Goal: Task Accomplishment & Management: Use online tool/utility

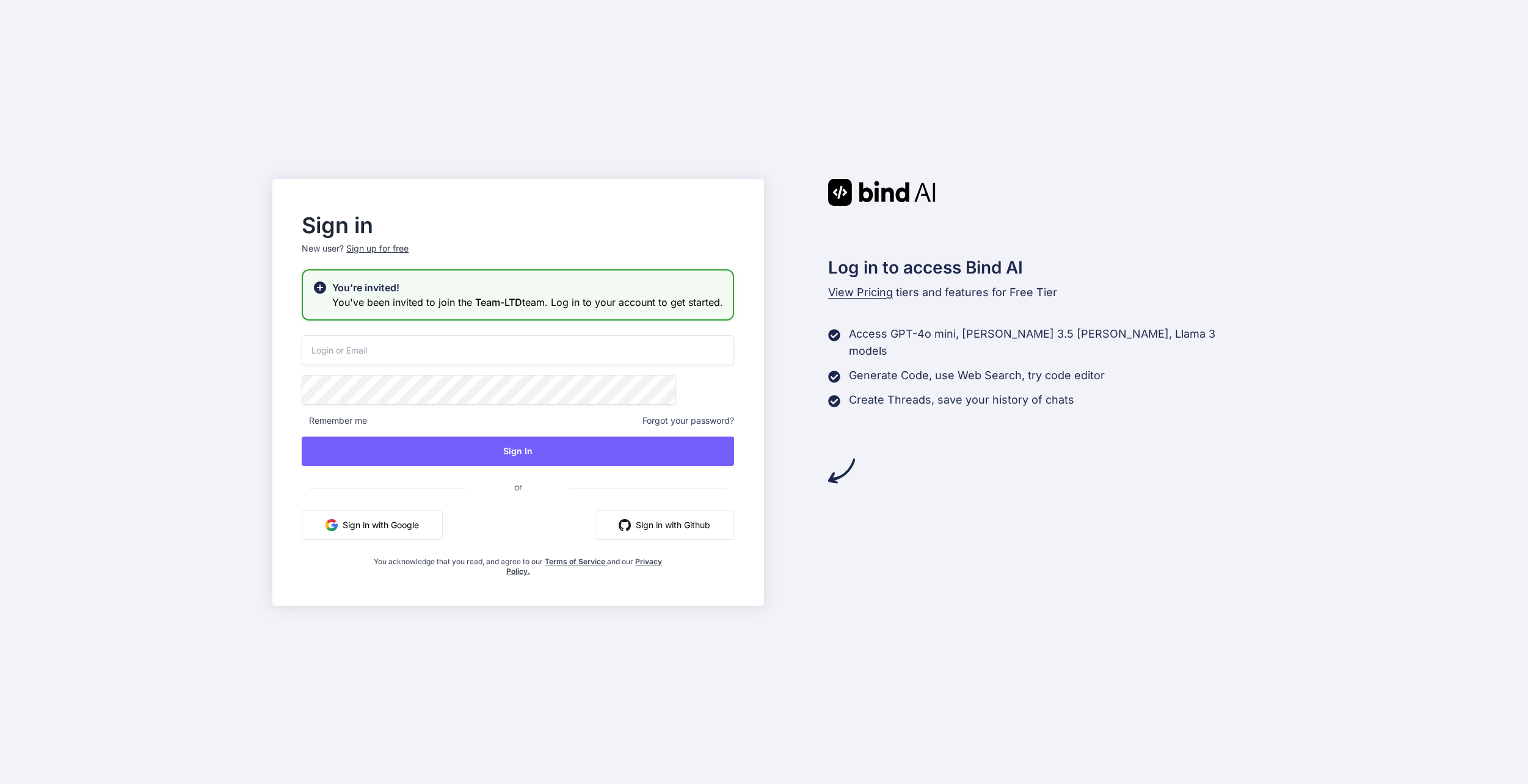
click at [561, 364] on input "email" at bounding box center [518, 350] width 433 height 30
type input "[EMAIL_ADDRESS][DOMAIN_NAME]"
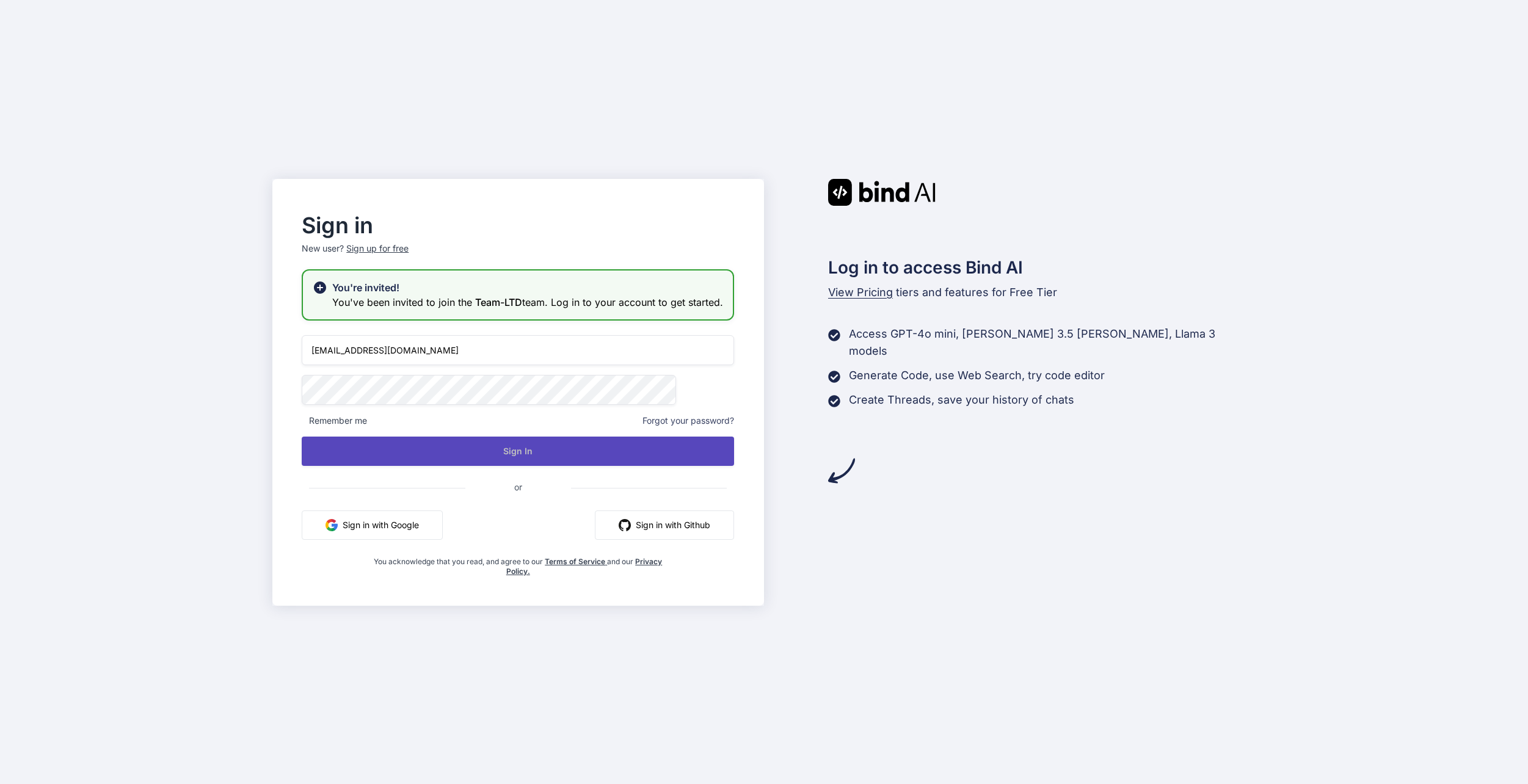
click at [561, 459] on button "Sign In" at bounding box center [518, 451] width 433 height 29
click at [631, 457] on button "Sign In" at bounding box center [518, 451] width 433 height 29
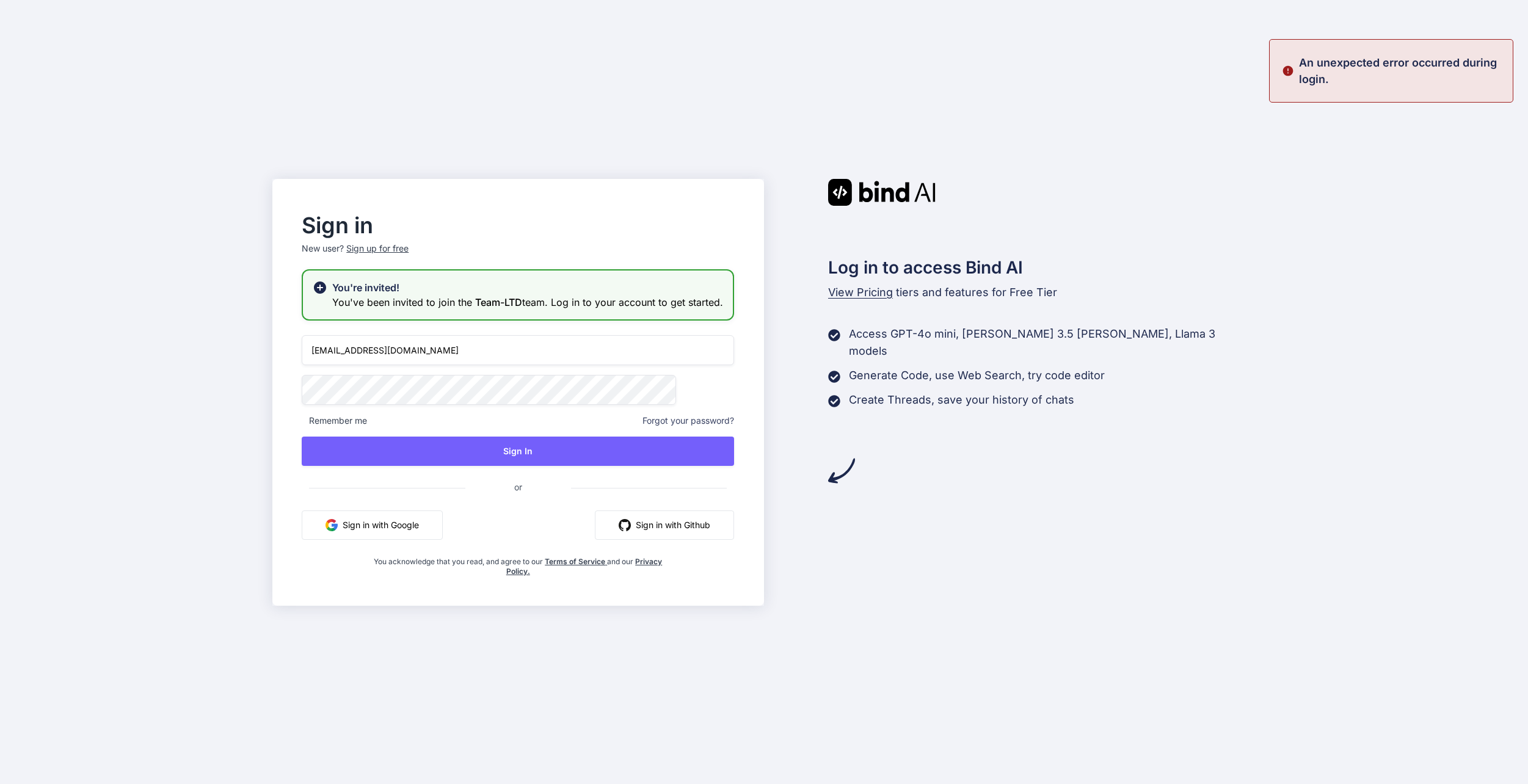
click at [443, 538] on button "Sign in with Google" at bounding box center [372, 525] width 141 height 29
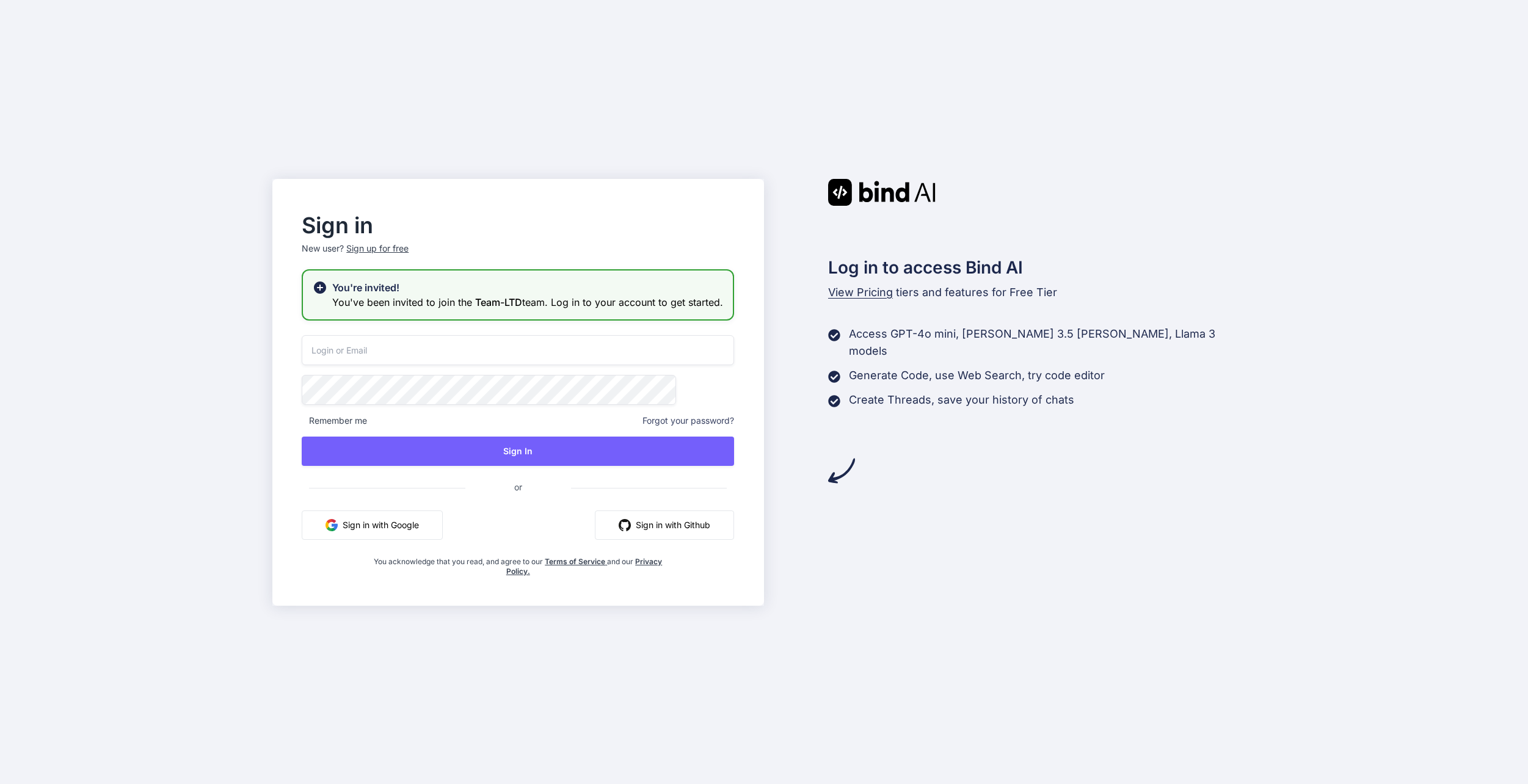
click at [484, 359] on input "email" at bounding box center [518, 350] width 433 height 30
type input "[EMAIL_ADDRESS][DOMAIN_NAME]"
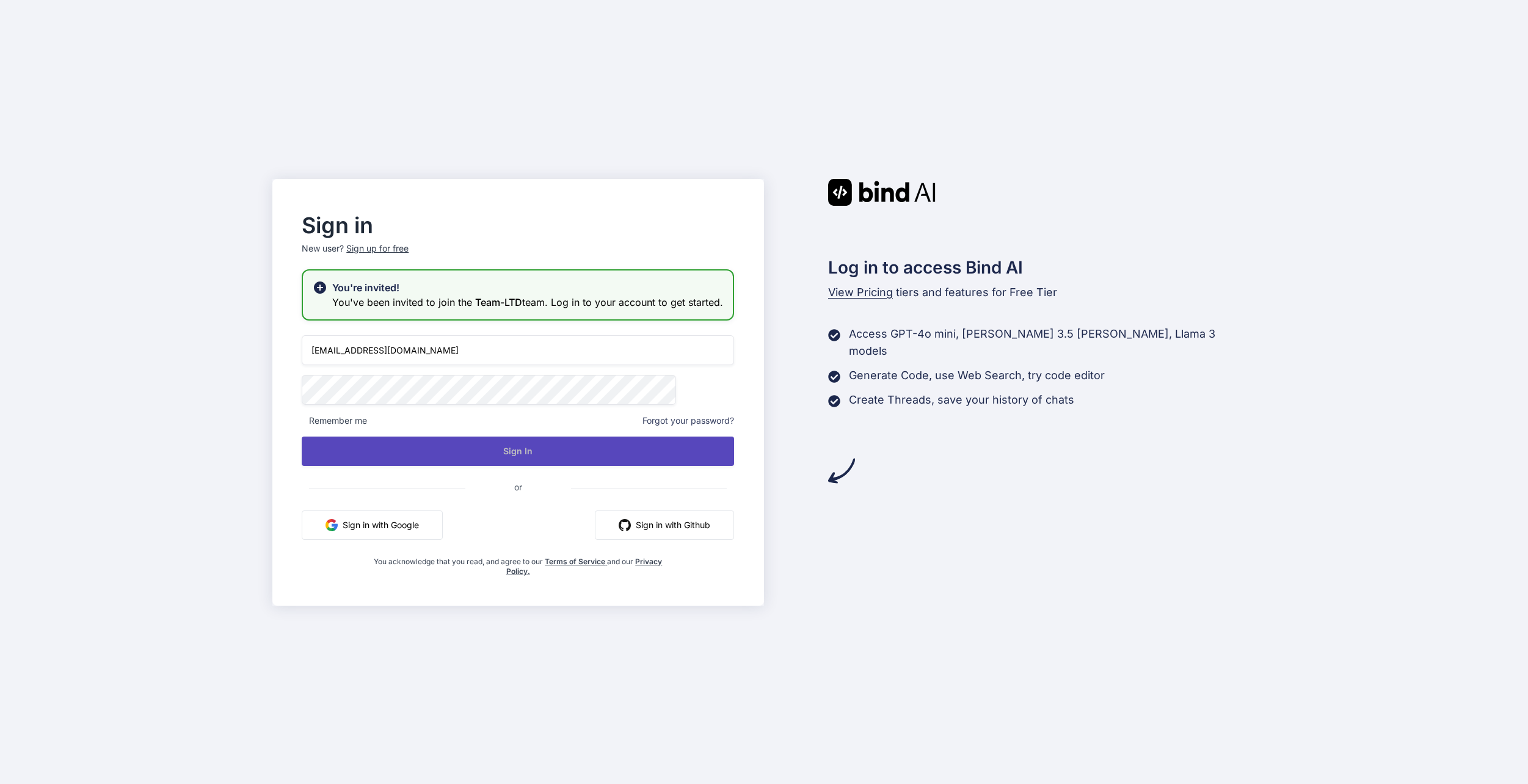
click at [549, 464] on button "Sign In" at bounding box center [518, 451] width 433 height 29
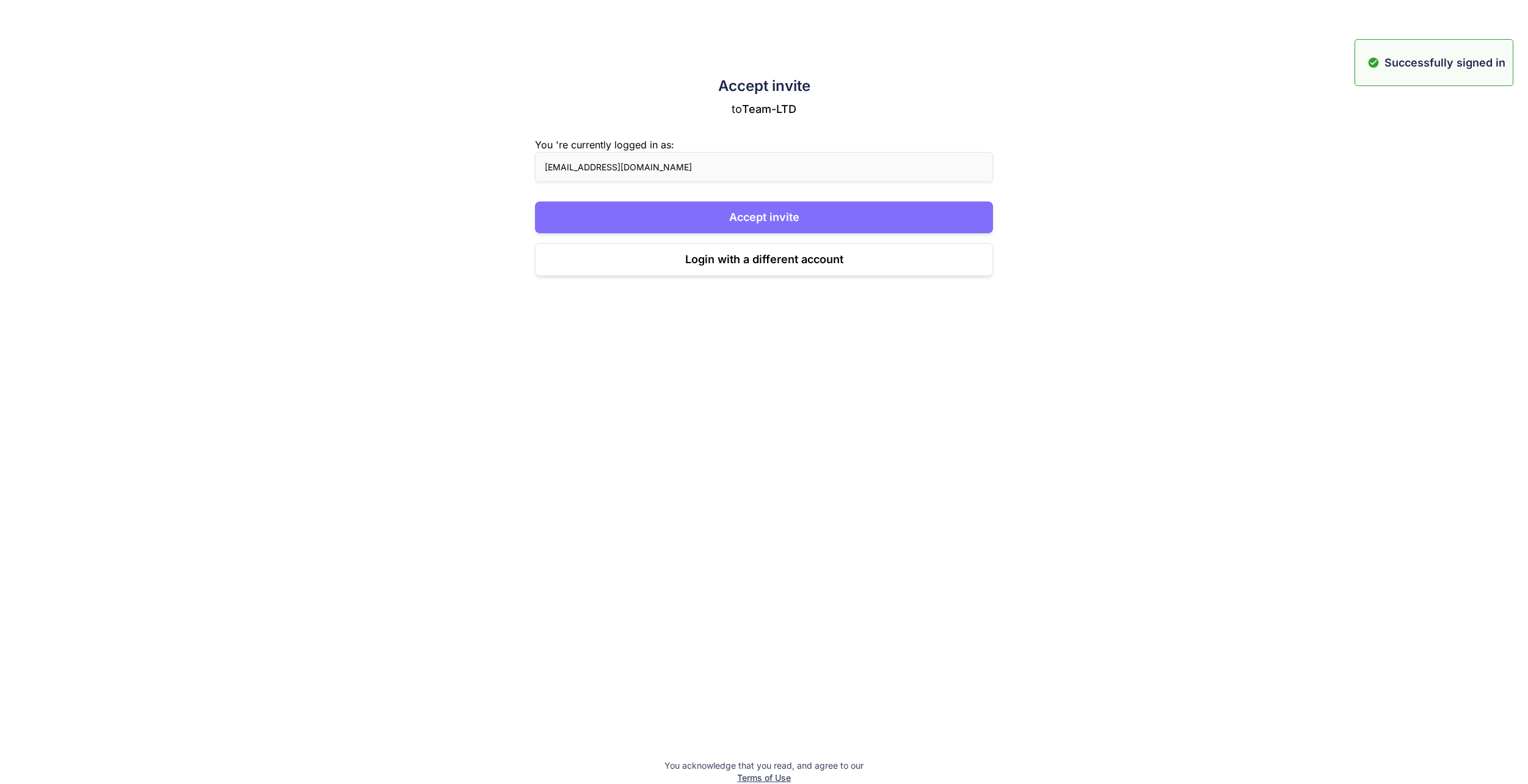
click at [891, 221] on button "Accept invite" at bounding box center [764, 217] width 459 height 32
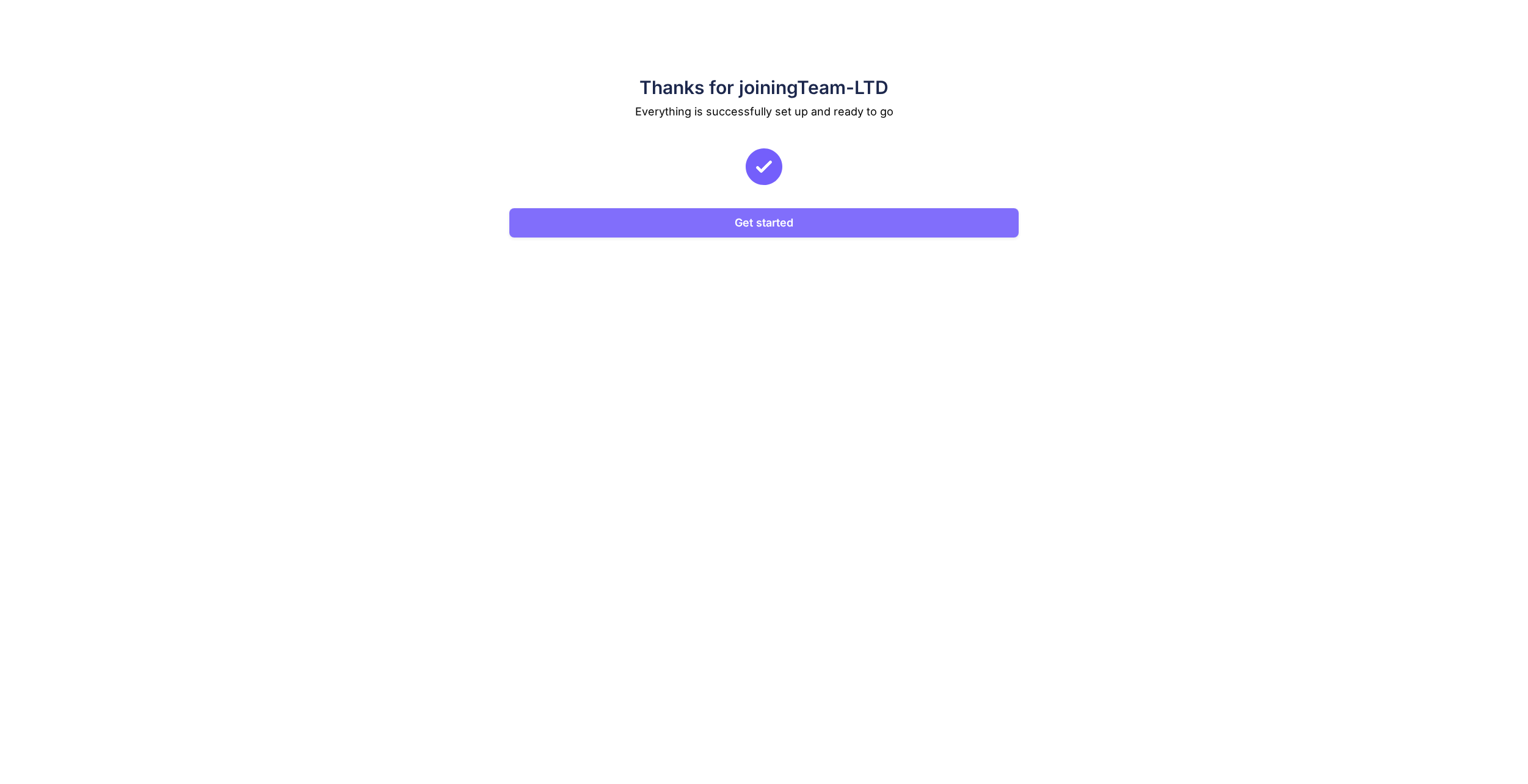
click at [907, 228] on button "Get started" at bounding box center [763, 222] width 509 height 29
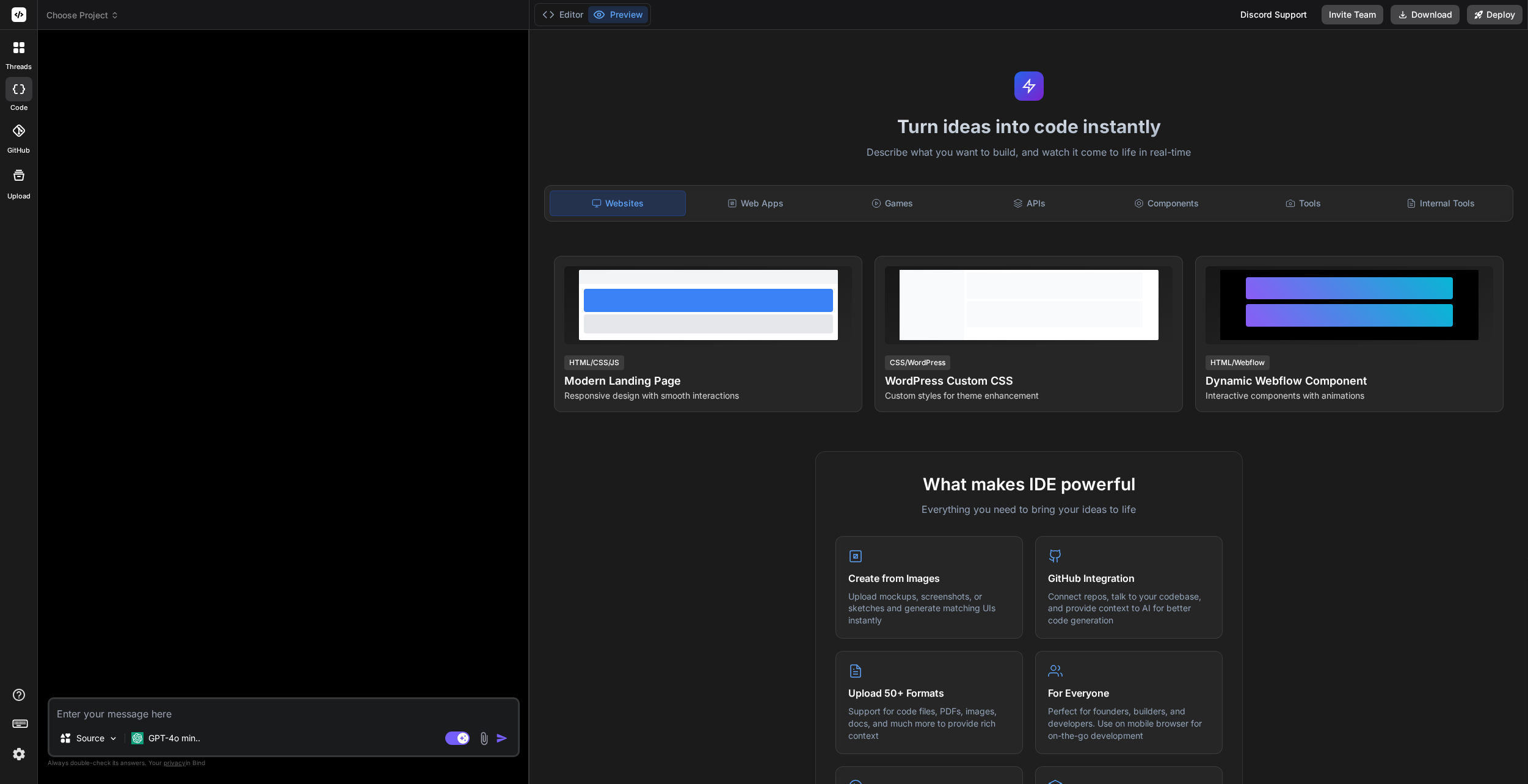
click at [209, 720] on textarea at bounding box center [283, 710] width 469 height 22
click at [192, 744] on p "GPT-4o min.." at bounding box center [174, 738] width 52 height 13
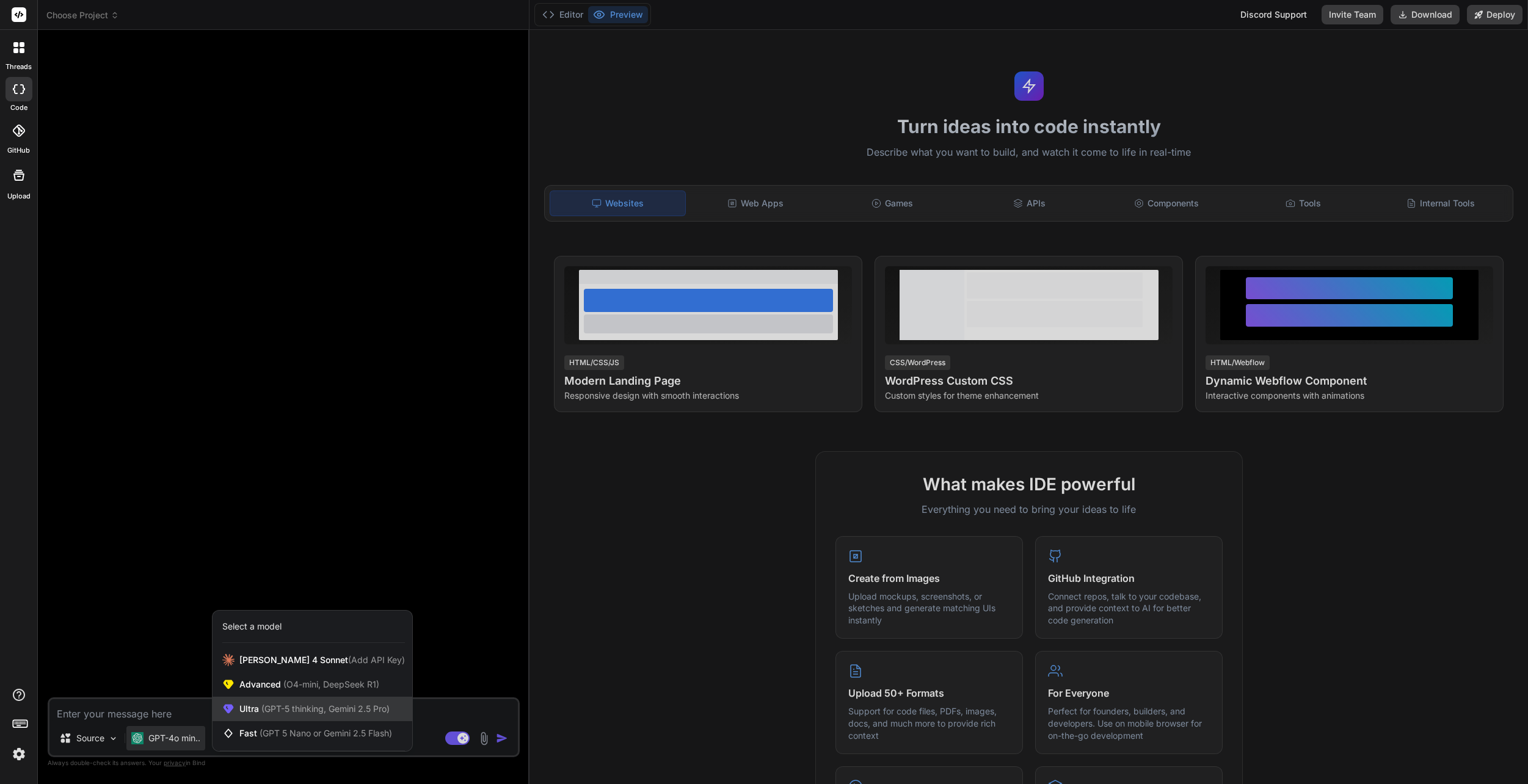
click at [330, 706] on span "(GPT-5 thinking, Gemini 2.5 Pro)" at bounding box center [325, 709] width 131 height 10
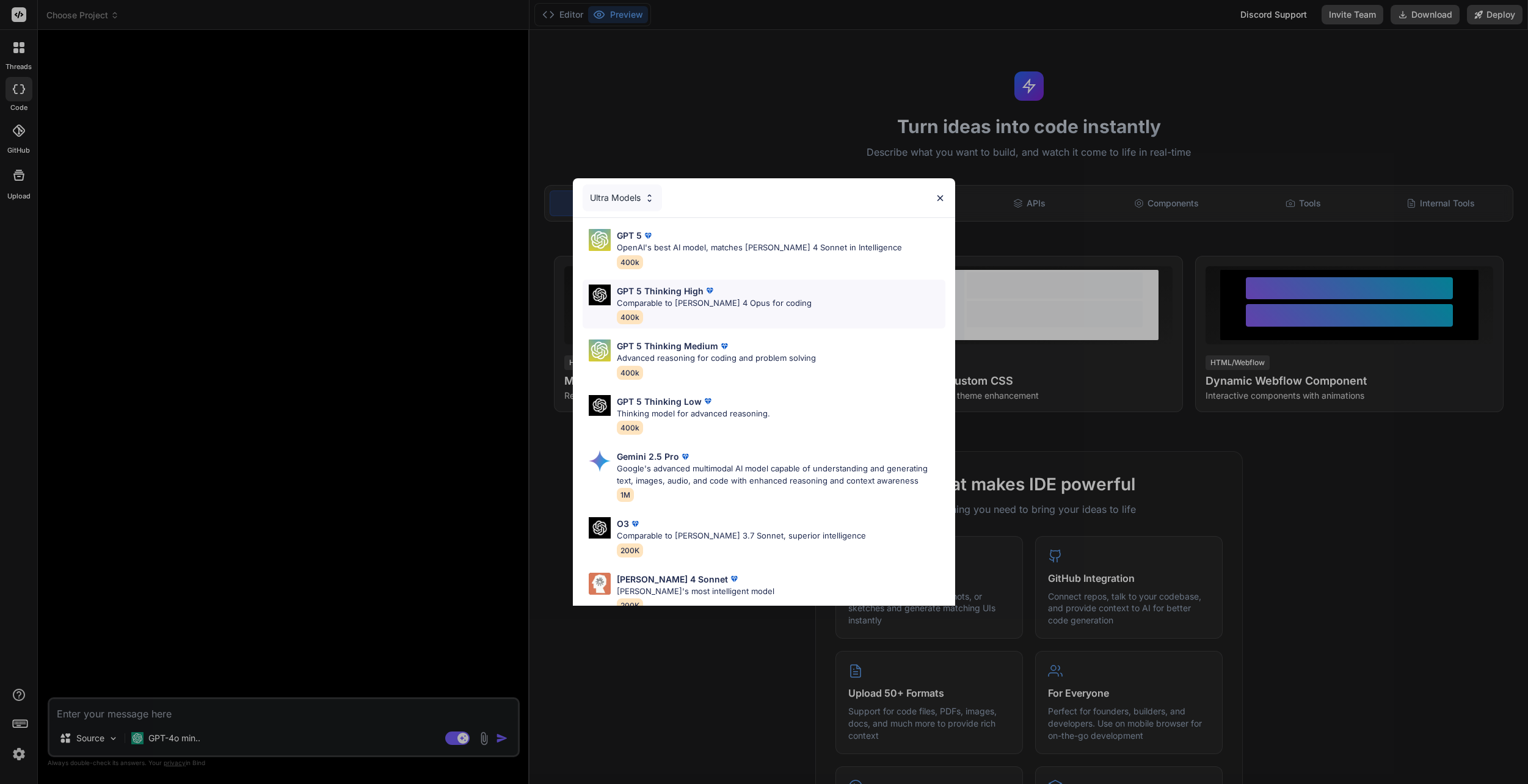
click at [739, 302] on p "Comparable to [PERSON_NAME] 4 Opus for coding" at bounding box center [715, 304] width 195 height 13
type textarea "x"
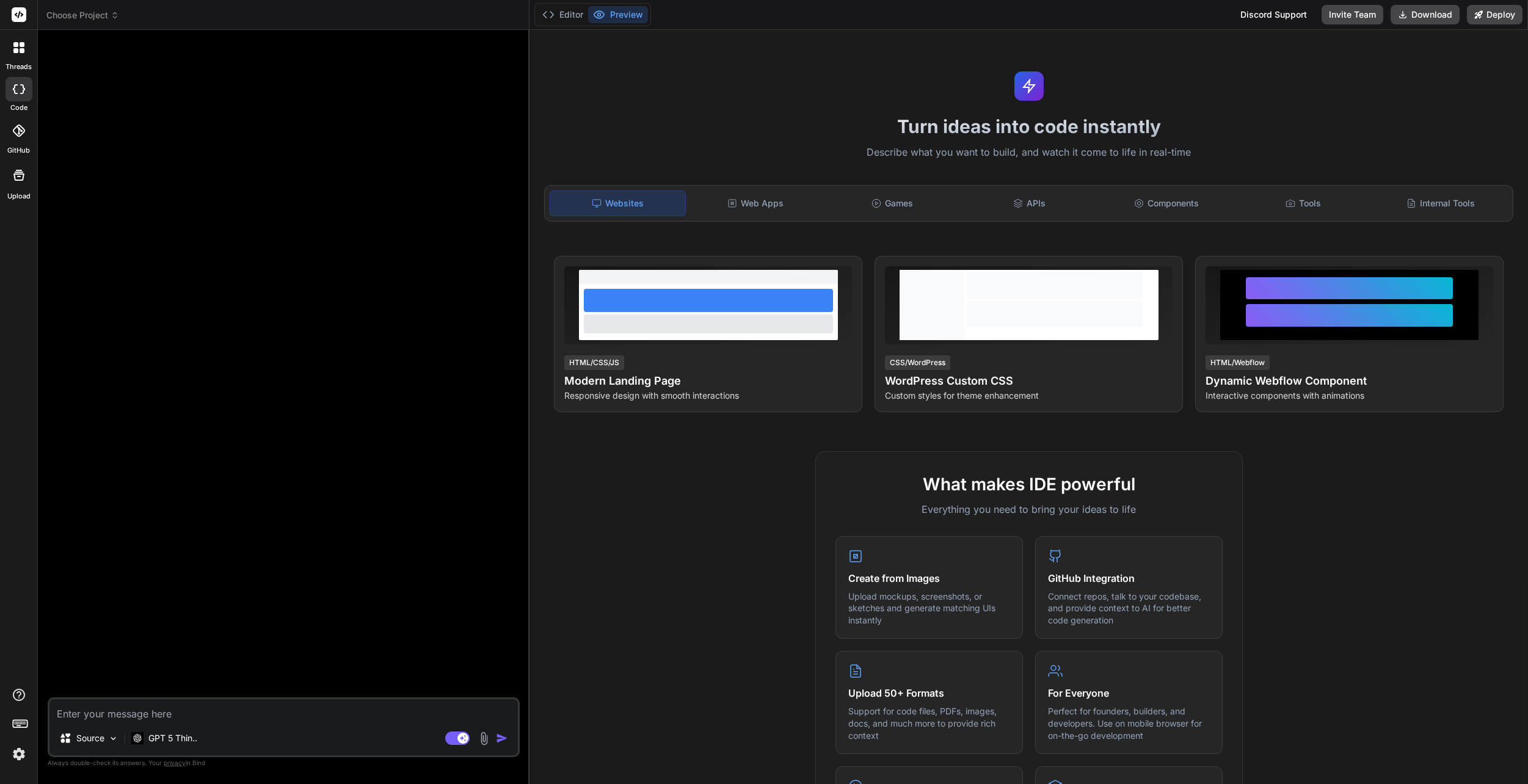
click at [17, 760] on img at bounding box center [18, 754] width 21 height 21
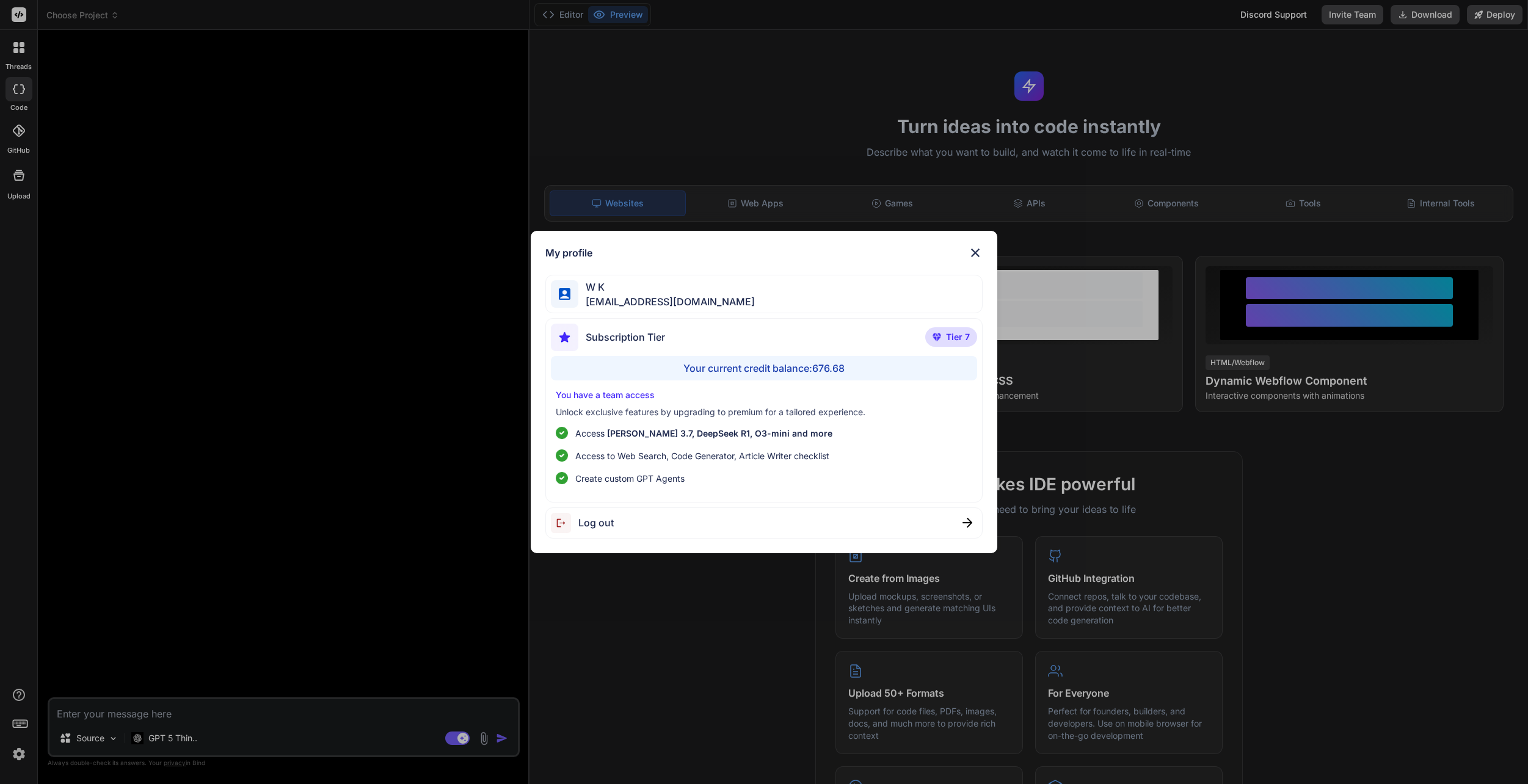
click at [22, 755] on div "My profile W K weerawat.kak@gmail.com Subscription Tier Tier 7 Your current cre…" at bounding box center [764, 392] width 1528 height 784
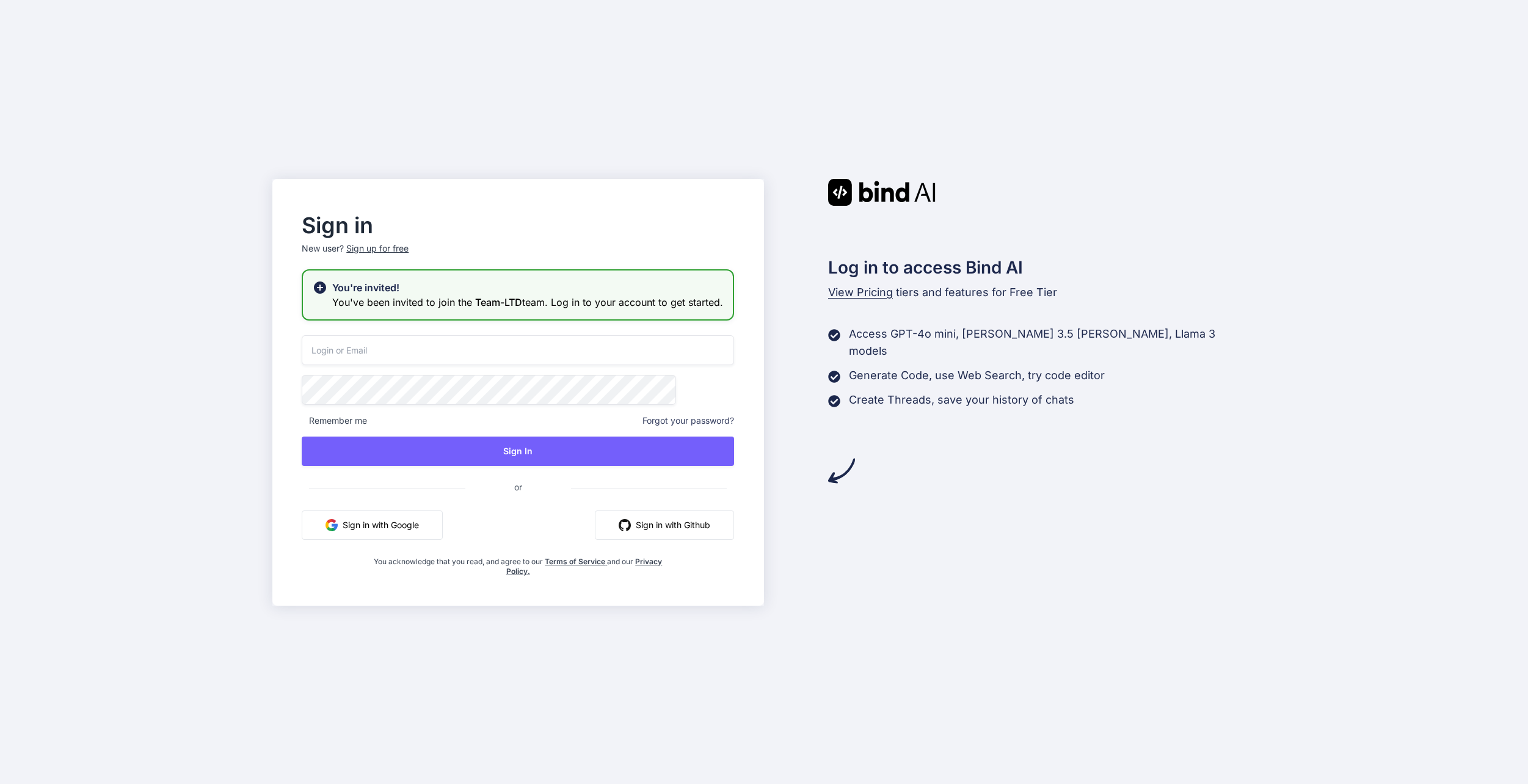
click at [631, 365] on input "email" at bounding box center [518, 350] width 433 height 30
type input "[EMAIL_ADDRESS][DOMAIN_NAME]"
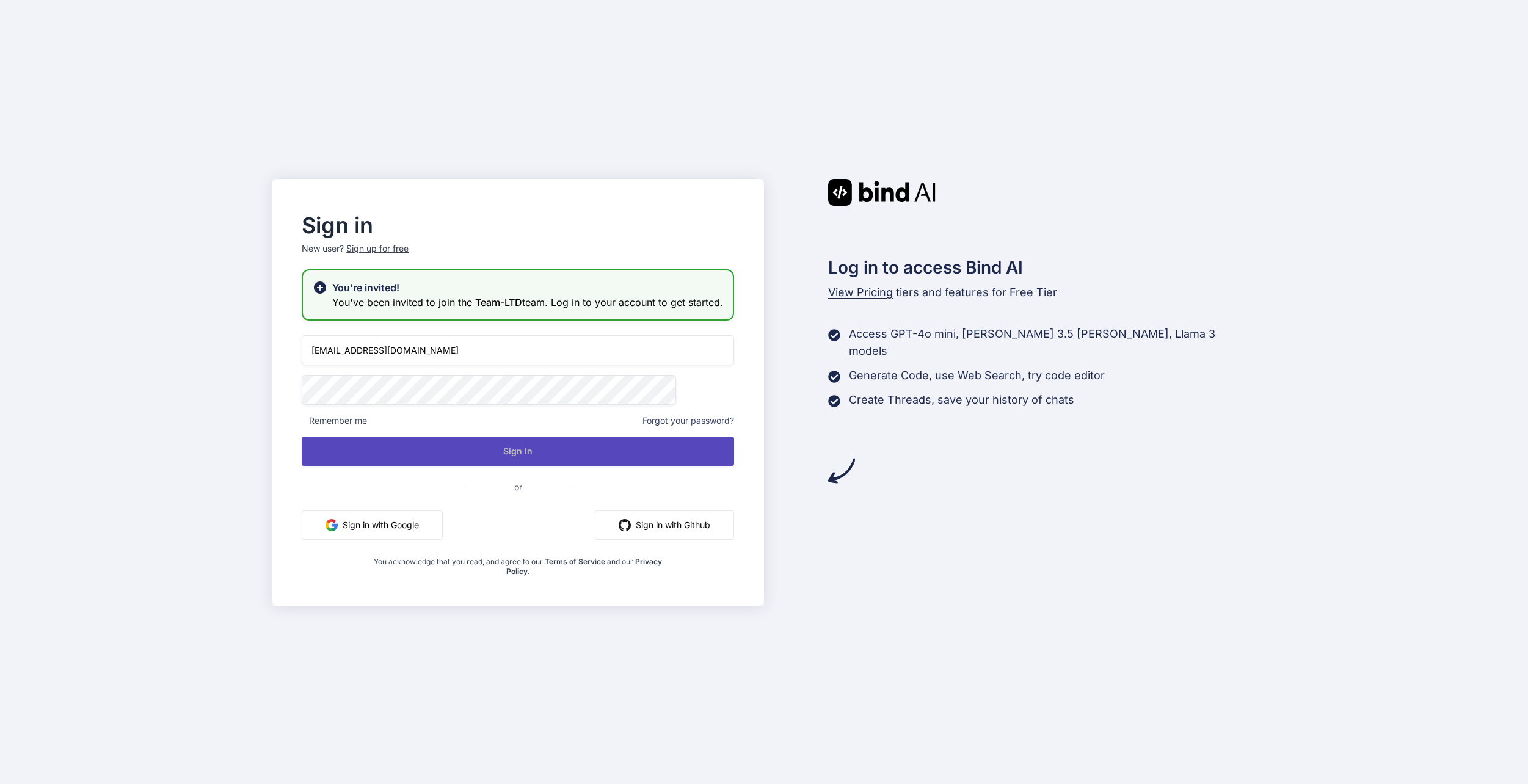
click at [664, 459] on button "Sign In" at bounding box center [518, 451] width 433 height 29
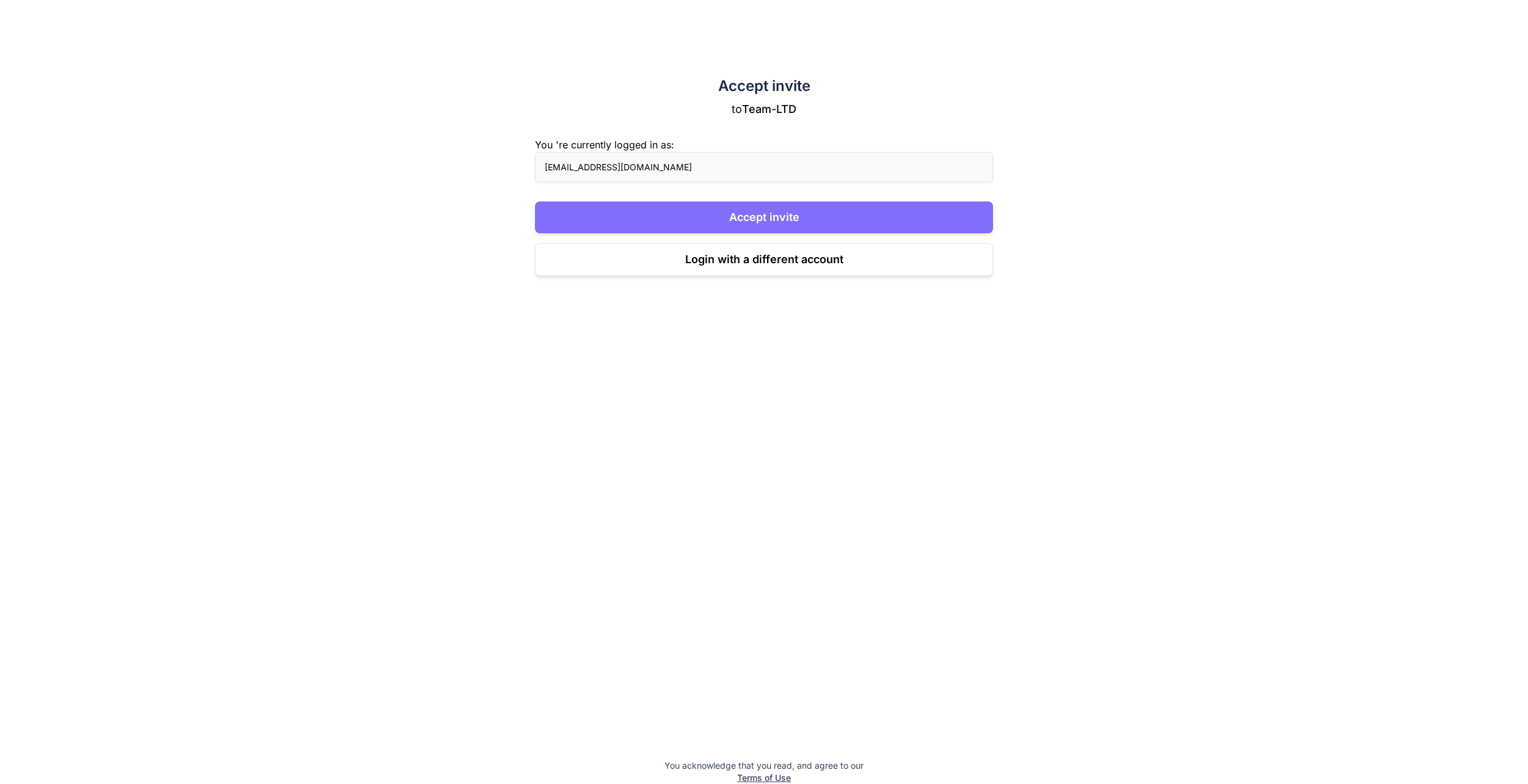
click at [740, 210] on button "Accept invite" at bounding box center [764, 217] width 459 height 32
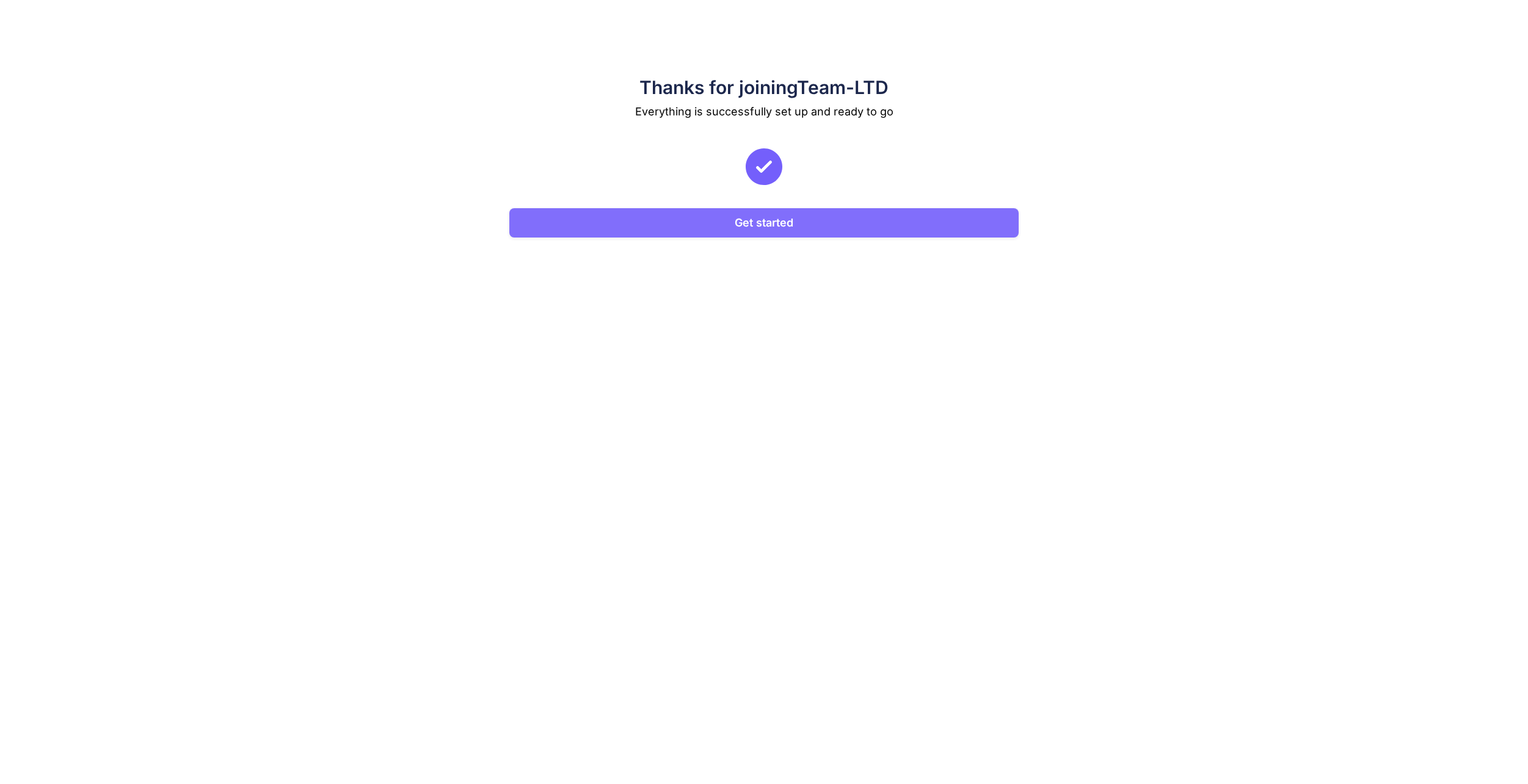
click at [748, 225] on button "Get started" at bounding box center [763, 222] width 509 height 29
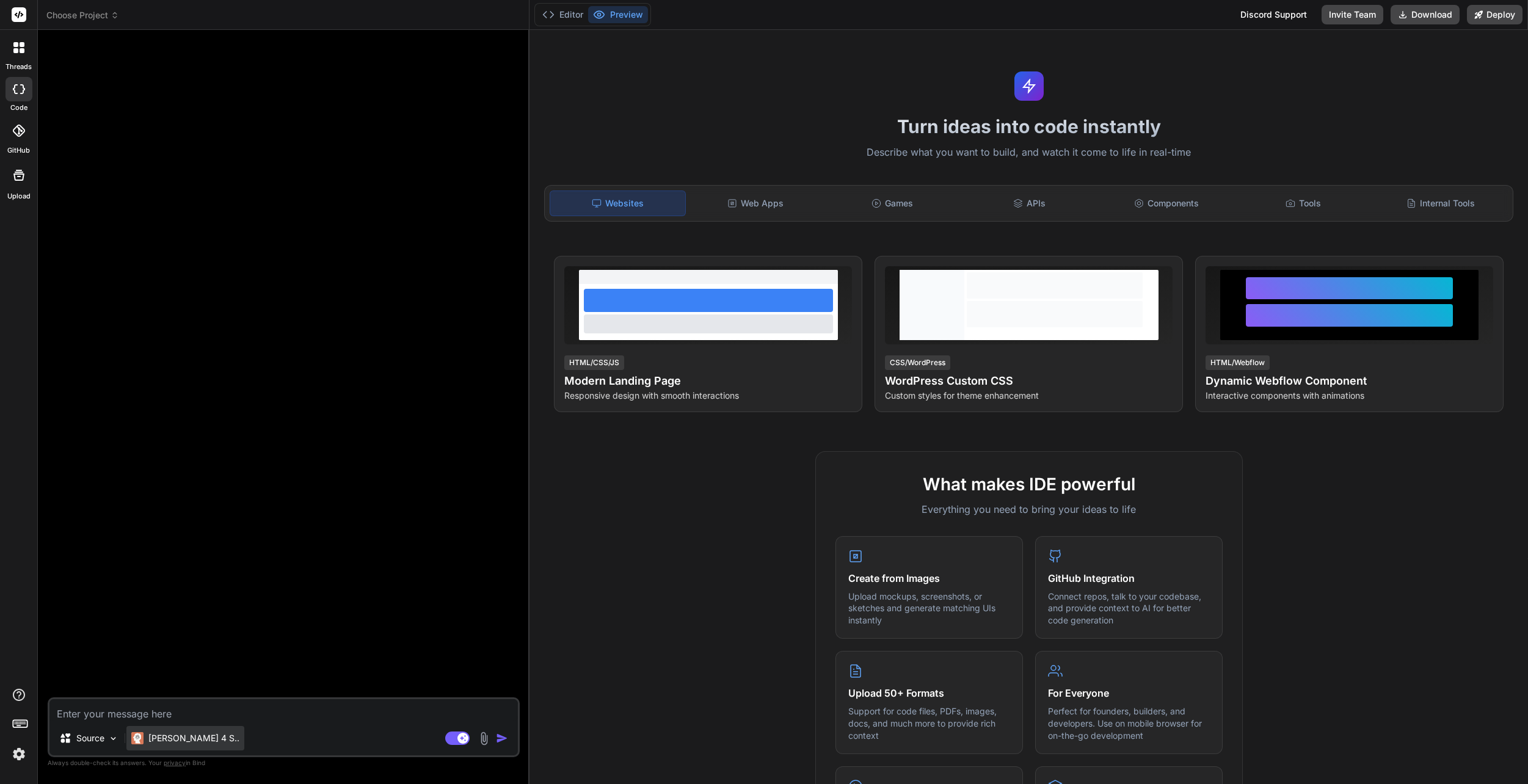
click at [173, 747] on div "Claude 4 S.." at bounding box center [185, 738] width 118 height 24
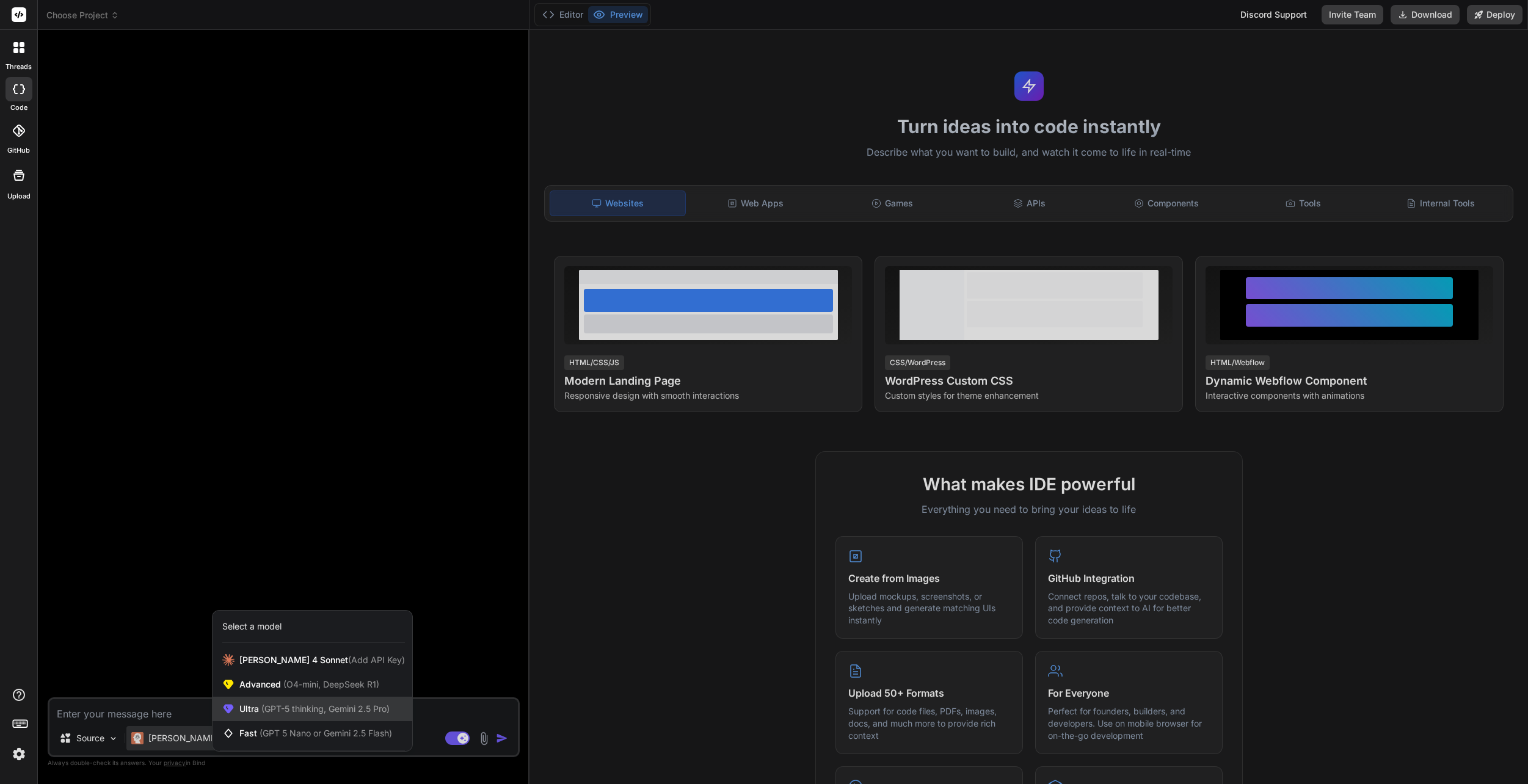
click at [270, 708] on span "(GPT-5 thinking, Gemini 2.5 Pro)" at bounding box center [325, 709] width 131 height 10
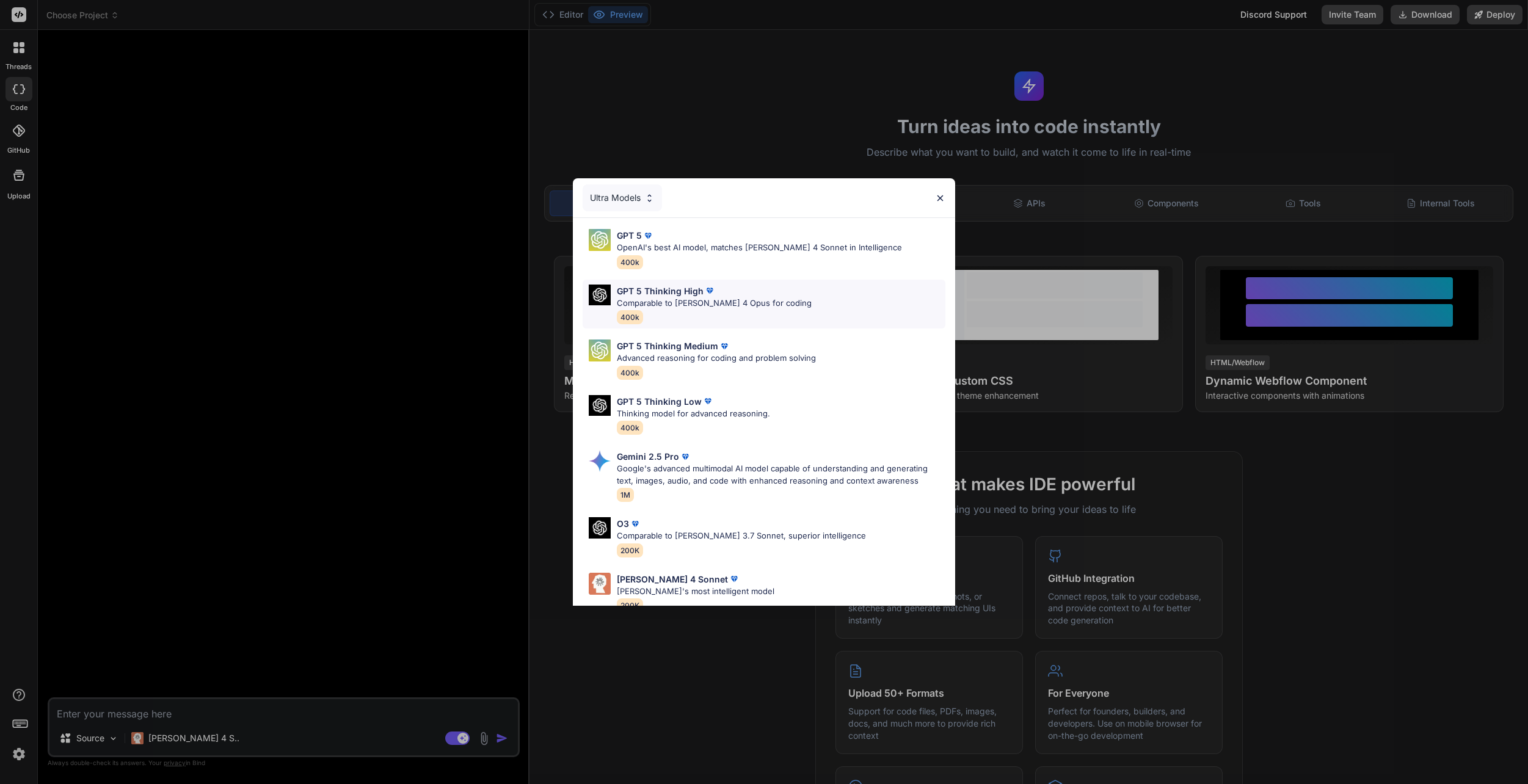
click at [668, 306] on p "Comparable to Claude 4 Opus for coding" at bounding box center [715, 304] width 195 height 13
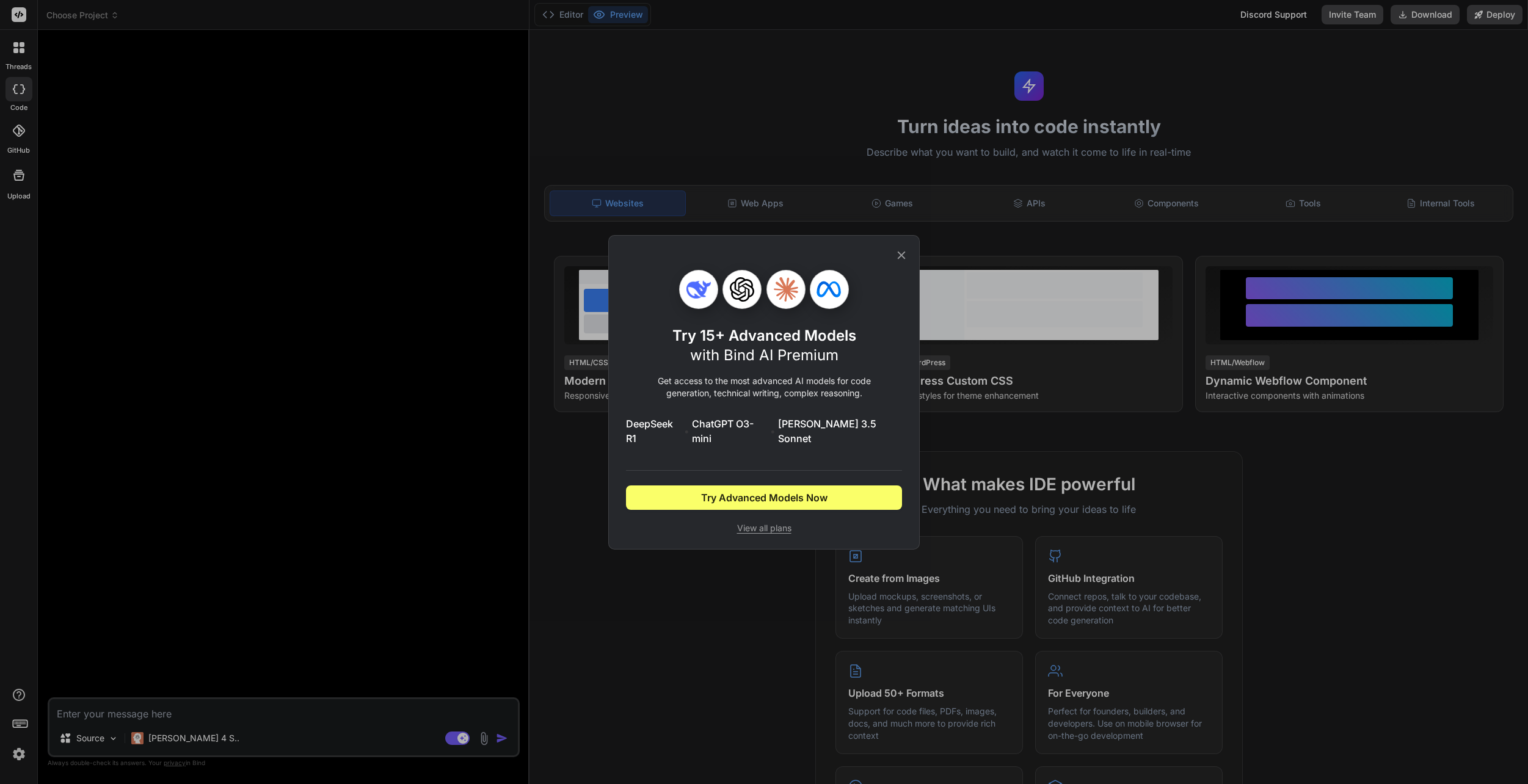
click at [903, 262] on icon at bounding box center [902, 255] width 13 height 13
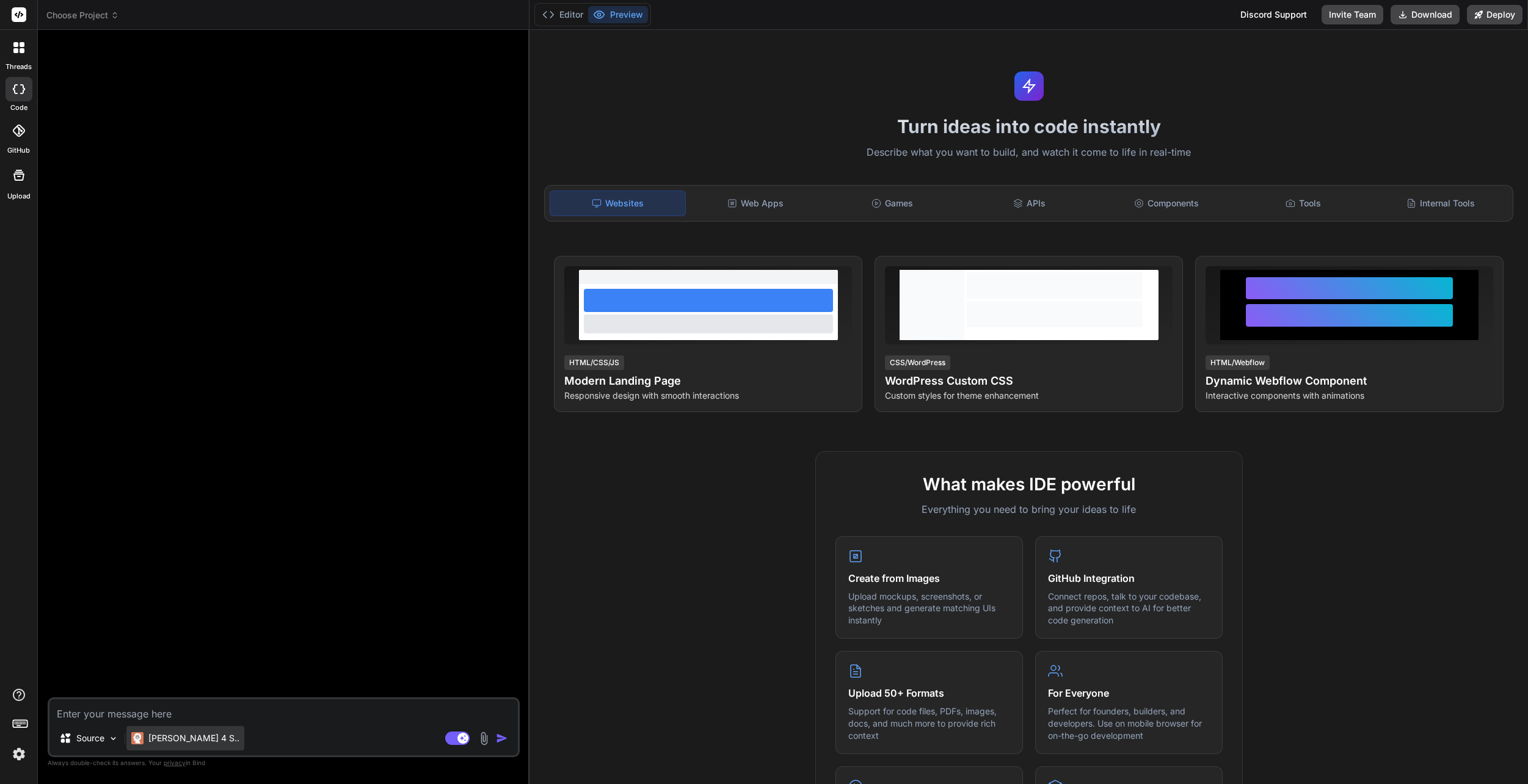
click at [183, 745] on div "Claude 4 S.." at bounding box center [185, 738] width 118 height 24
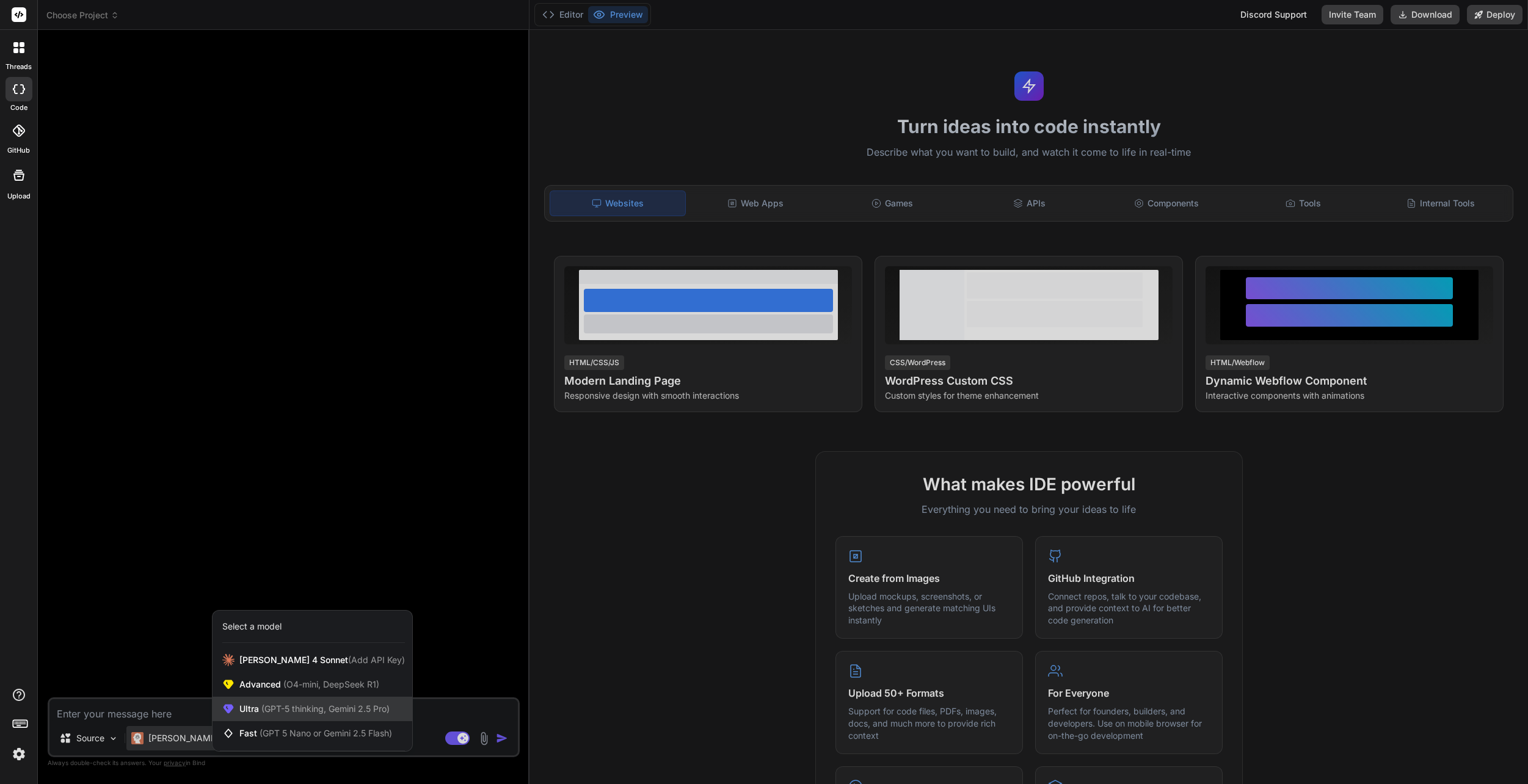
click at [309, 704] on span "(GPT-5 thinking, Gemini 2.5 Pro)" at bounding box center [325, 709] width 131 height 10
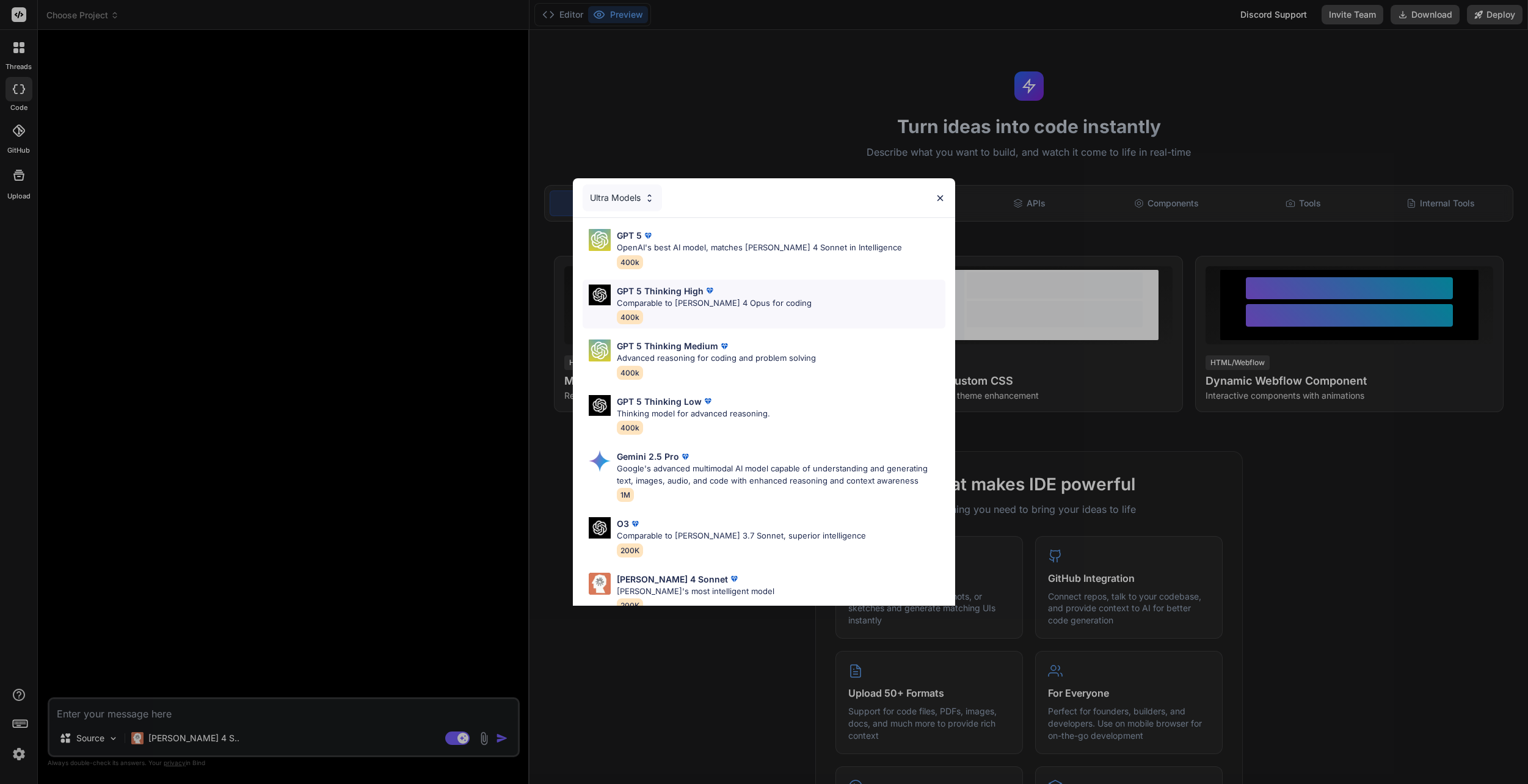
click at [708, 302] on p "Comparable to [PERSON_NAME] 4 Opus for coding" at bounding box center [715, 304] width 195 height 13
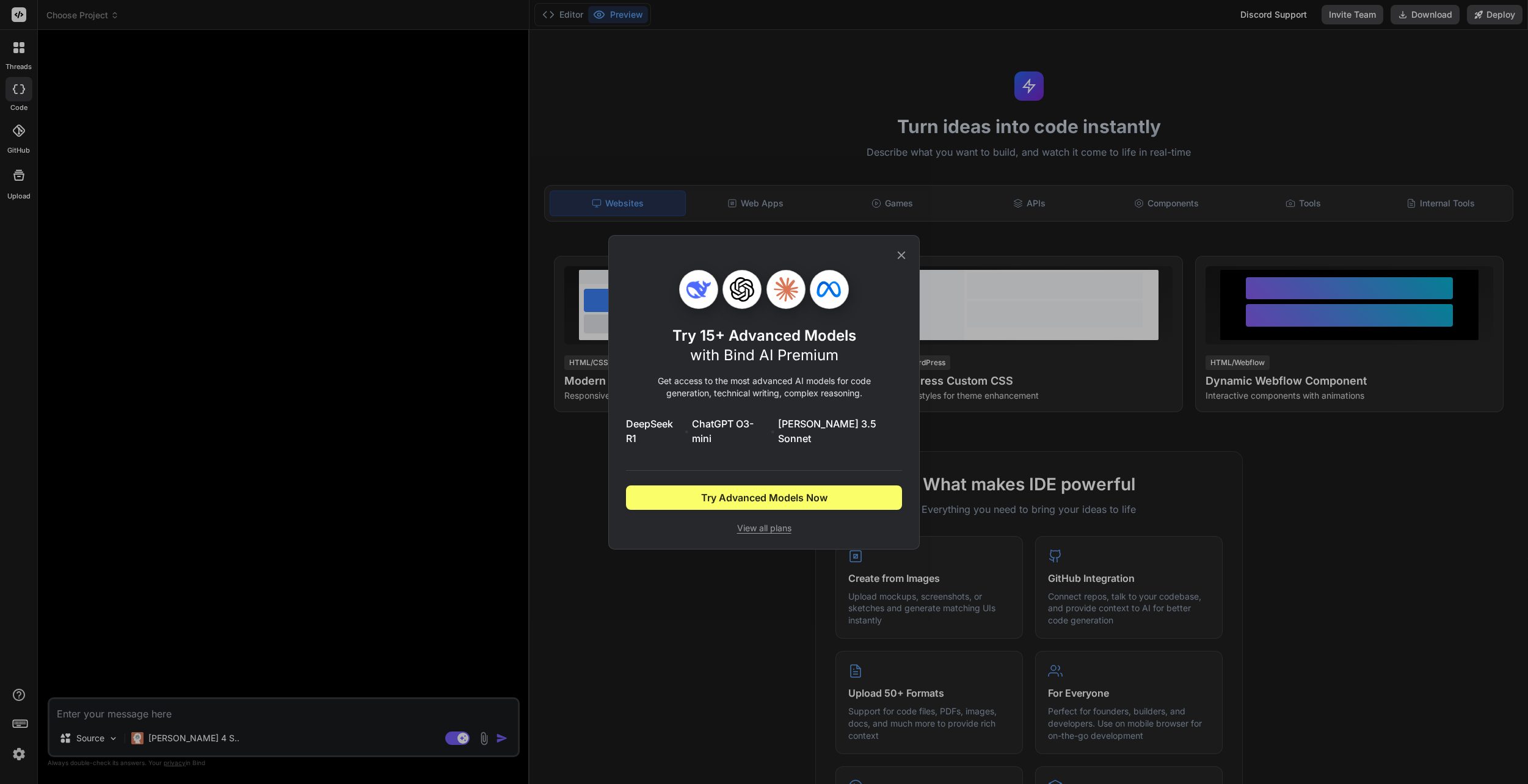
click at [905, 256] on icon at bounding box center [902, 255] width 13 height 13
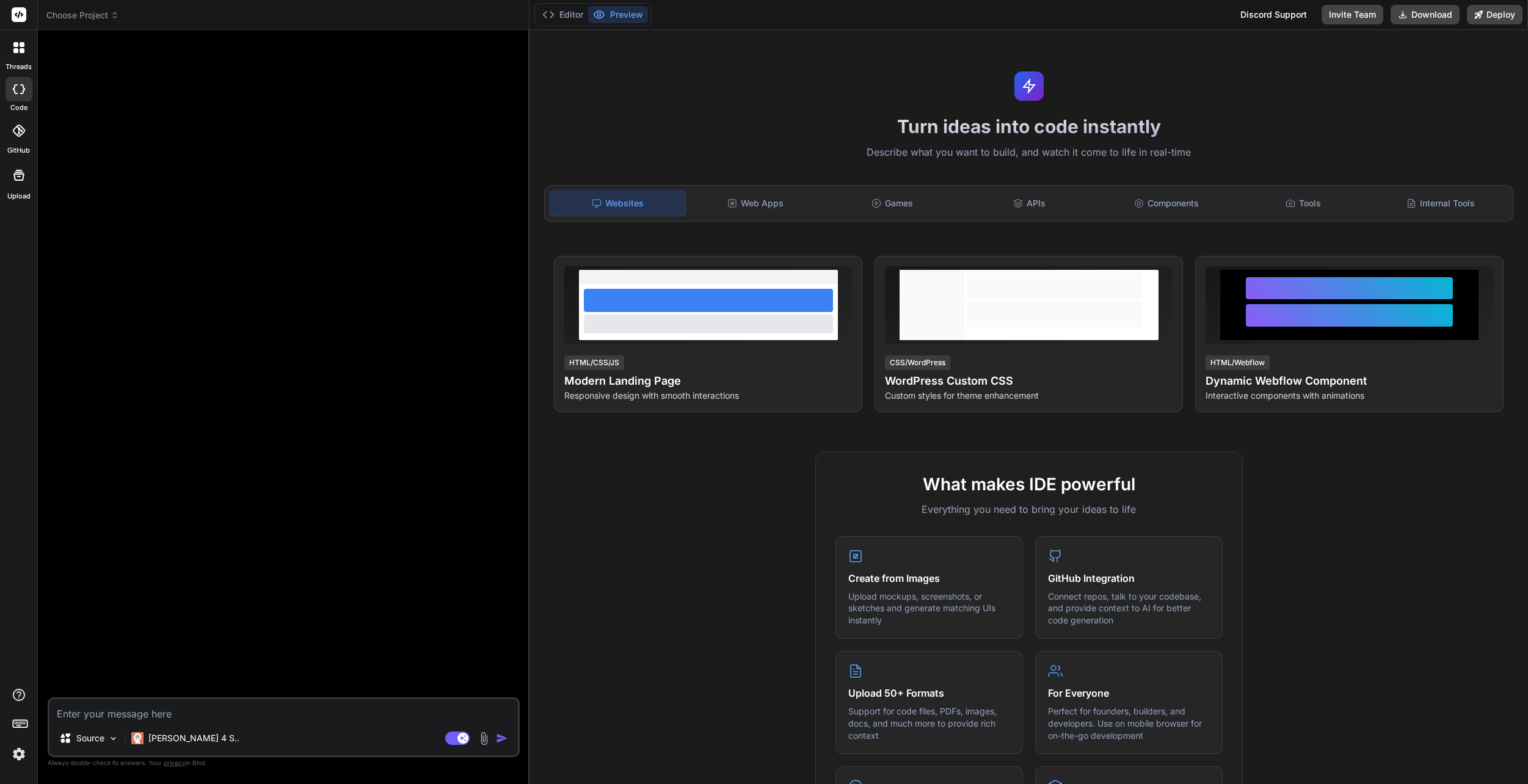
click at [28, 138] on div at bounding box center [19, 131] width 27 height 27
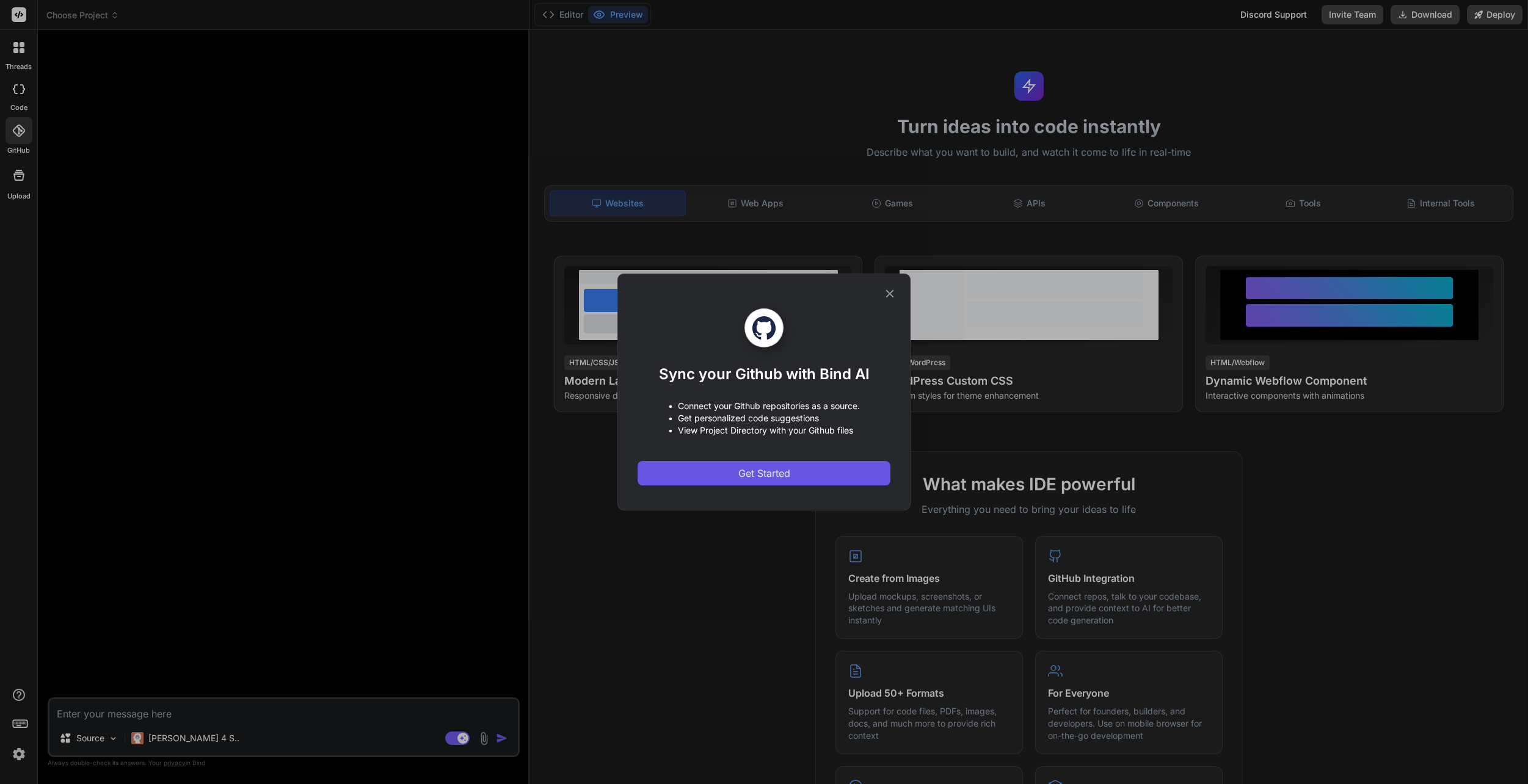
click at [783, 480] on button "Get Started" at bounding box center [763, 473] width 252 height 24
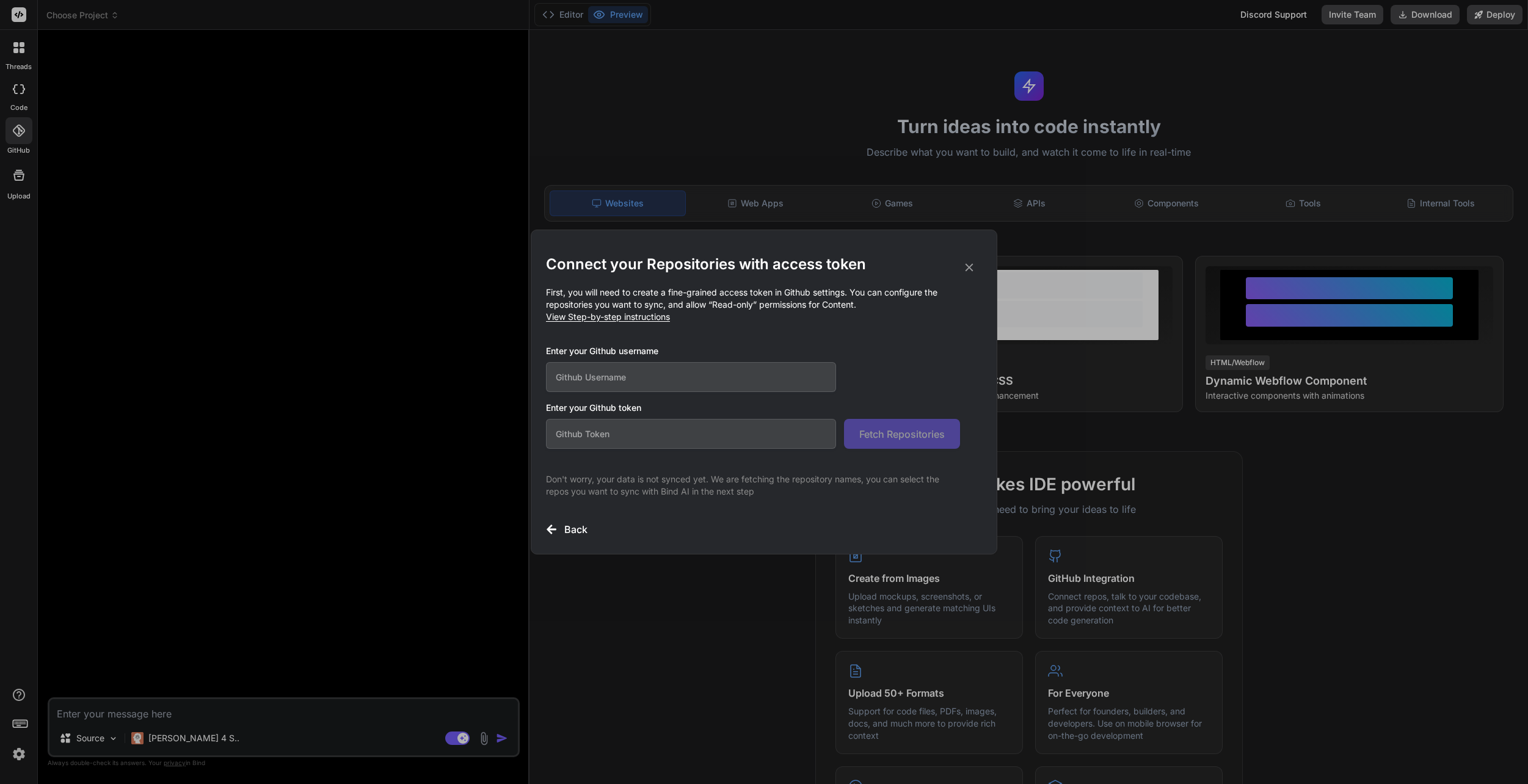
click at [971, 267] on icon at bounding box center [969, 267] width 13 height 13
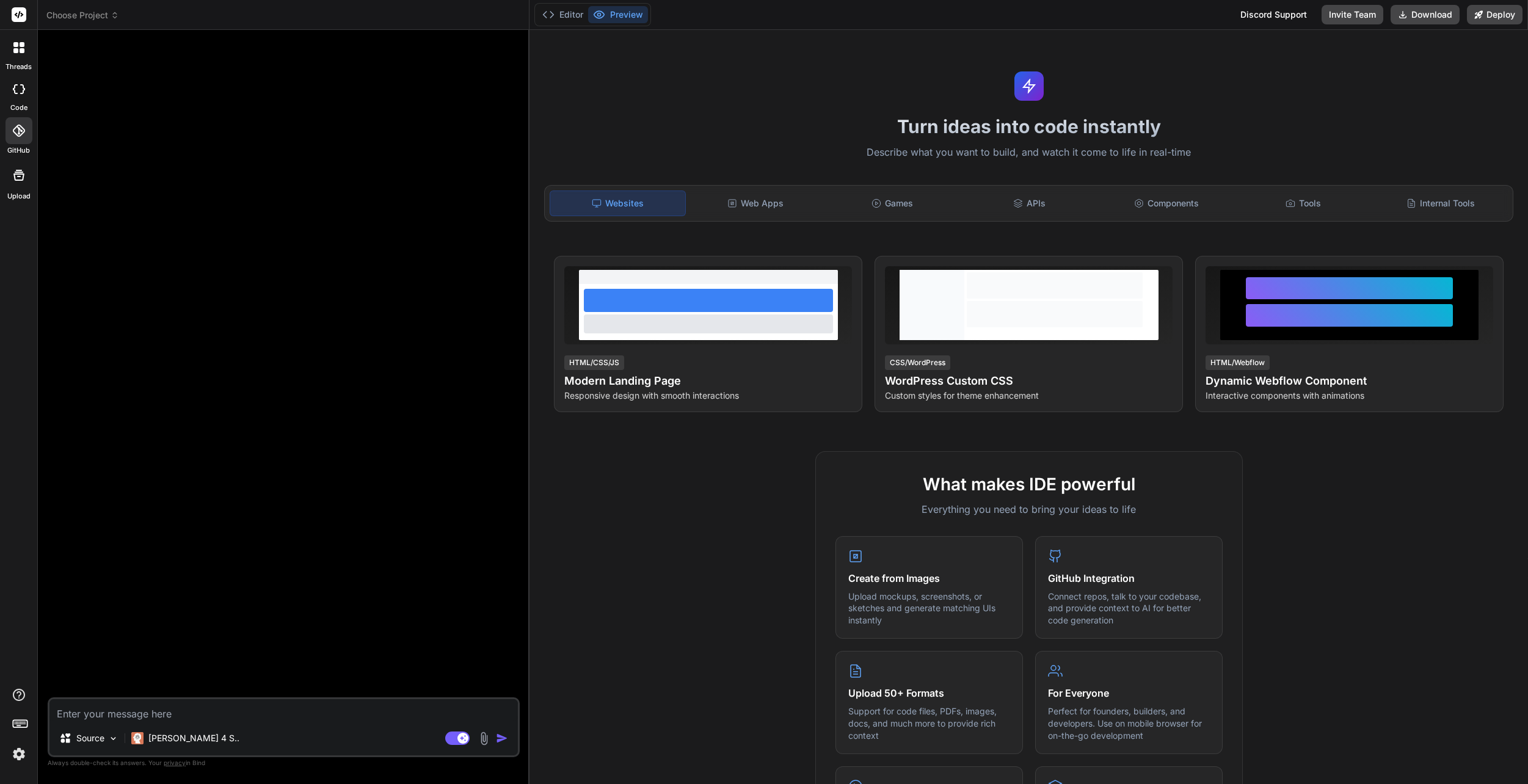
click at [23, 180] on icon at bounding box center [18, 174] width 14 height 14
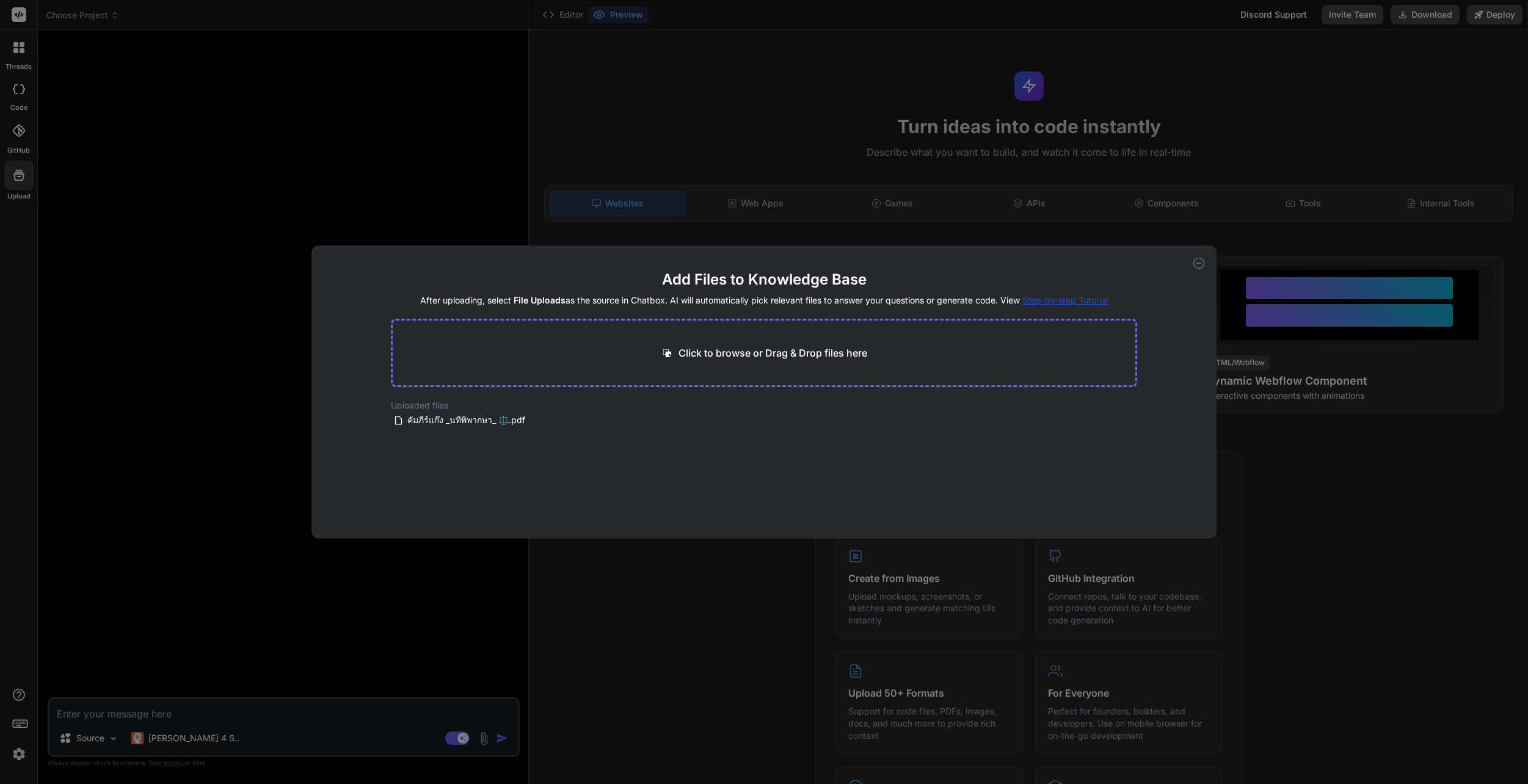
click at [200, 226] on div "Add Files to Knowledge Base After uploading, select File Uploads as the source …" at bounding box center [764, 392] width 1528 height 784
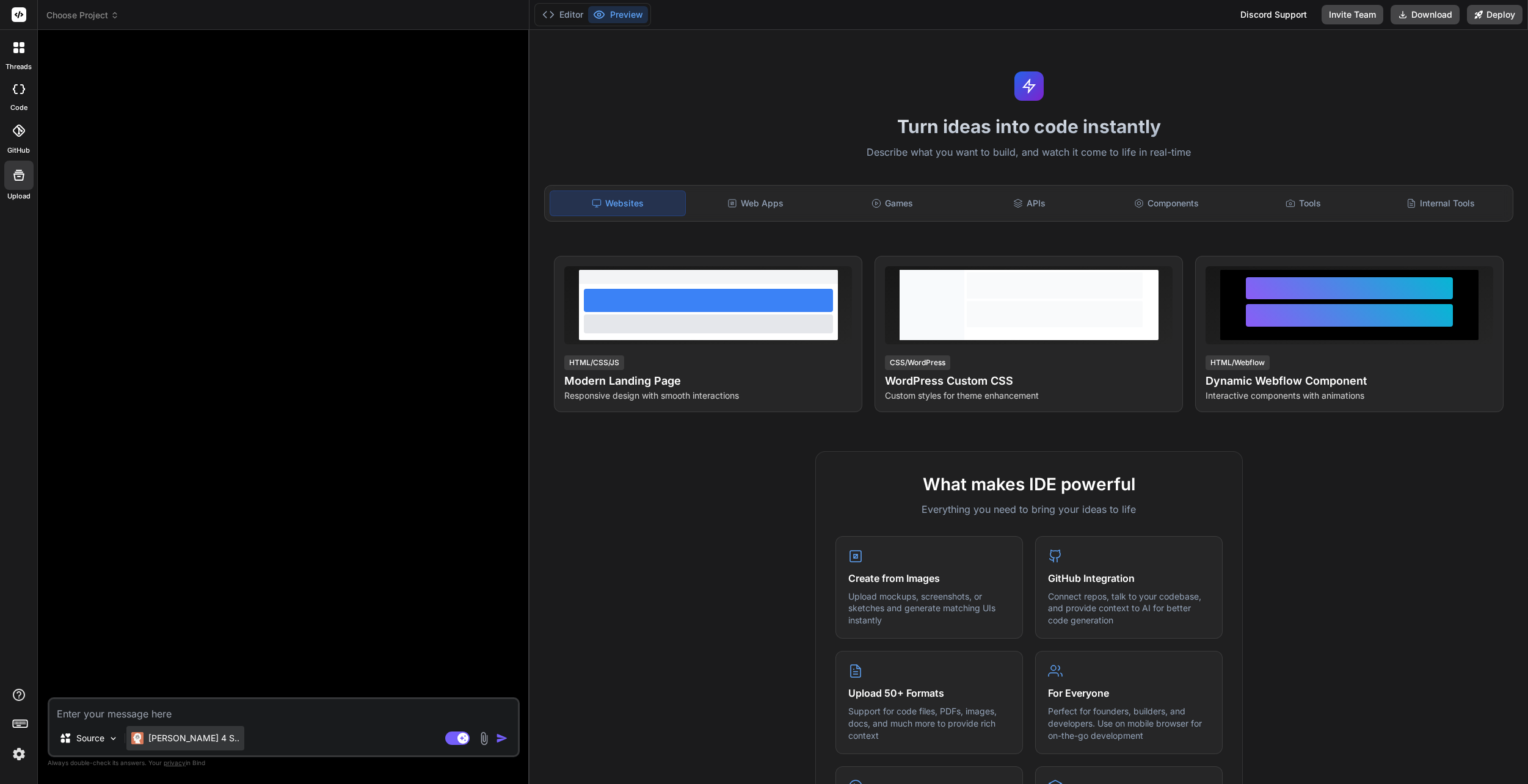
click at [160, 733] on p "[PERSON_NAME] 4 S.." at bounding box center [194, 738] width 91 height 13
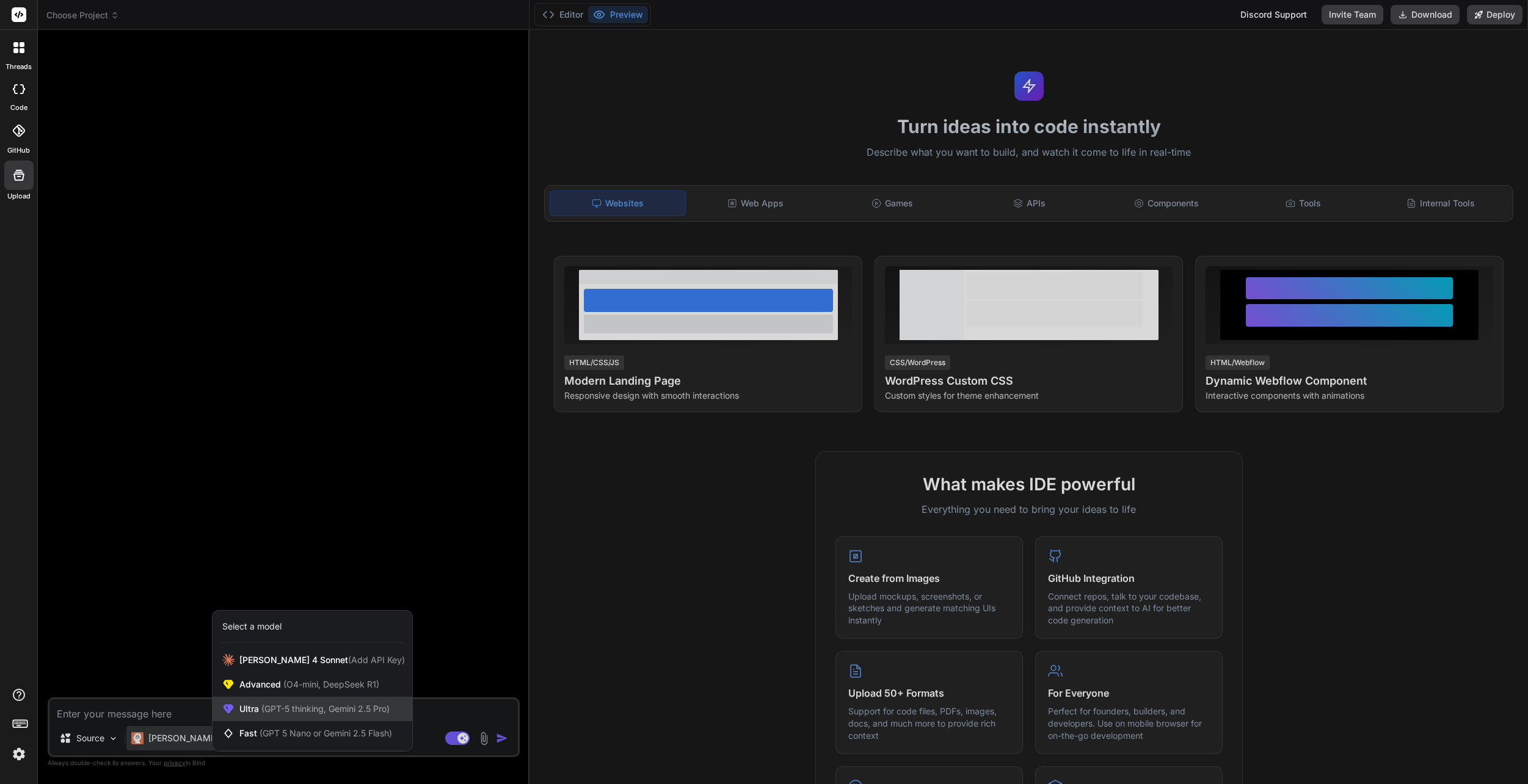
click at [295, 704] on span "(GPT-5 thinking, Gemini 2.5 Pro)" at bounding box center [325, 709] width 131 height 10
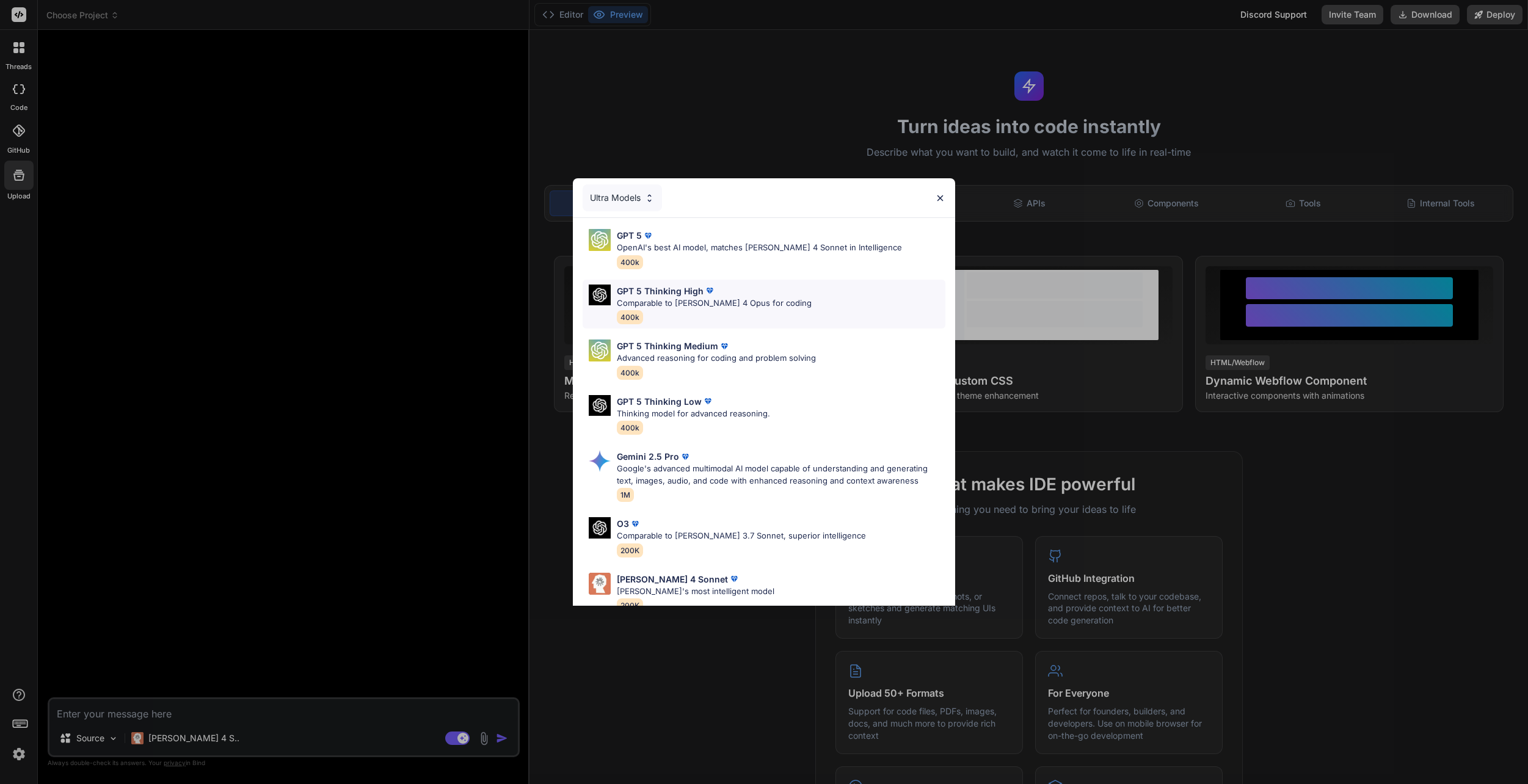
click at [750, 288] on div "GPT 5 Thinking High" at bounding box center [715, 290] width 195 height 13
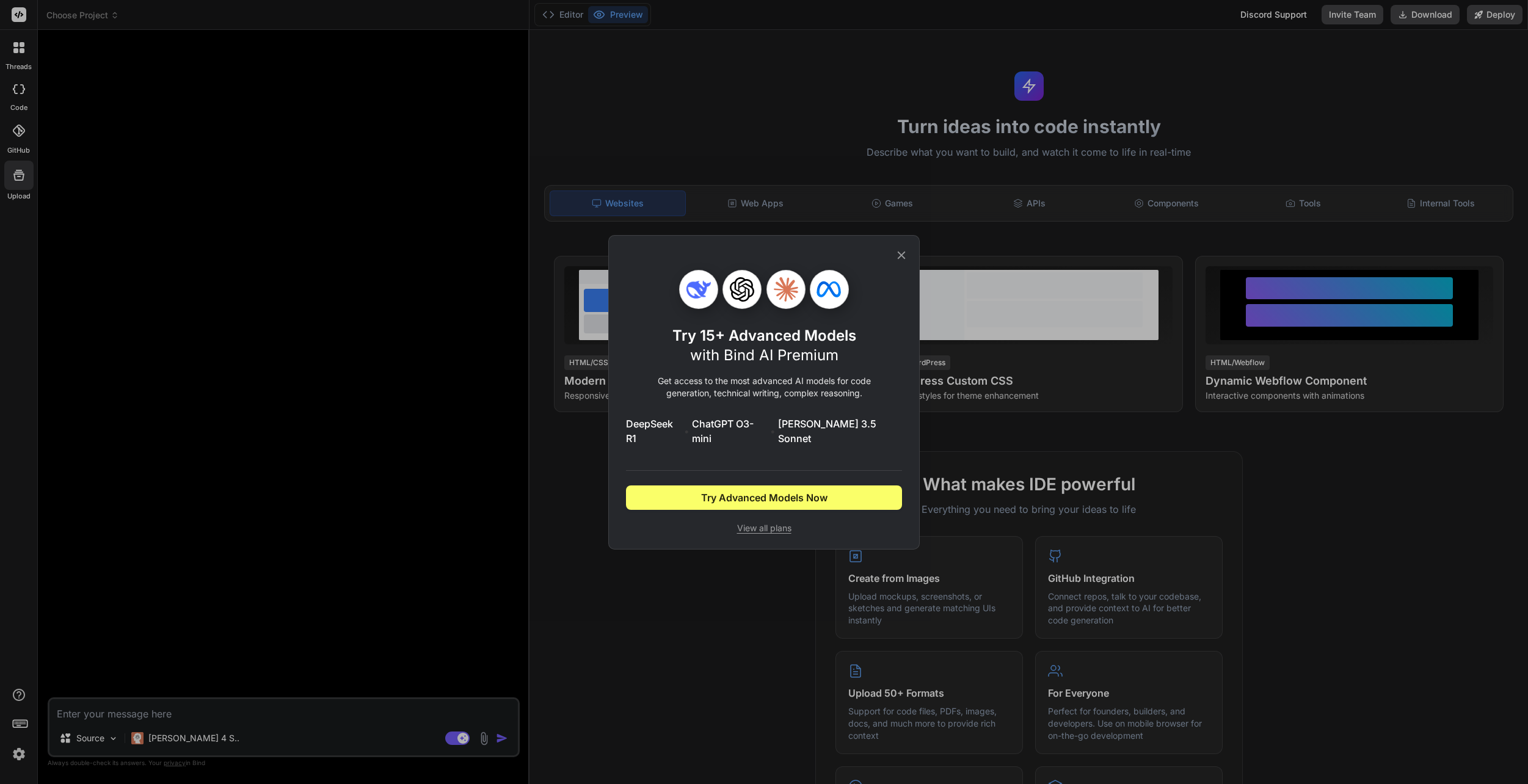
click at [898, 262] on icon at bounding box center [902, 255] width 13 height 13
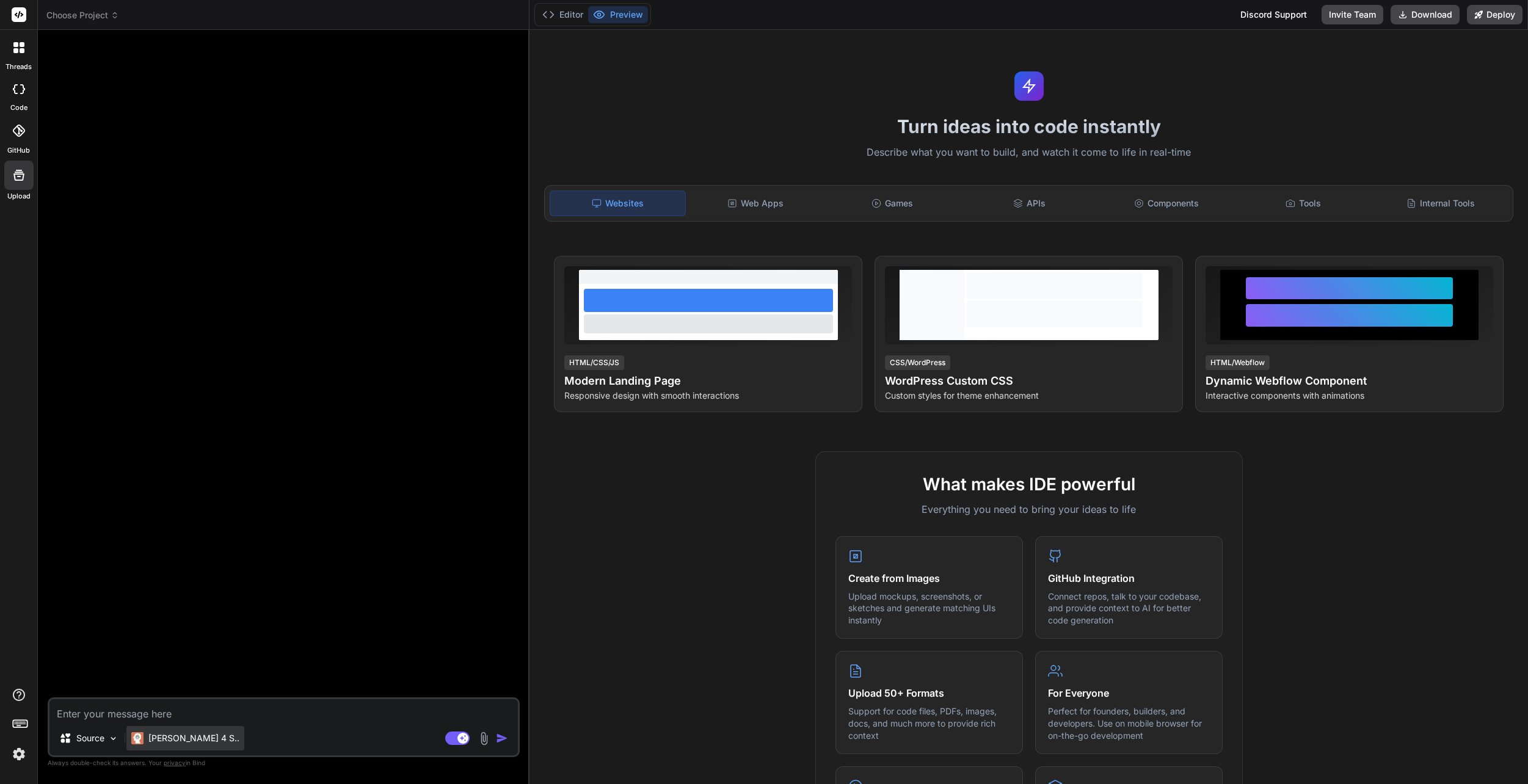
click at [188, 742] on p "[PERSON_NAME] 4 S.." at bounding box center [194, 738] width 91 height 13
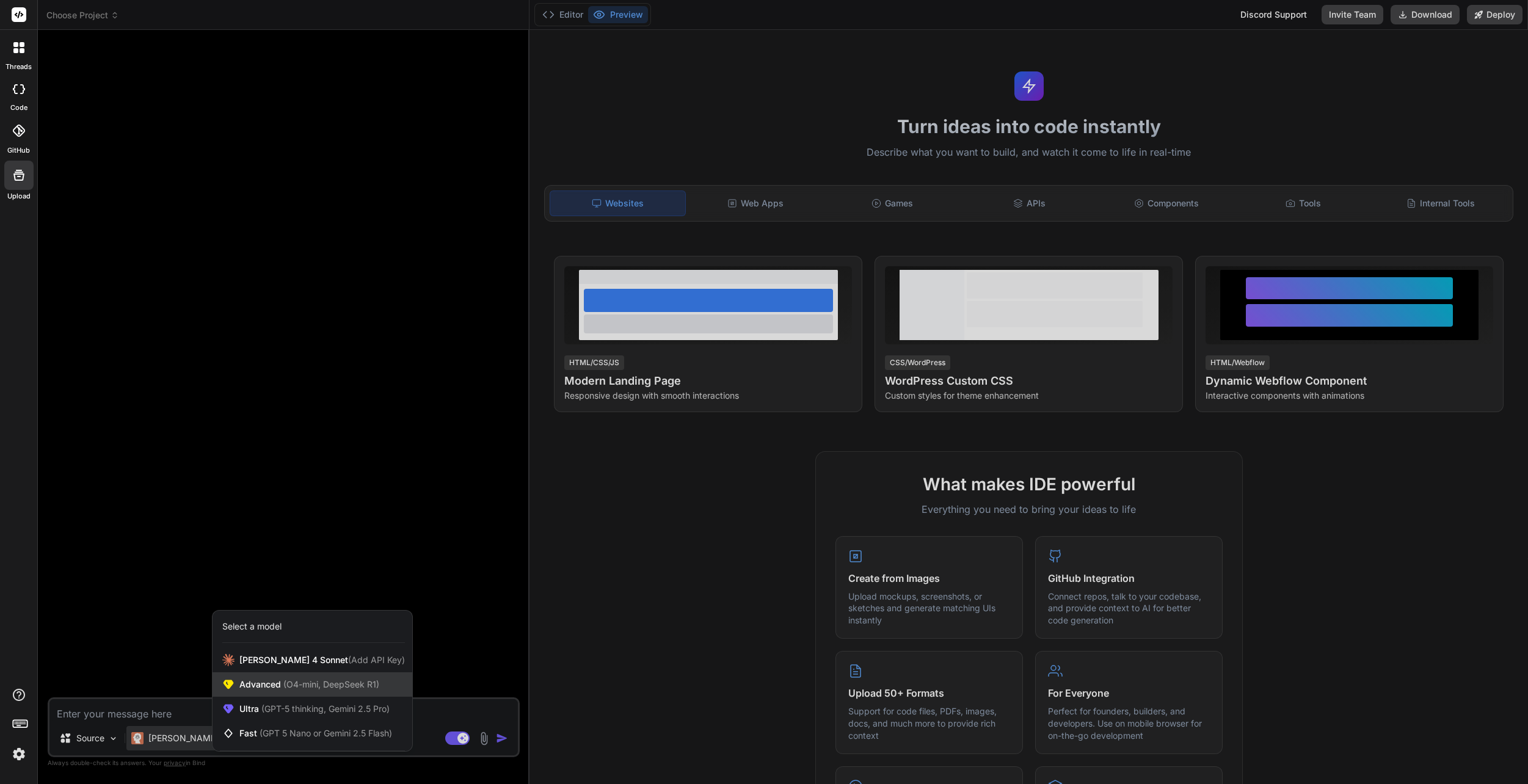
click at [308, 683] on span "(O4-mini, DeepSeek R1)" at bounding box center [330, 684] width 98 height 10
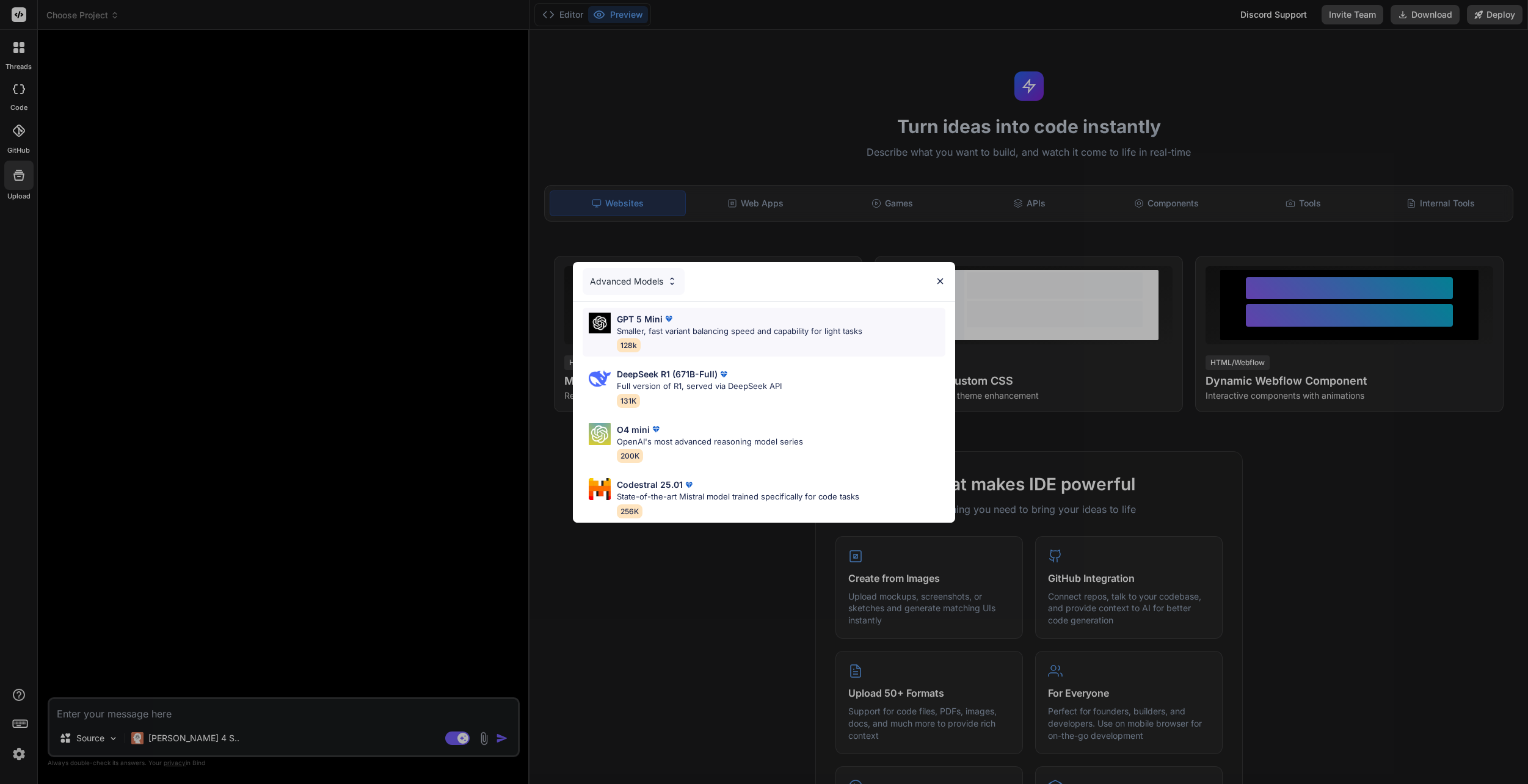
click at [770, 322] on div "GPT 5 Mini" at bounding box center [740, 319] width 246 height 13
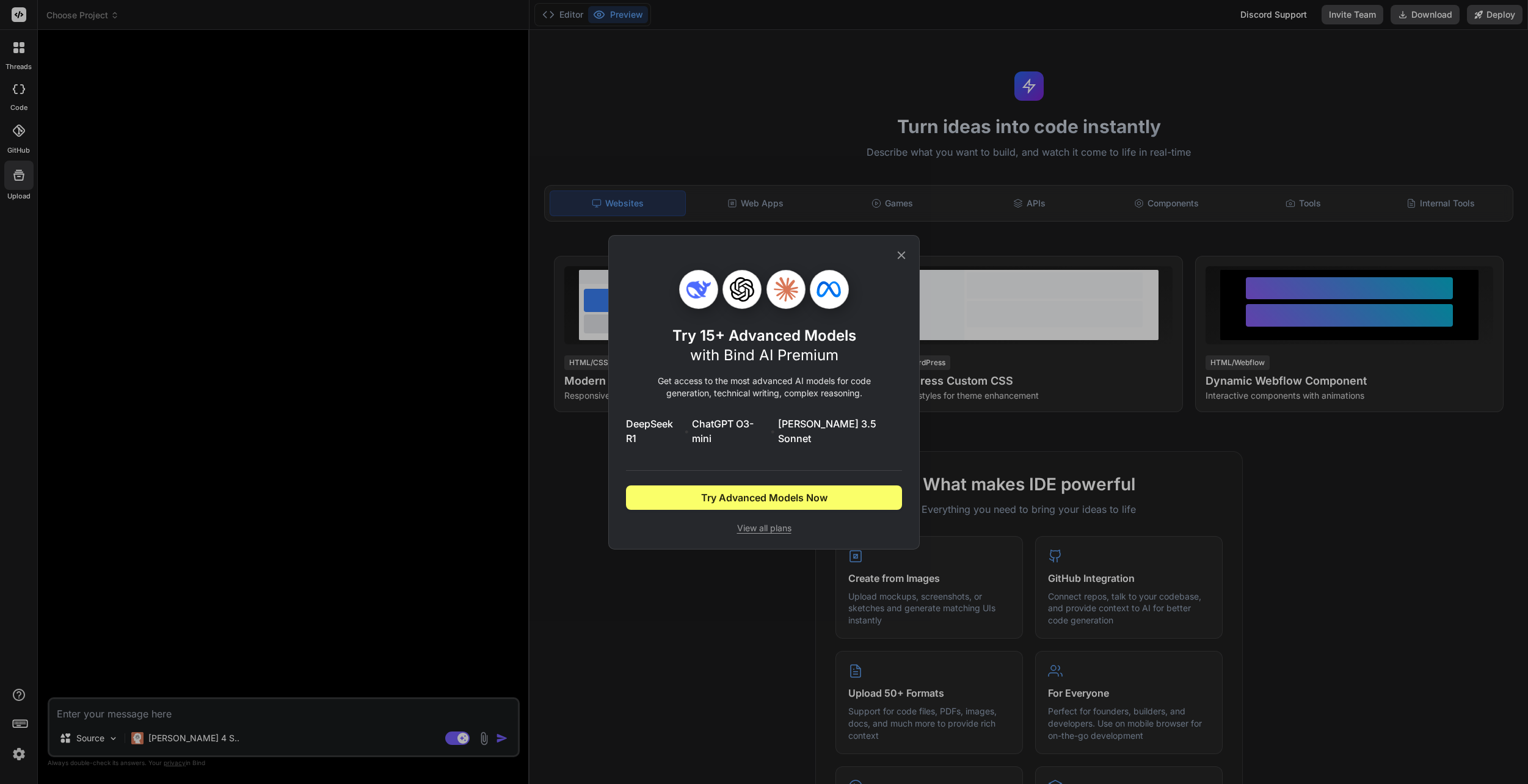
click at [913, 257] on div "Try 15+ Advanced Models with Bind AI Premium Get access to the most advanced AI…" at bounding box center [763, 392] width 311 height 314
click at [907, 261] on icon at bounding box center [902, 255] width 13 height 13
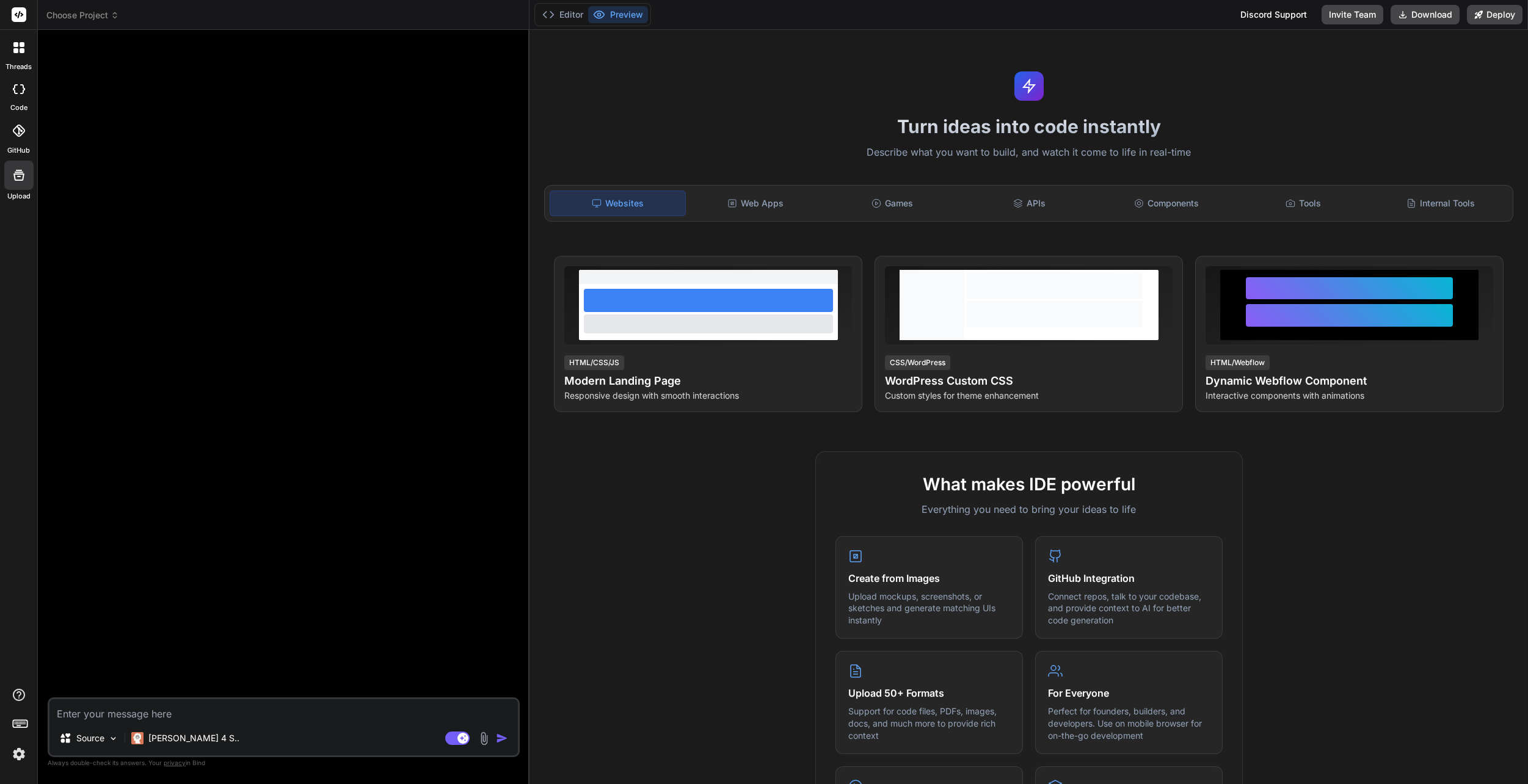
click at [21, 765] on div "threads code GitHub Upload" at bounding box center [18, 392] width 38 height 784
click at [19, 759] on img at bounding box center [18, 754] width 21 height 21
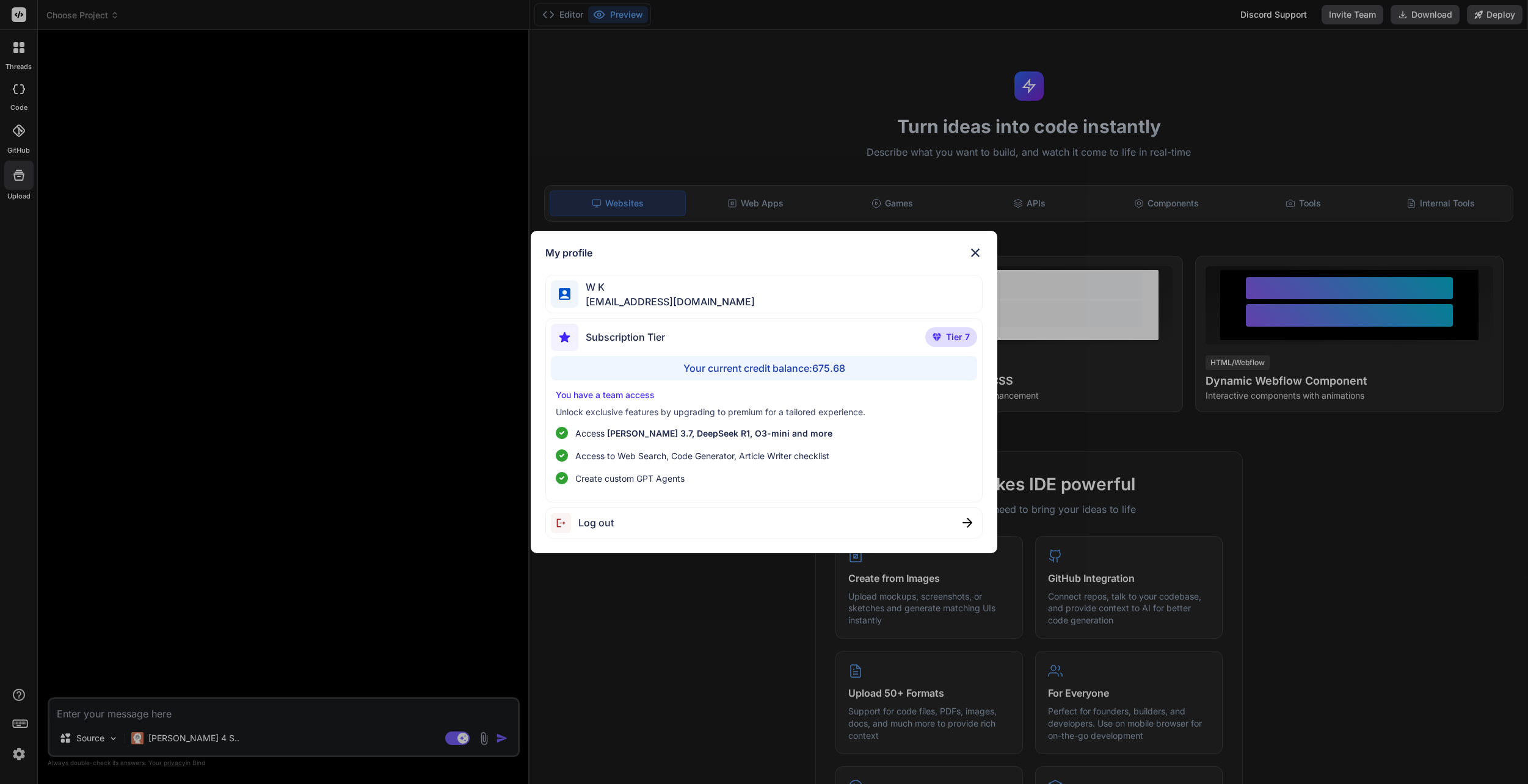
click at [617, 536] on div "Log out" at bounding box center [764, 522] width 438 height 31
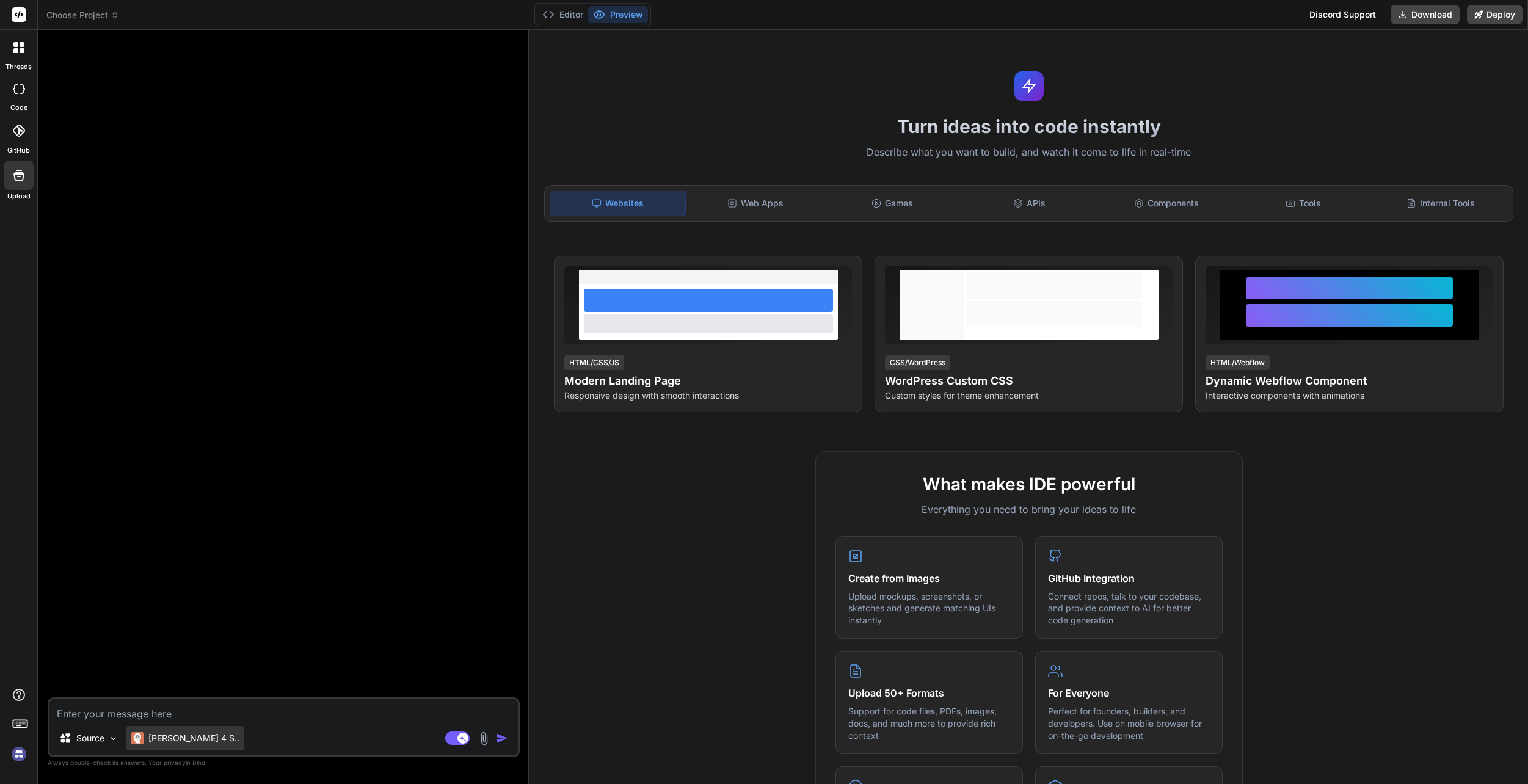
type textarea "x"
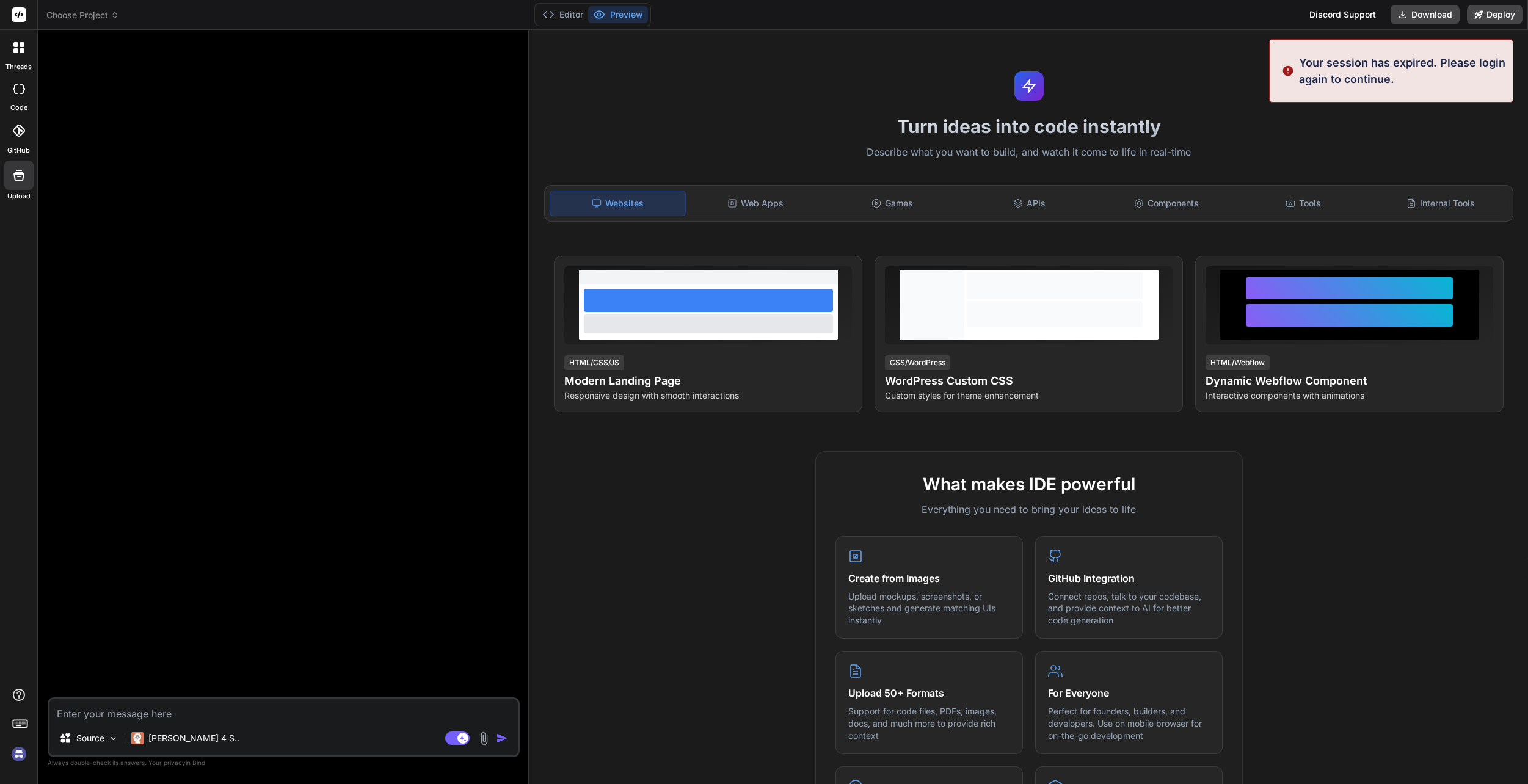
click at [29, 754] on div at bounding box center [18, 726] width 37 height 77
click at [24, 756] on img at bounding box center [18, 754] width 21 height 21
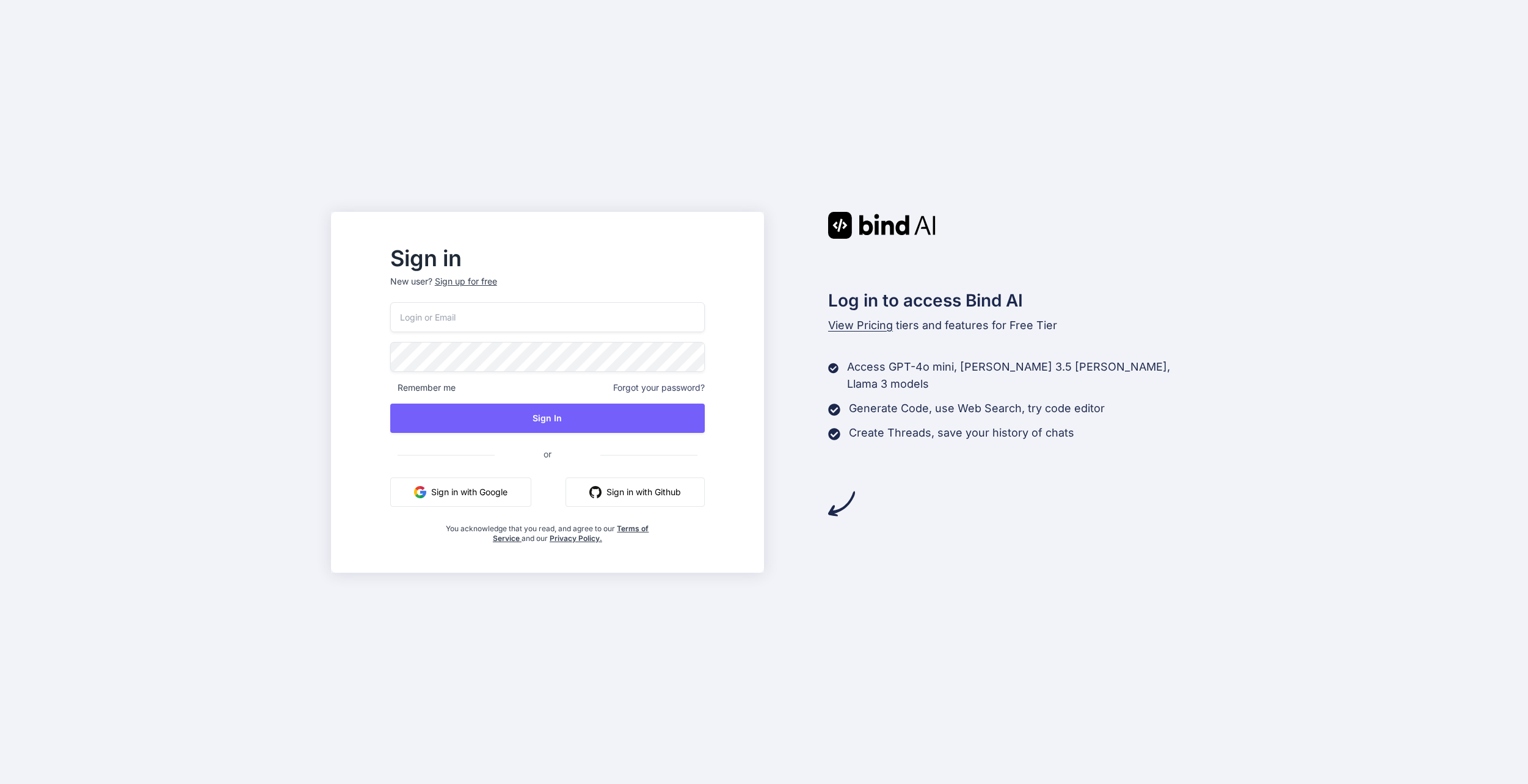
drag, startPoint x: 538, startPoint y: 335, endPoint x: 546, endPoint y: 330, distance: 9.4
click at [543, 331] on div "Remember me Forgot your password? Sign In or Sign in with Google Sign in with G…" at bounding box center [547, 423] width 314 height 241
click at [548, 327] on input "email" at bounding box center [547, 317] width 314 height 30
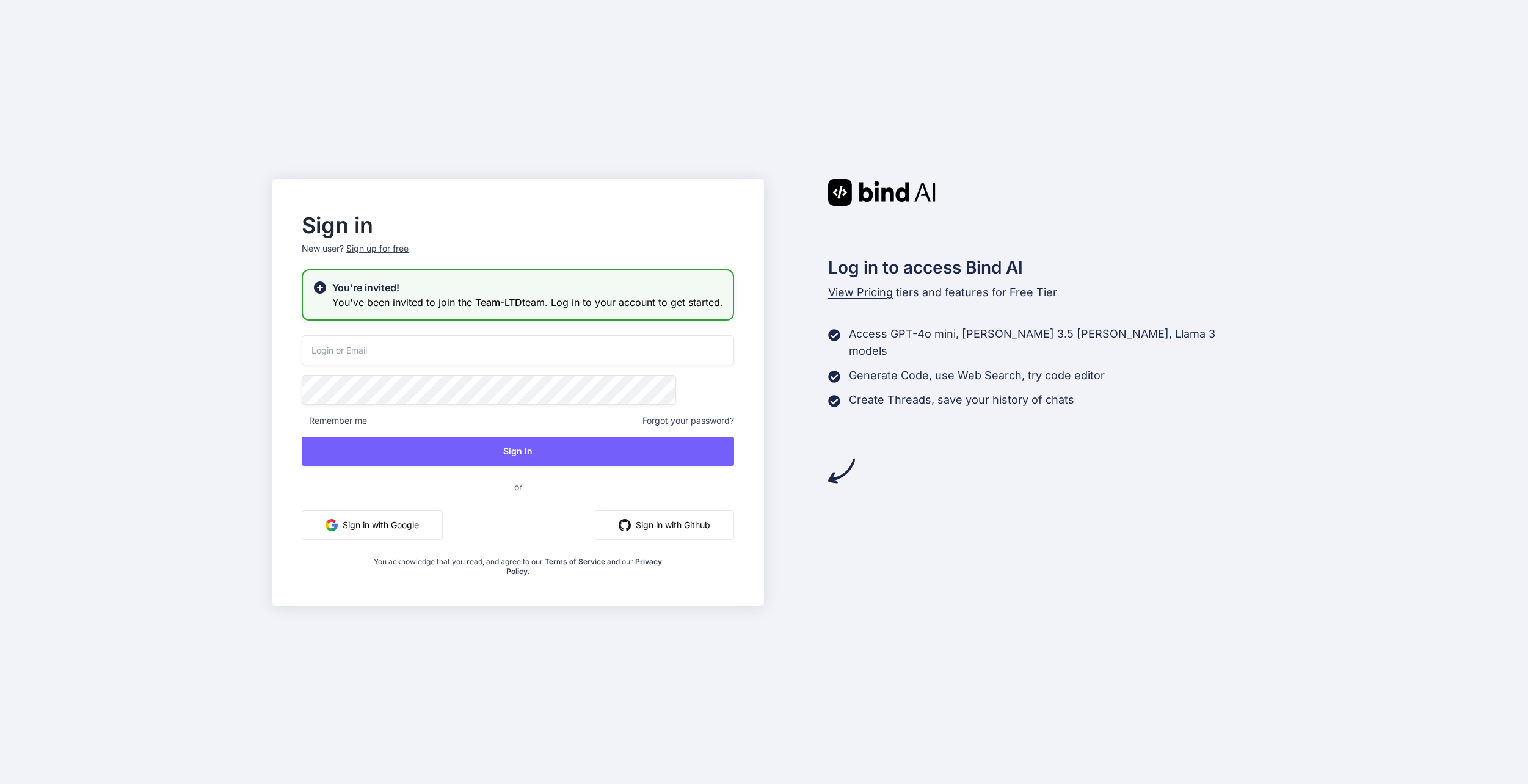
click at [569, 356] on input "email" at bounding box center [518, 350] width 433 height 30
type input "[EMAIL_ADDRESS][DOMAIN_NAME]"
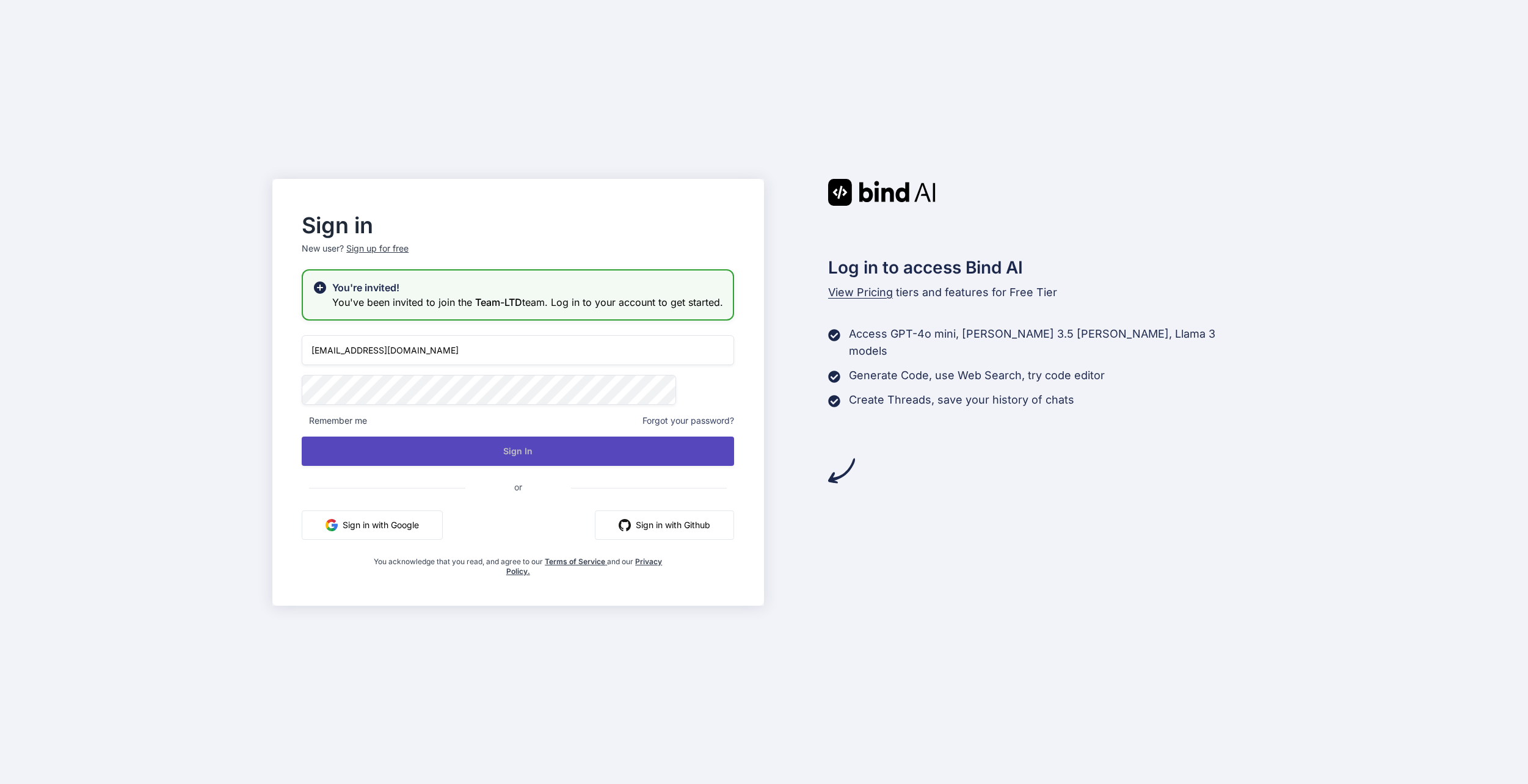
click at [643, 461] on button "Sign In" at bounding box center [518, 451] width 433 height 29
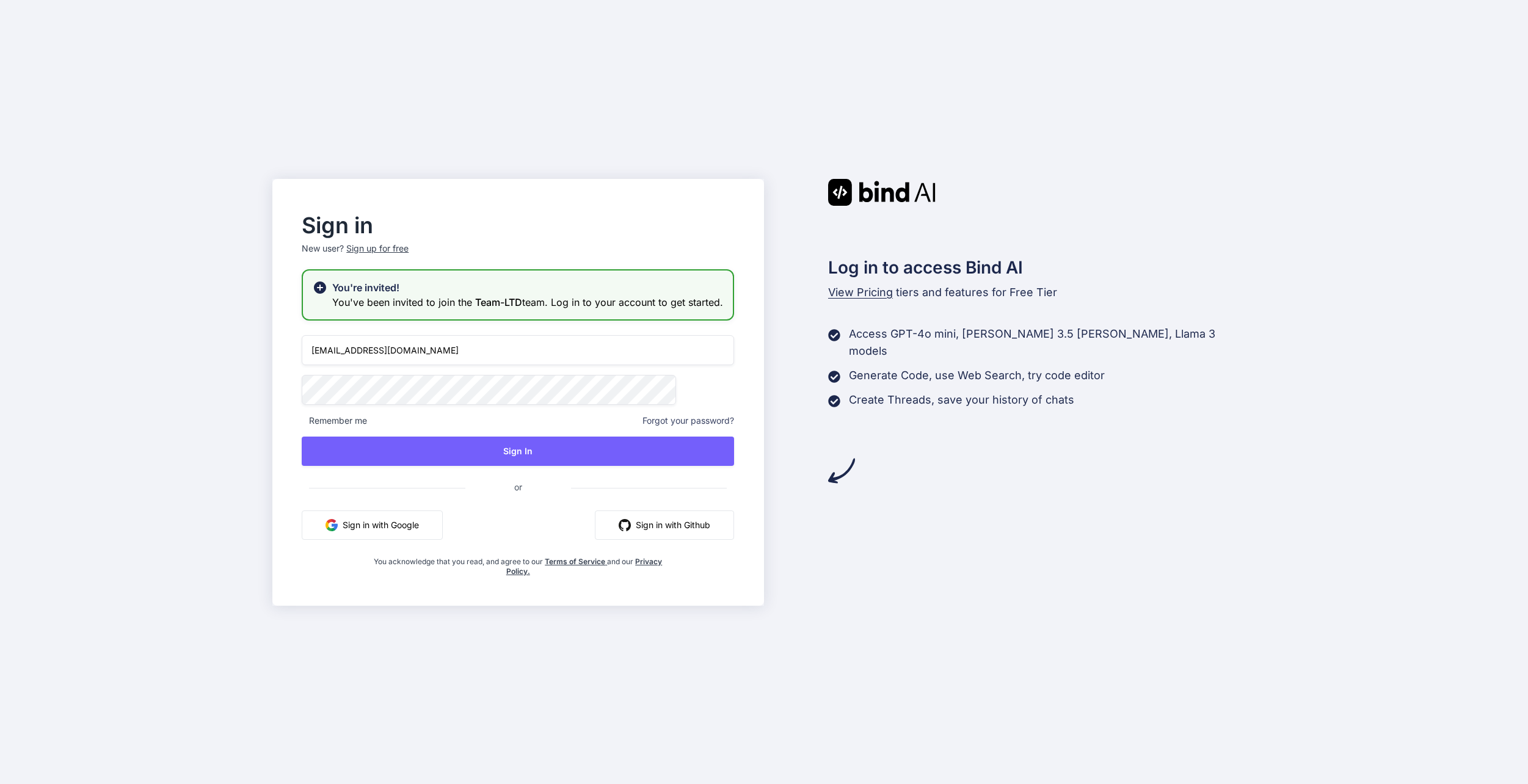
click at [720, 398] on span at bounding box center [726, 387] width 14 height 24
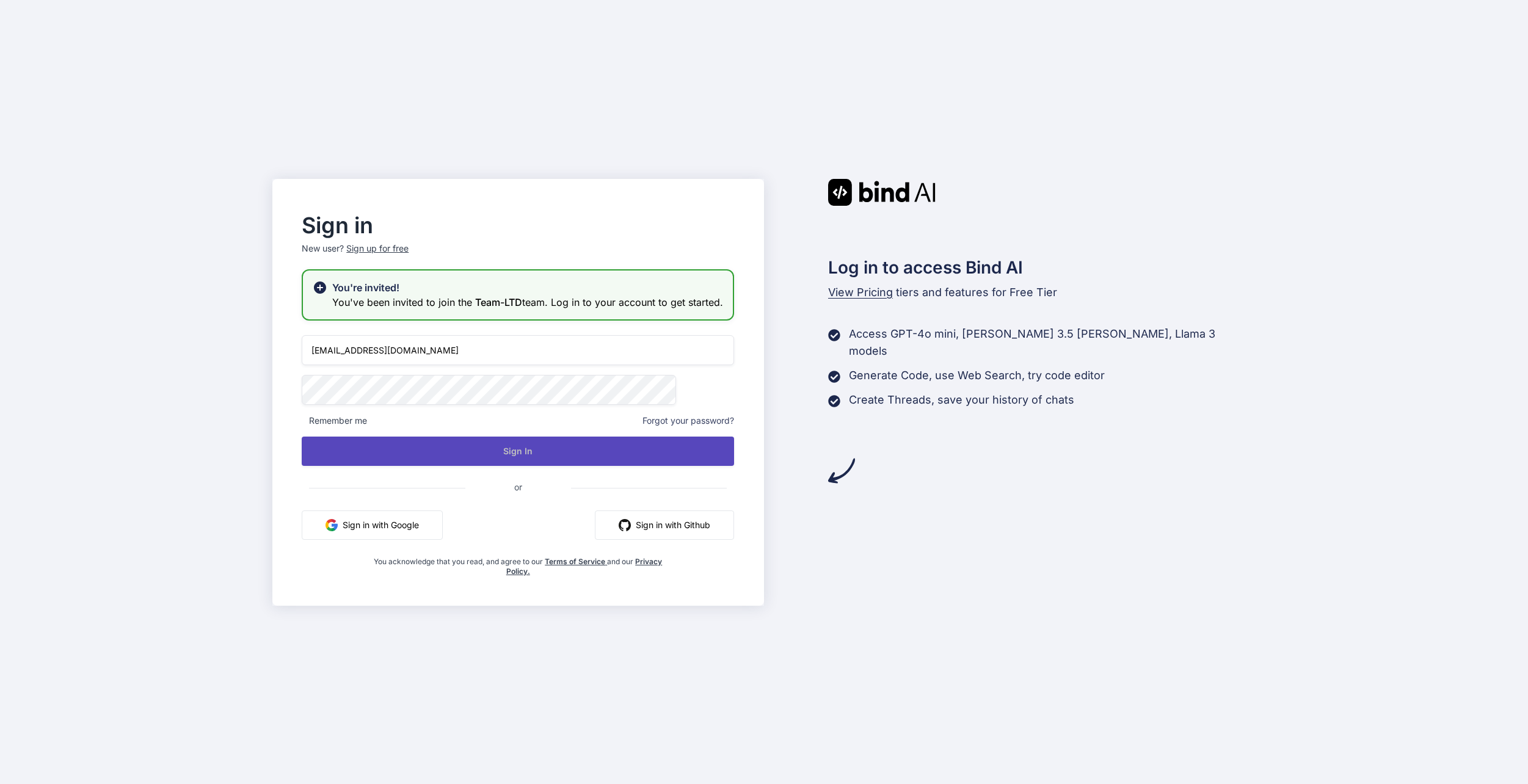
click at [569, 454] on button "Sign In" at bounding box center [518, 451] width 433 height 29
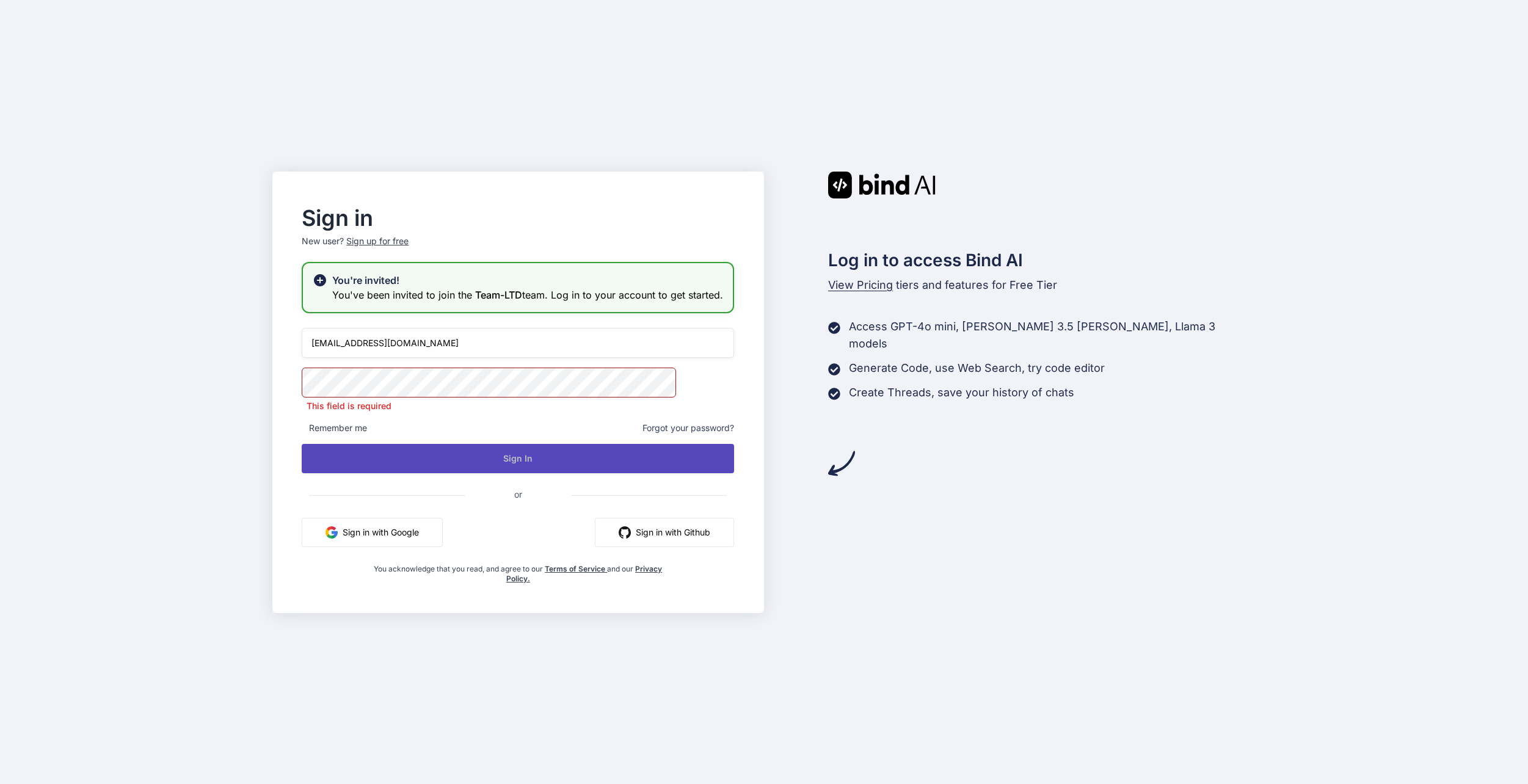
click at [486, 461] on button "Sign In" at bounding box center [518, 458] width 433 height 29
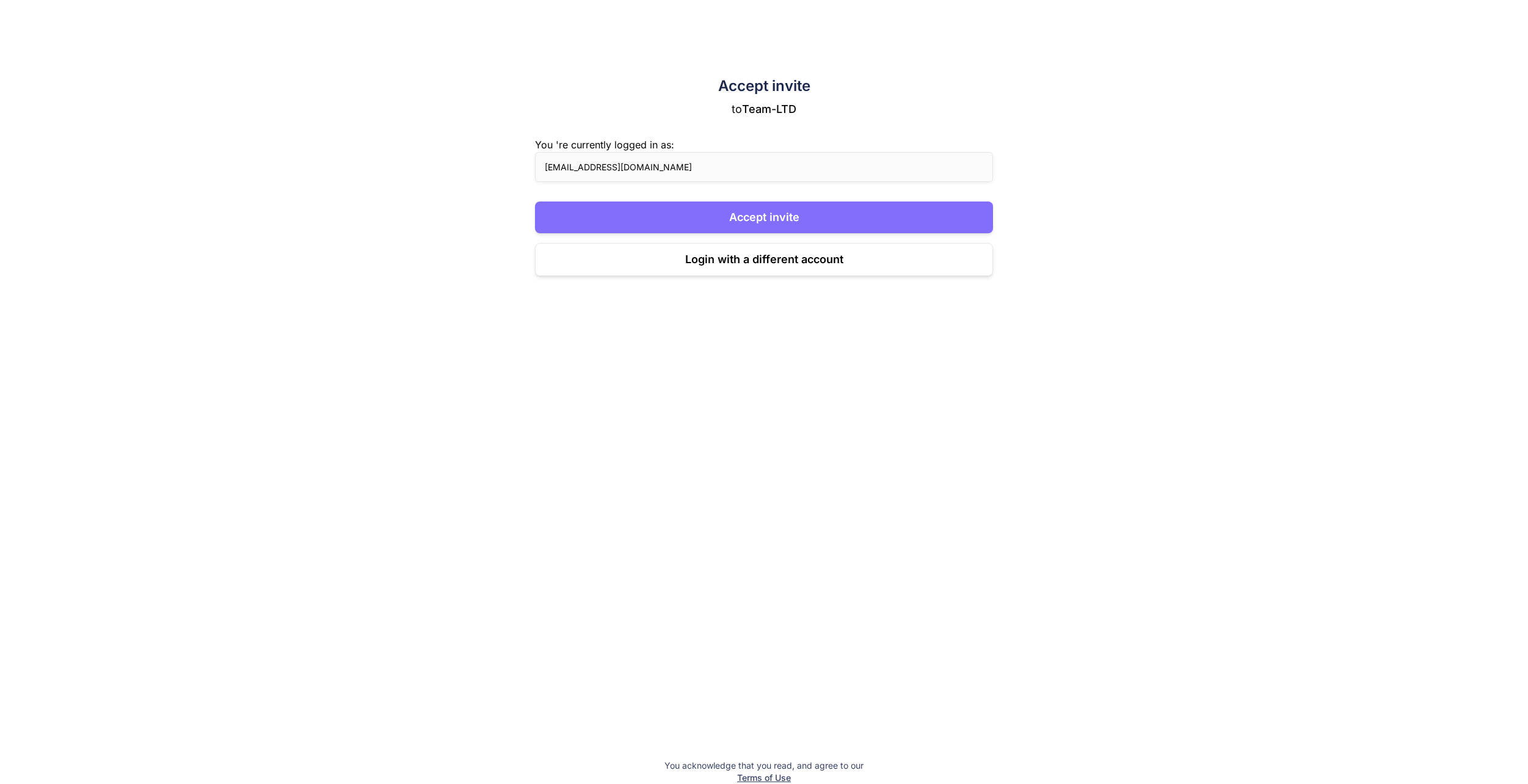
click at [882, 219] on button "Accept invite" at bounding box center [764, 217] width 459 height 32
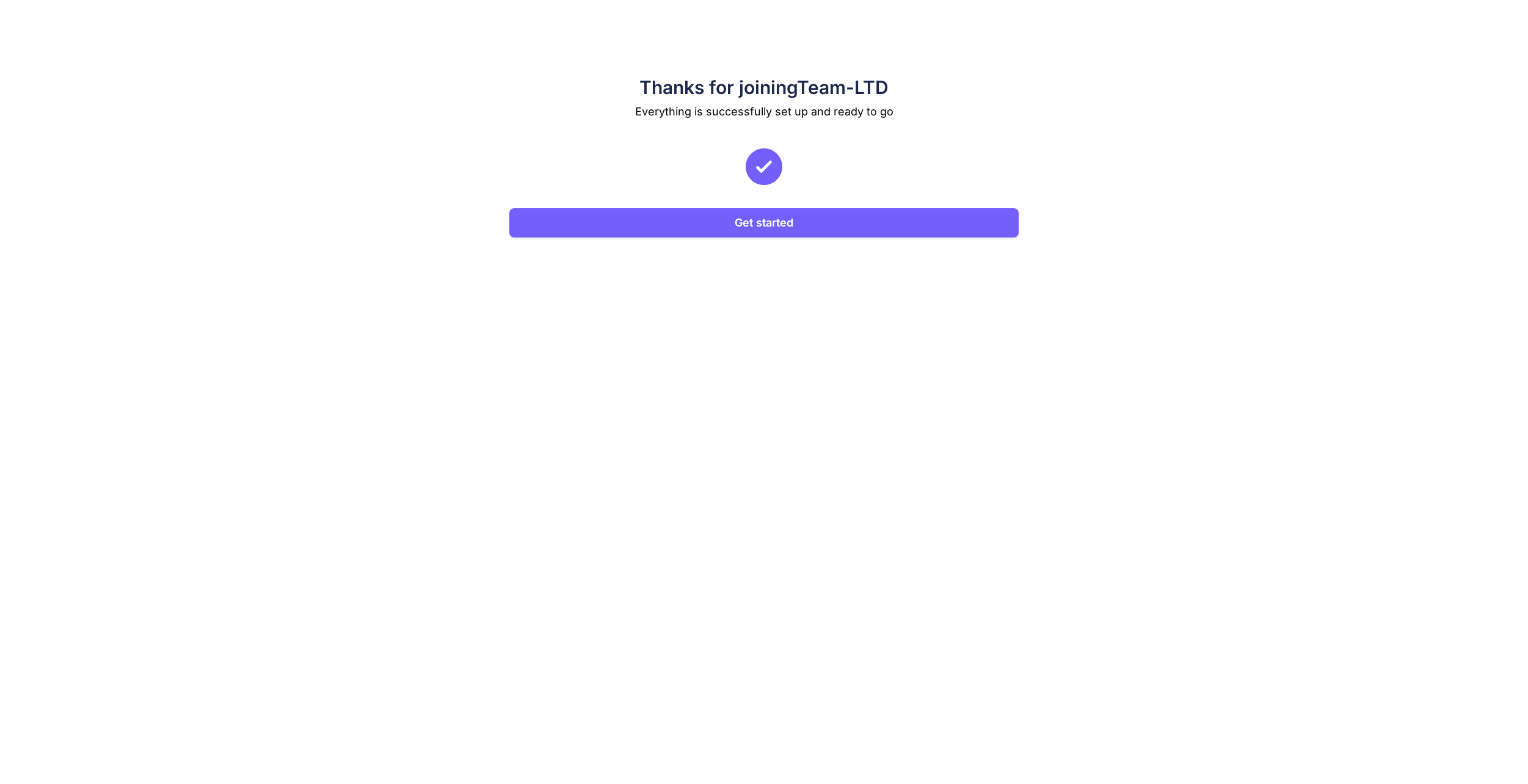
click at [883, 220] on button "Get started" at bounding box center [763, 222] width 509 height 29
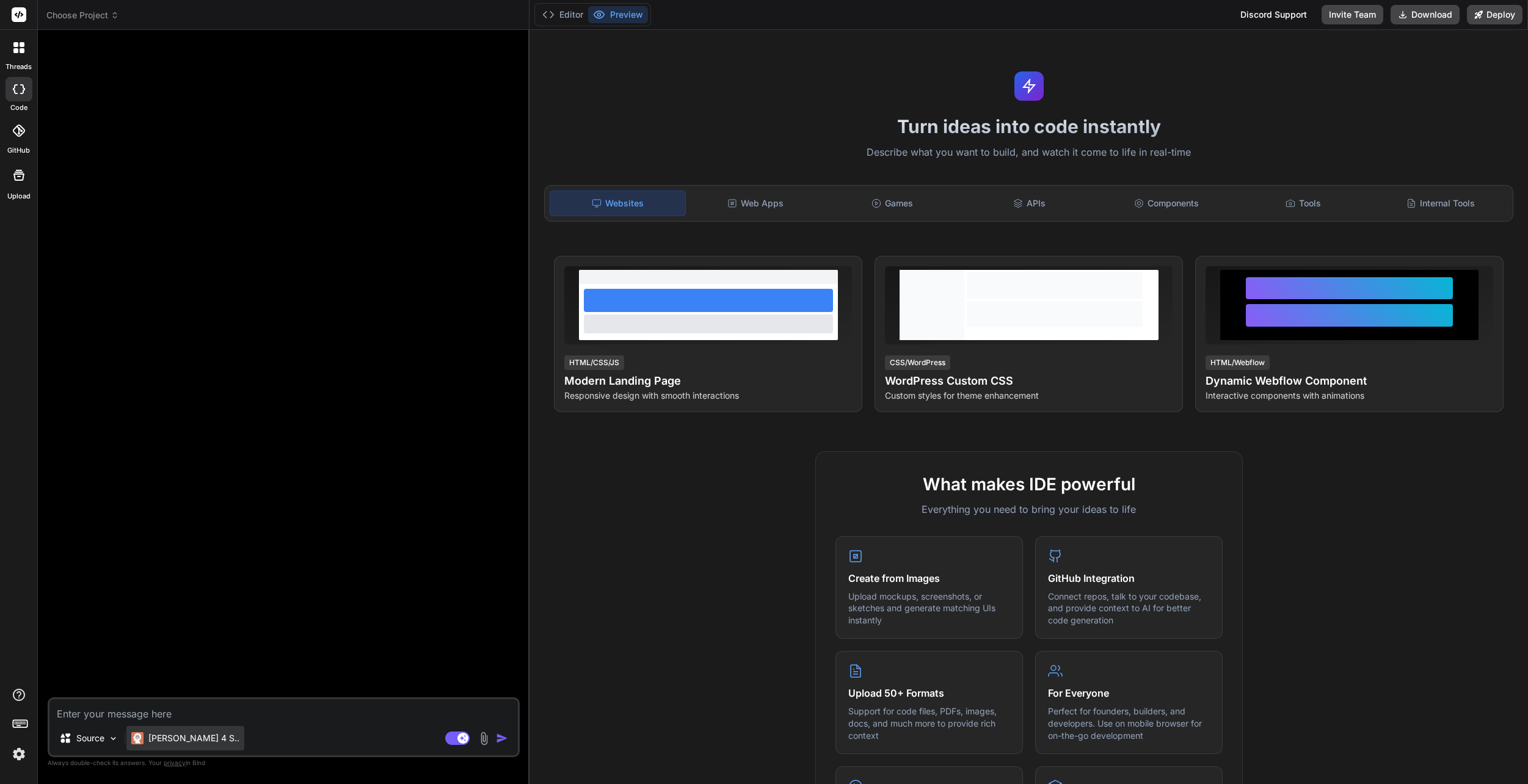
click at [176, 743] on p "[PERSON_NAME] 4 S.." at bounding box center [194, 738] width 91 height 13
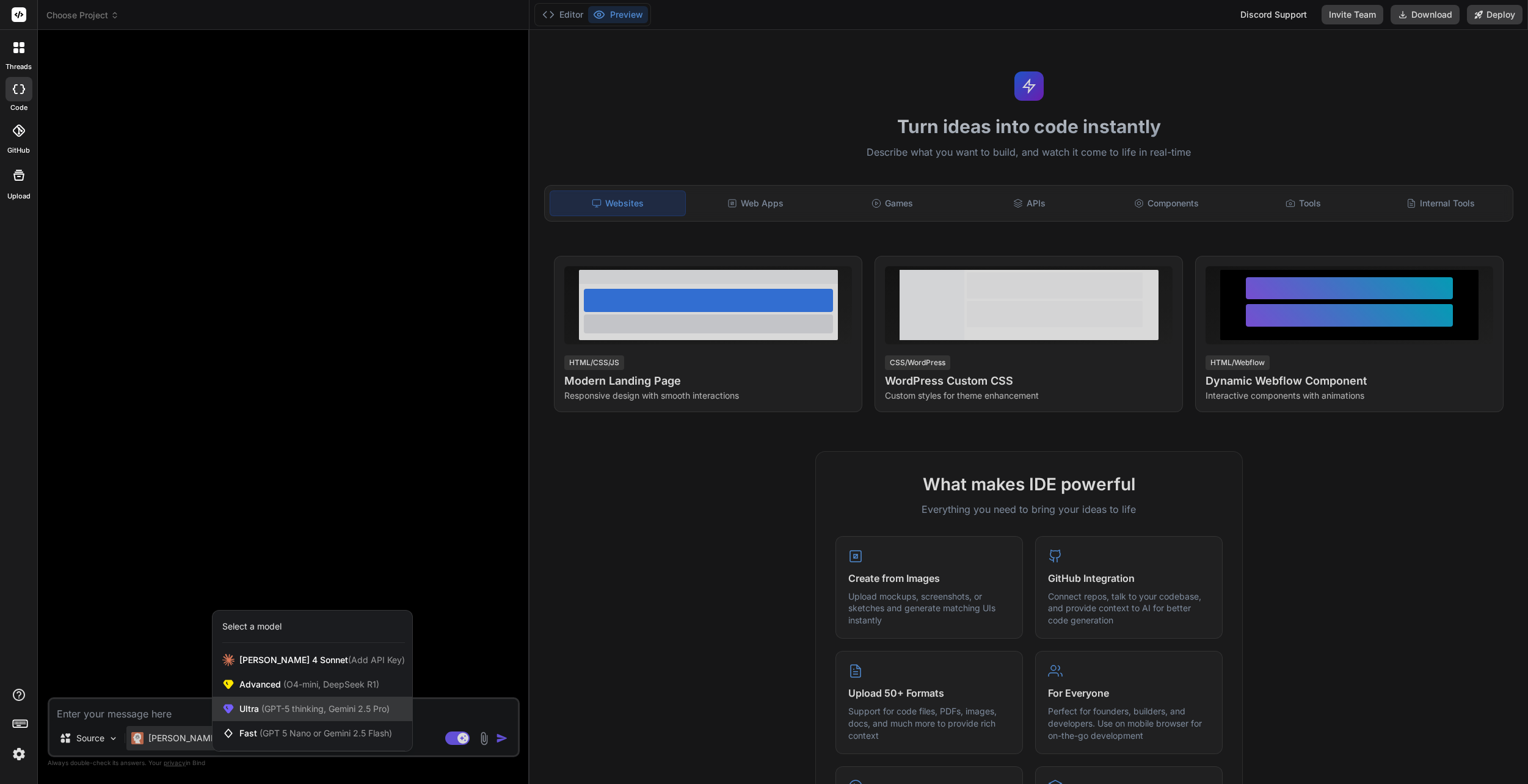
click at [242, 707] on span "Ultra (GPT-5 thinking, Gemini 2.5 Pro)" at bounding box center [314, 709] width 150 height 13
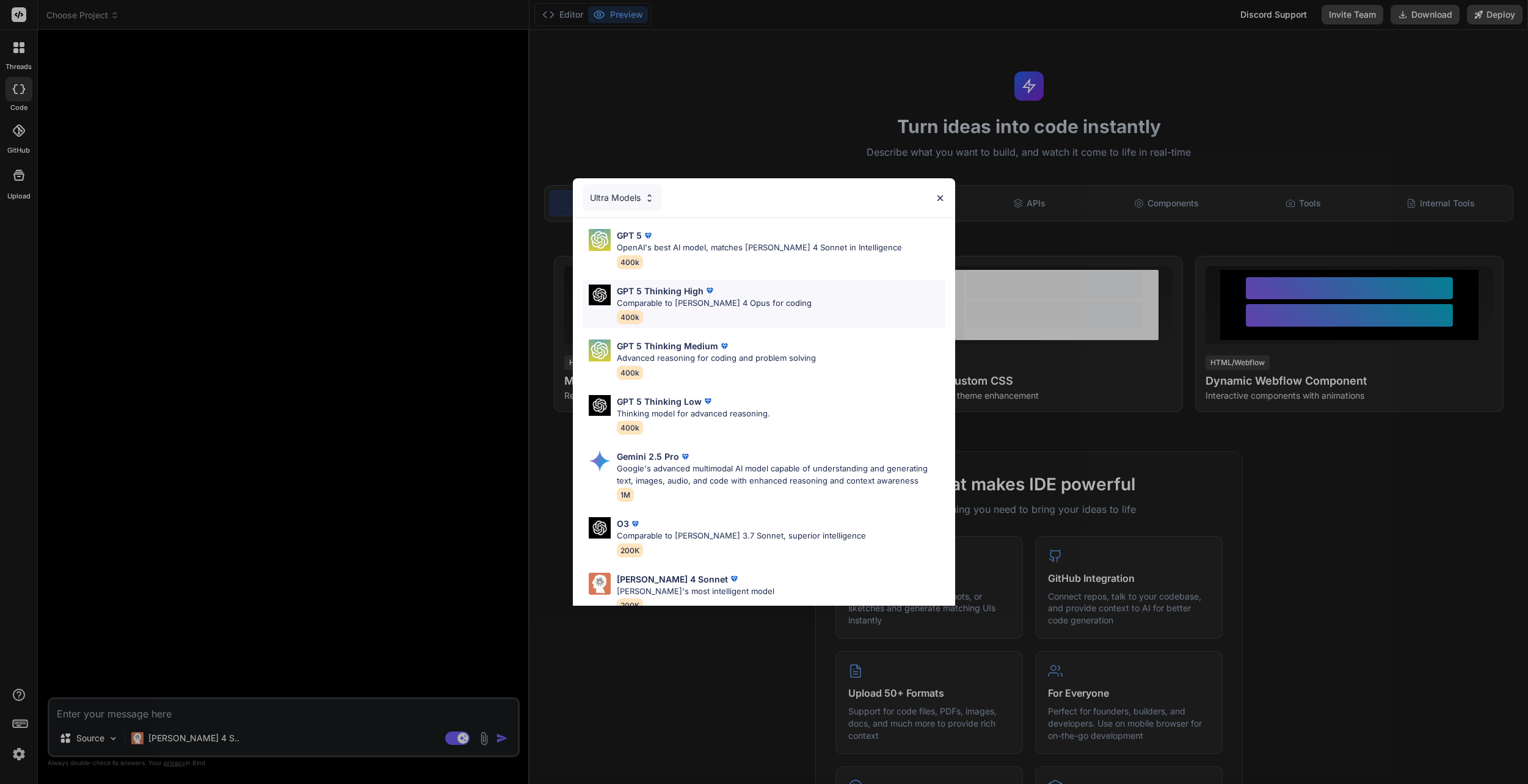
click at [731, 311] on div "GPT 5 Thinking High Comparable to [PERSON_NAME] 4 Opus for coding 400k" at bounding box center [715, 304] width 195 height 39
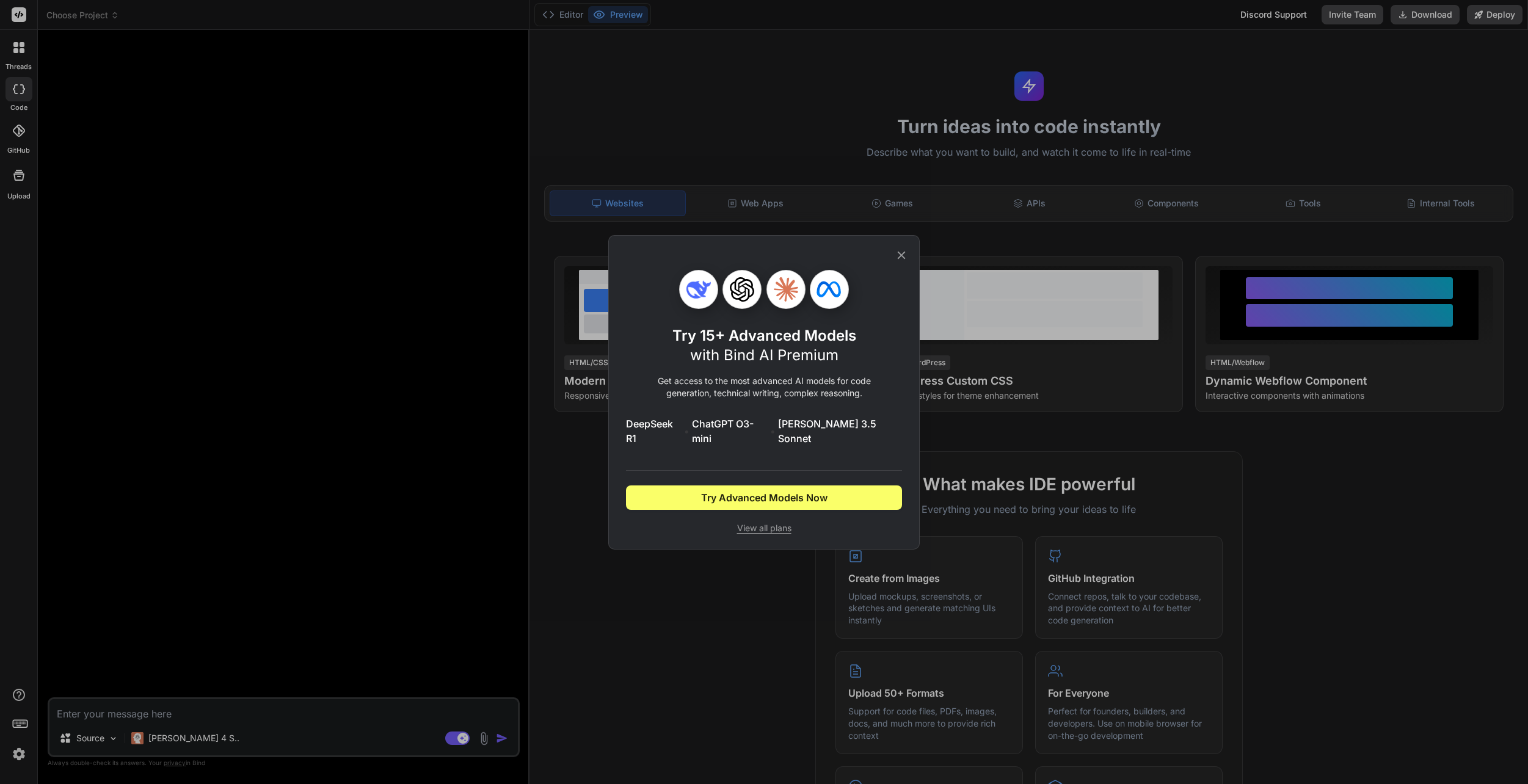
click at [900, 262] on icon at bounding box center [902, 255] width 13 height 13
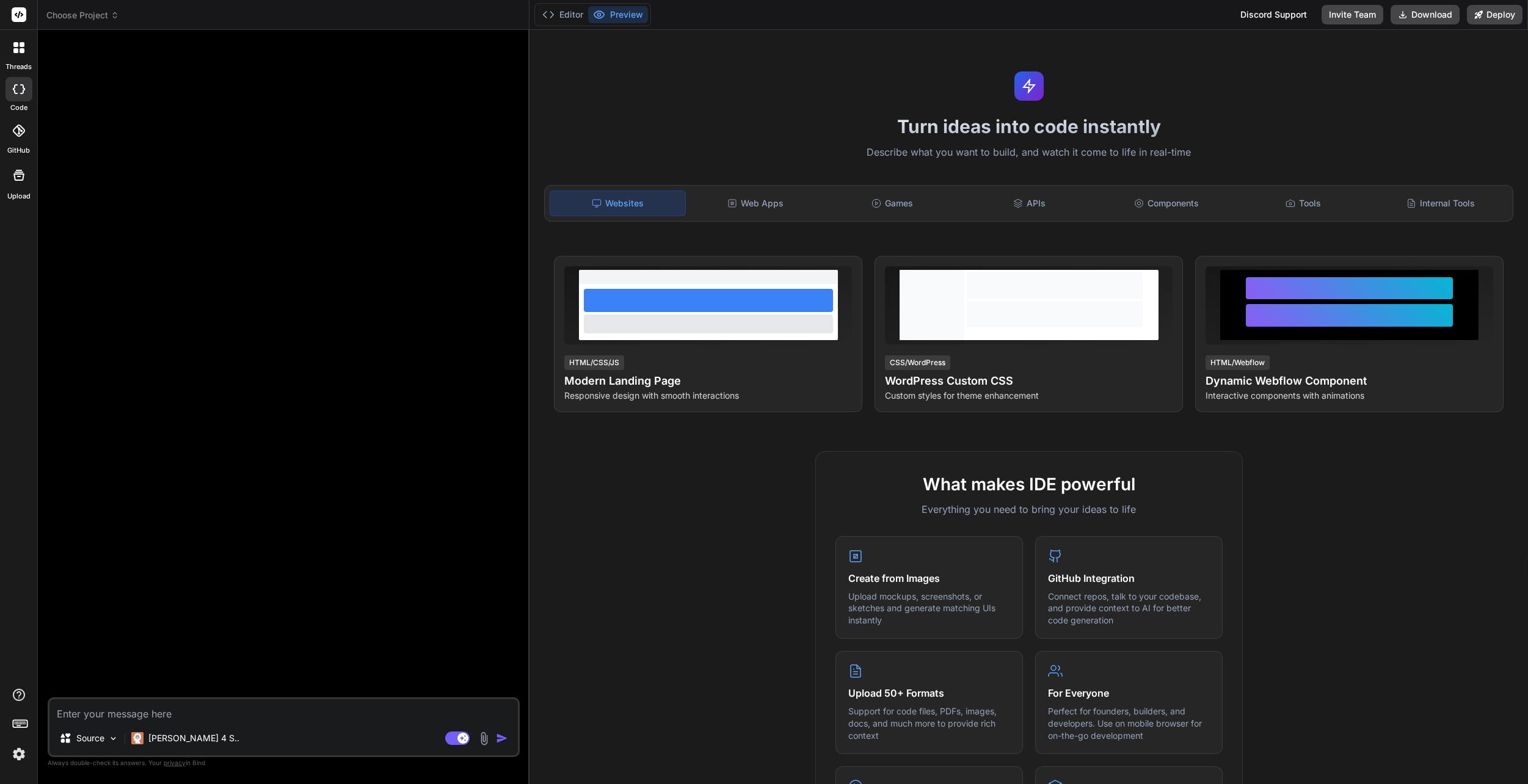
click at [24, 758] on img at bounding box center [18, 754] width 21 height 21
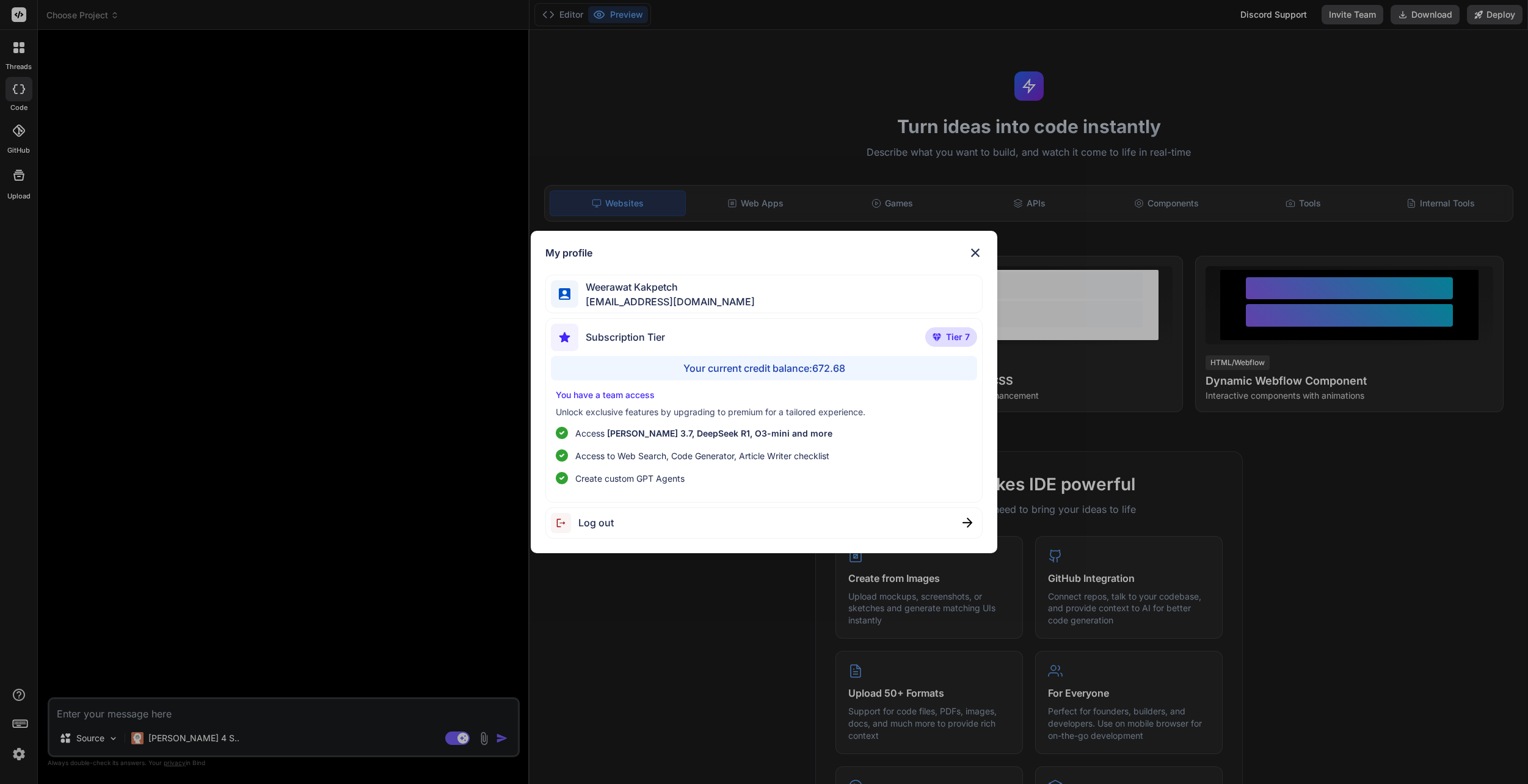
click at [647, 526] on div "Log out" at bounding box center [764, 522] width 438 height 31
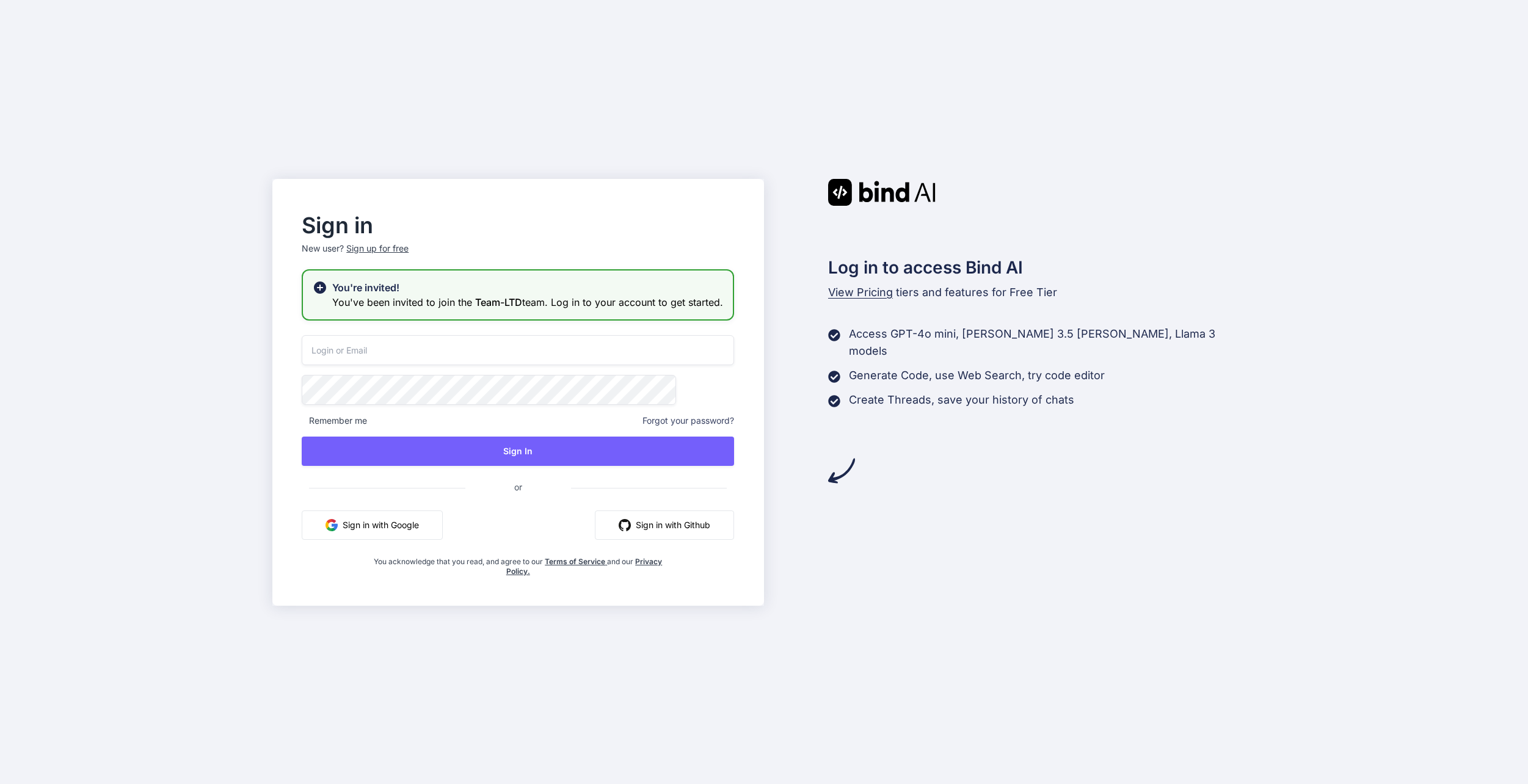
click at [462, 359] on input "email" at bounding box center [518, 350] width 433 height 30
type input "[EMAIL_ADDRESS][DOMAIN_NAME]"
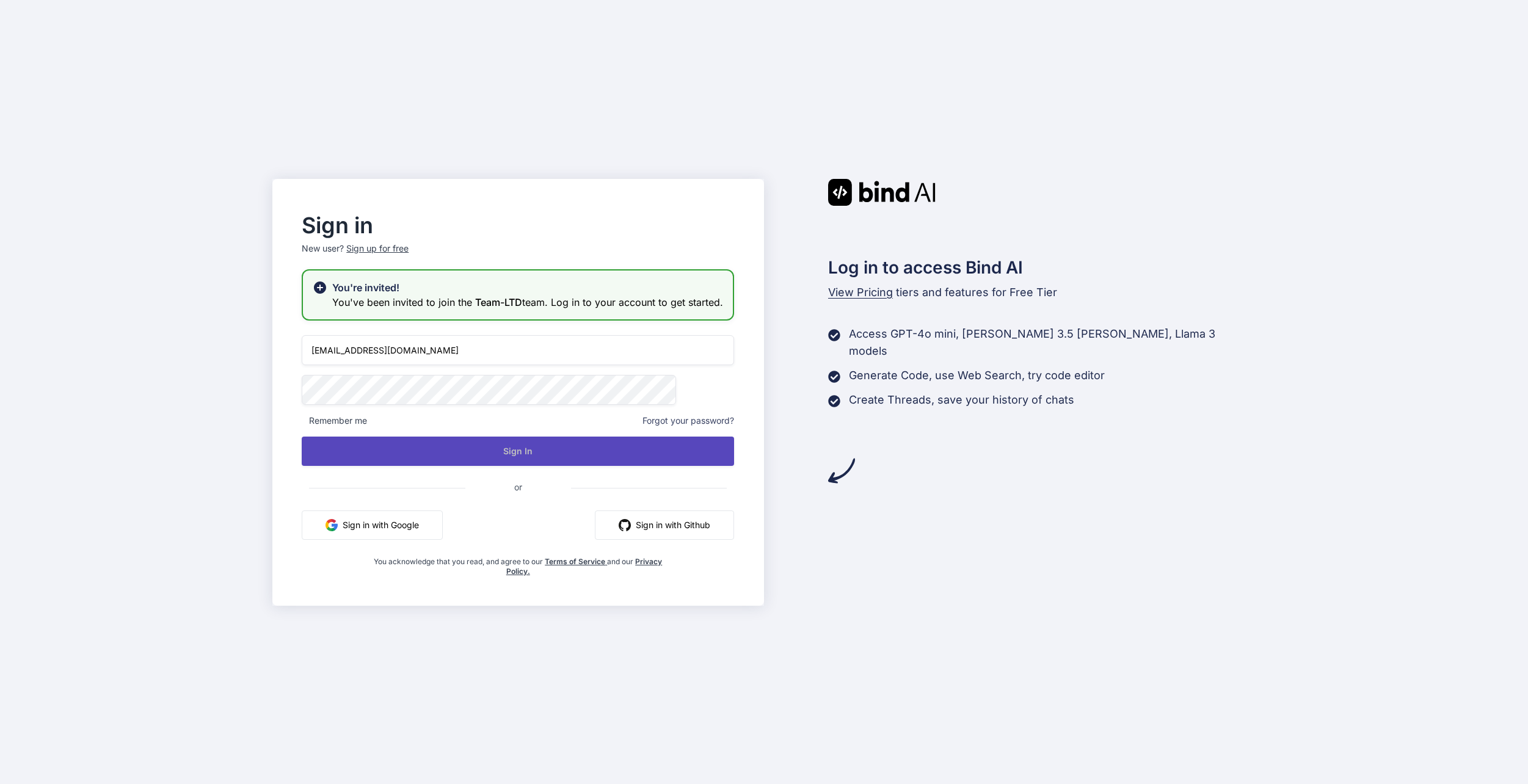
click at [471, 455] on button "Sign In" at bounding box center [518, 451] width 433 height 29
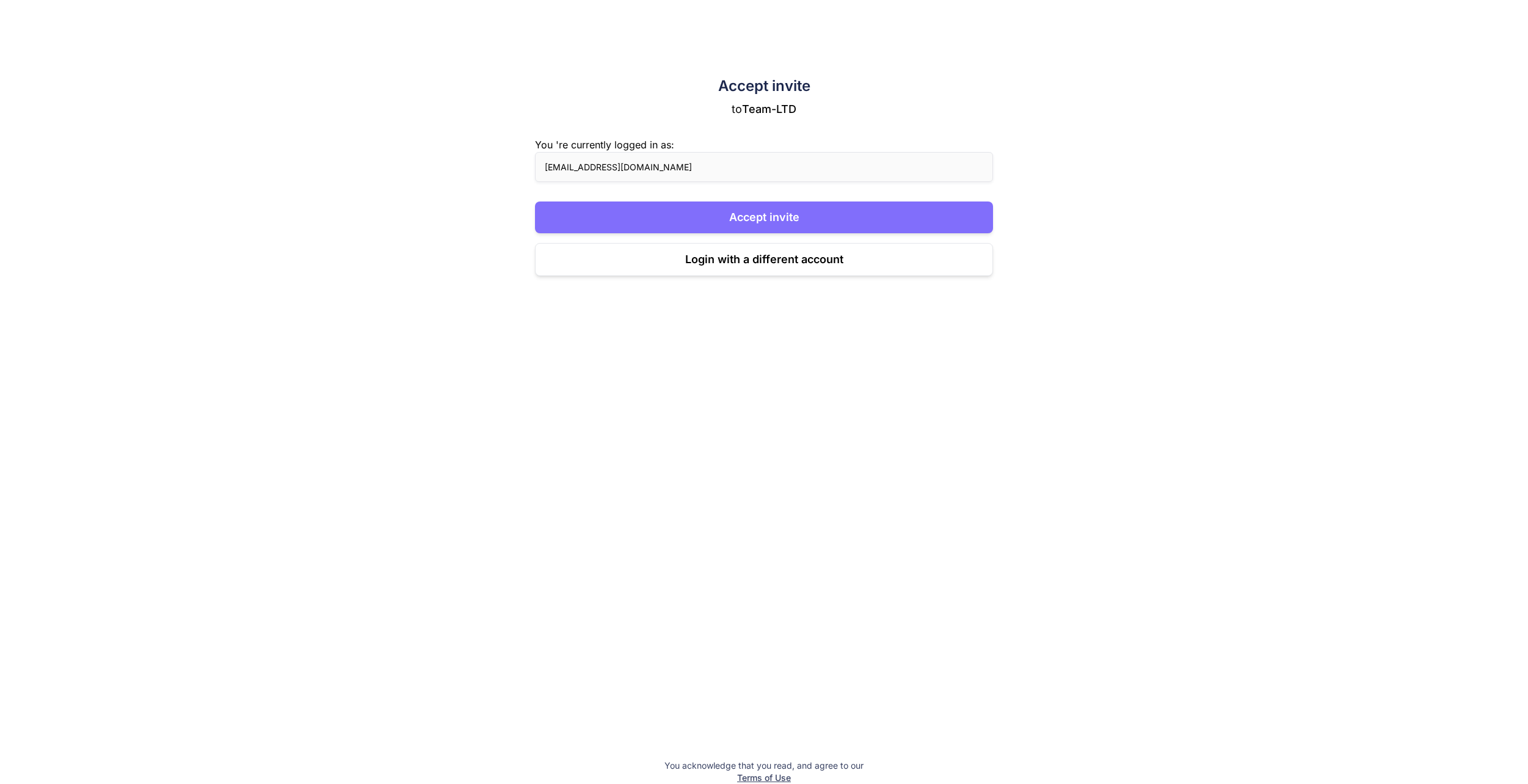
click at [770, 201] on button "Accept invite" at bounding box center [764, 217] width 459 height 32
click at [772, 219] on button "Loading..." at bounding box center [764, 217] width 459 height 32
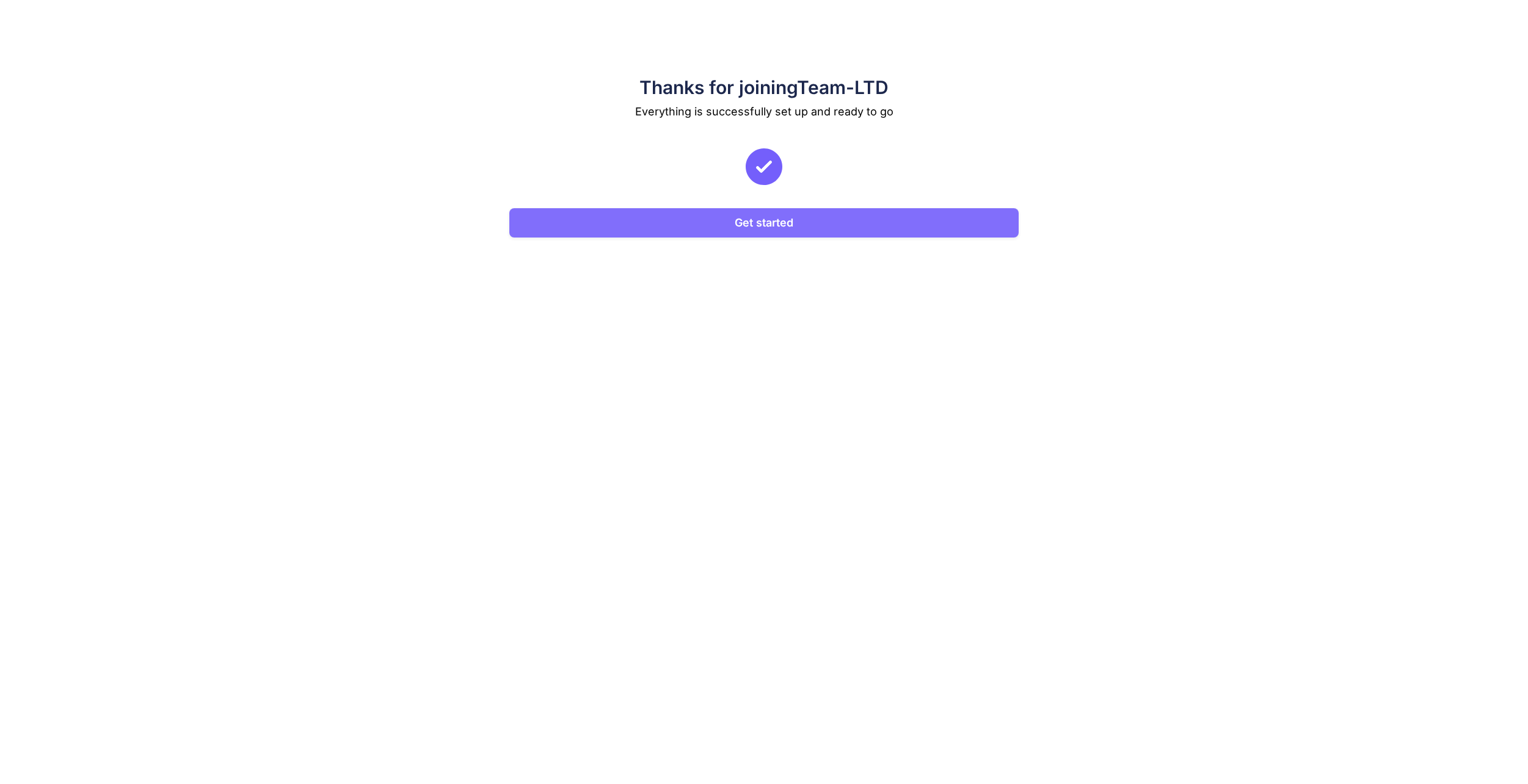
click at [856, 224] on button "Get started" at bounding box center [763, 222] width 509 height 29
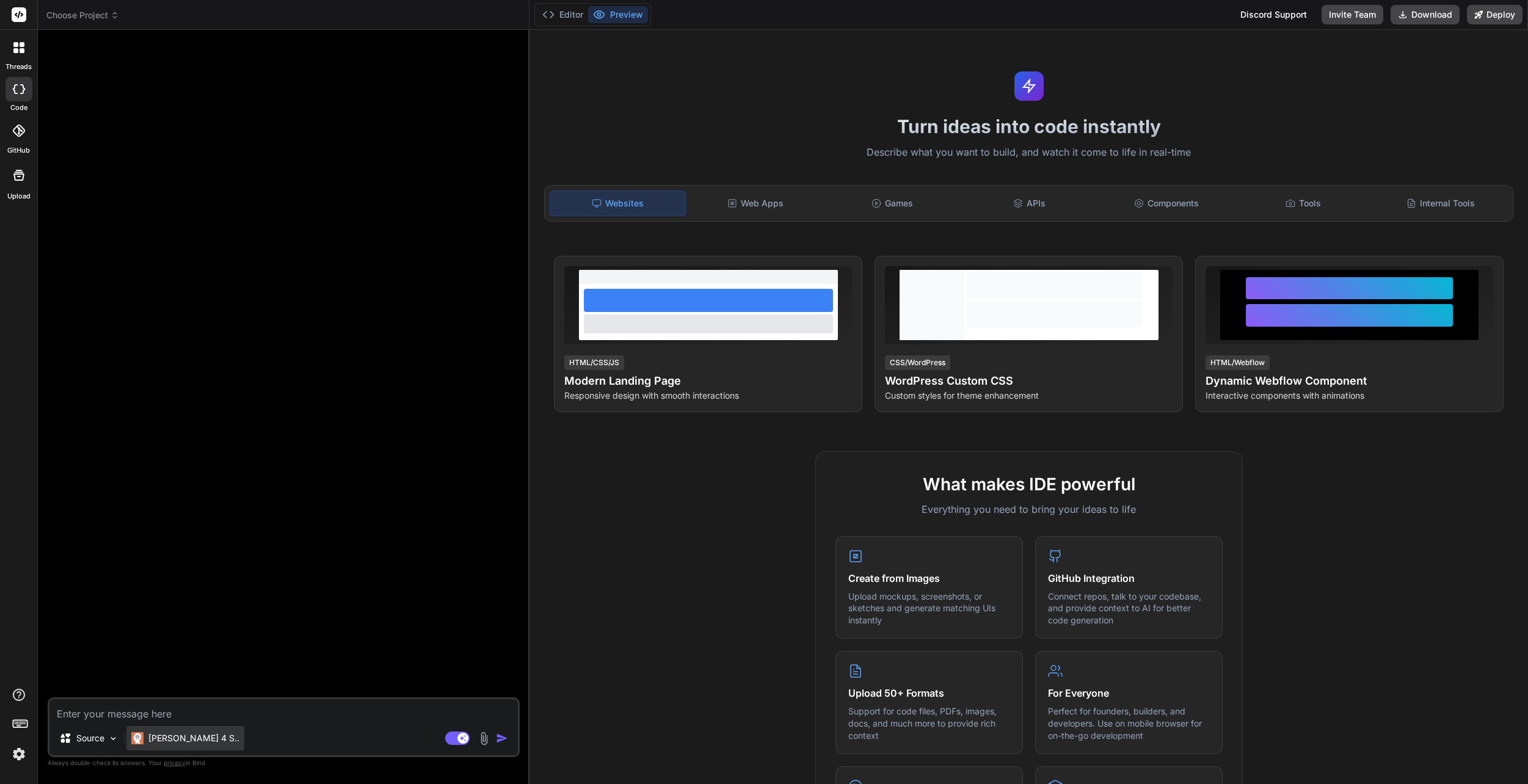
click at [188, 745] on div "Claude 4 S.." at bounding box center [185, 738] width 118 height 24
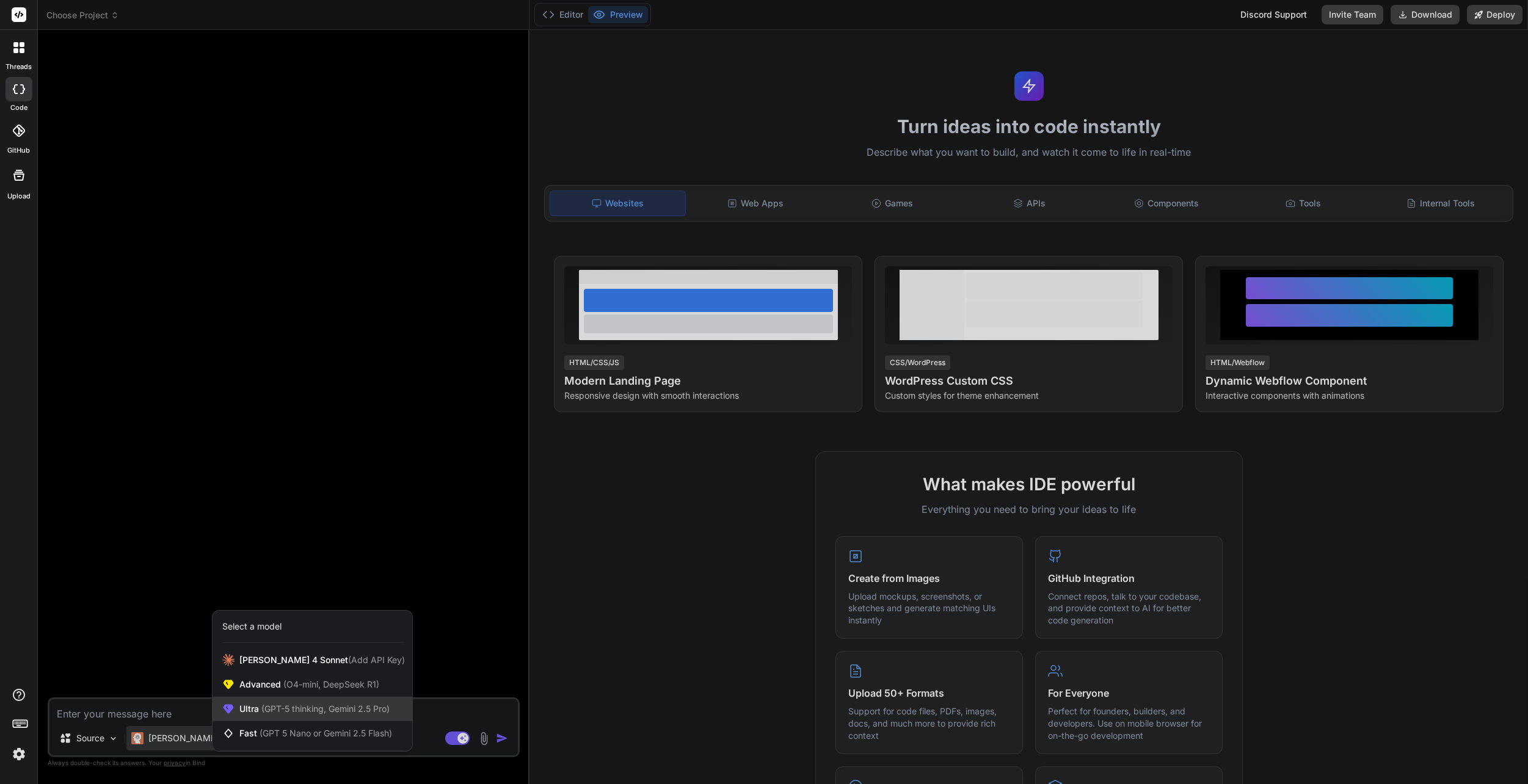
click at [268, 718] on div "Ultra (GPT-5 thinking, Gemini 2.5 Pro)" at bounding box center [312, 709] width 200 height 24
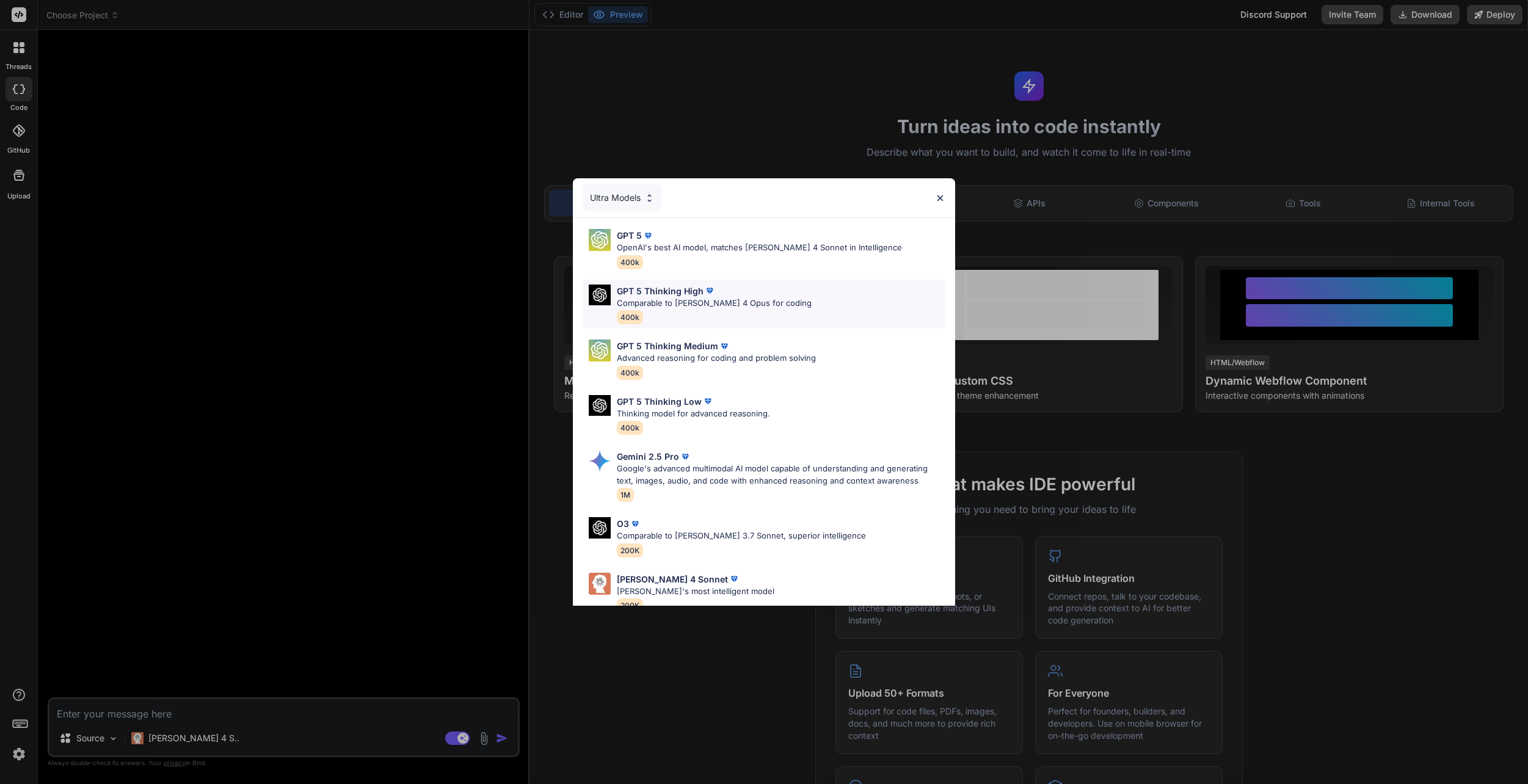
click at [709, 309] on div "GPT 5 Thinking High Comparable to [PERSON_NAME] 4 Opus for coding 400k" at bounding box center [715, 304] width 195 height 39
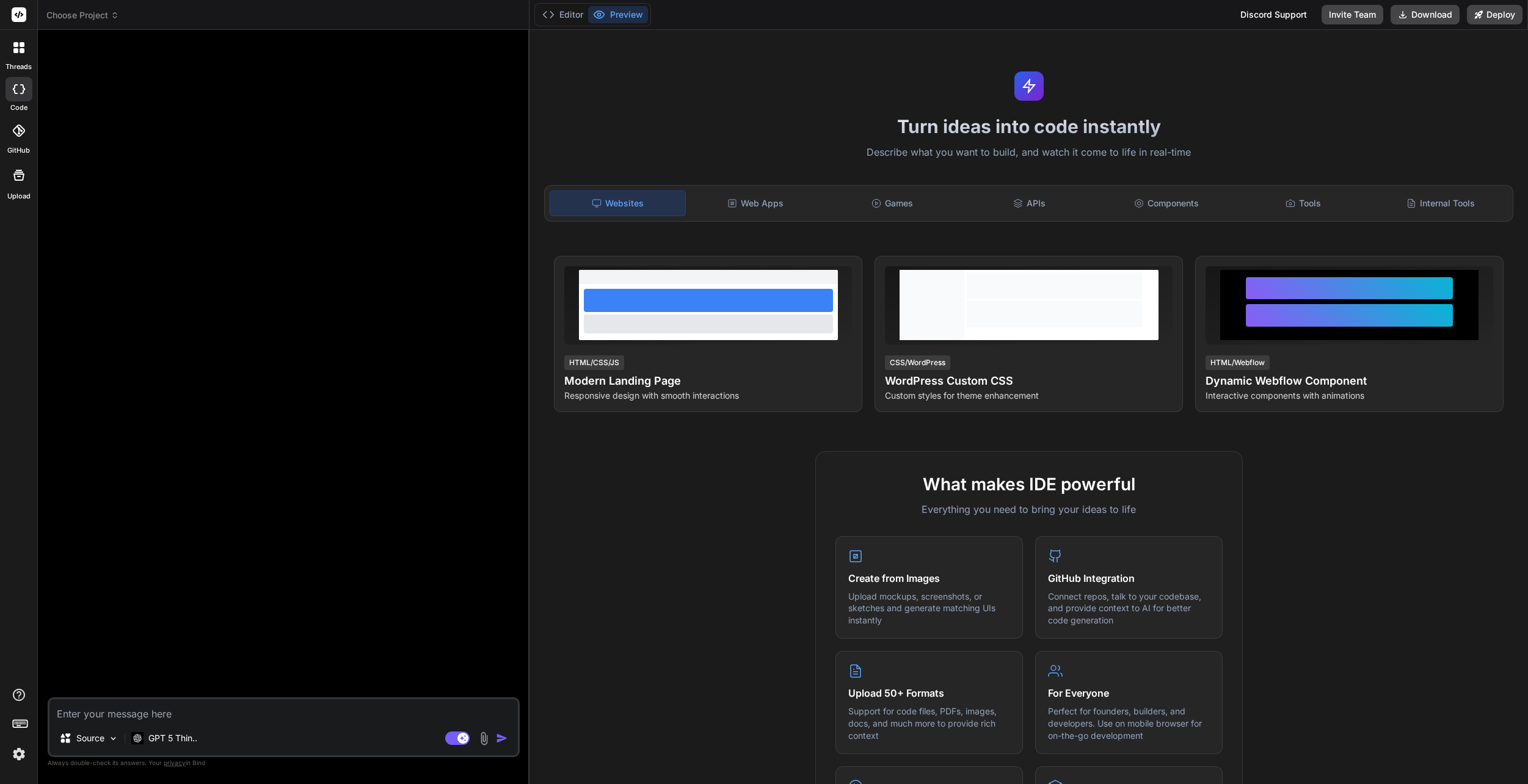
click at [29, 192] on label "Upload" at bounding box center [19, 196] width 23 height 10
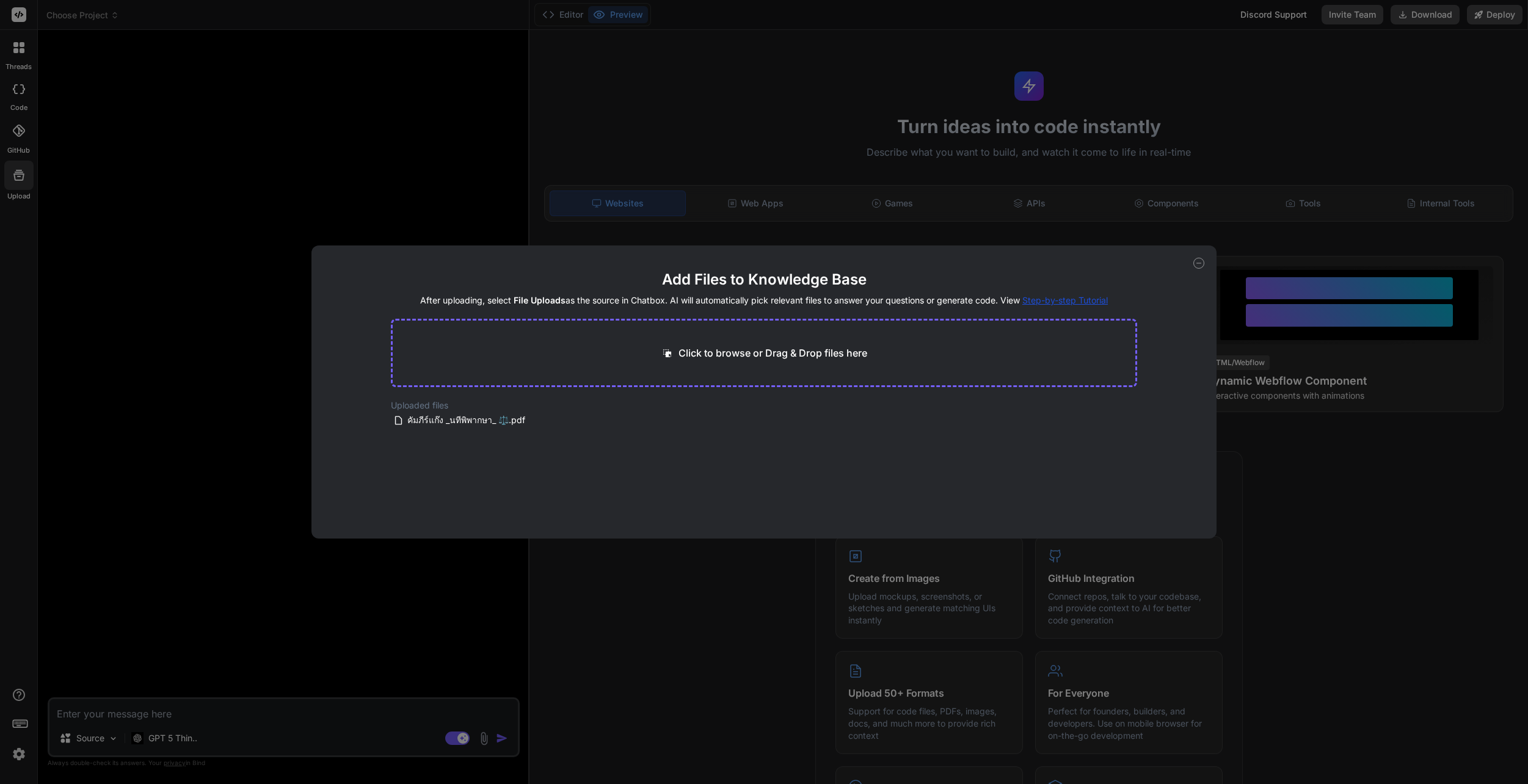
click at [182, 165] on div "Add Files to Knowledge Base After uploading, select File Uploads as the source …" at bounding box center [764, 392] width 1528 height 784
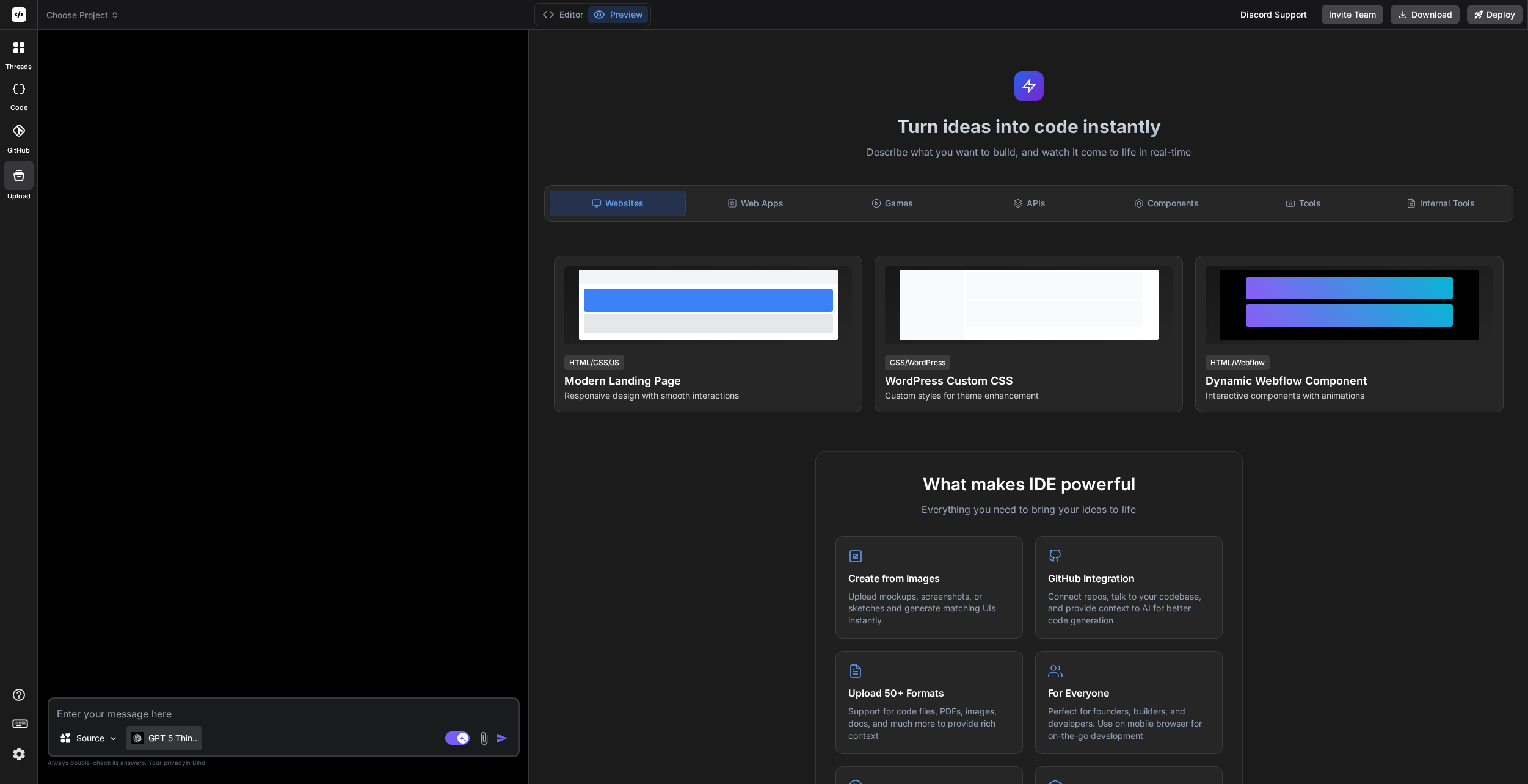
click at [192, 745] on div "GPT 5 Thin.." at bounding box center [164, 738] width 75 height 24
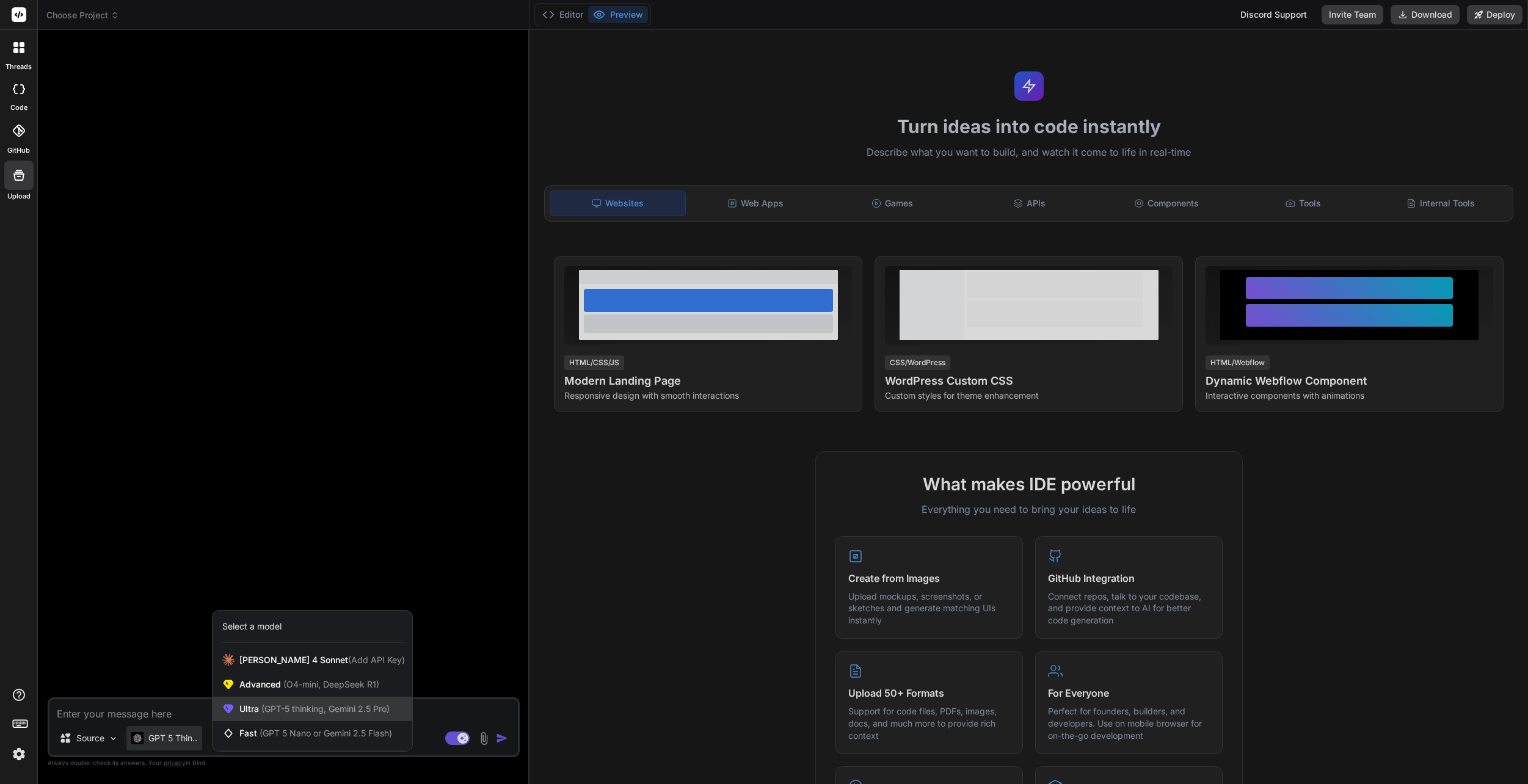
click at [281, 714] on span "Ultra (GPT-5 thinking, Gemini 2.5 Pro)" at bounding box center [314, 709] width 150 height 13
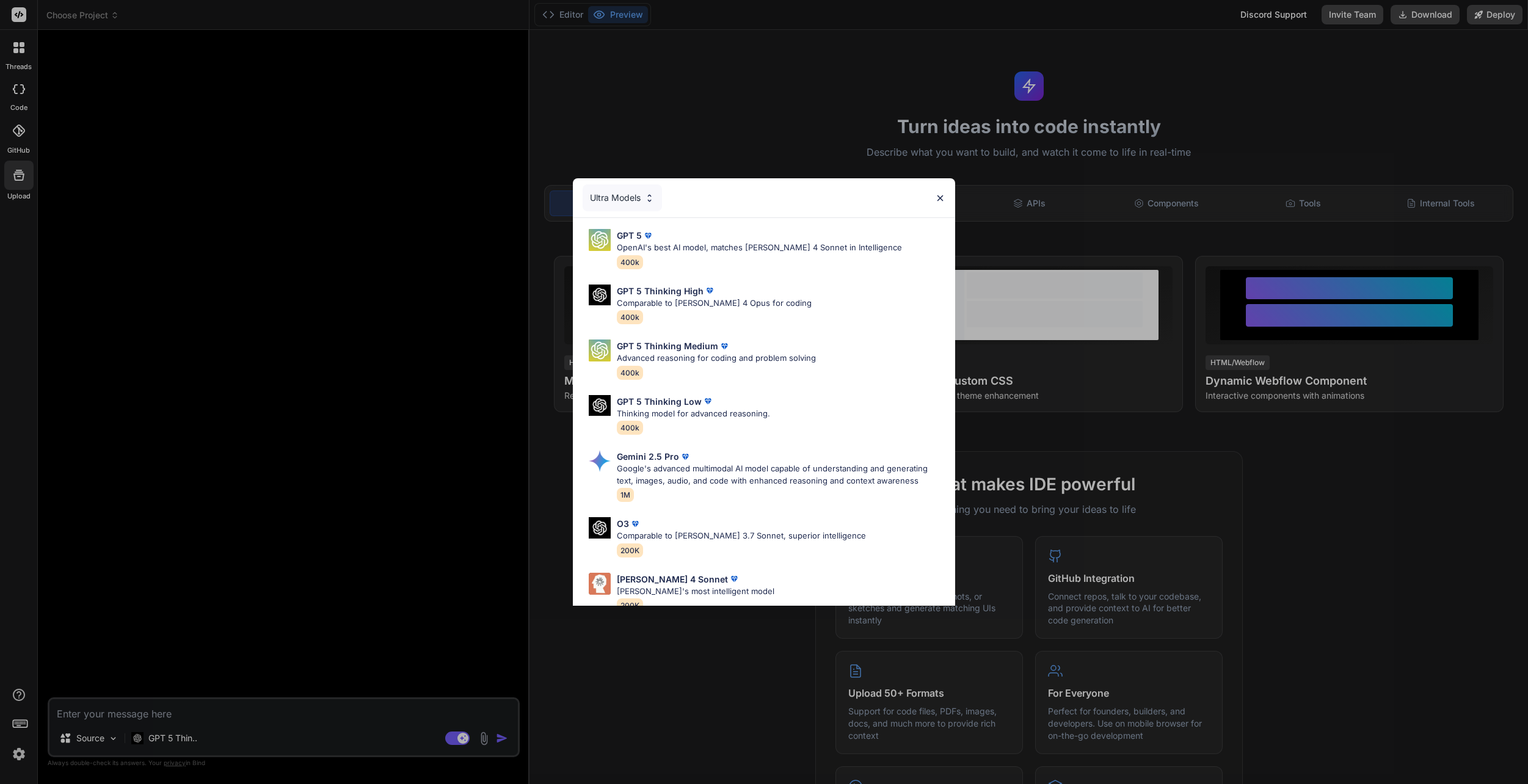
click at [179, 712] on div "Ultra Models GPT 5 OpenAI's best AI model, matches Claude 4 Sonnet in Intellige…" at bounding box center [764, 392] width 1528 height 784
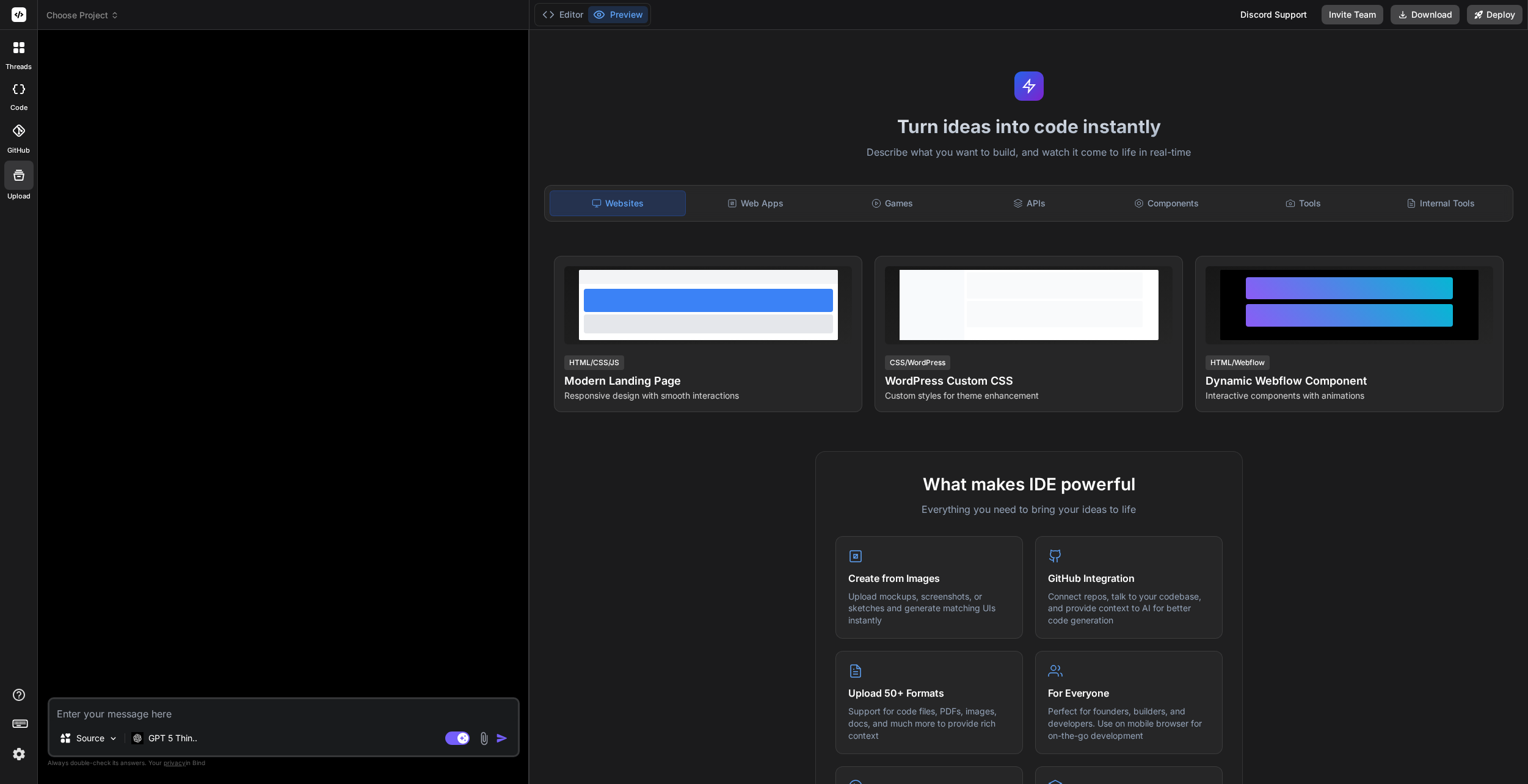
click at [179, 712] on textarea at bounding box center [283, 710] width 469 height 22
click at [179, 714] on textarea at bounding box center [283, 710] width 469 height 22
type textarea "x"
type textarea "H"
type textarea "x"
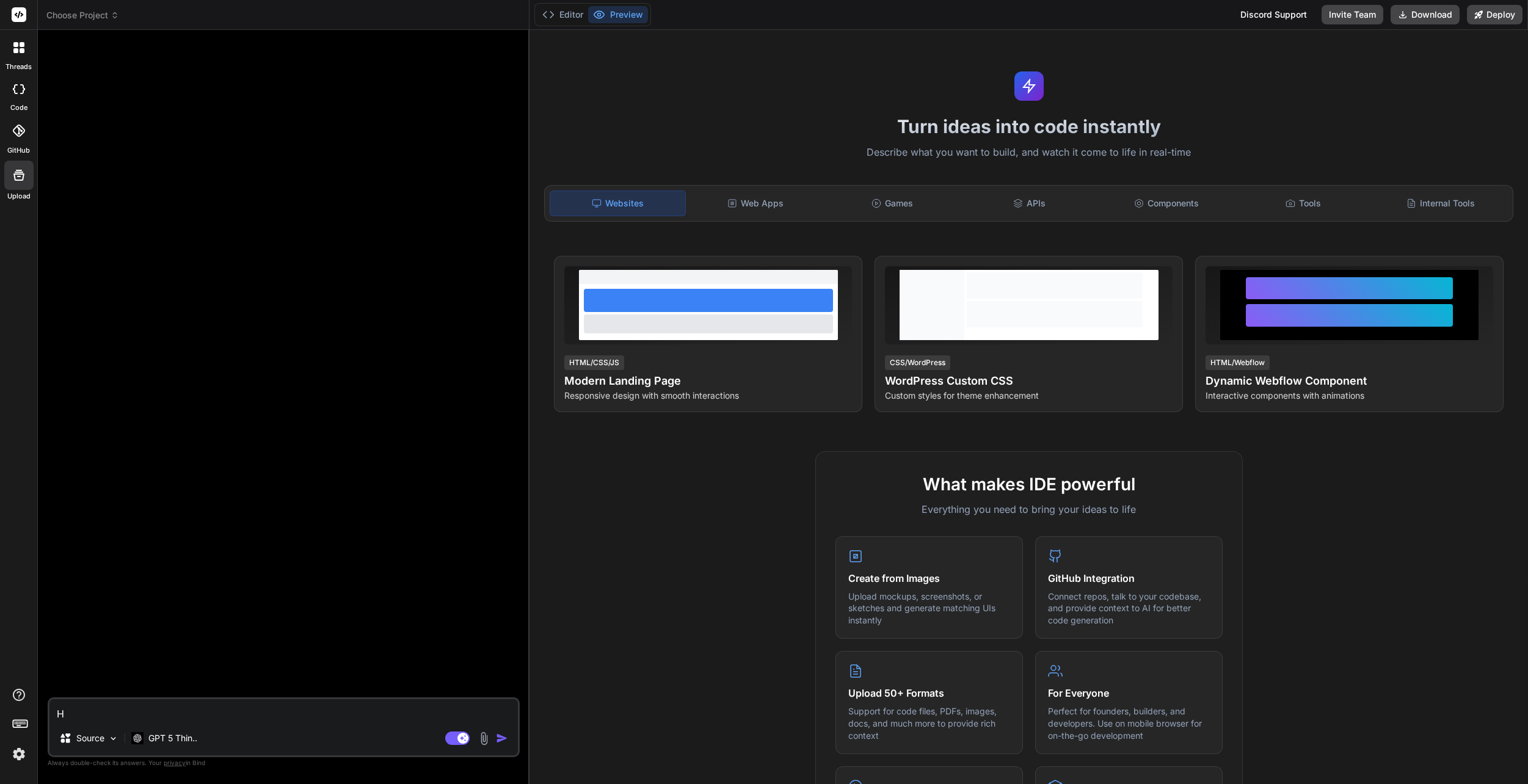
type textarea "Ho"
type textarea "x"
type textarea "Hot"
type textarea "x"
type textarea "Hote"
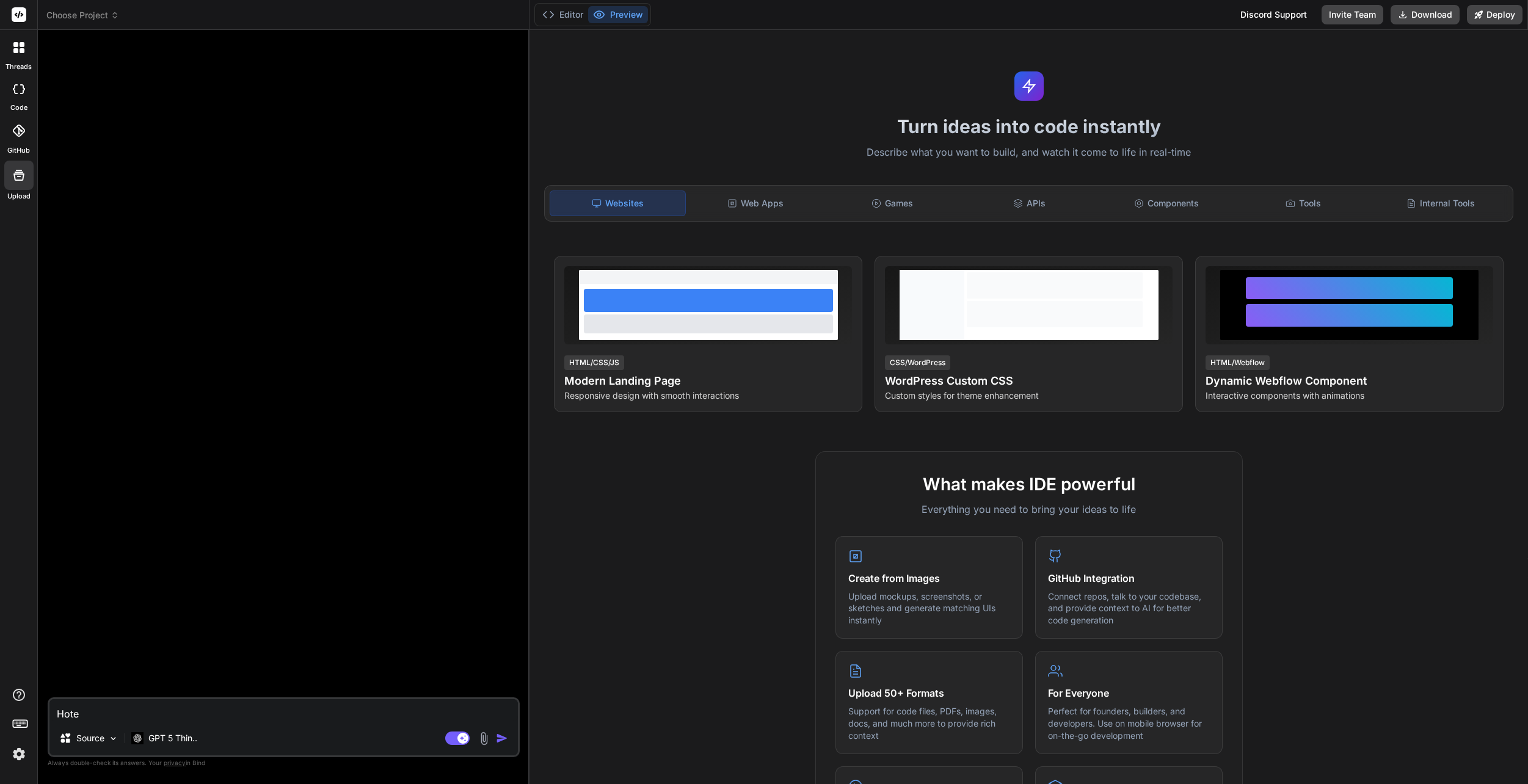
type textarea "x"
type textarea "Hote;"
type textarea "x"
type textarea "Hote"
type textarea "x"
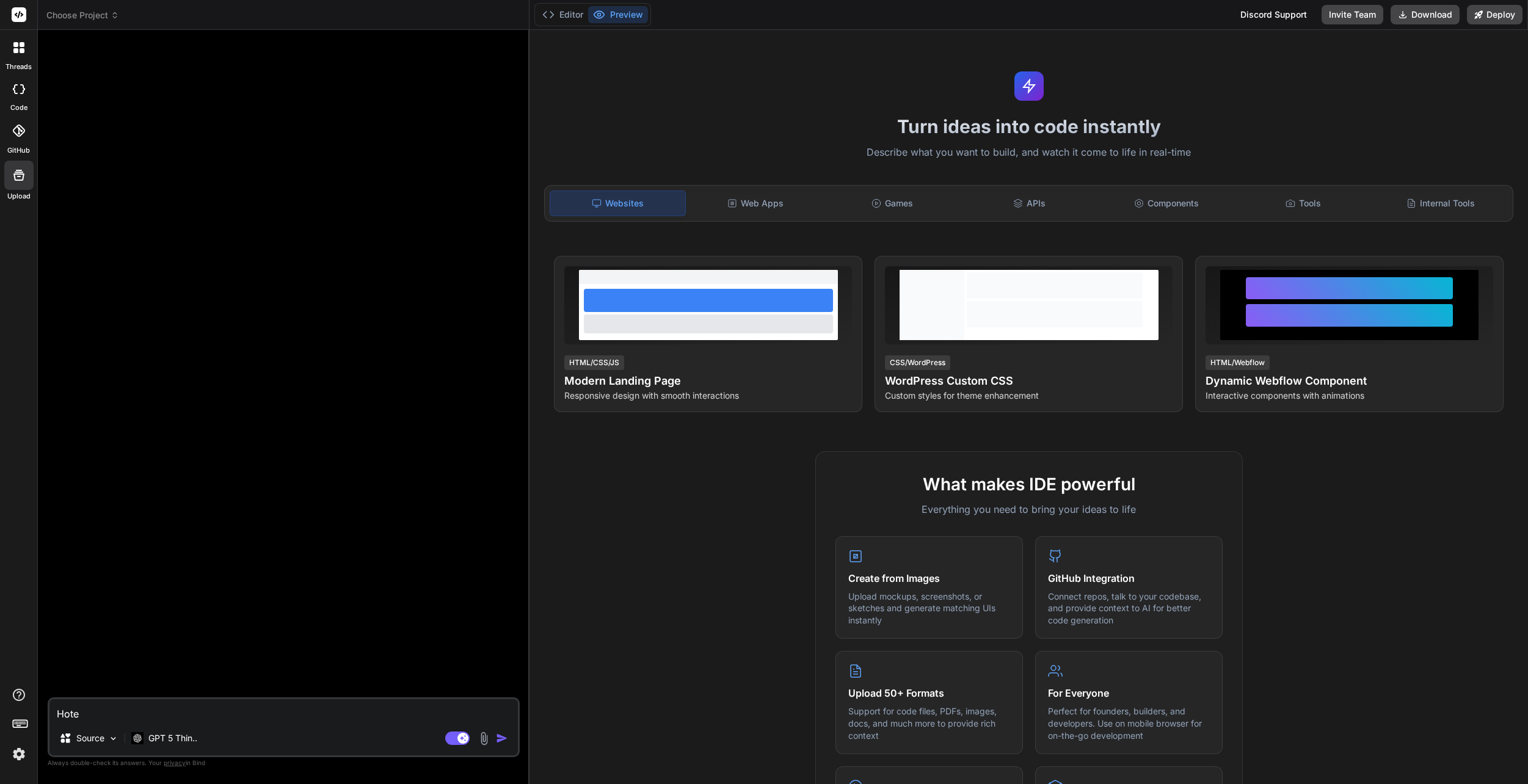
type textarea "Hotel"
type textarea "x"
type textarea "Hotel"
type textarea "x"
type textarea "Hotel r"
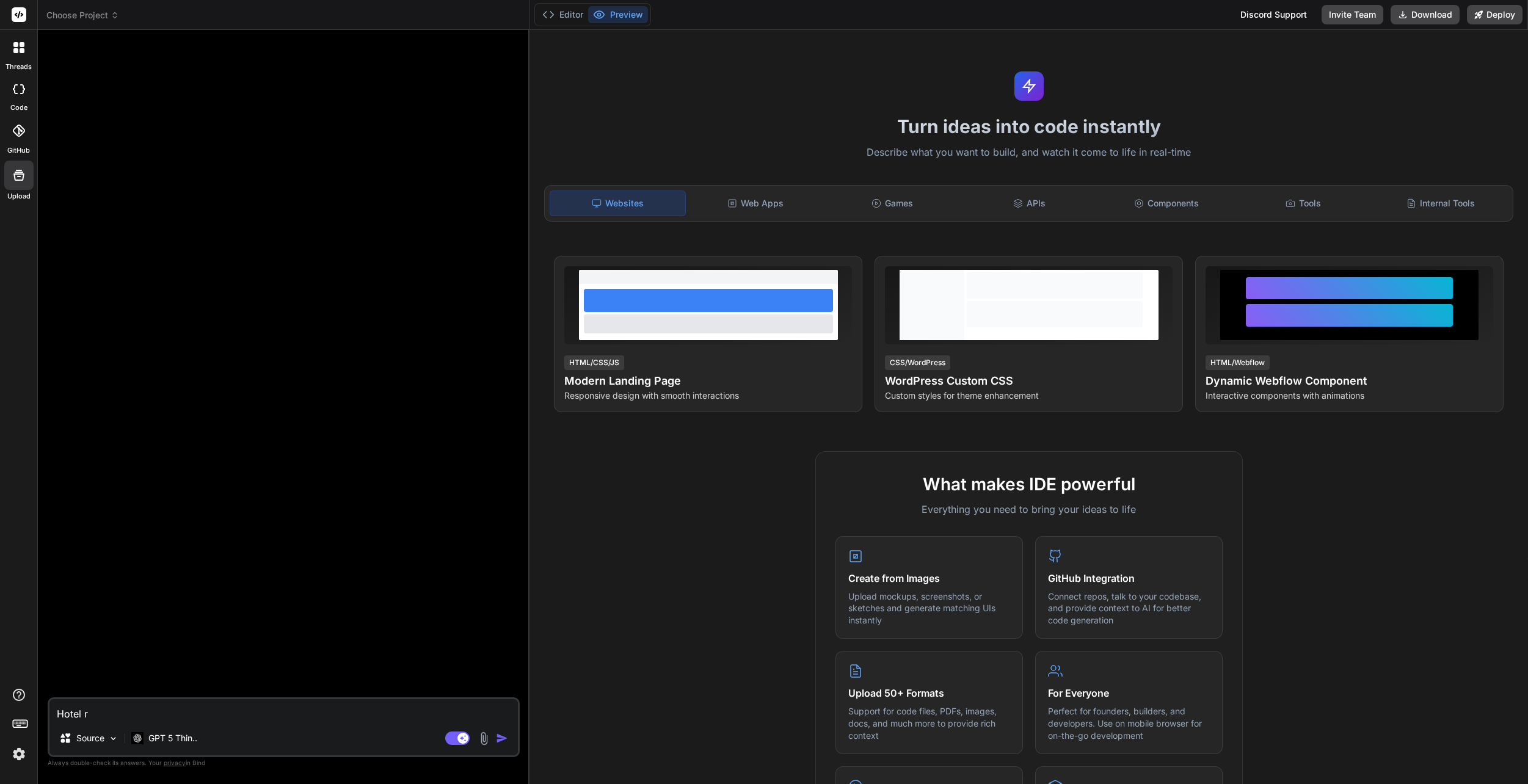
type textarea "x"
type textarea "Hotel re"
type textarea "x"
type textarea "Hotel ree"
type textarea "x"
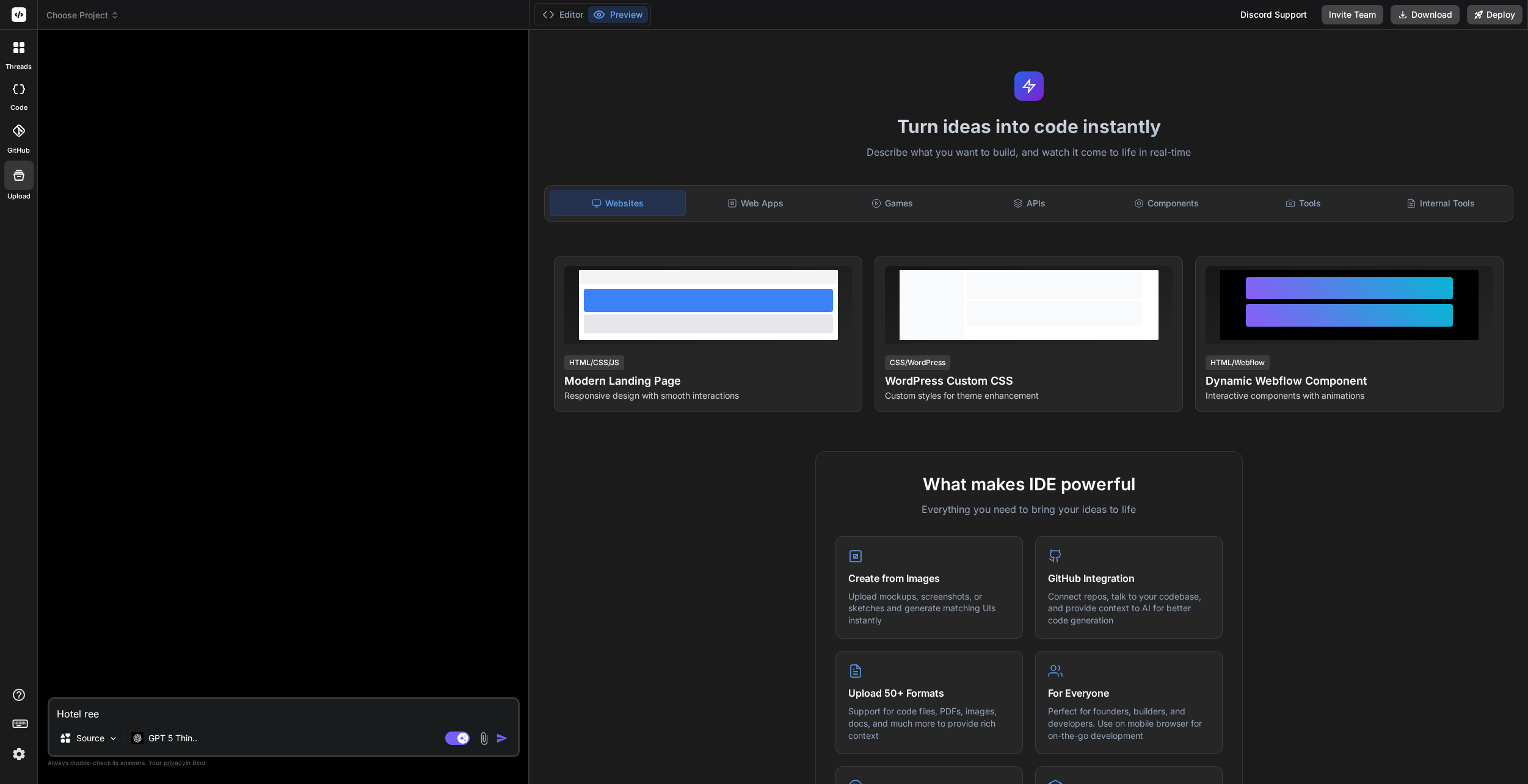
type textarea "Hotel reen"
type textarea "x"
type textarea "Hotel ree"
type textarea "x"
type textarea "Hotel re"
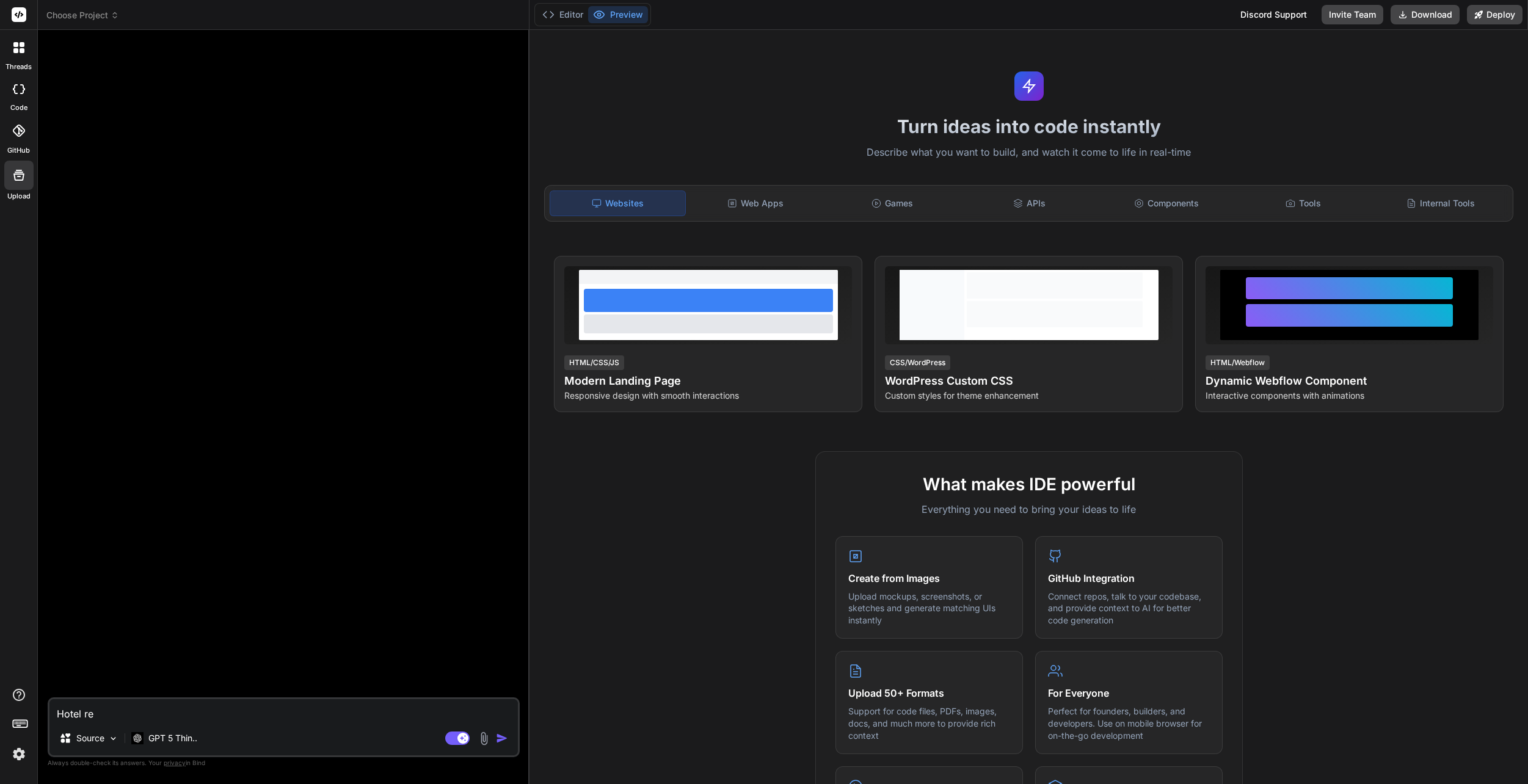
type textarea "x"
type textarea "Hotel rev"
type textarea "x"
type textarea "Hotel reve"
type textarea "x"
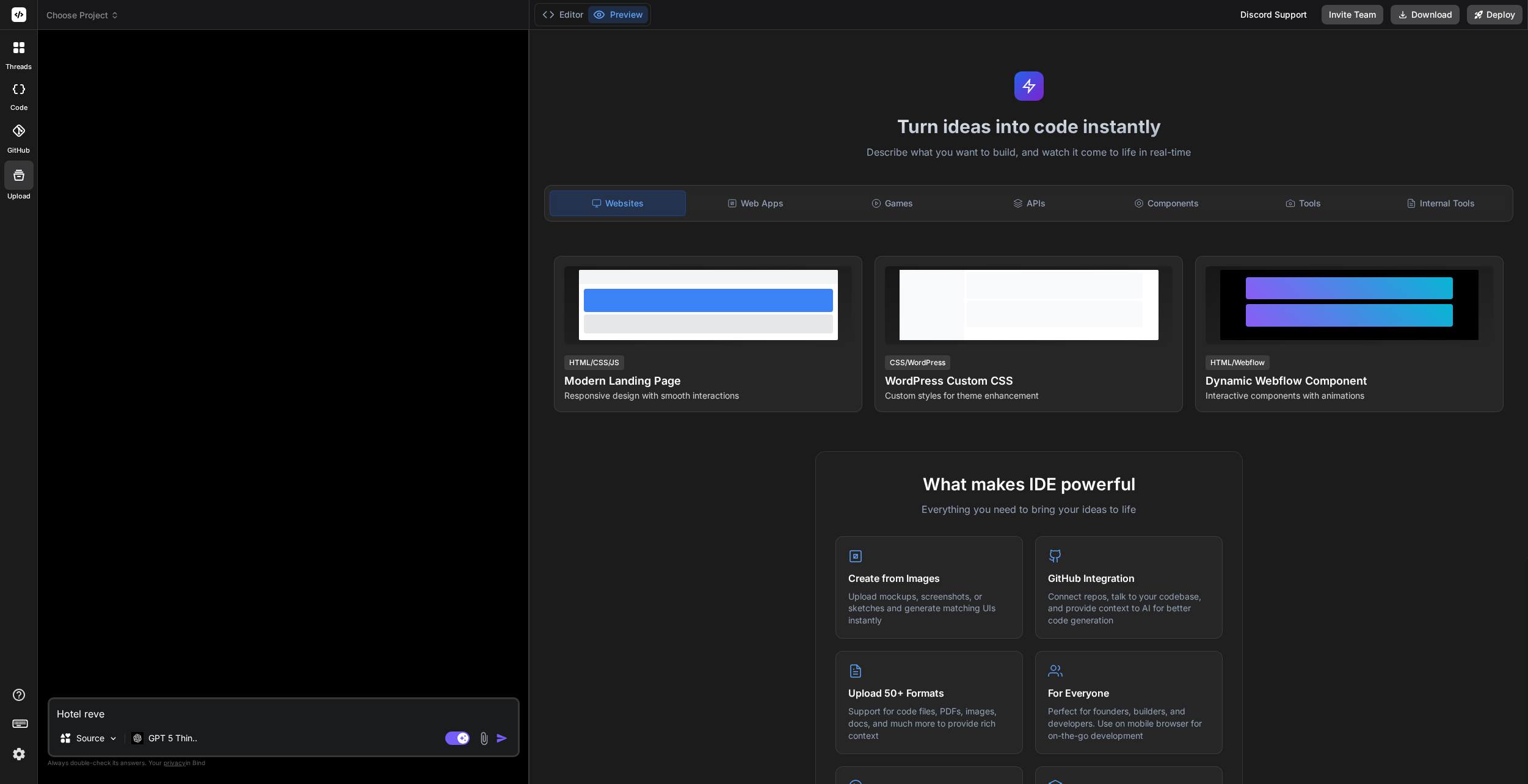
type textarea "Hotel reven"
type textarea "x"
type textarea "Hotel revenu"
type textarea "x"
type textarea "Hotel revenue"
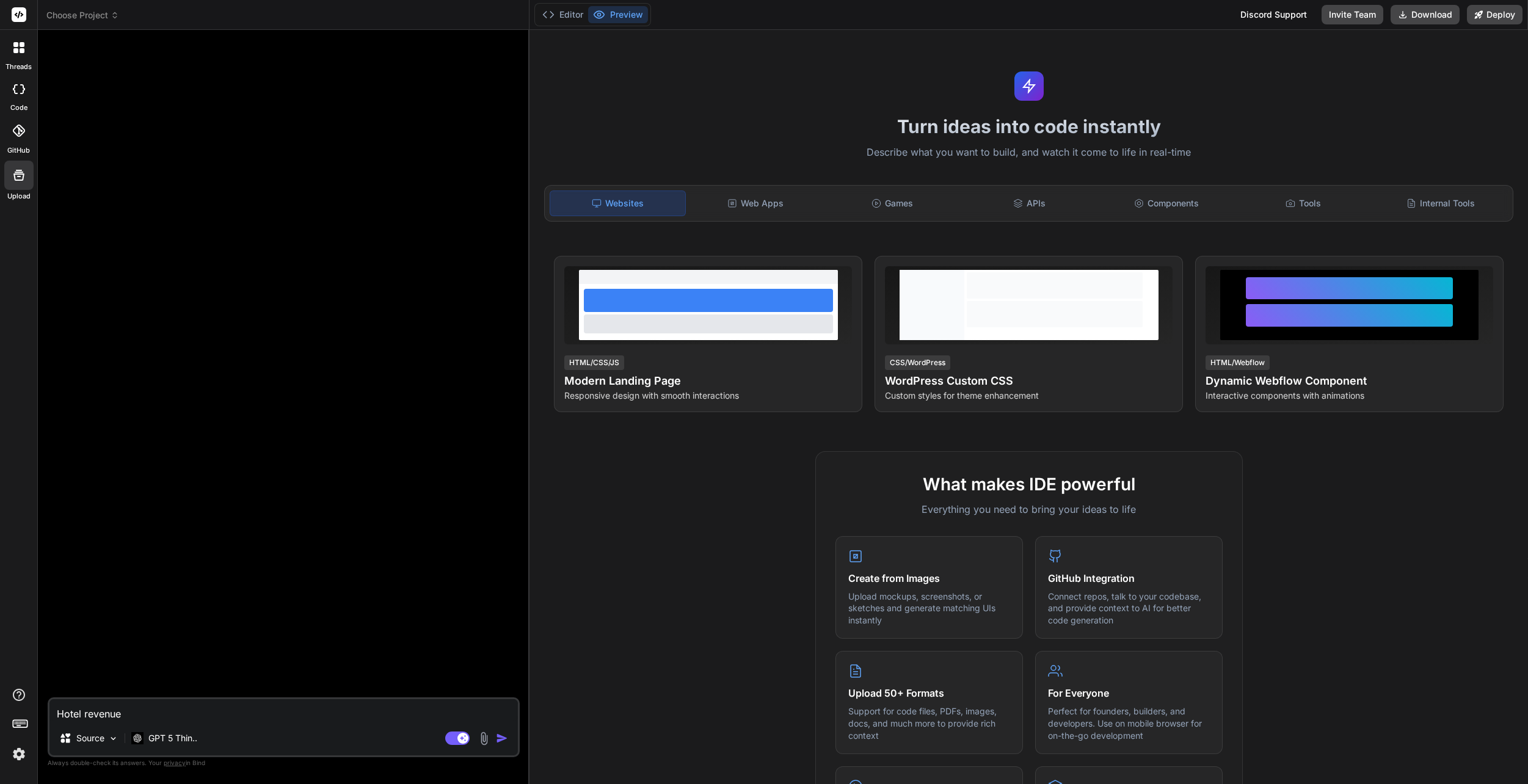
type textarea "x"
type textarea "Hotel revenue"
type textarea "x"
type textarea "Hotel revenue m"
type textarea "x"
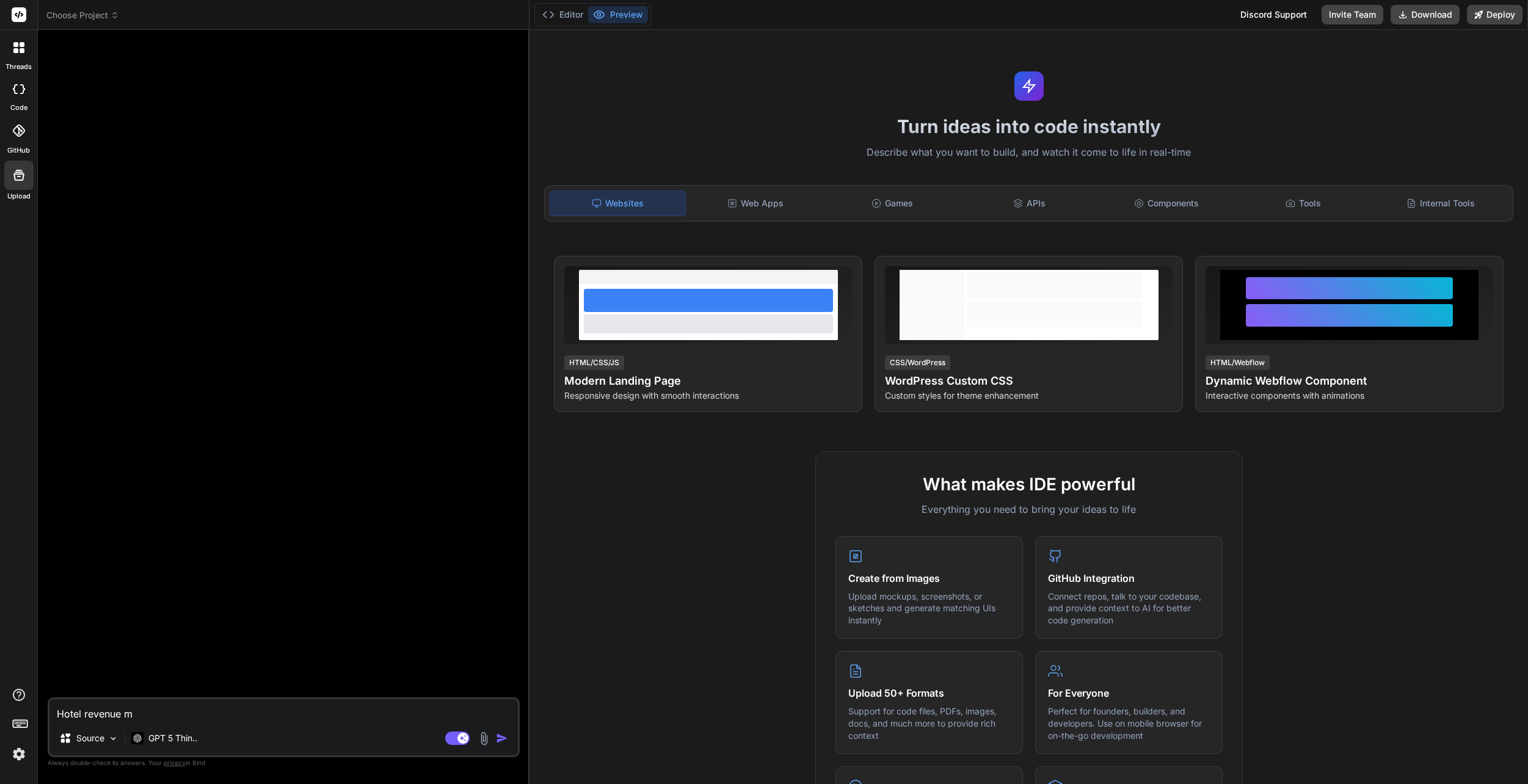
type textarea "Hotel revenue ma"
type textarea "x"
type textarea "Hotel revenue man"
type textarea "x"
type textarea "Hotel revenue mana"
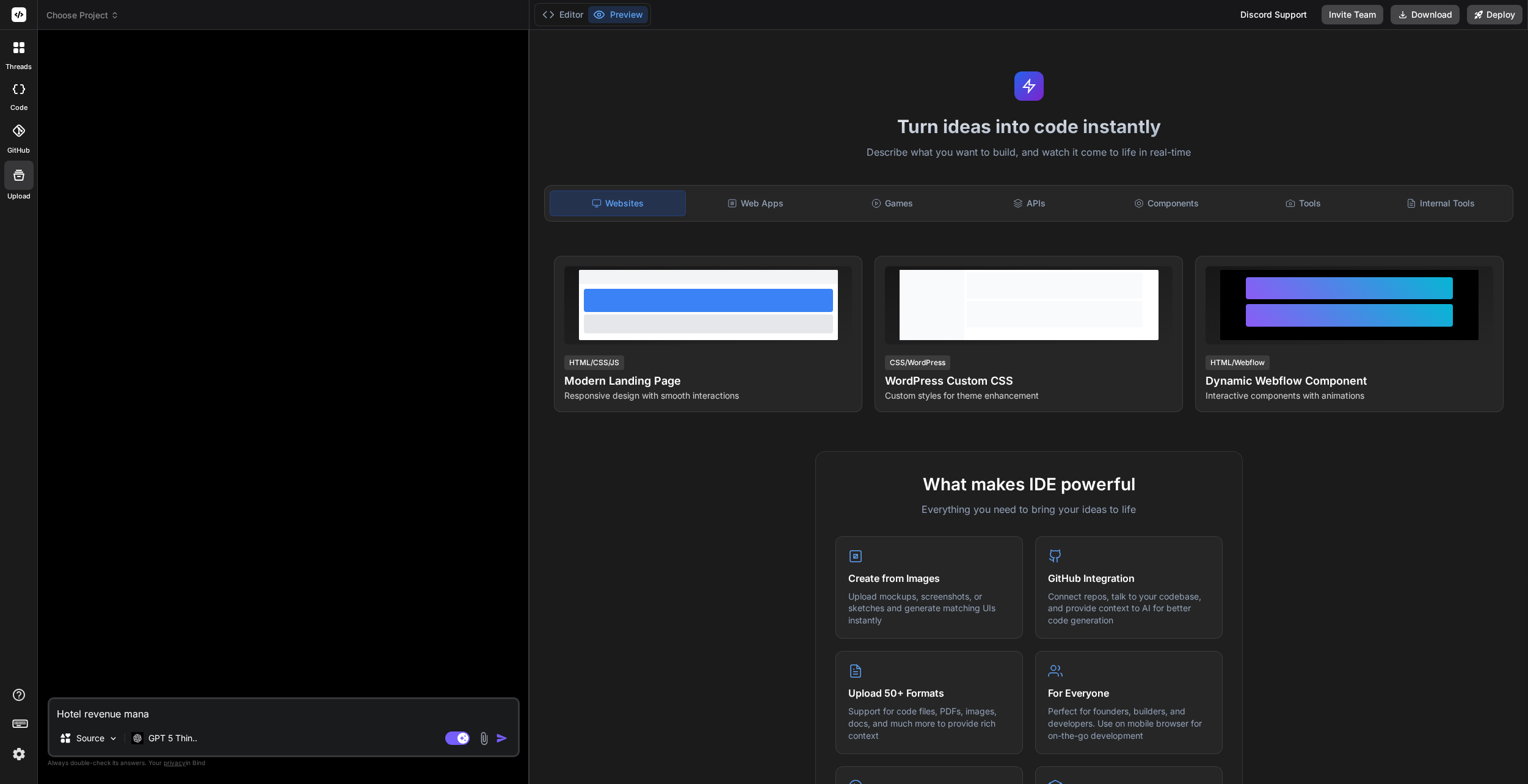
type textarea "x"
type textarea "Hotel revenue manag"
type textarea "x"
type textarea "Hotel revenue manage"
type textarea "x"
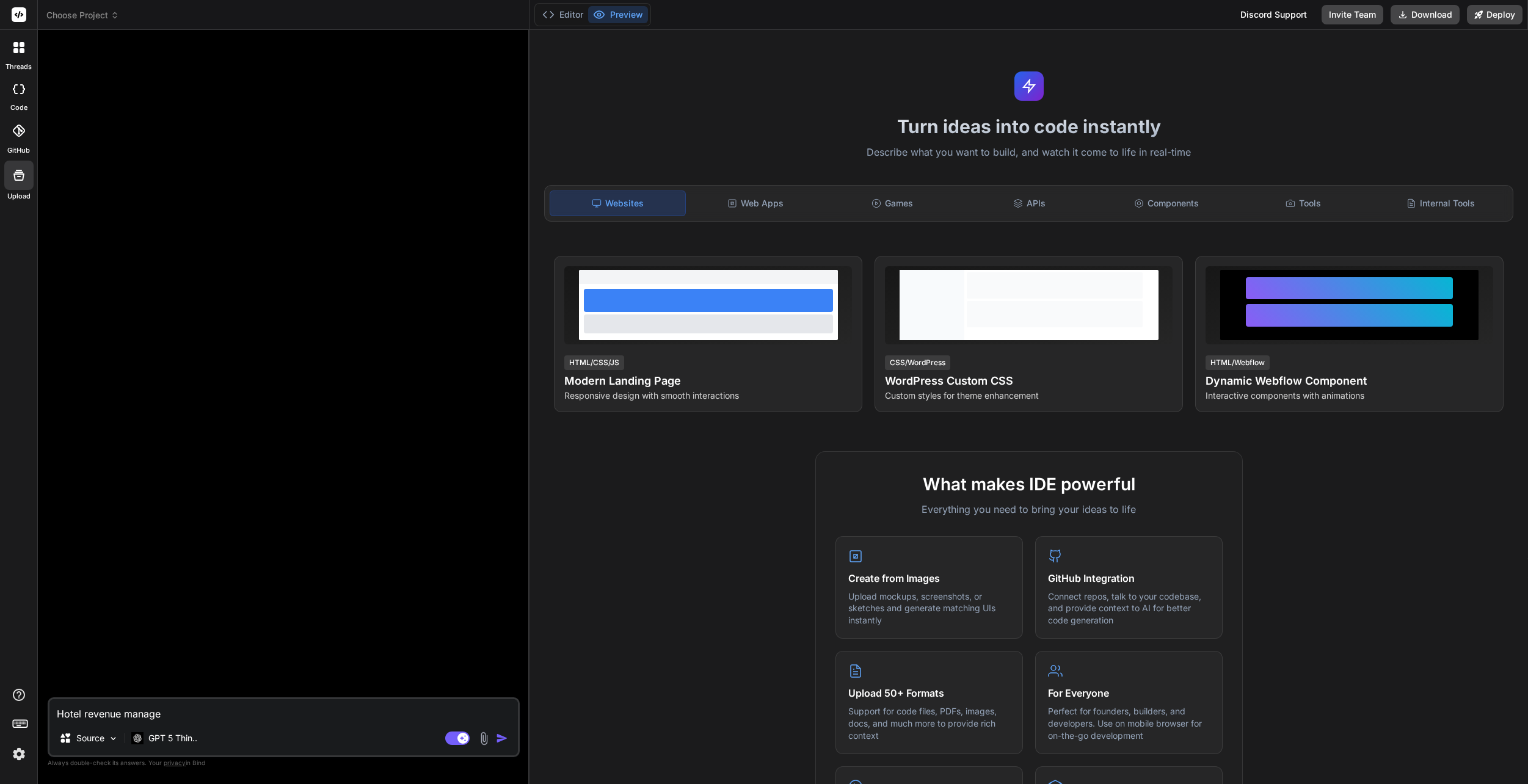
type textarea "Hotel revenue managem"
type textarea "x"
type textarea "Hotel revenue manageme"
type textarea "x"
type textarea "Hotel revenue managemen"
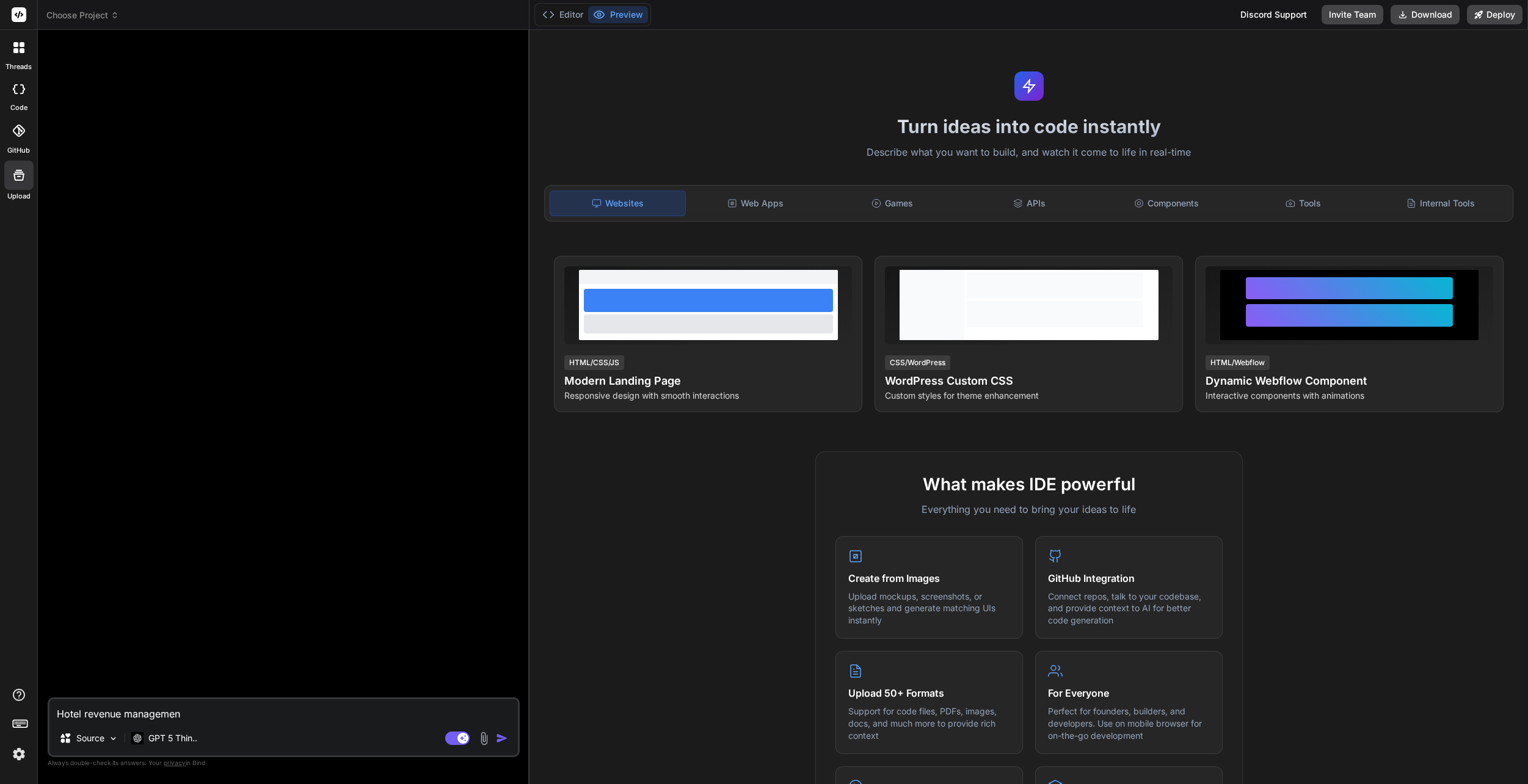
type textarea "x"
type textarea "Hotel revenue management"
type textarea "x"
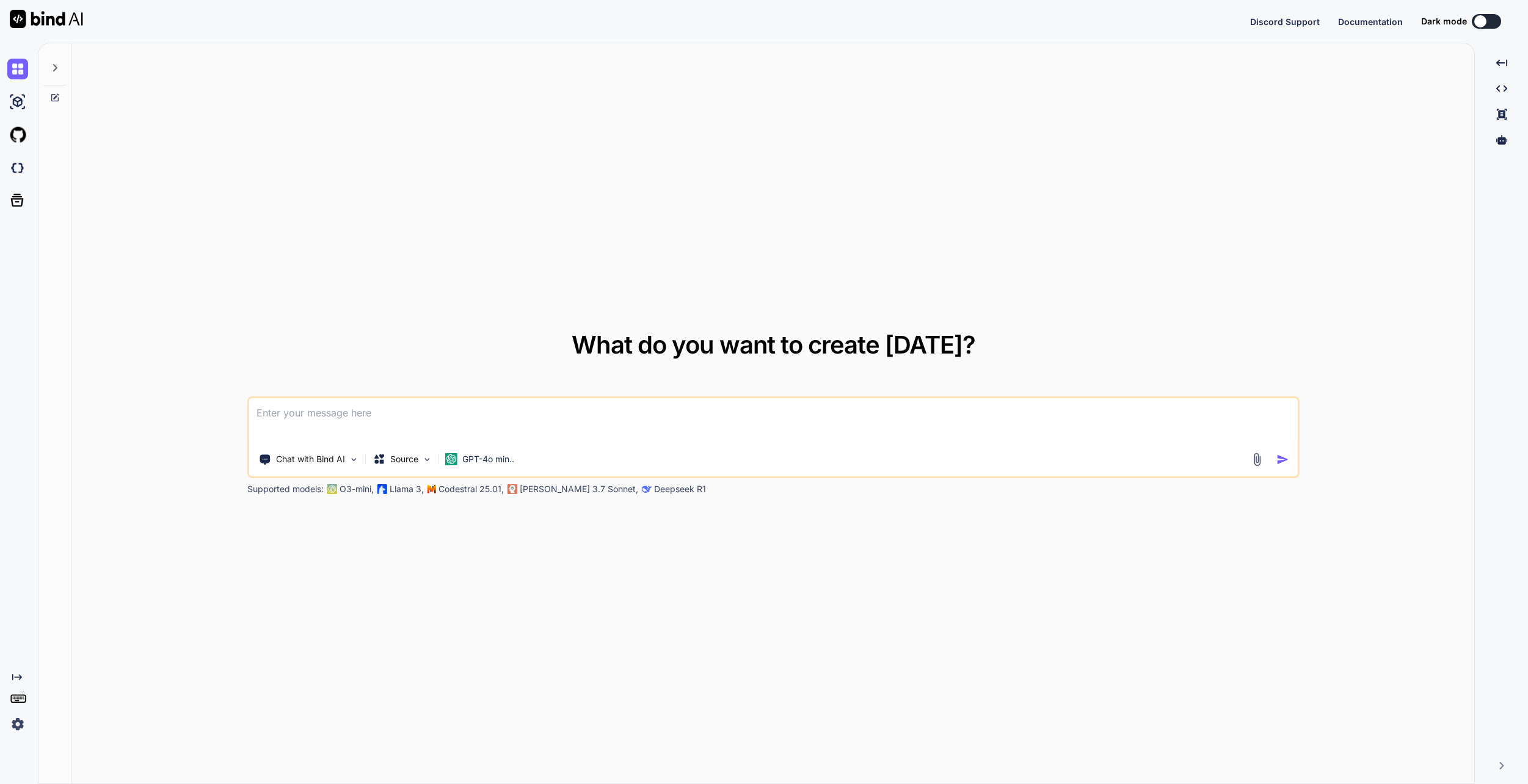
click at [1491, 16] on button at bounding box center [1486, 21] width 29 height 14
click at [511, 455] on p "GPT-4o min.." at bounding box center [488, 459] width 52 height 13
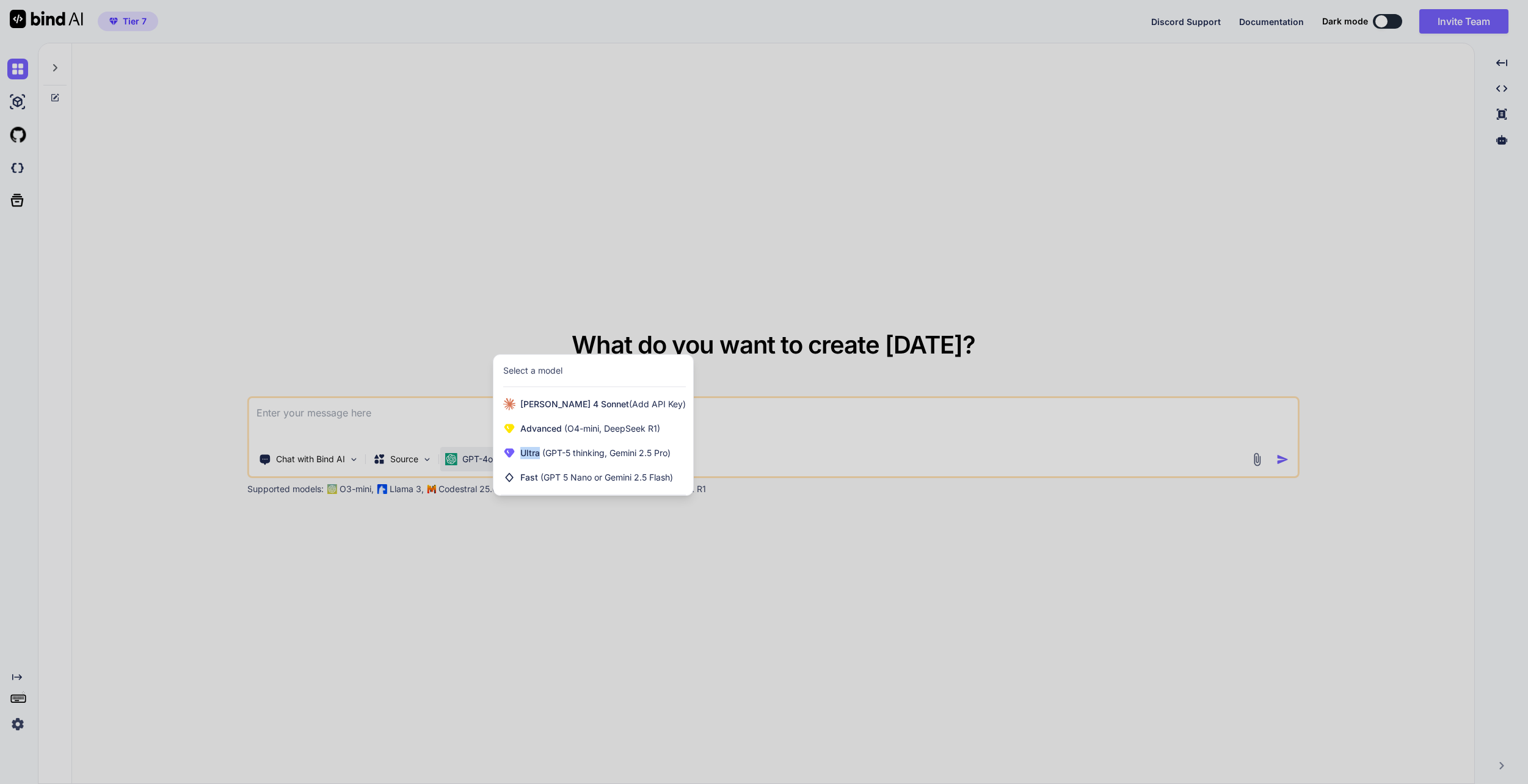
click at [511, 455] on icon at bounding box center [509, 453] width 13 height 13
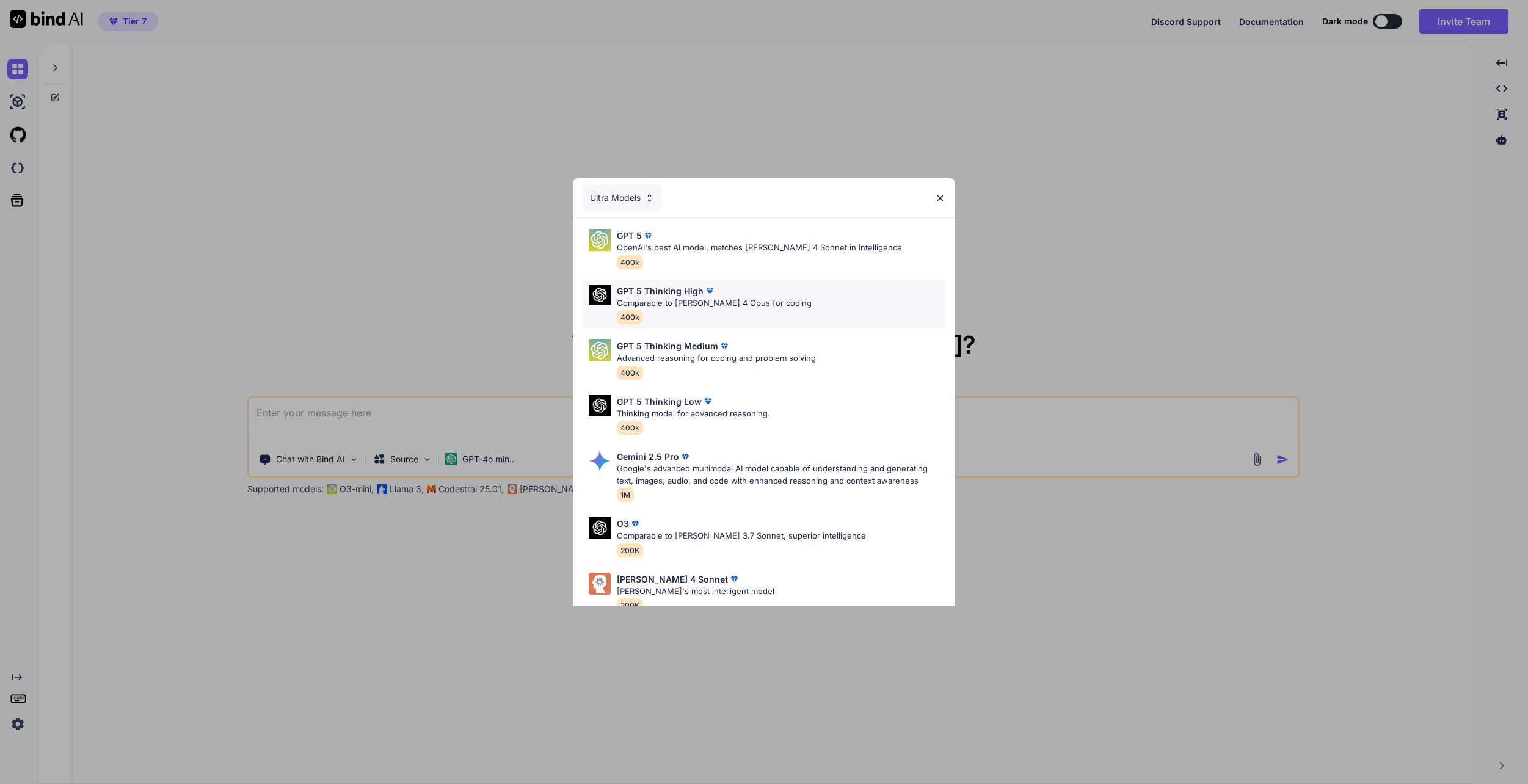
click at [777, 299] on div "GPT 5 Thinking High Comparable to [PERSON_NAME] 4 Opus for coding 400k" at bounding box center [764, 304] width 363 height 49
type textarea "x"
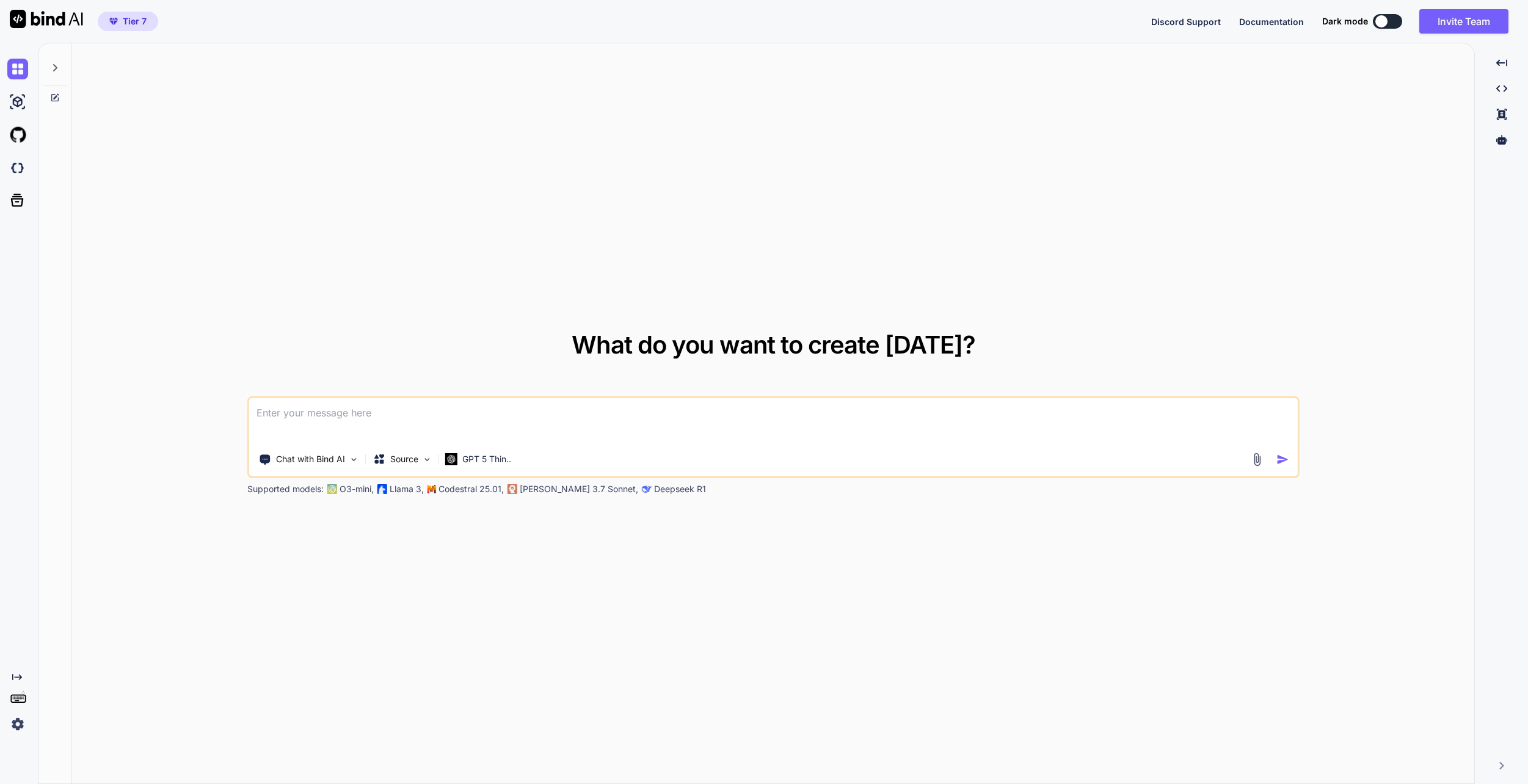
click at [1397, 23] on button at bounding box center [1387, 21] width 29 height 14
click at [1385, 21] on div at bounding box center [1381, 21] width 13 height 13
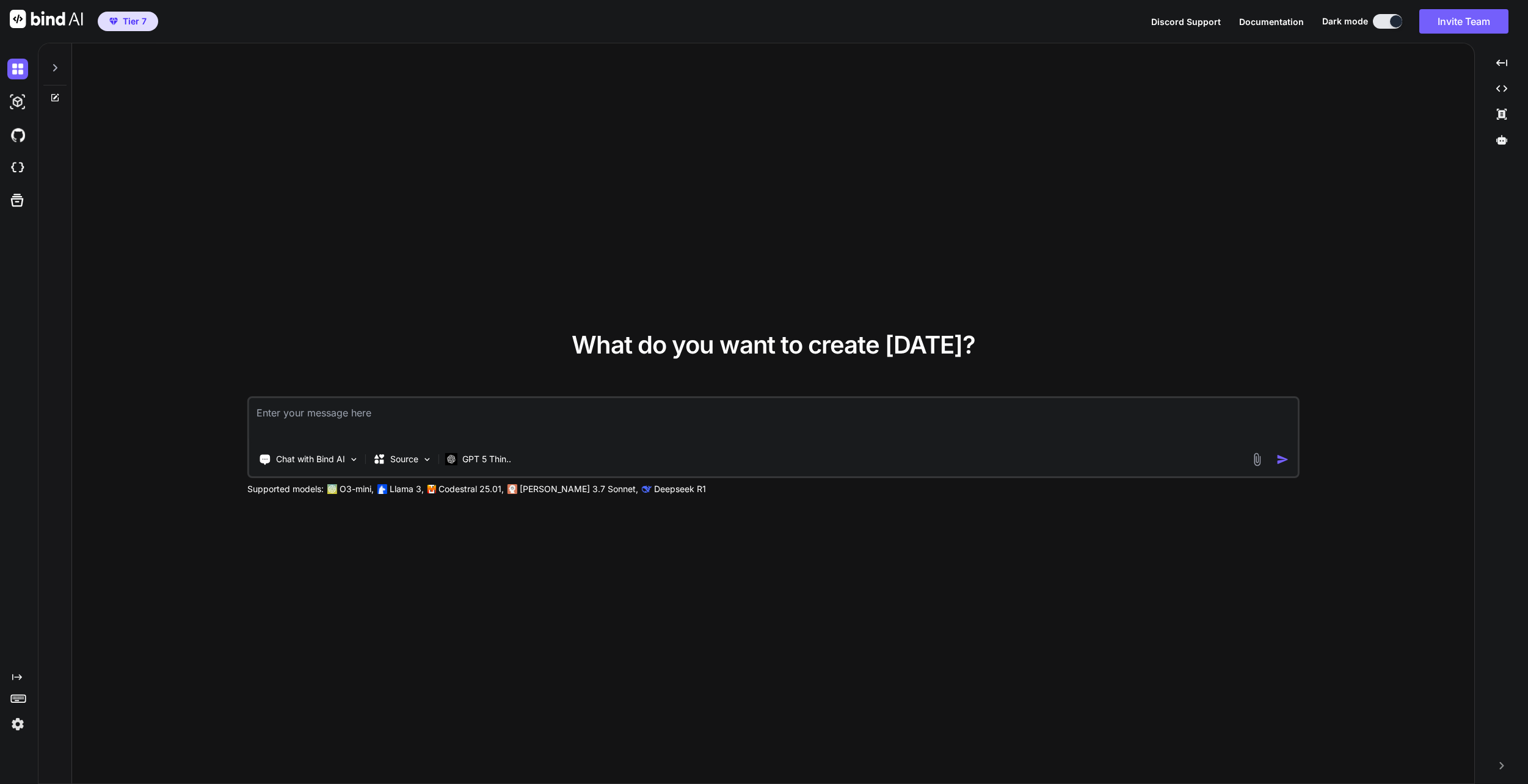
click at [10, 727] on img at bounding box center [18, 724] width 21 height 21
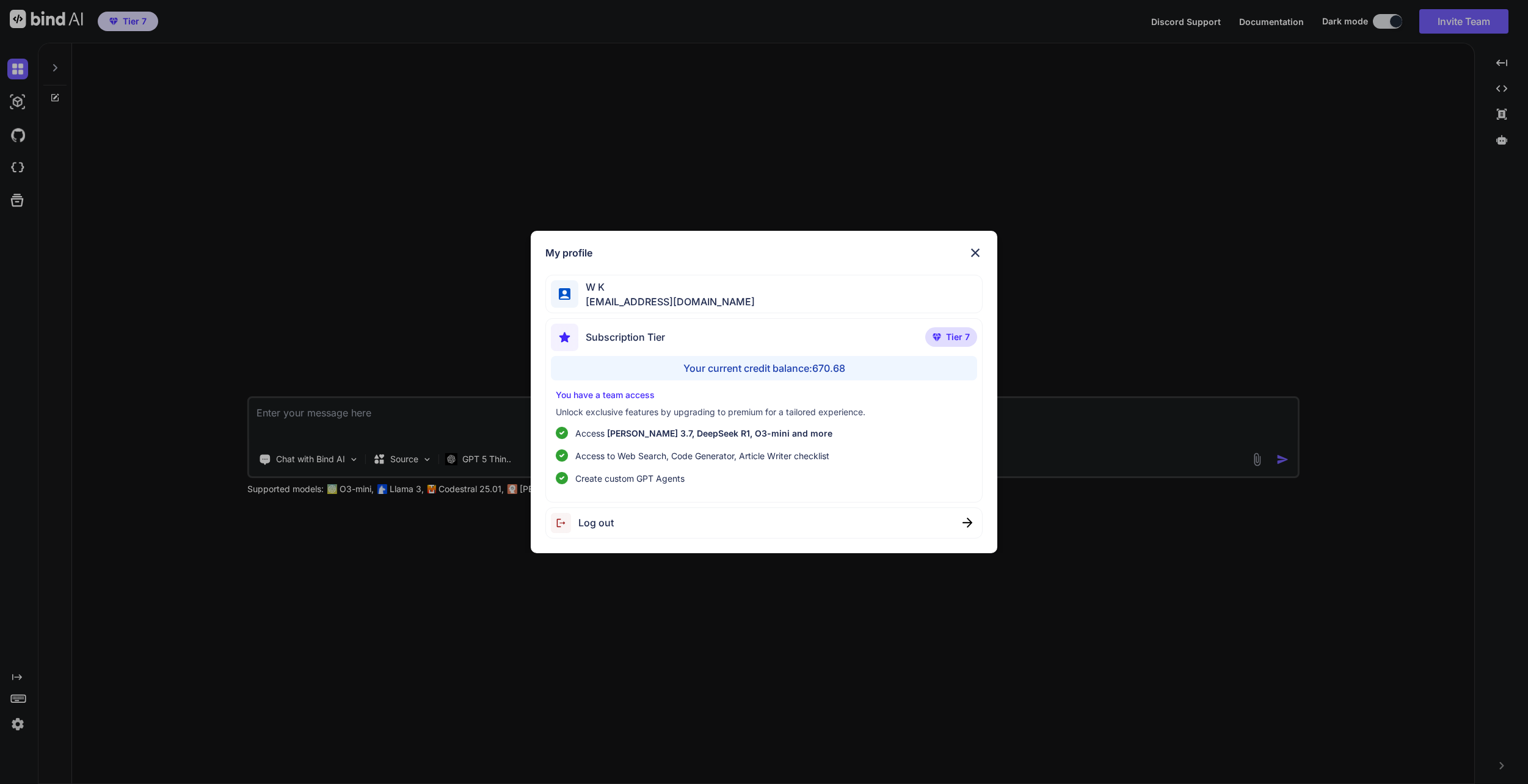
drag, startPoint x: 283, startPoint y: 728, endPoint x: 388, endPoint y: 474, distance: 274.8
click at [285, 726] on div "My profile W K [EMAIL_ADDRESS][DOMAIN_NAME] Subscription Tier Tier 7 Your curre…" at bounding box center [764, 392] width 1528 height 784
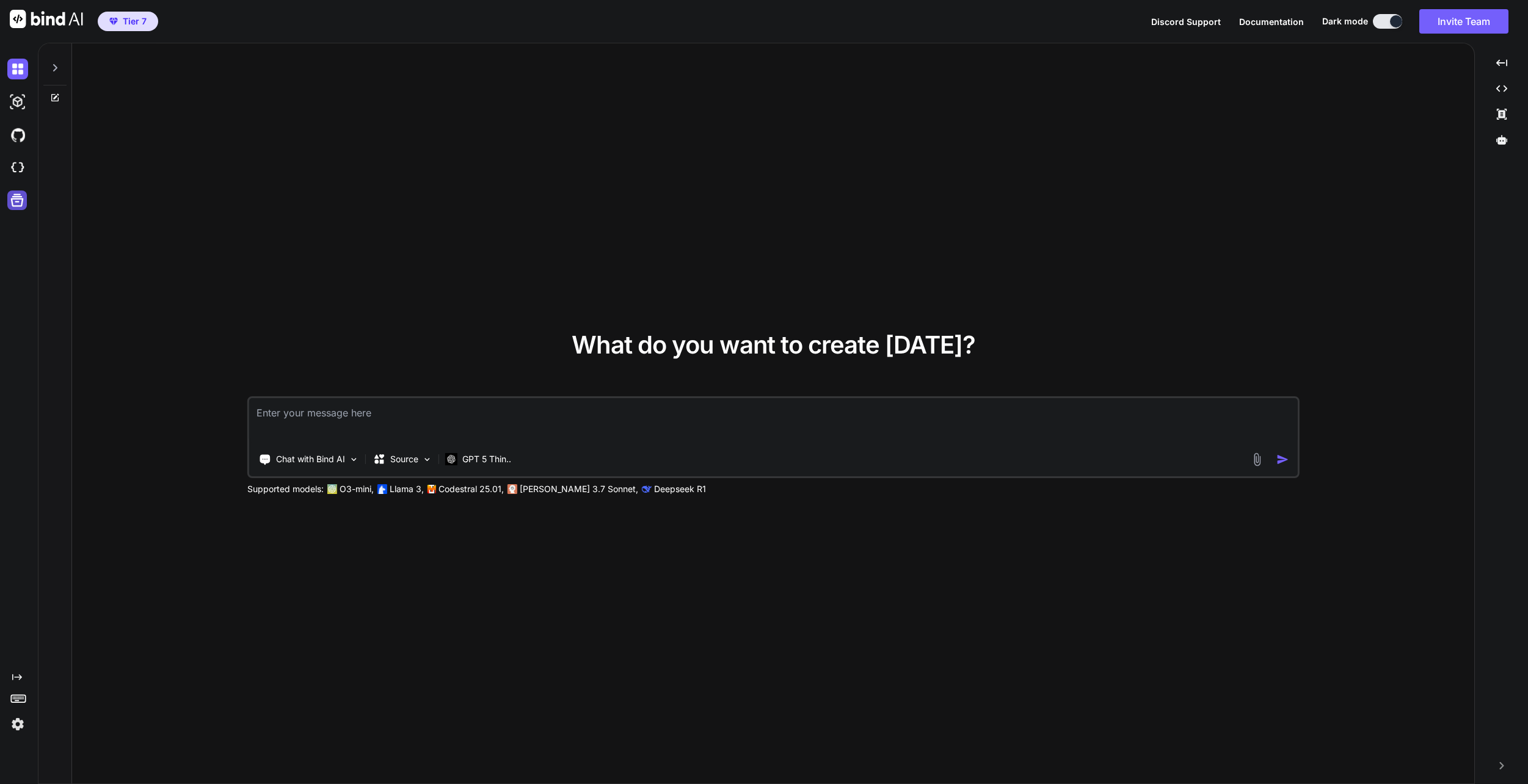
click at [23, 205] on icon at bounding box center [17, 200] width 17 height 17
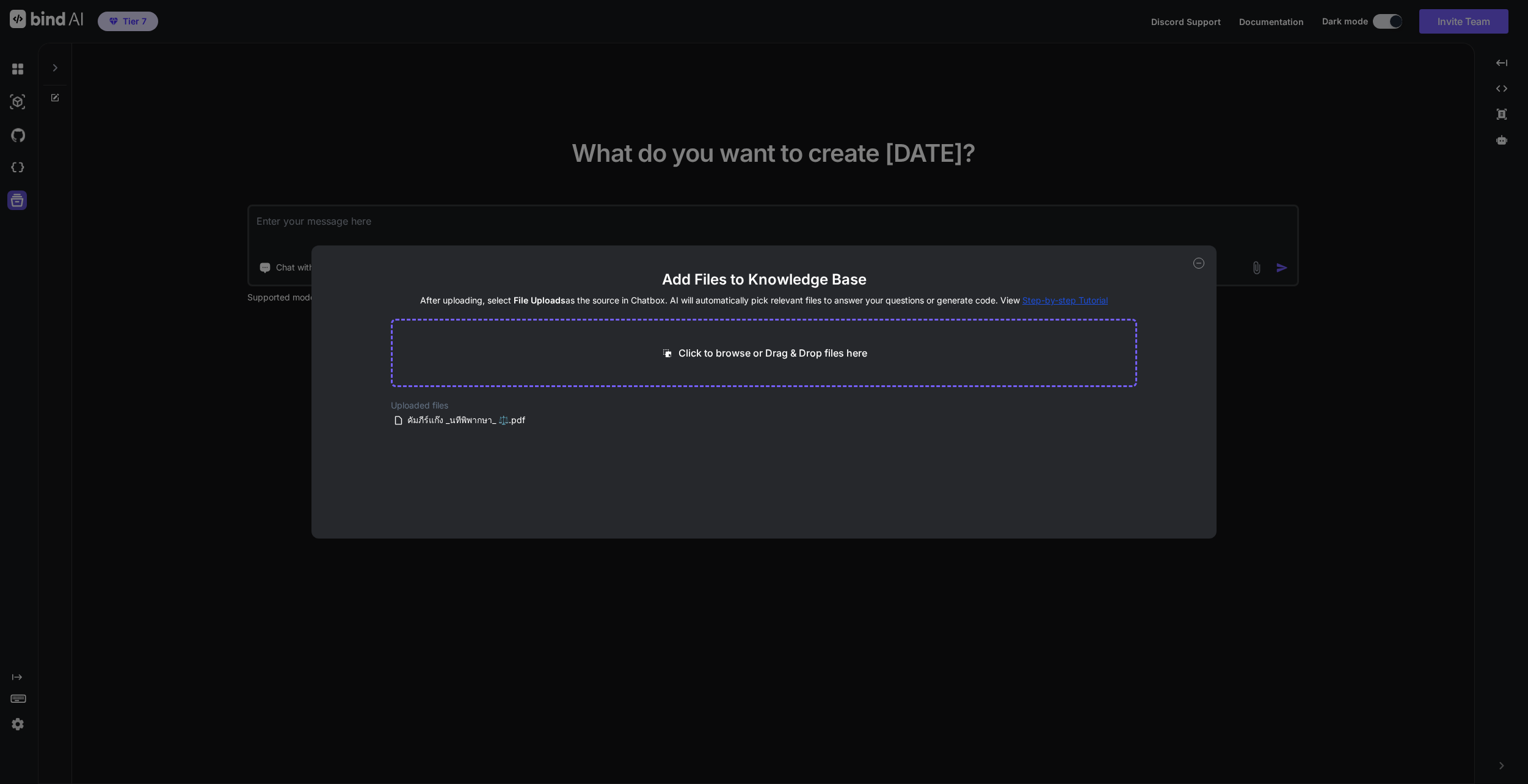
click at [23, 205] on div "Add Files to Knowledge Base After uploading, select File Uploads as the source …" at bounding box center [764, 392] width 1528 height 784
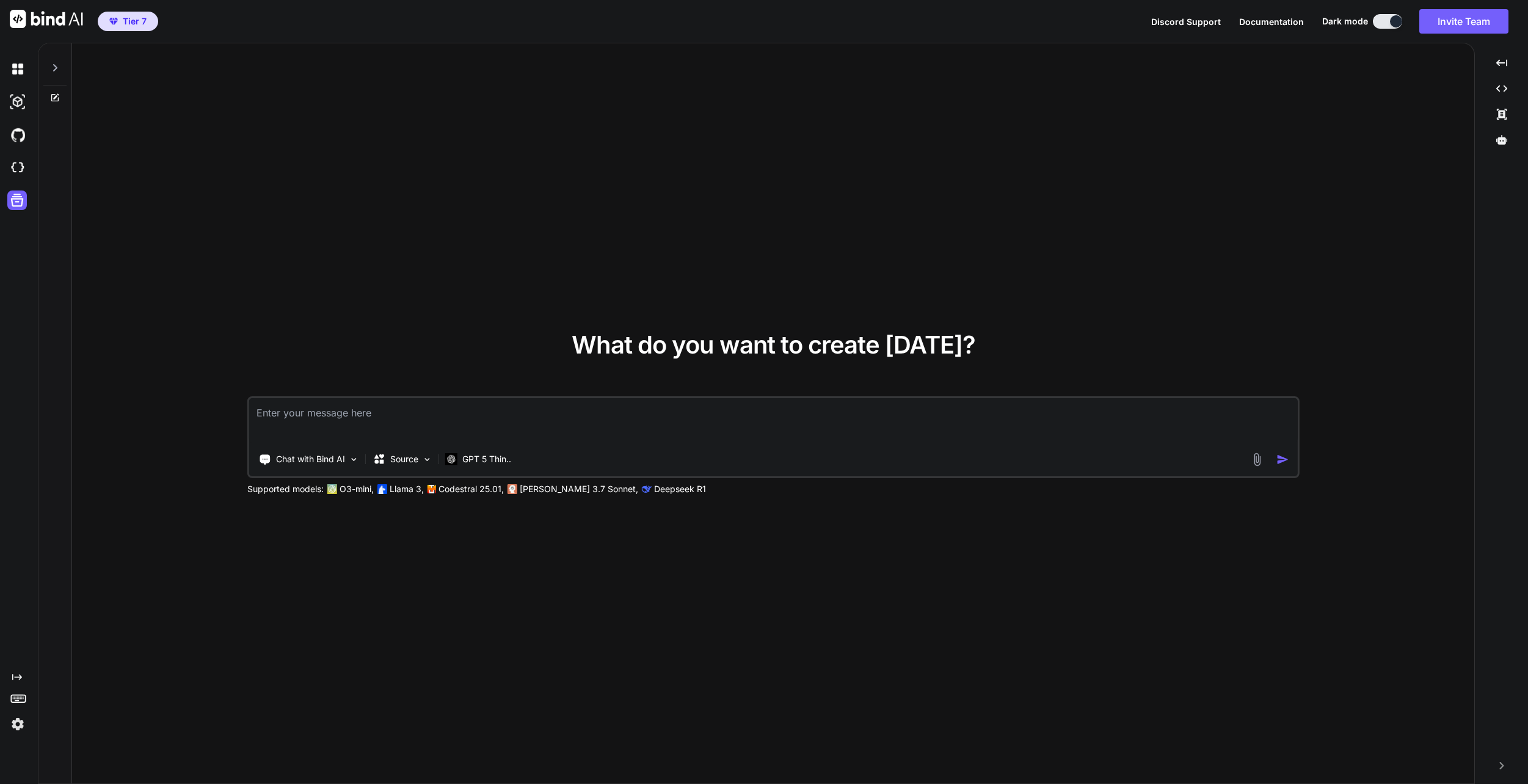
click at [248, 161] on div "What do you want to create [DATE]? Chat with Bind AI Source GPT 5 Thin.. Suppor…" at bounding box center [773, 414] width 1402 height 741
click at [17, 169] on img at bounding box center [18, 168] width 21 height 21
click at [421, 467] on div "Source" at bounding box center [403, 459] width 69 height 24
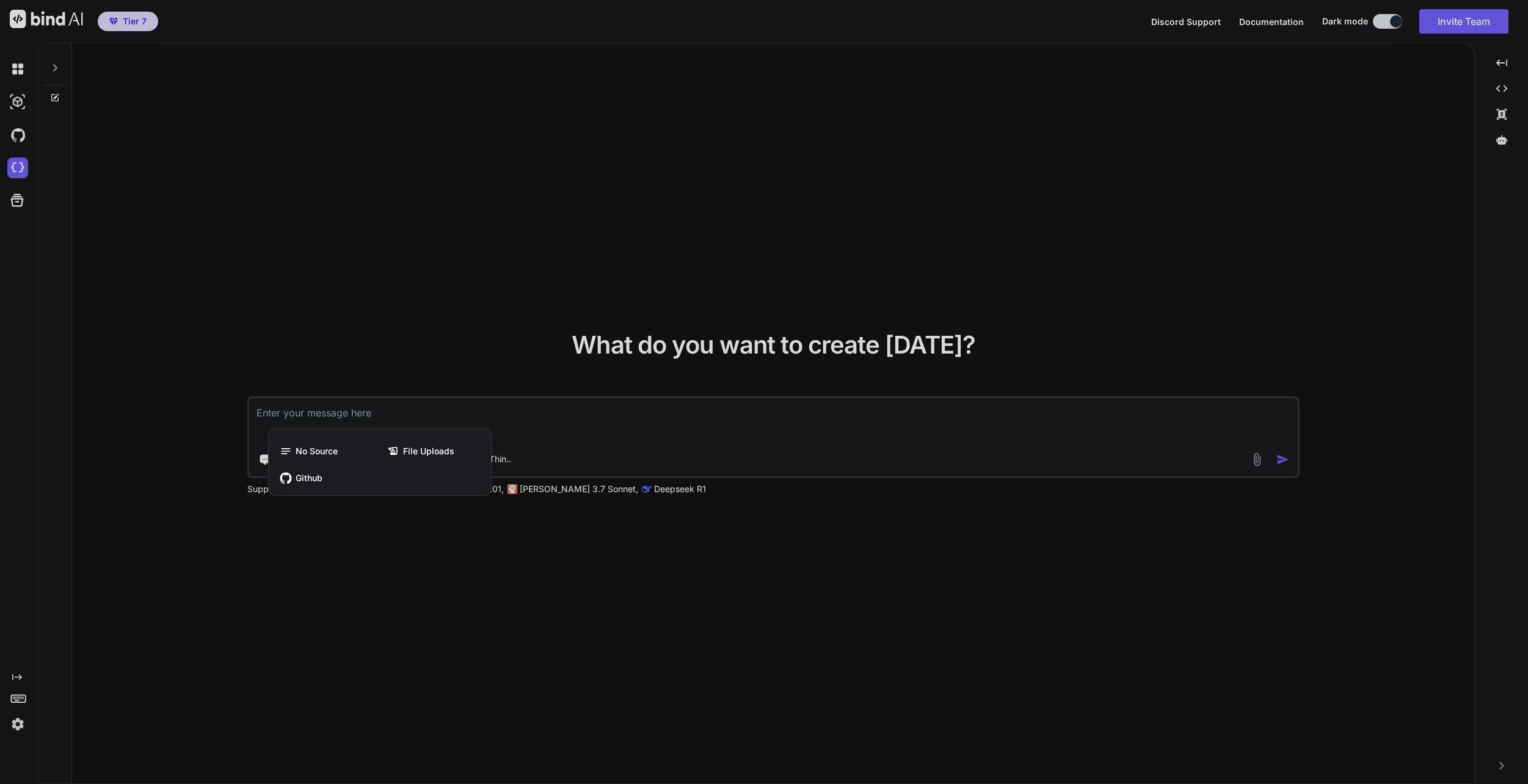
click at [447, 399] on div at bounding box center [764, 392] width 1528 height 784
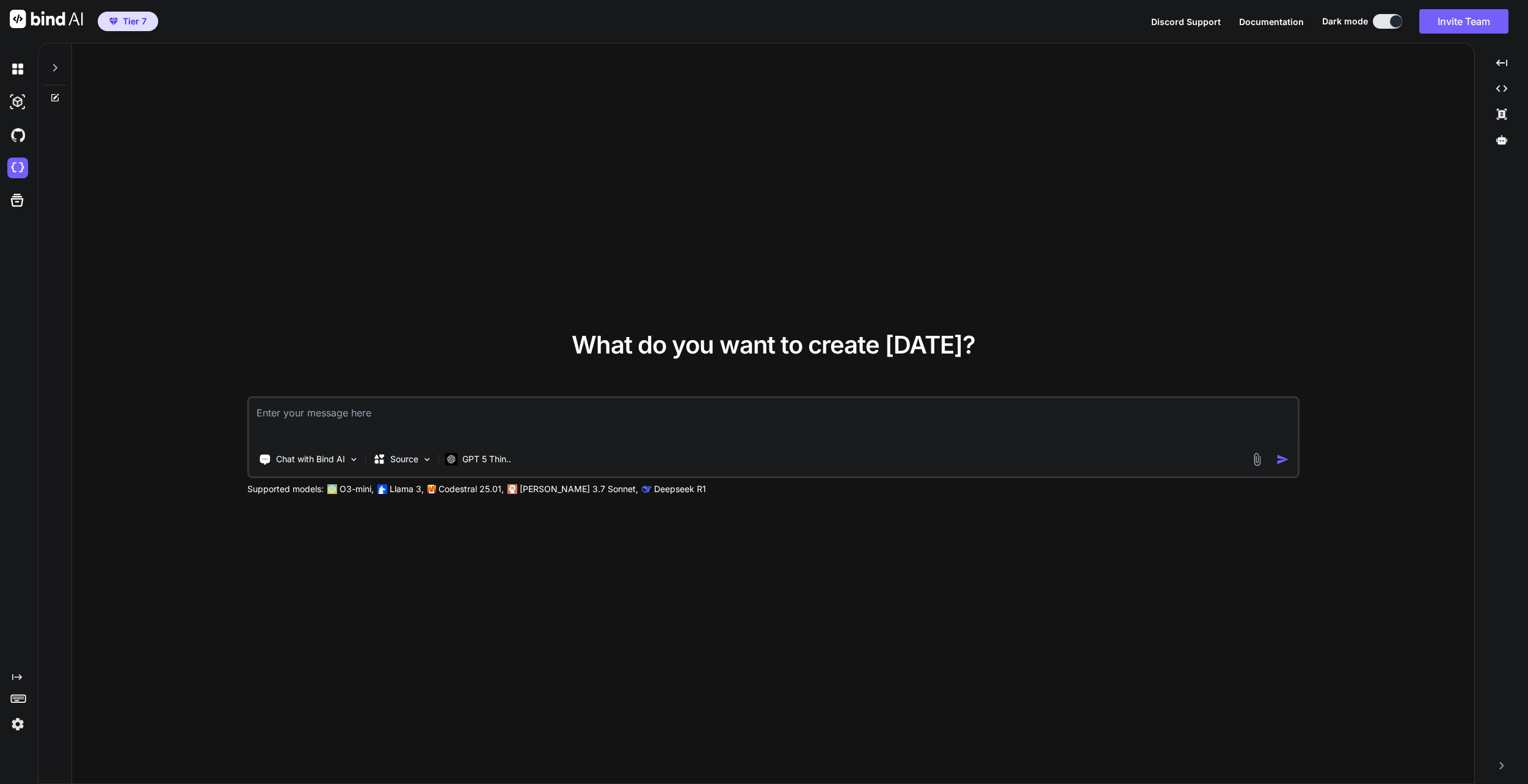
click at [522, 465] on div "Chat with Bind AI Source GPT 5 Thin.." at bounding box center [749, 459] width 1000 height 24
click at [496, 464] on p "GPT 5 Thin.." at bounding box center [486, 459] width 49 height 13
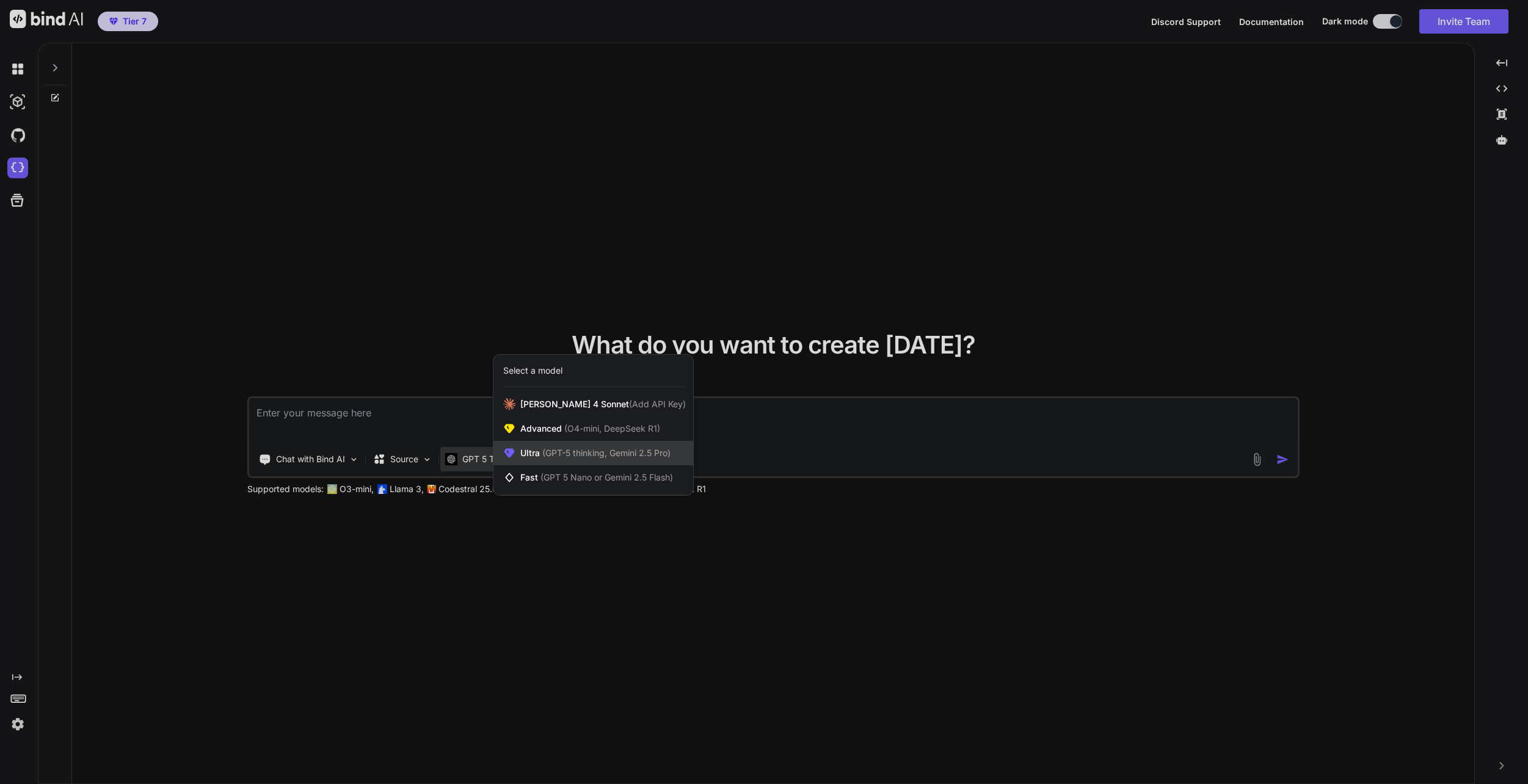
click at [563, 450] on span "(GPT-5 thinking, Gemini 2.5 Pro)" at bounding box center [605, 453] width 131 height 10
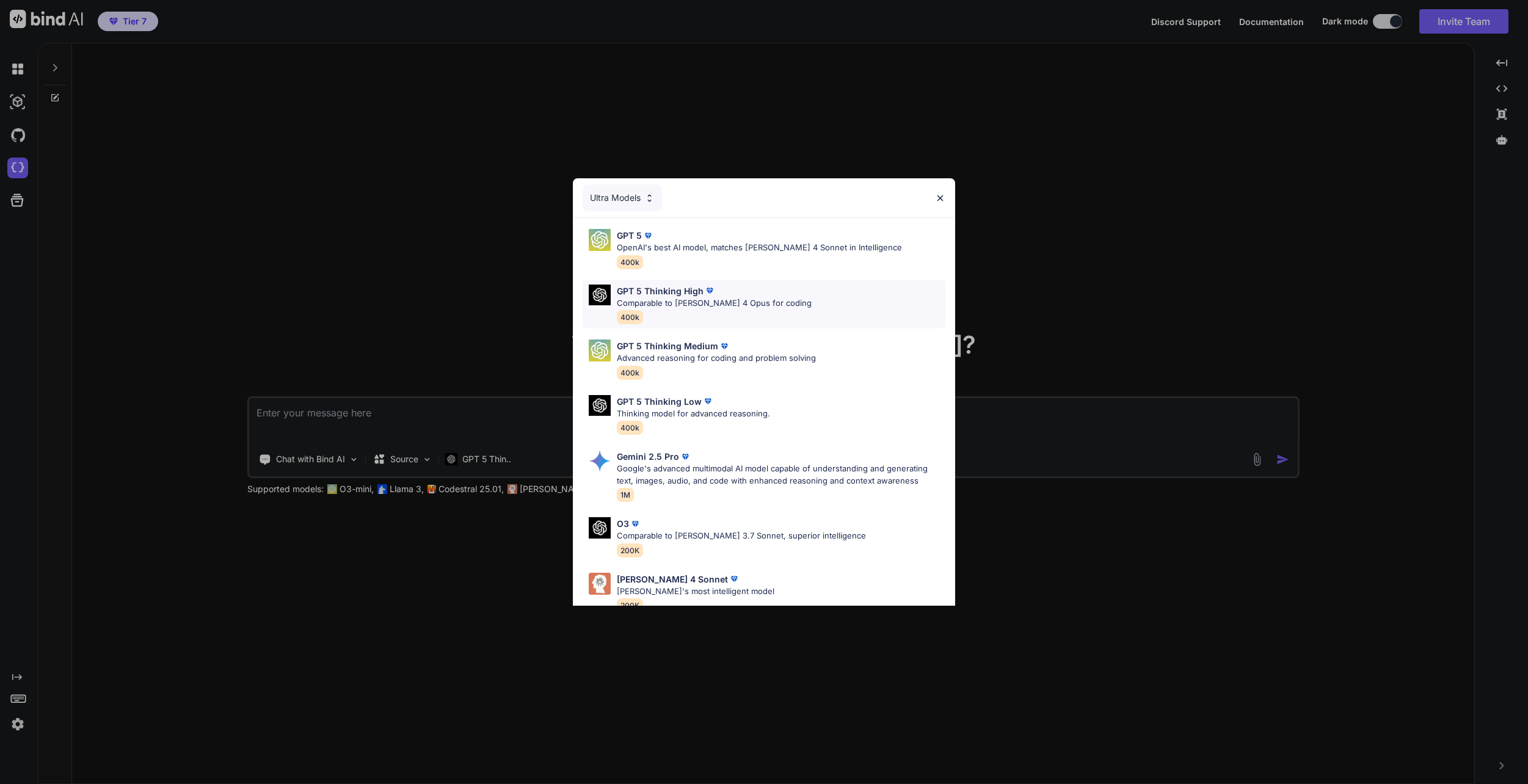
click at [769, 293] on div "GPT 5 Thinking High" at bounding box center [715, 290] width 195 height 13
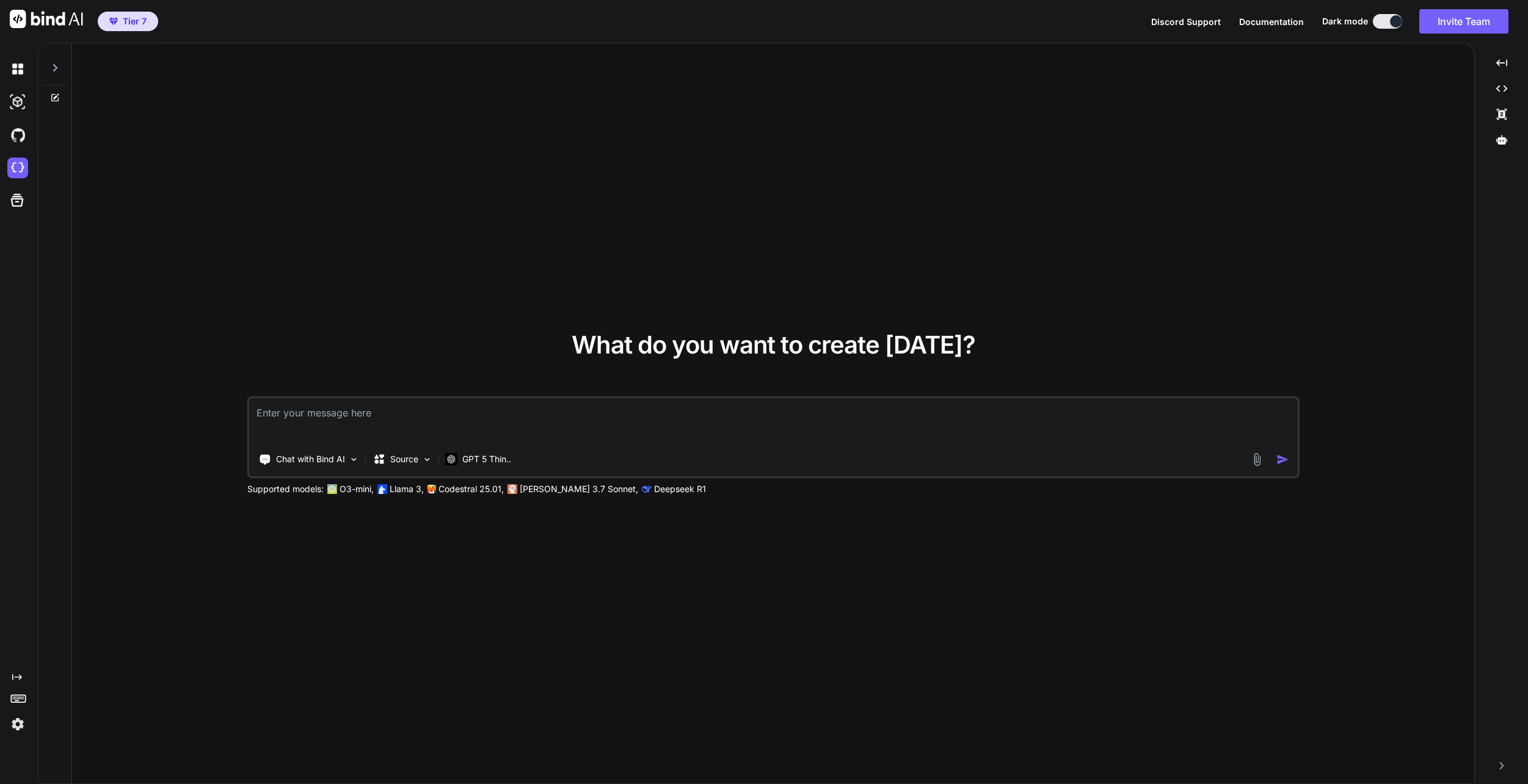
click at [490, 477] on div "Chat with Bind AI Source GPT 5 Thin.." at bounding box center [773, 438] width 1052 height 82
click at [492, 469] on div "GPT 5 Thin.." at bounding box center [478, 459] width 75 height 24
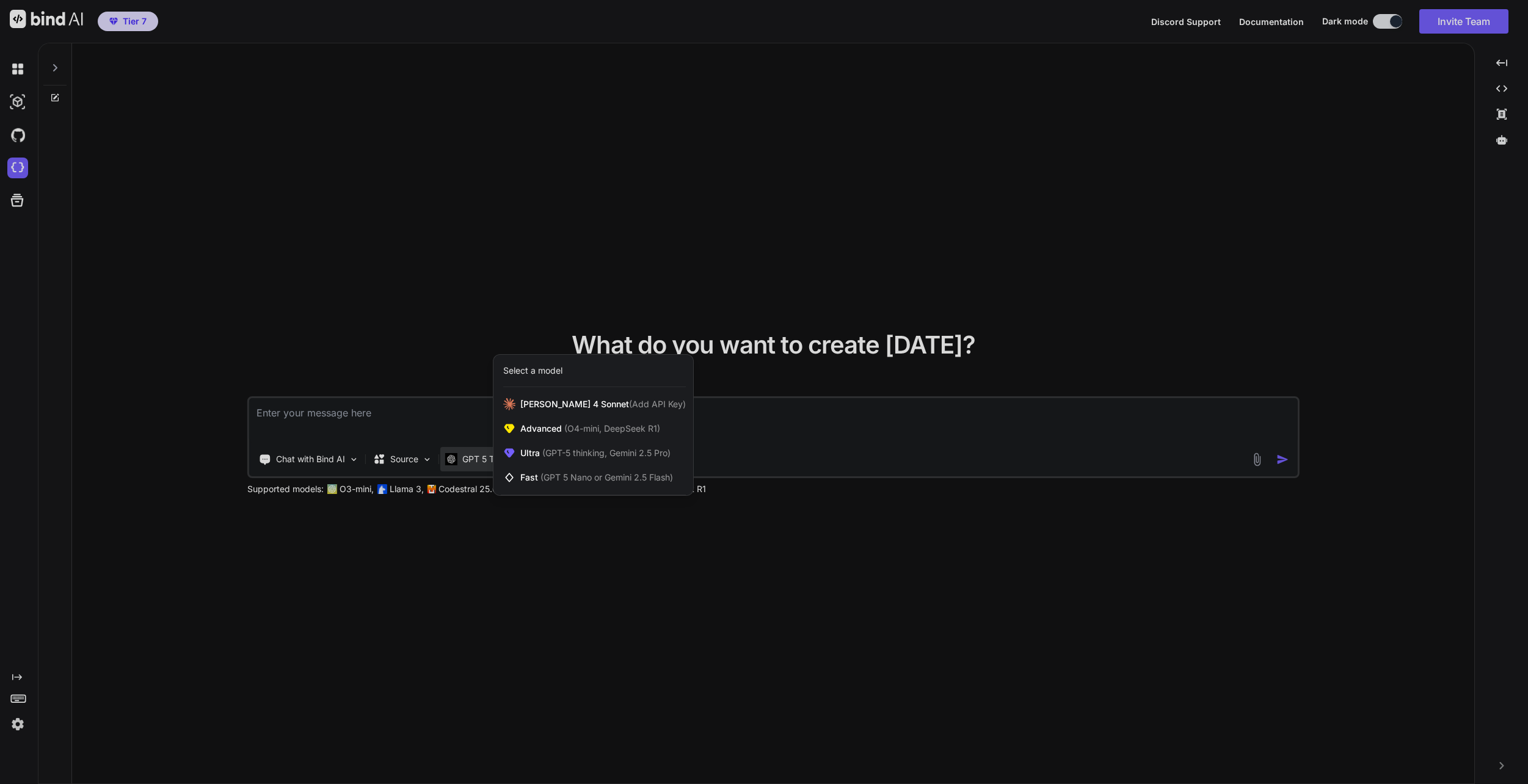
click at [493, 548] on div at bounding box center [764, 392] width 1528 height 784
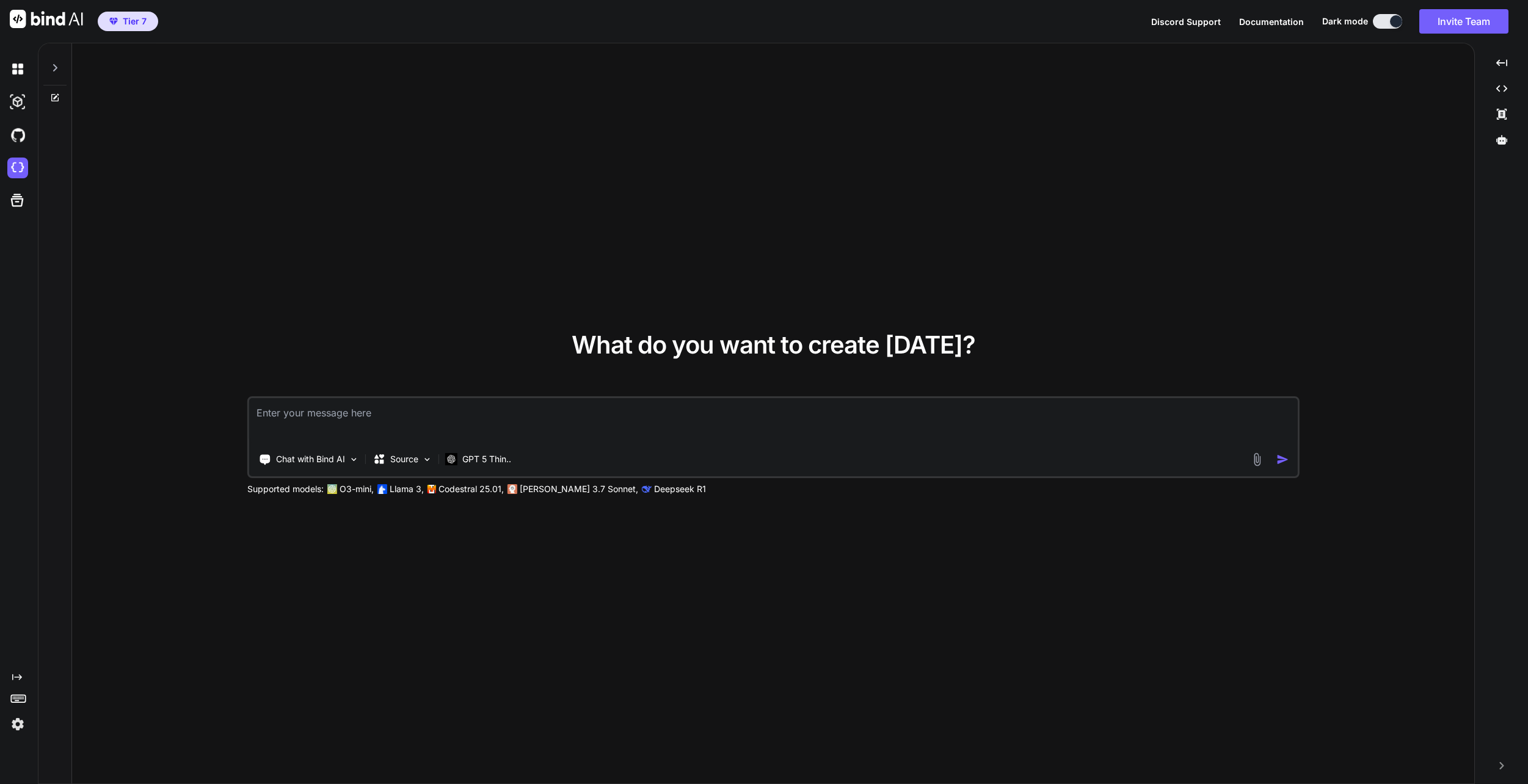
click at [436, 419] on textarea at bounding box center [773, 421] width 1048 height 45
click at [1505, 144] on icon at bounding box center [1501, 139] width 11 height 11
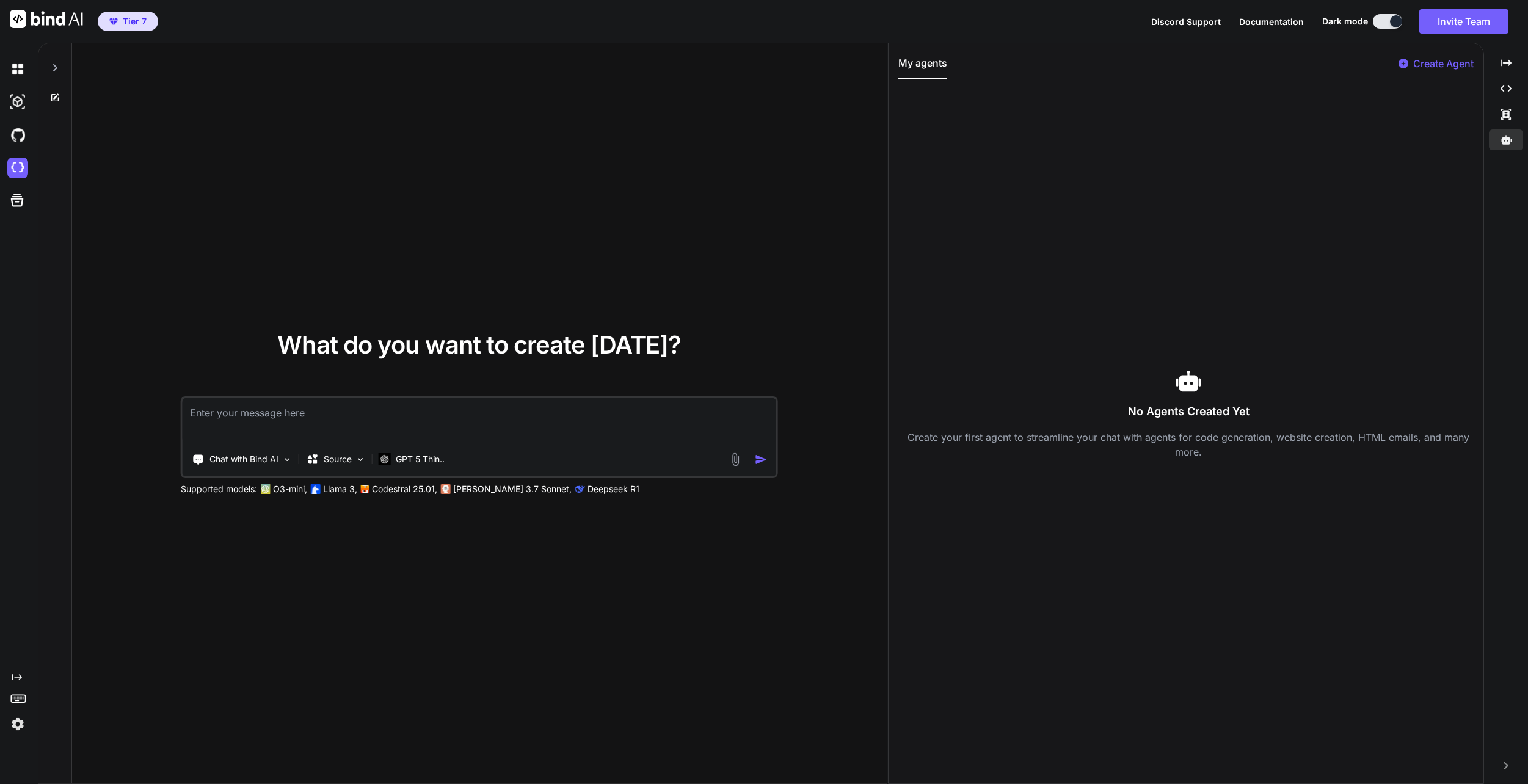
click at [1456, 63] on p "Create Agent" at bounding box center [1443, 63] width 60 height 14
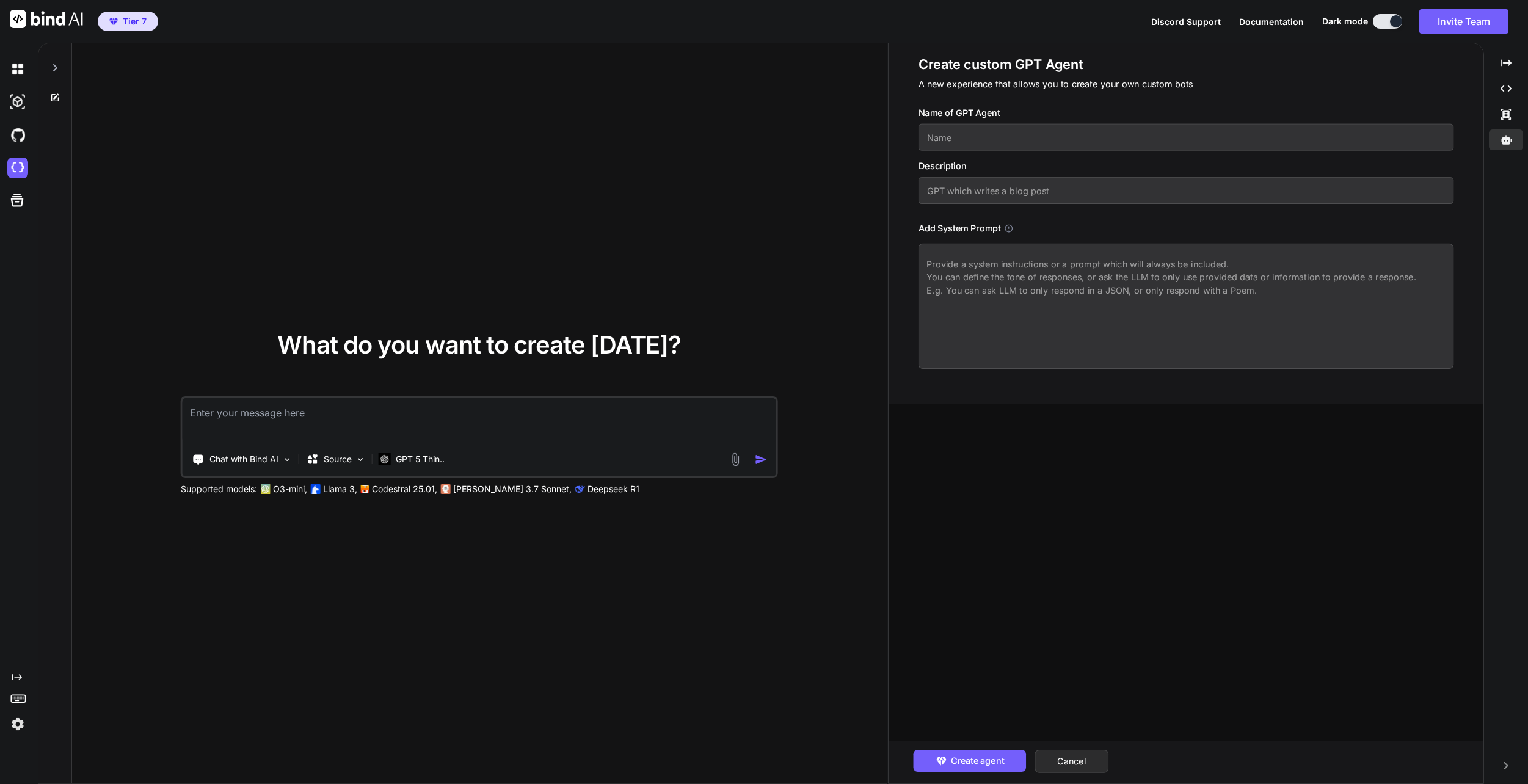
click at [1114, 140] on input "text" at bounding box center [1186, 138] width 536 height 27
click at [1121, 196] on input "text" at bounding box center [1186, 190] width 536 height 27
click at [1091, 273] on textarea at bounding box center [1186, 306] width 536 height 125
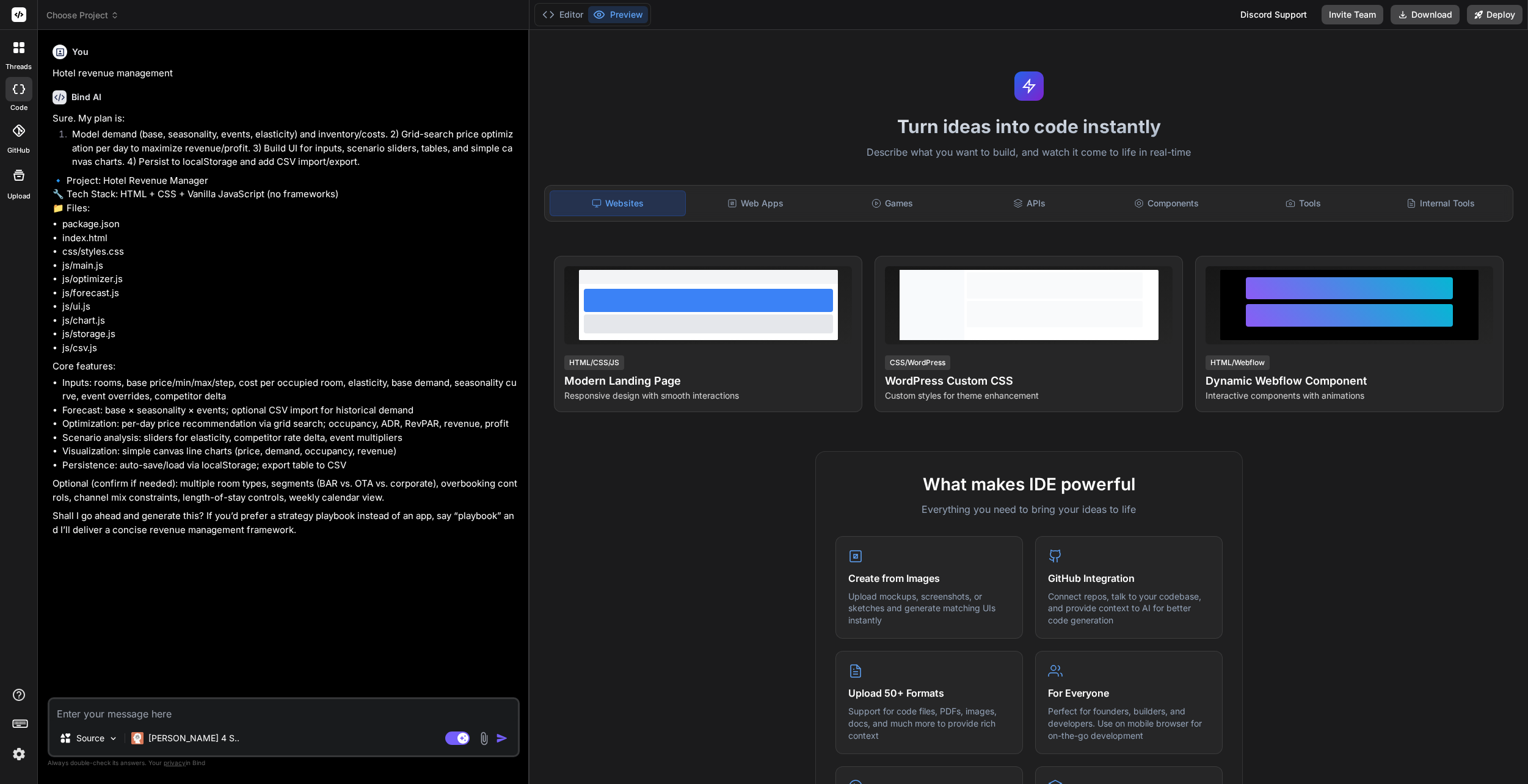
type textarea "x"
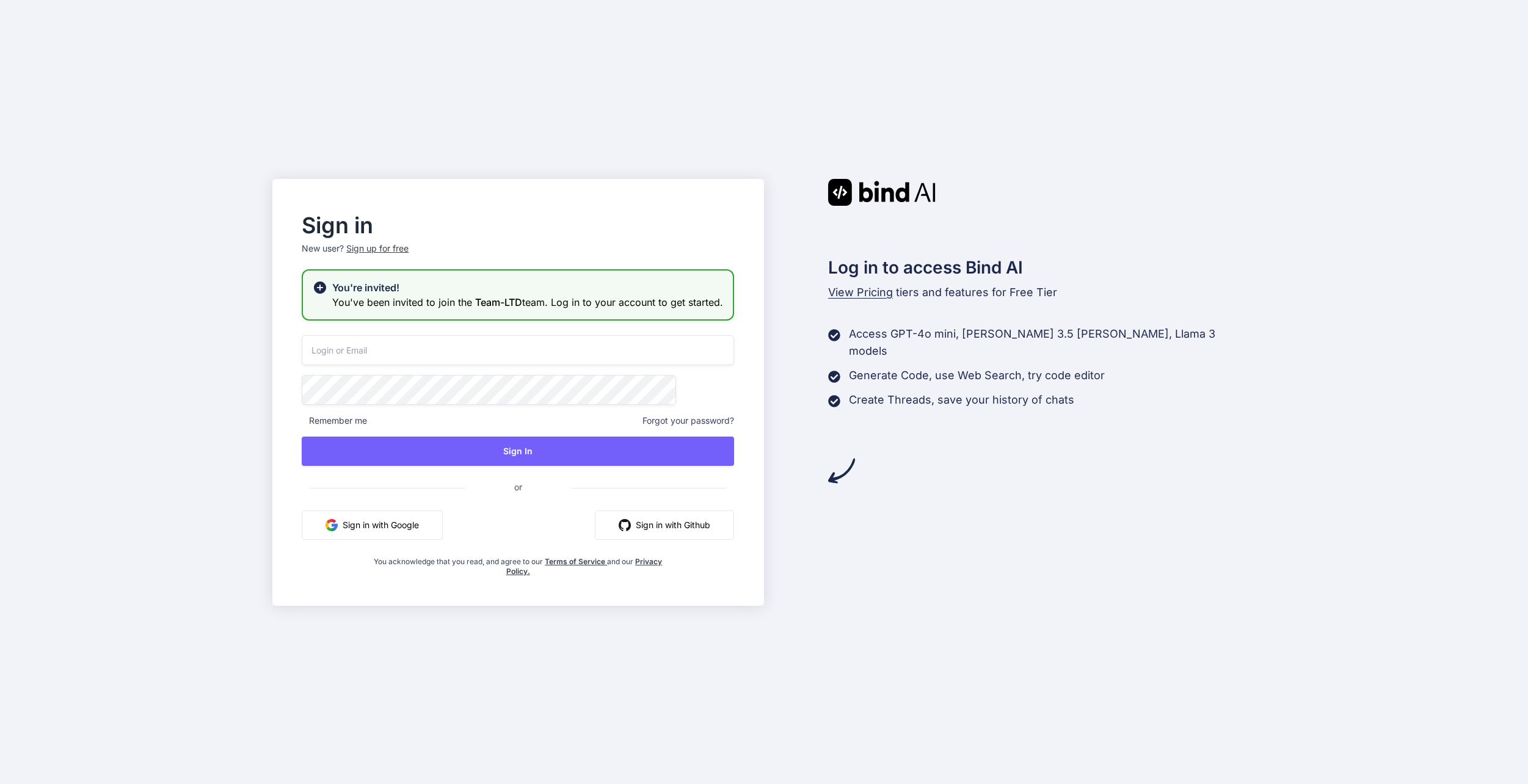
click at [579, 361] on input "email" at bounding box center [518, 350] width 433 height 30
type input "[EMAIL_ADDRESS][DOMAIN_NAME]"
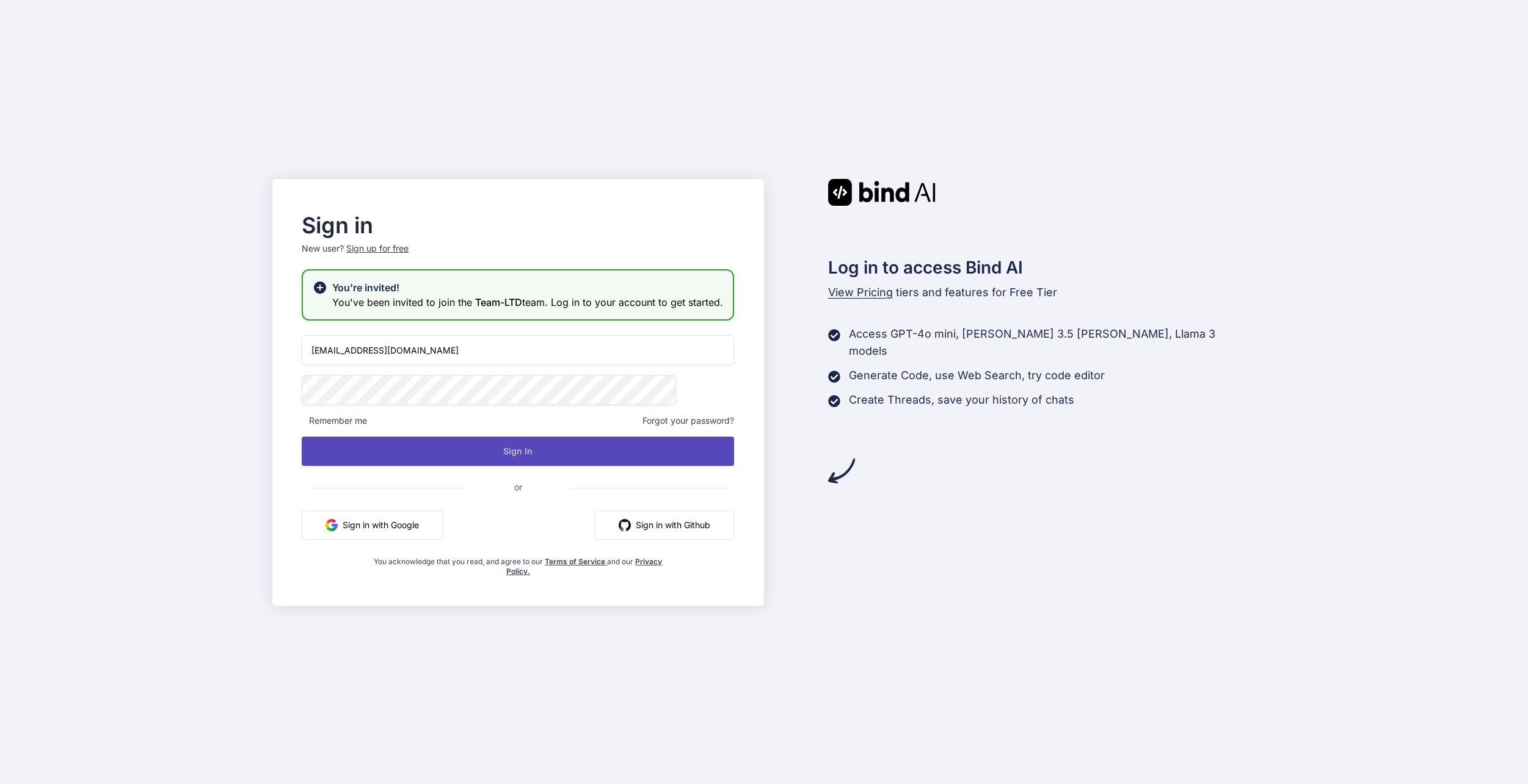
click at [613, 451] on button "Sign In" at bounding box center [518, 451] width 433 height 29
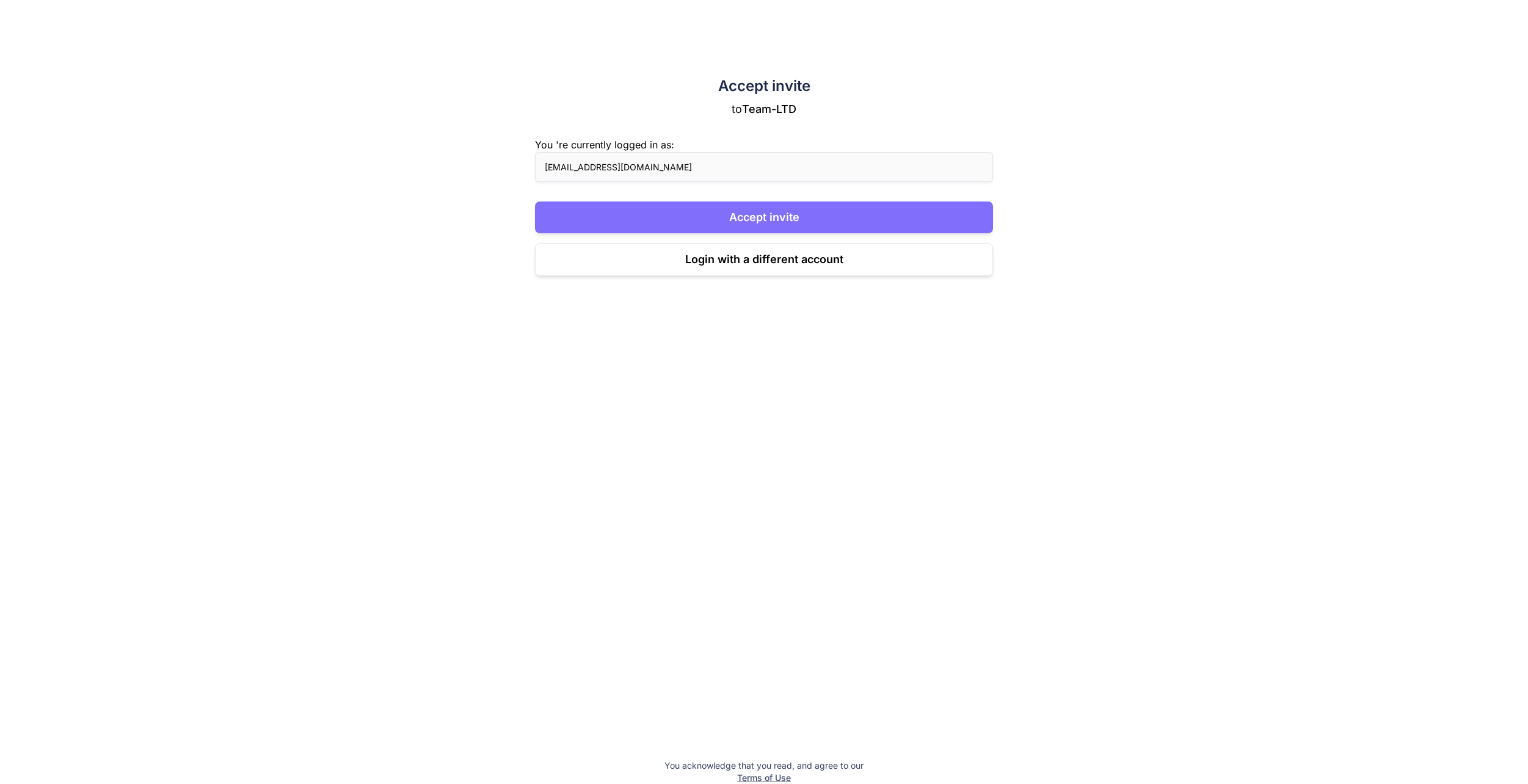
click at [983, 215] on button "Accept invite" at bounding box center [764, 217] width 459 height 32
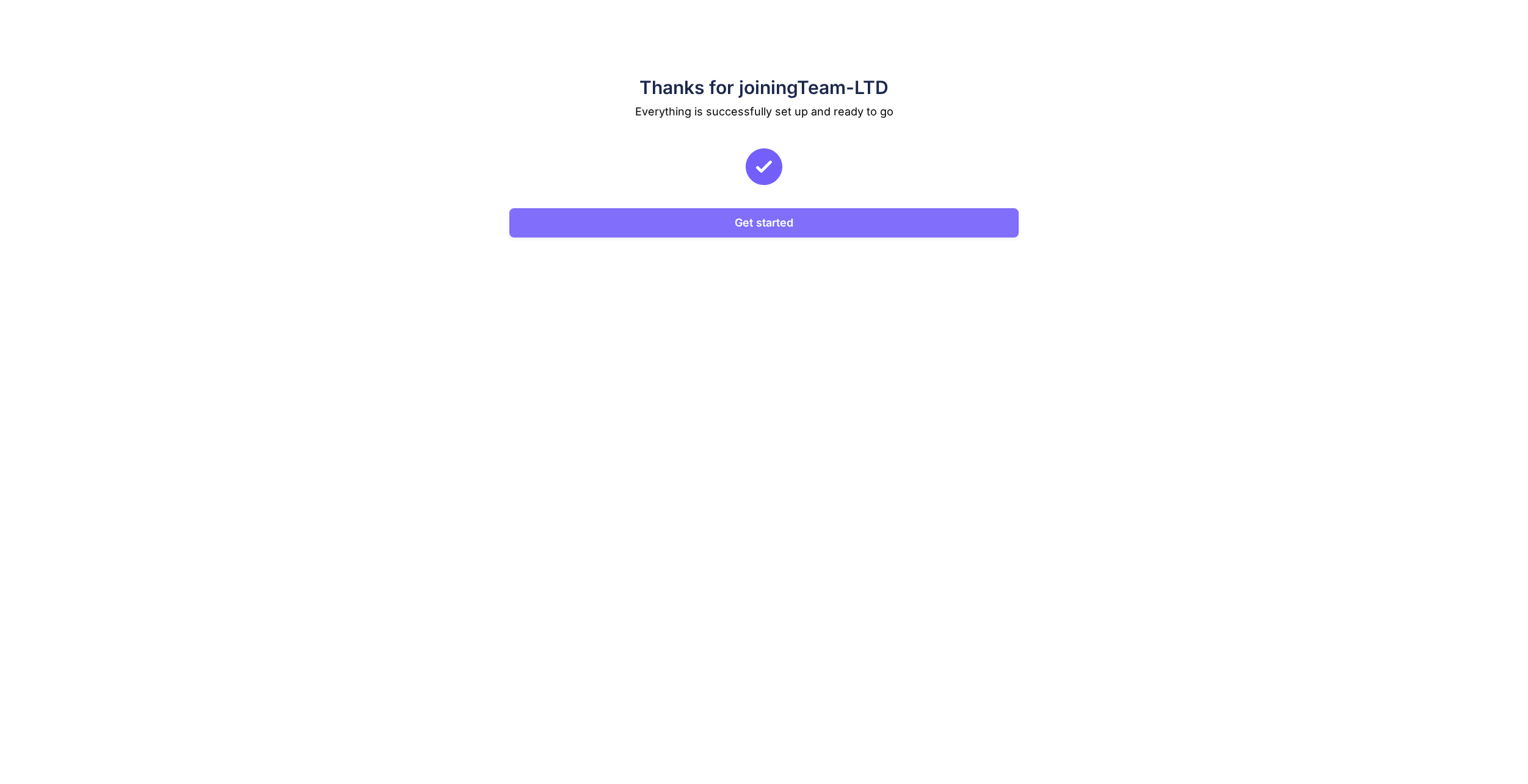
click at [956, 225] on button "Get started" at bounding box center [763, 222] width 509 height 29
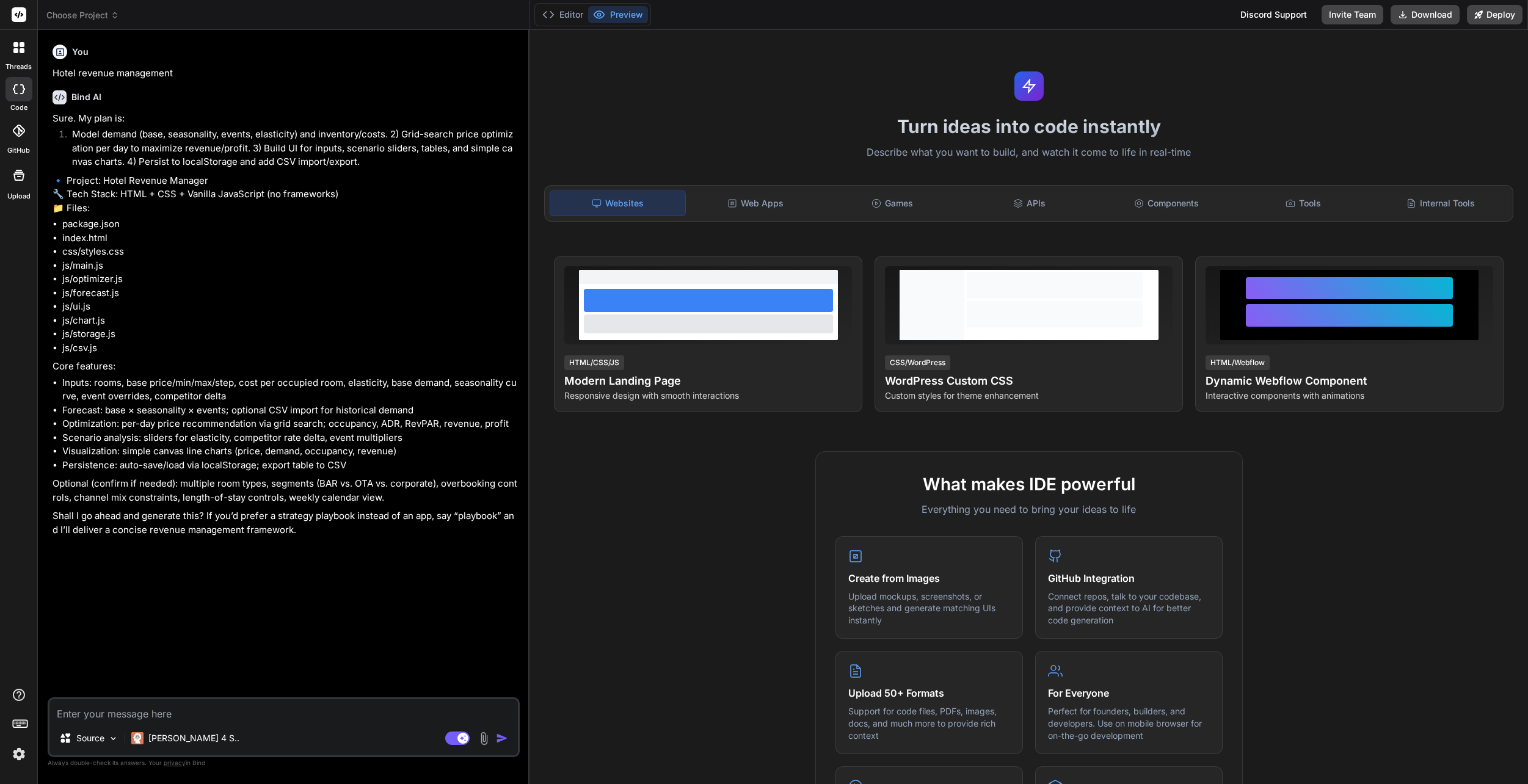
type textarea "x"
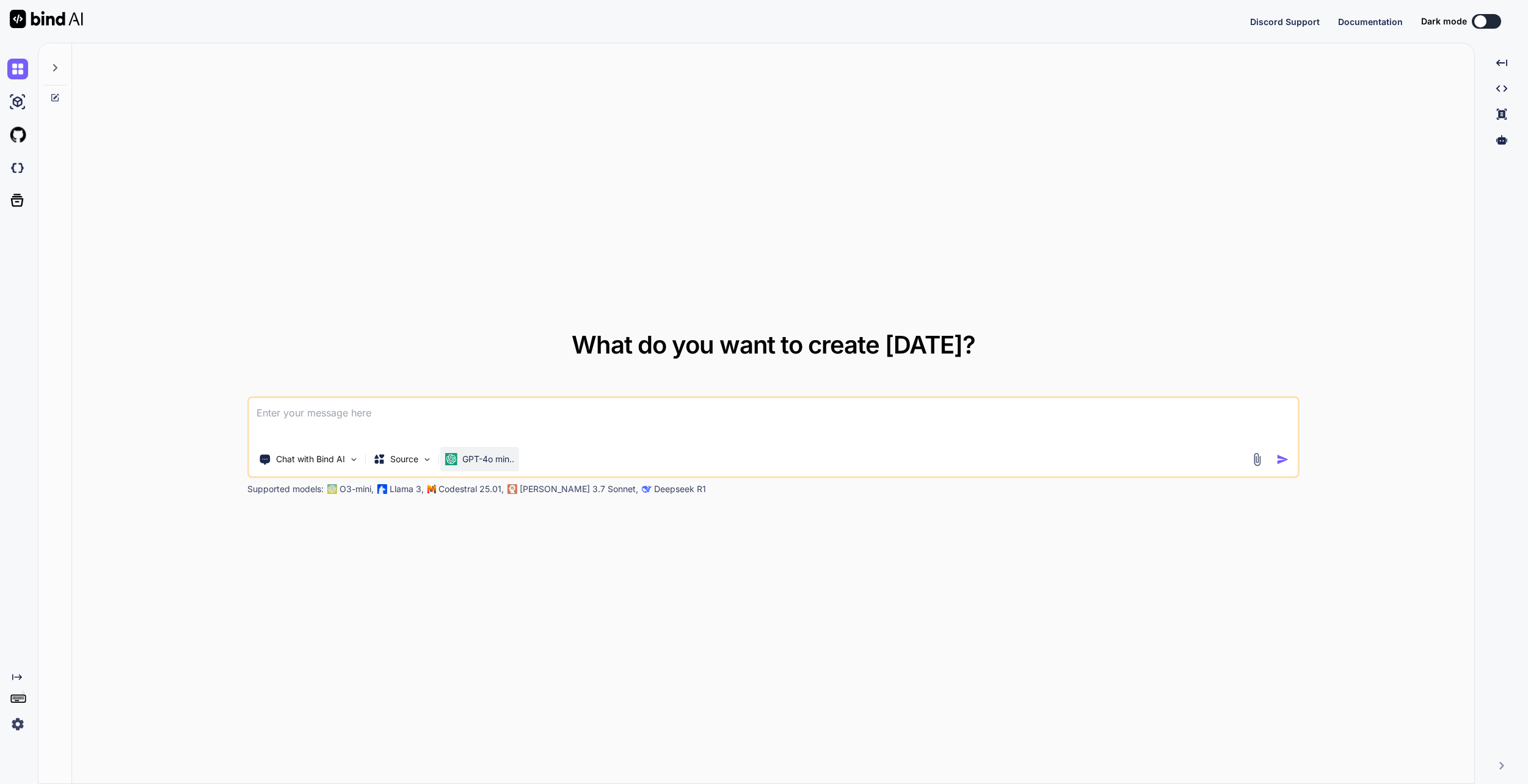
click at [495, 458] on p "GPT-4o min.." at bounding box center [488, 459] width 52 height 13
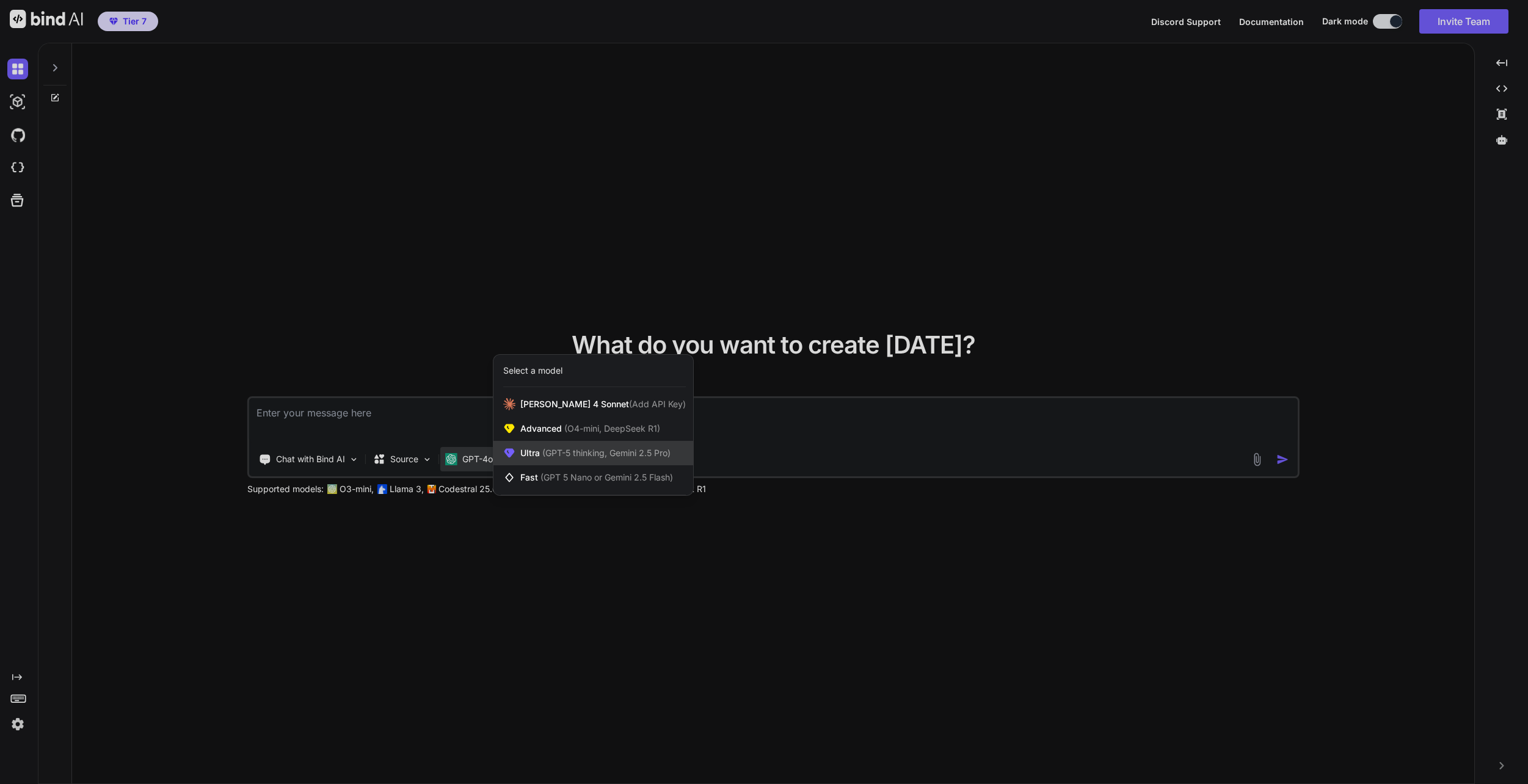
click at [555, 450] on span "(GPT-5 thinking, Gemini 2.5 Pro)" at bounding box center [605, 453] width 131 height 10
type textarea "x"
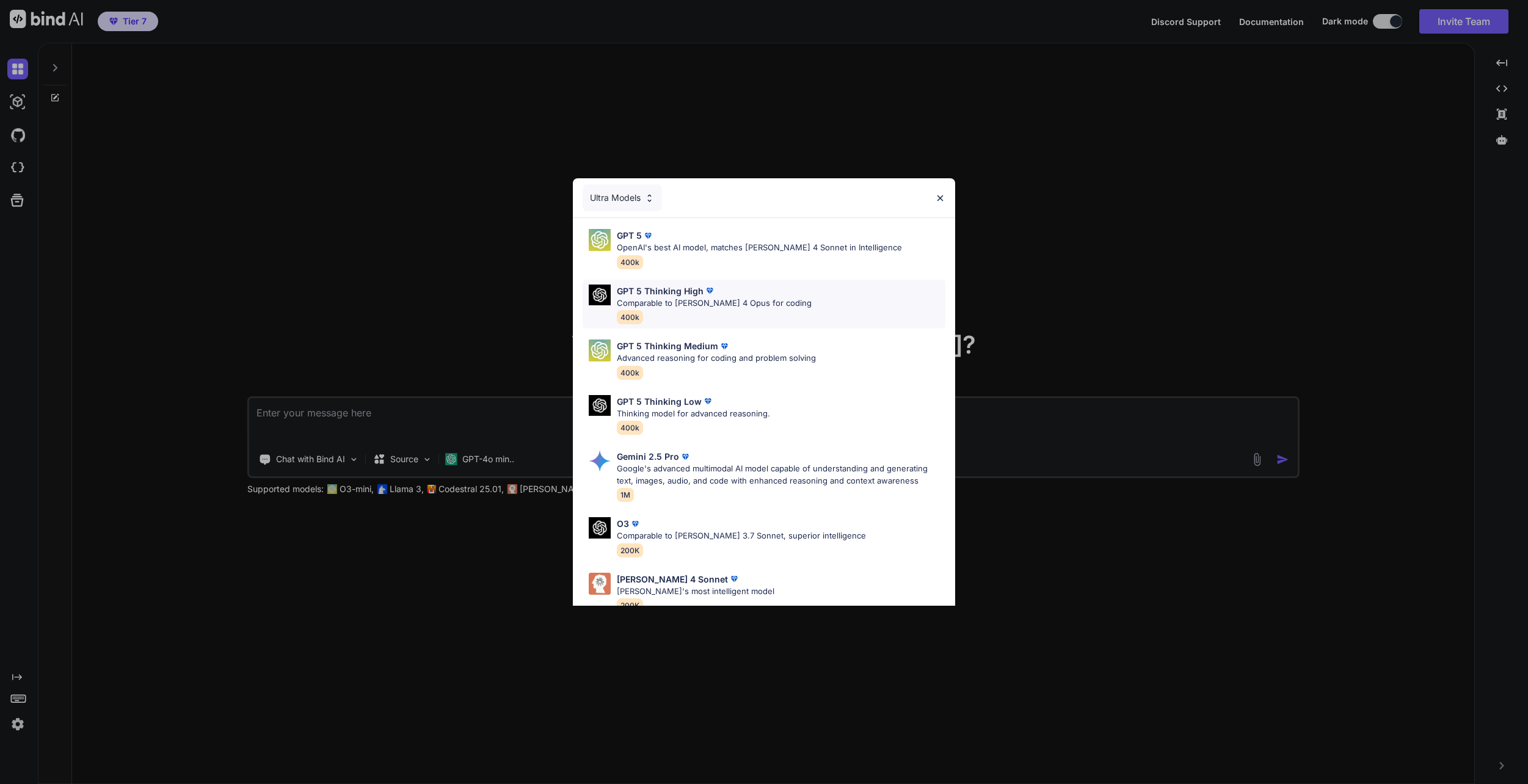
click at [796, 293] on div "GPT 5 Thinking High Comparable to [PERSON_NAME] 4 Opus for coding 400k" at bounding box center [764, 304] width 363 height 49
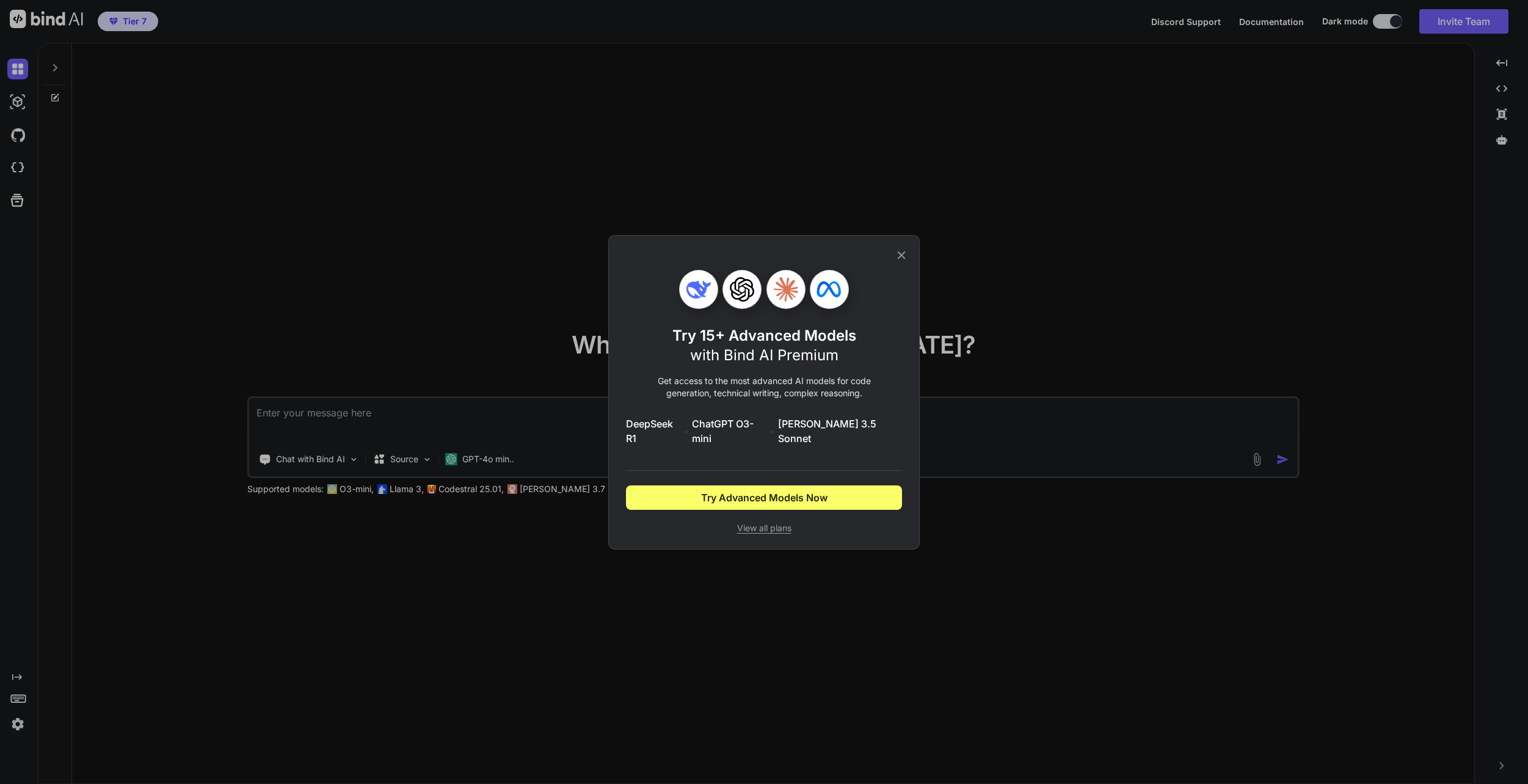
click at [766, 522] on span "View all plans" at bounding box center [763, 528] width 276 height 13
click at [985, 221] on div "Try 15+ Advanced Models with Bind AI Premium Get access to the most advanced AI…" at bounding box center [764, 392] width 1528 height 784
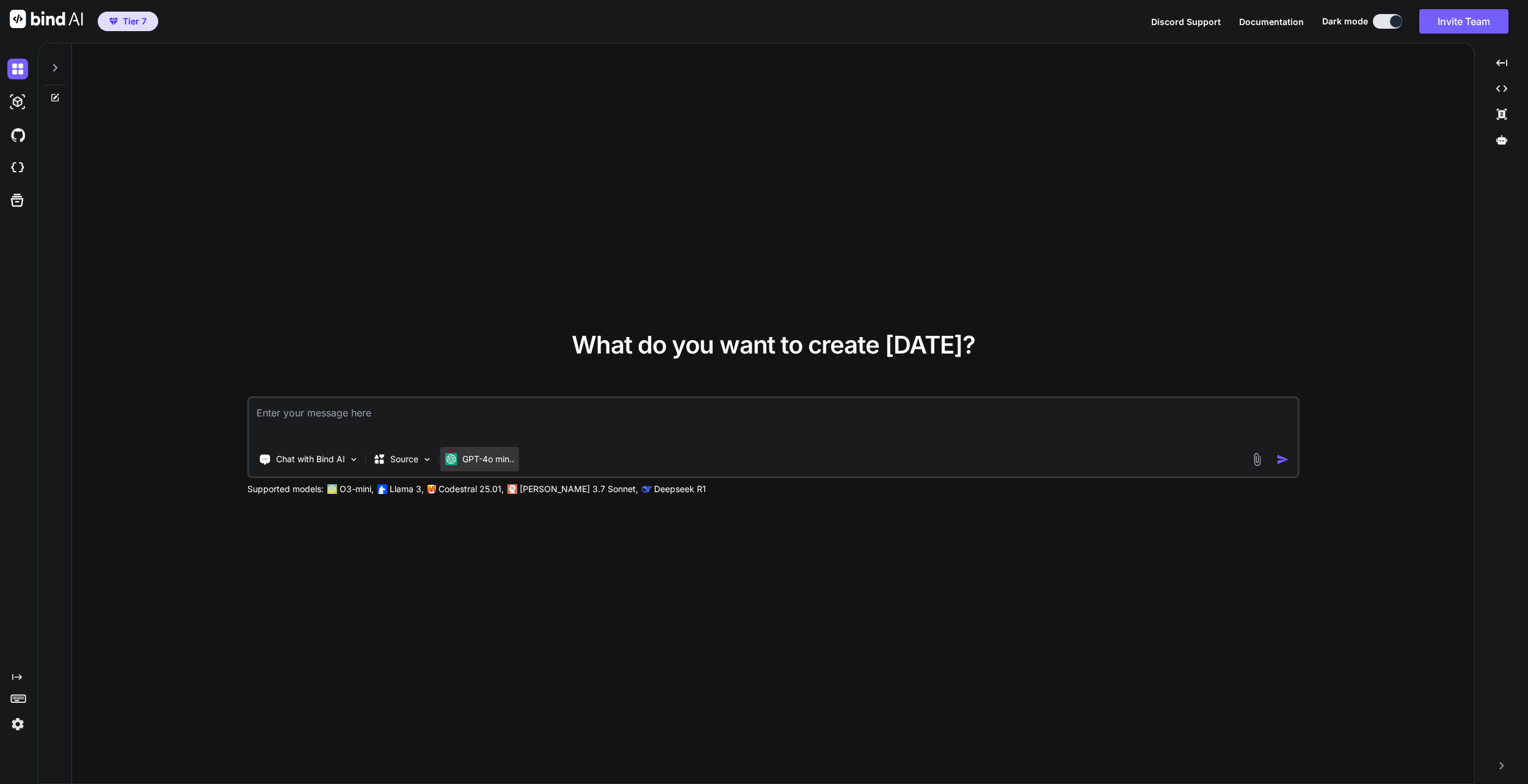
click at [493, 453] on p "GPT-4o min.." at bounding box center [488, 459] width 52 height 13
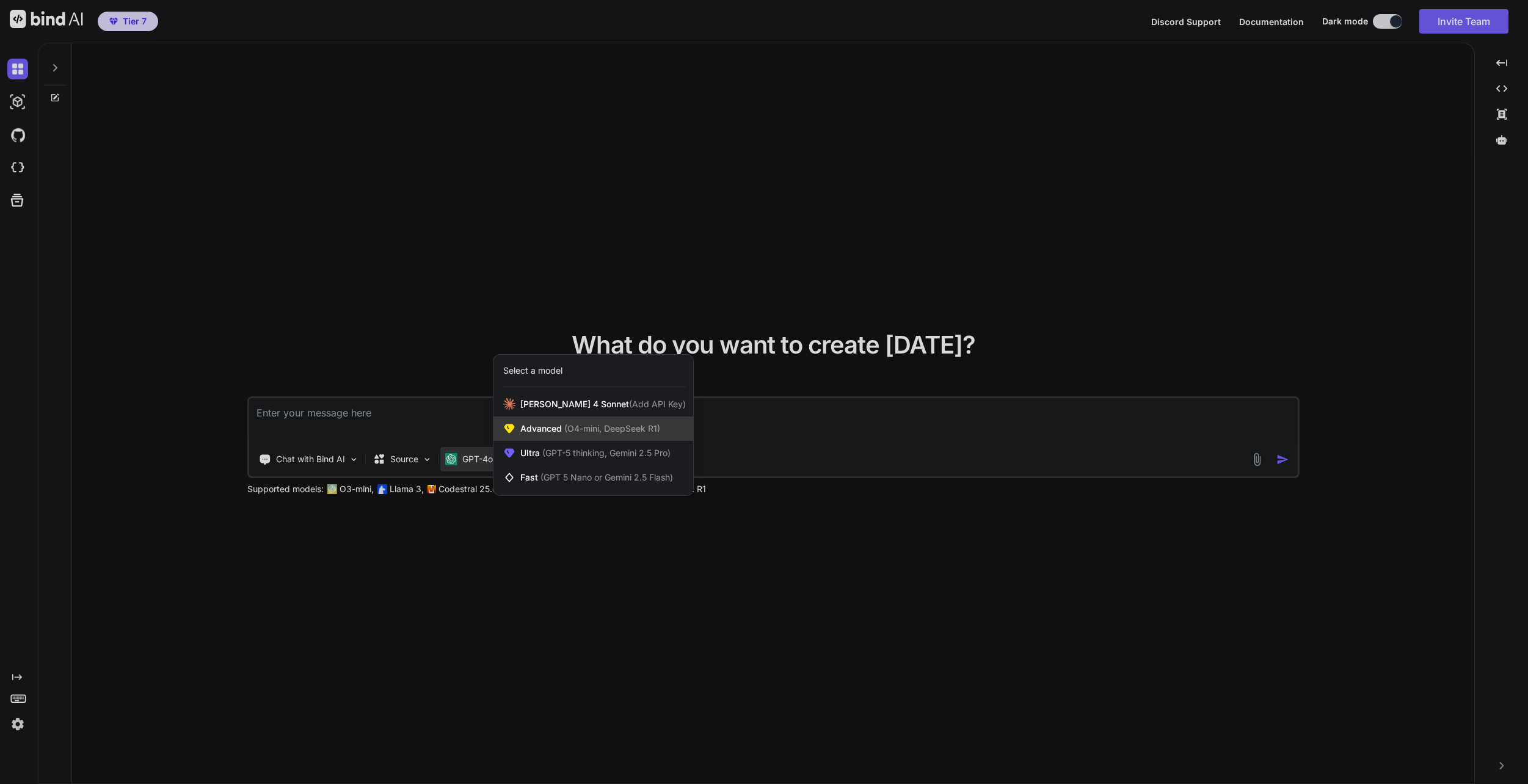
click at [521, 430] on span "Advanced (O4-mini, DeepSeek R1)" at bounding box center [590, 428] width 140 height 13
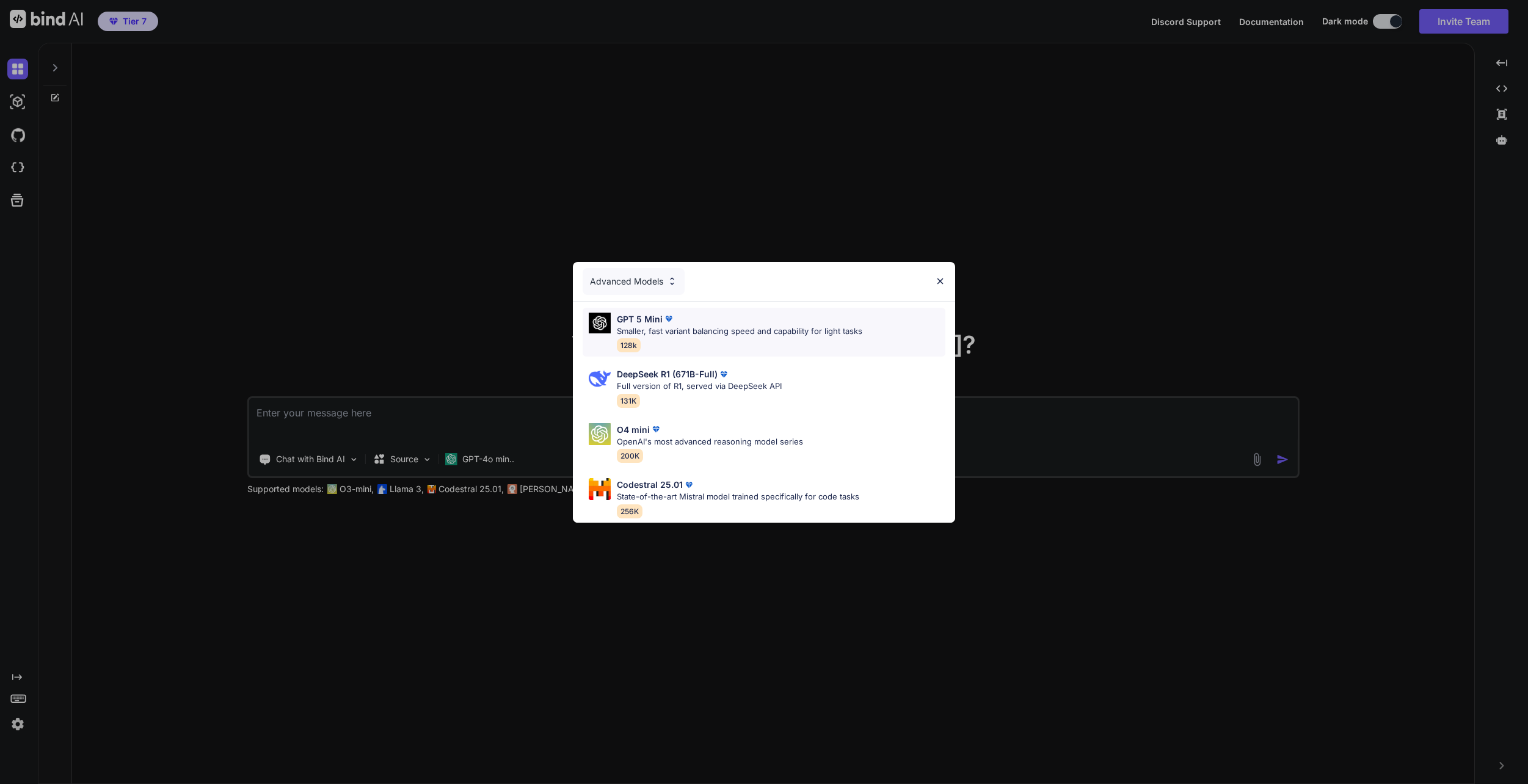
click at [699, 328] on p "Smaller, fast variant balancing speed and capability for light tasks" at bounding box center [740, 331] width 246 height 13
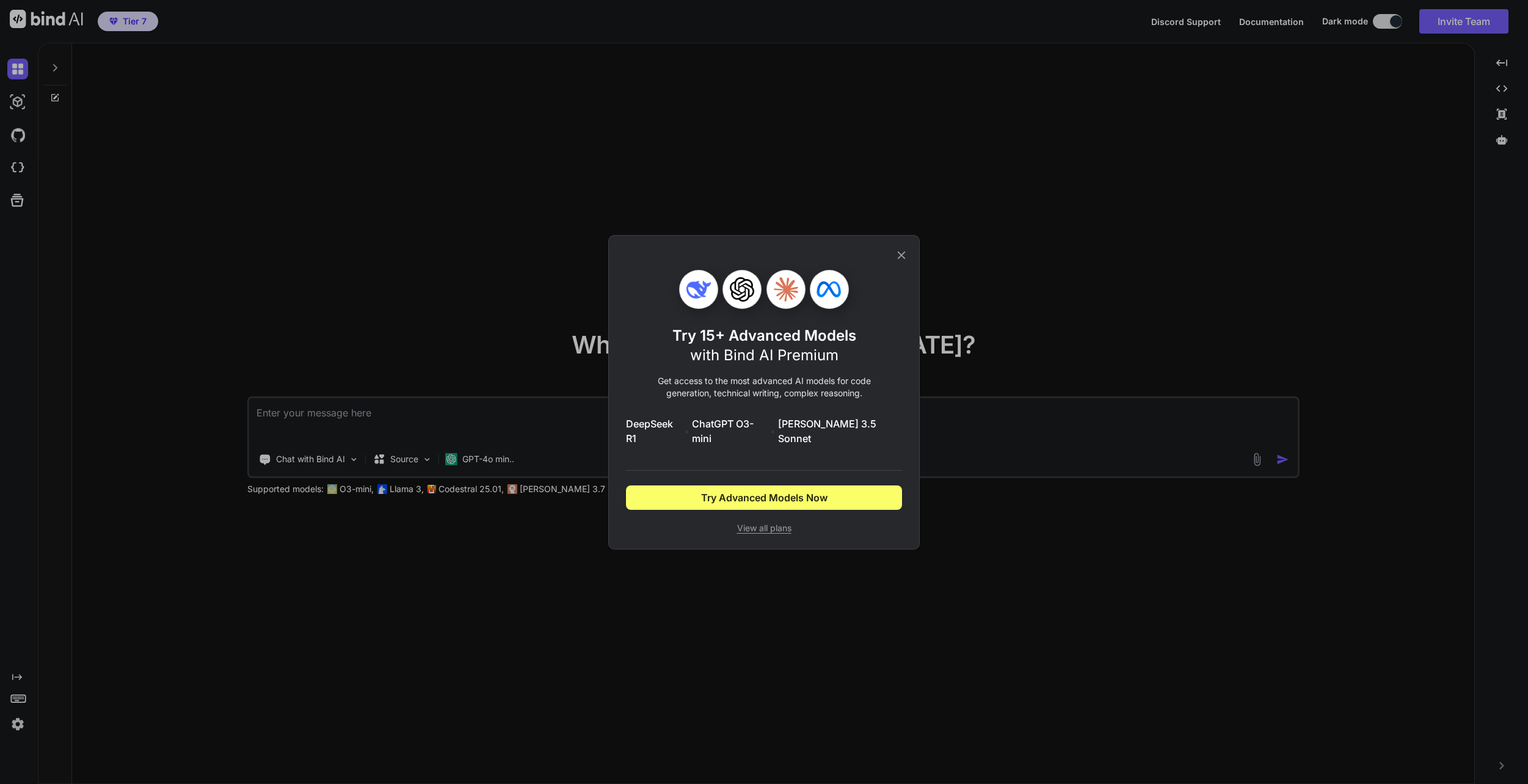
click at [901, 259] on icon at bounding box center [902, 254] width 8 height 8
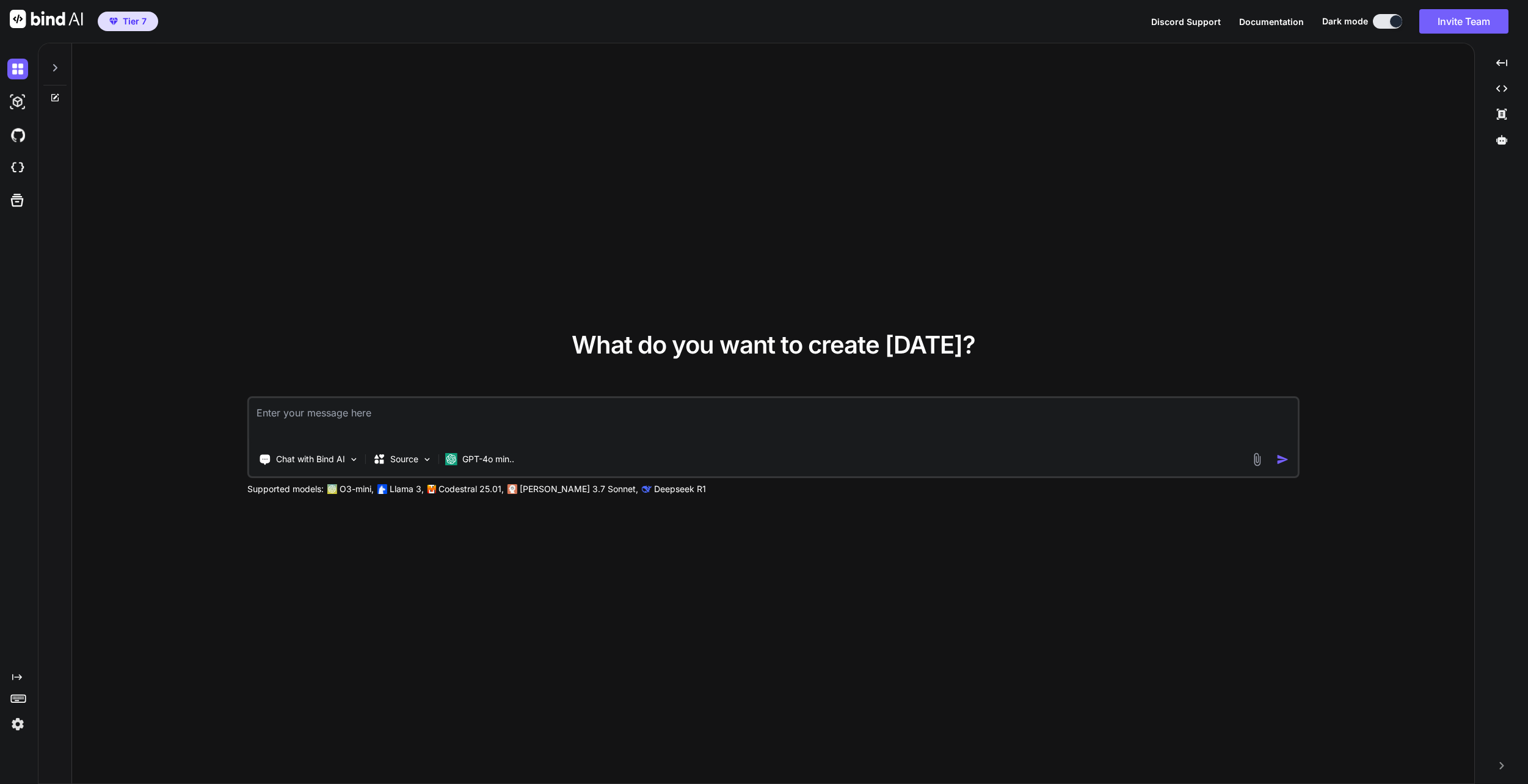
click at [17, 731] on img at bounding box center [18, 724] width 21 height 21
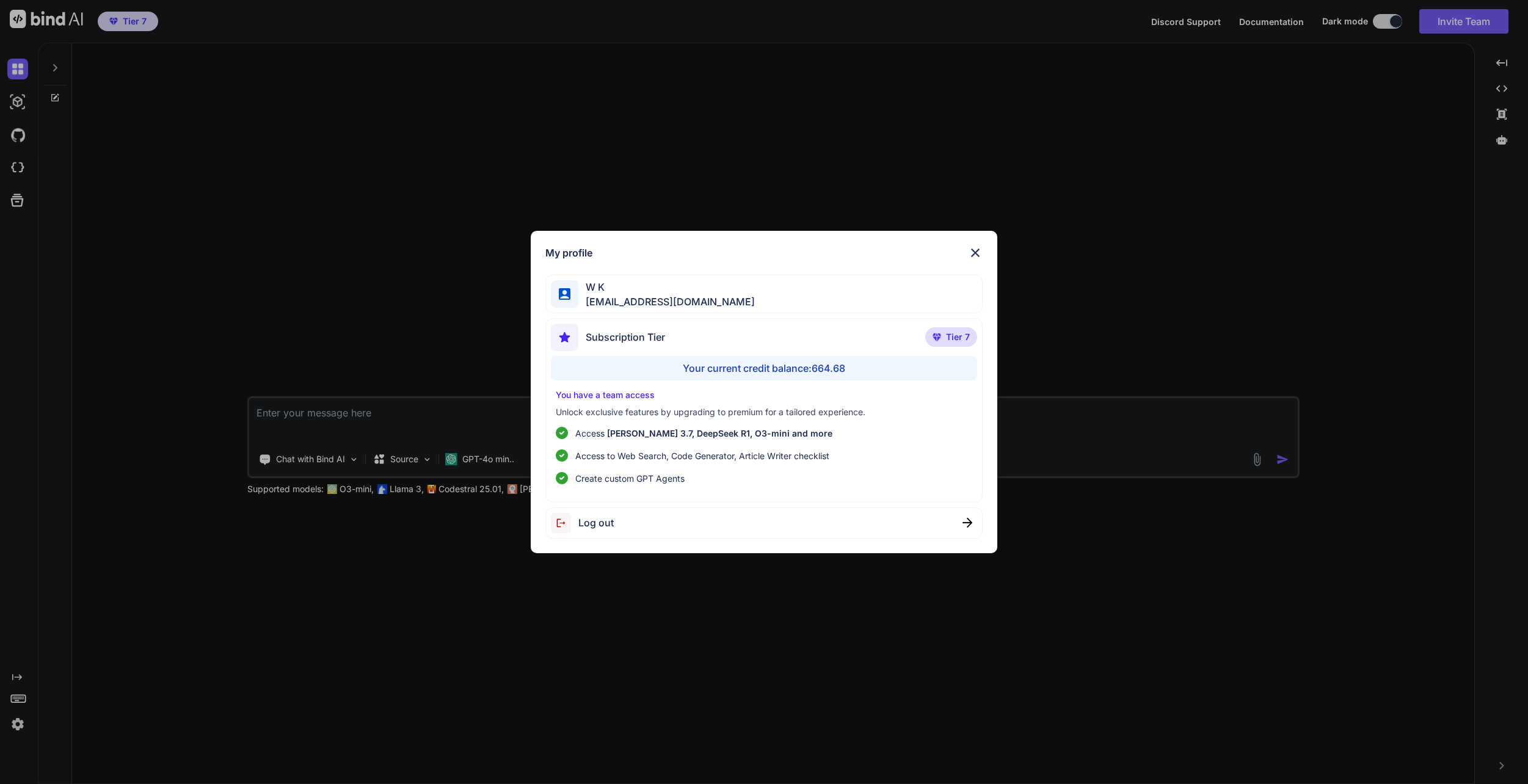
click at [641, 522] on div "Log out" at bounding box center [764, 522] width 438 height 31
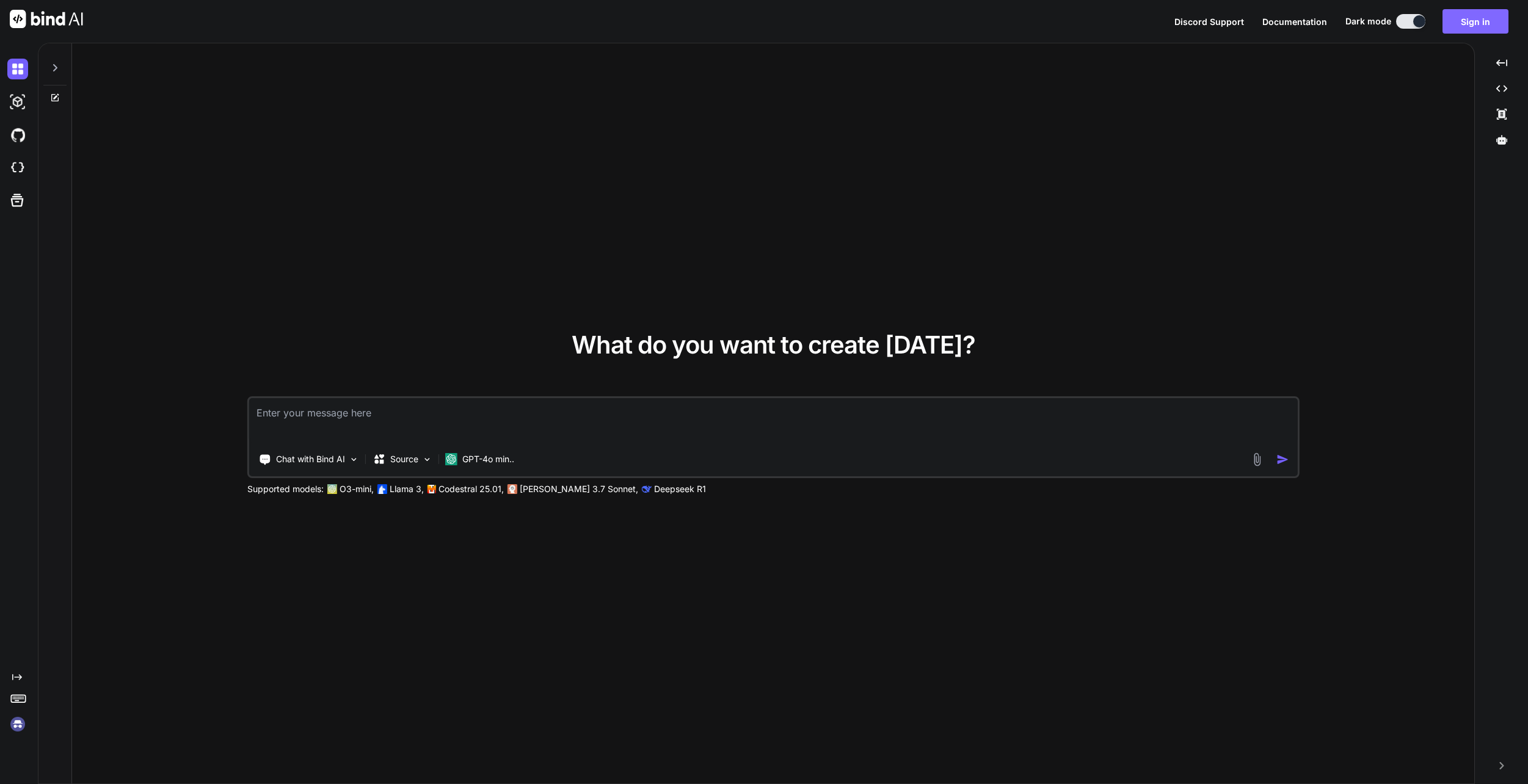
click at [1460, 20] on button "Sign in" at bounding box center [1475, 21] width 66 height 24
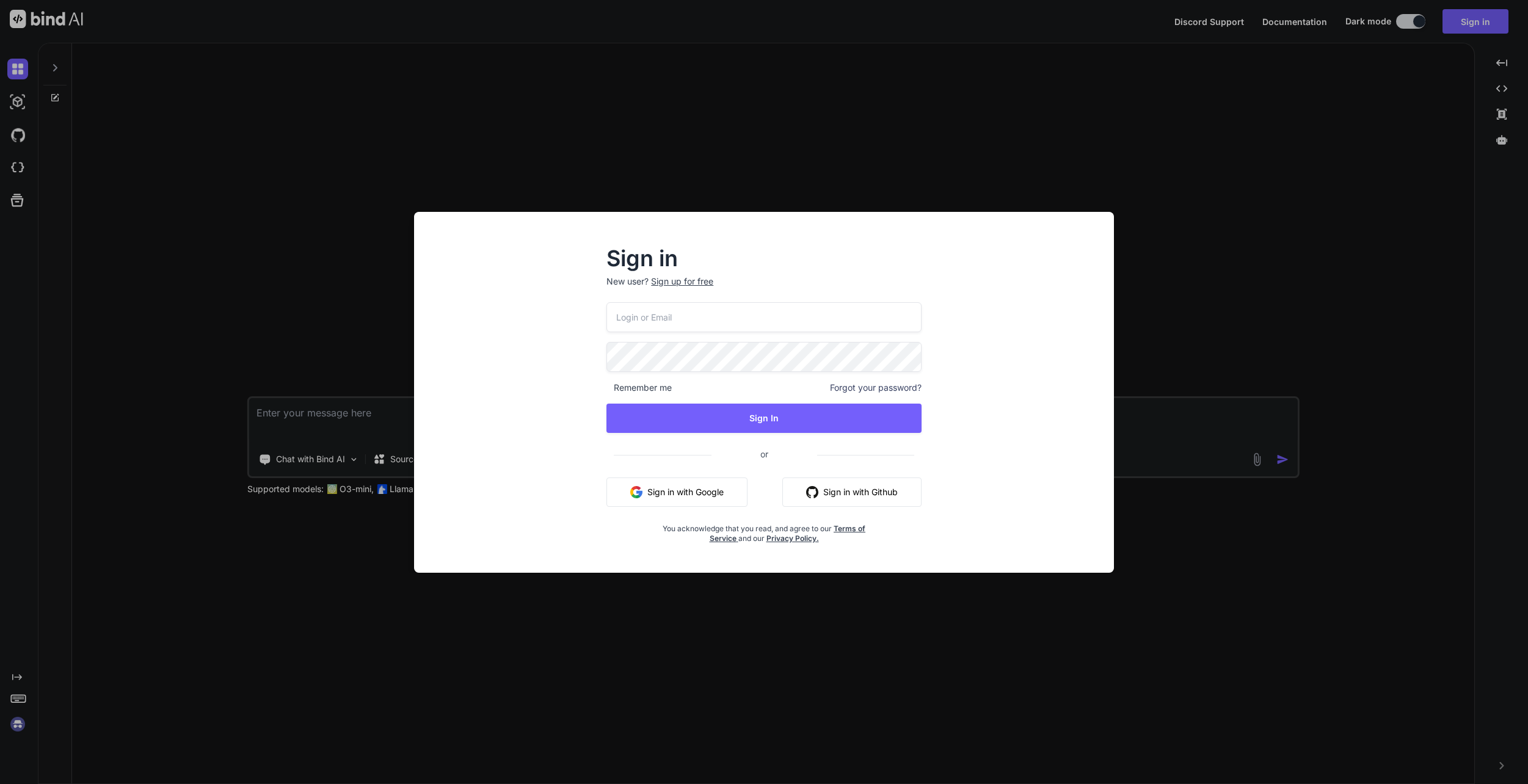
click at [709, 323] on input "email" at bounding box center [764, 317] width 315 height 30
type input "[EMAIL_ADDRESS][DOMAIN_NAME]"
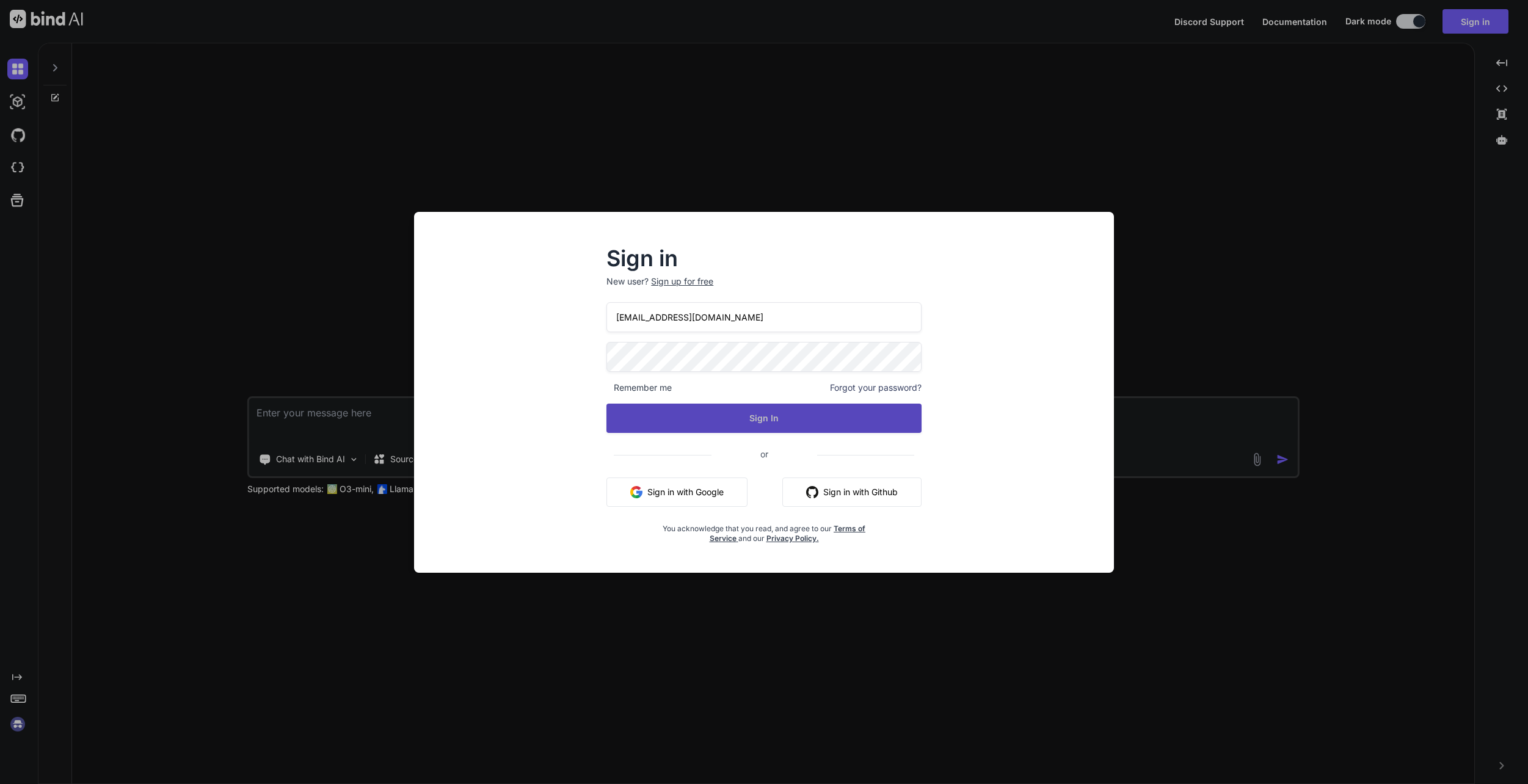
click at [737, 419] on button "Sign In" at bounding box center [764, 418] width 315 height 29
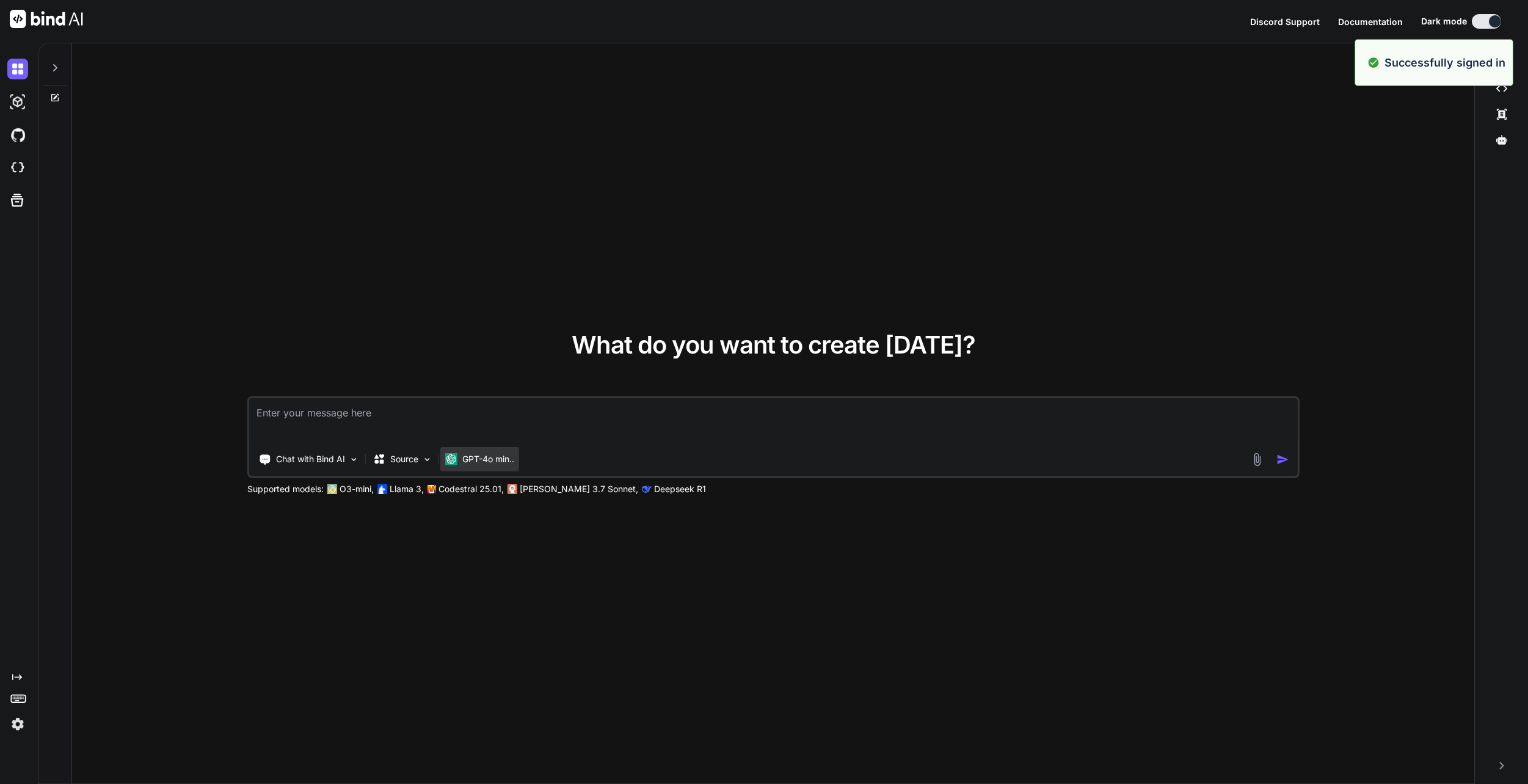
click at [462, 458] on p "GPT-4o min.." at bounding box center [488, 459] width 52 height 13
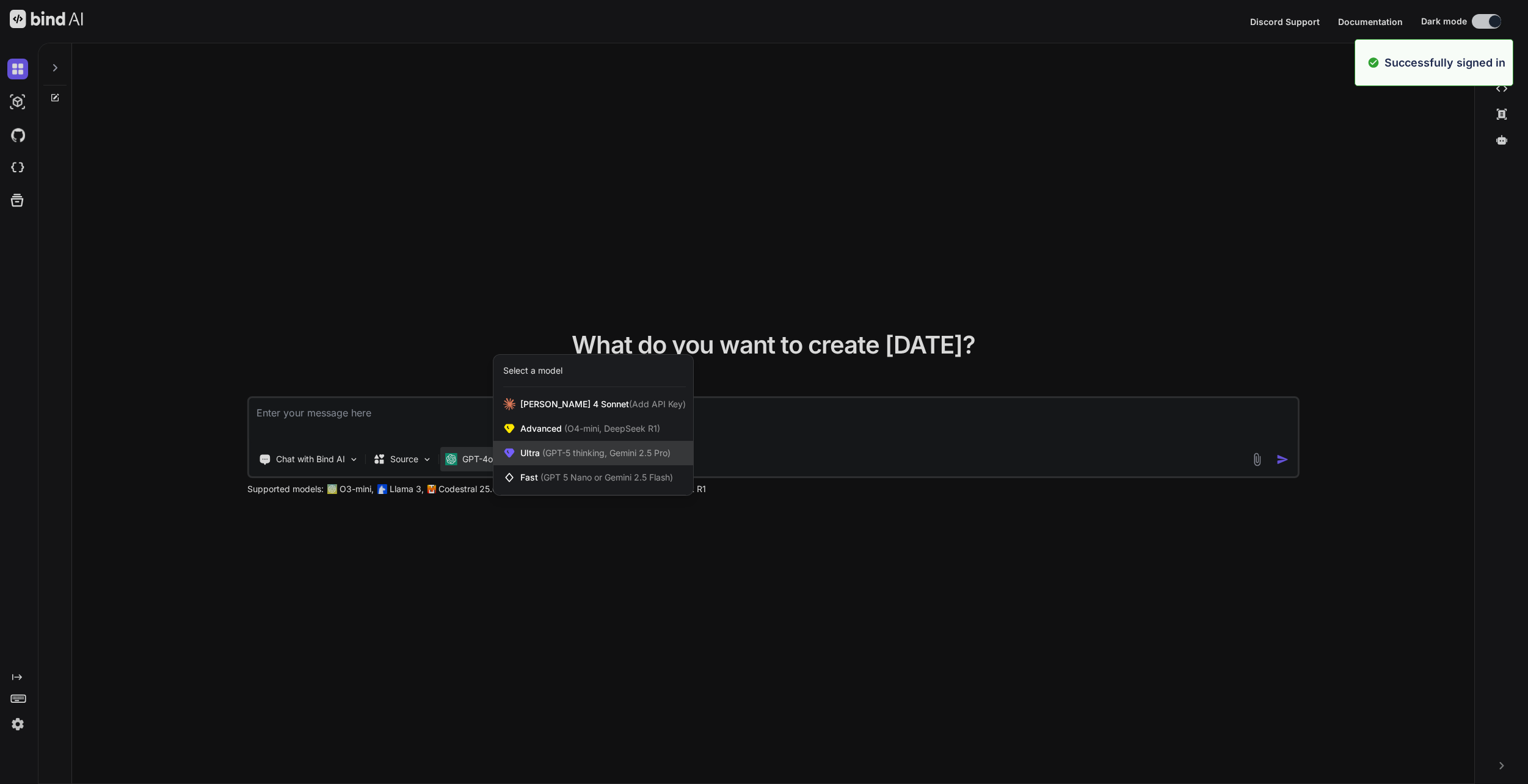
click at [562, 451] on span "(GPT-5 thinking, Gemini 2.5 Pro)" at bounding box center [605, 453] width 131 height 10
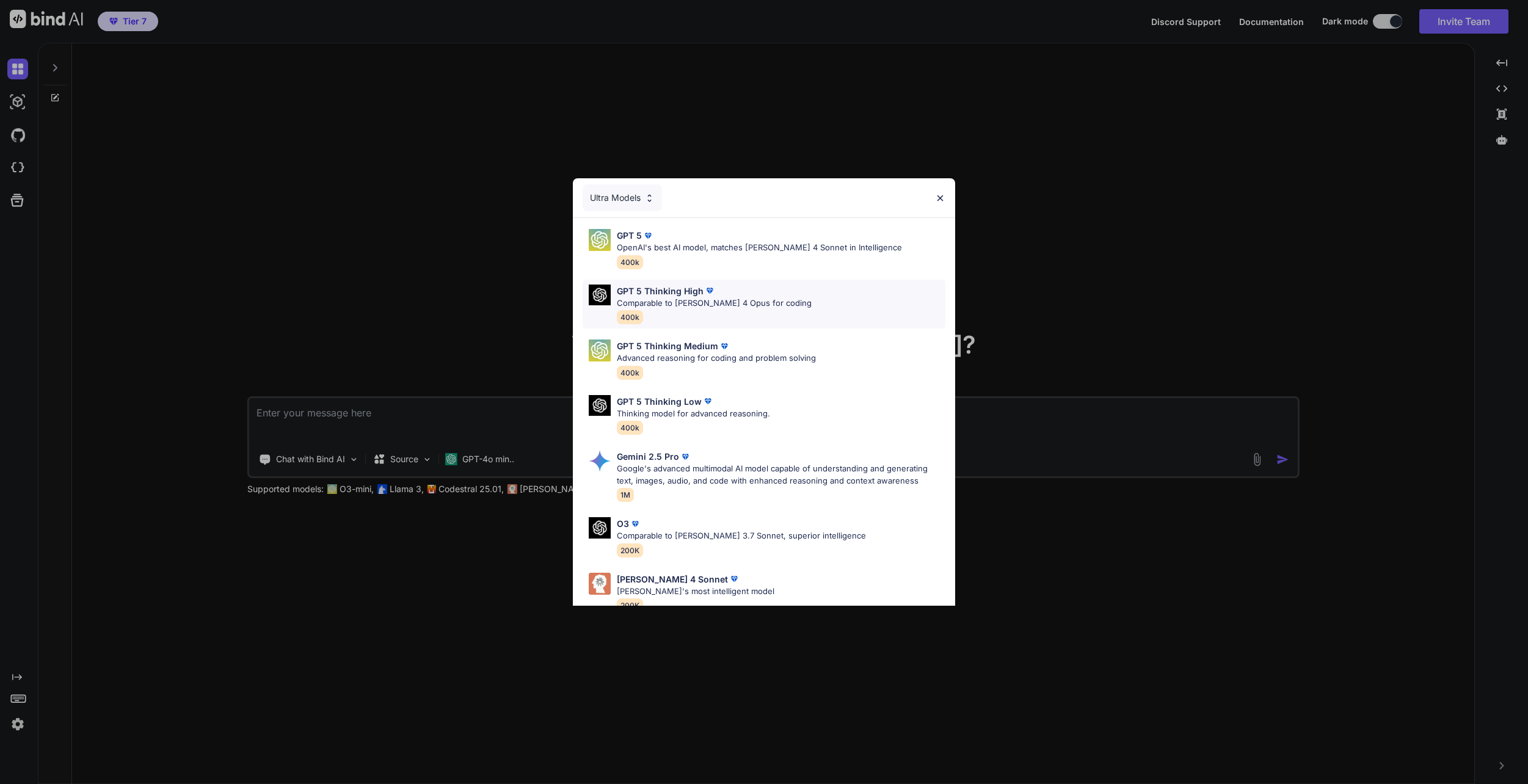
click at [720, 287] on div "GPT 5 Thinking High" at bounding box center [715, 290] width 195 height 13
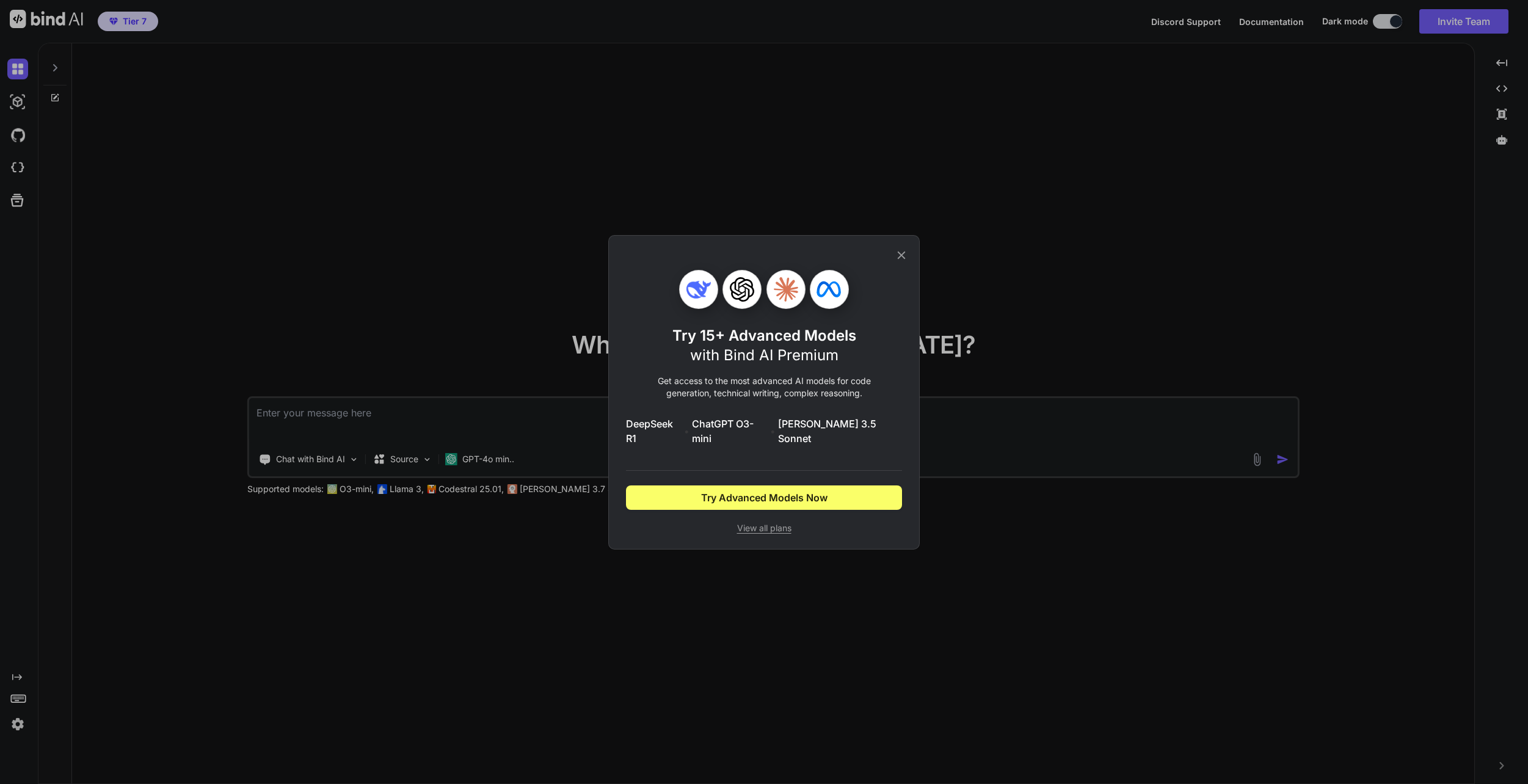
click at [903, 259] on icon at bounding box center [902, 254] width 8 height 8
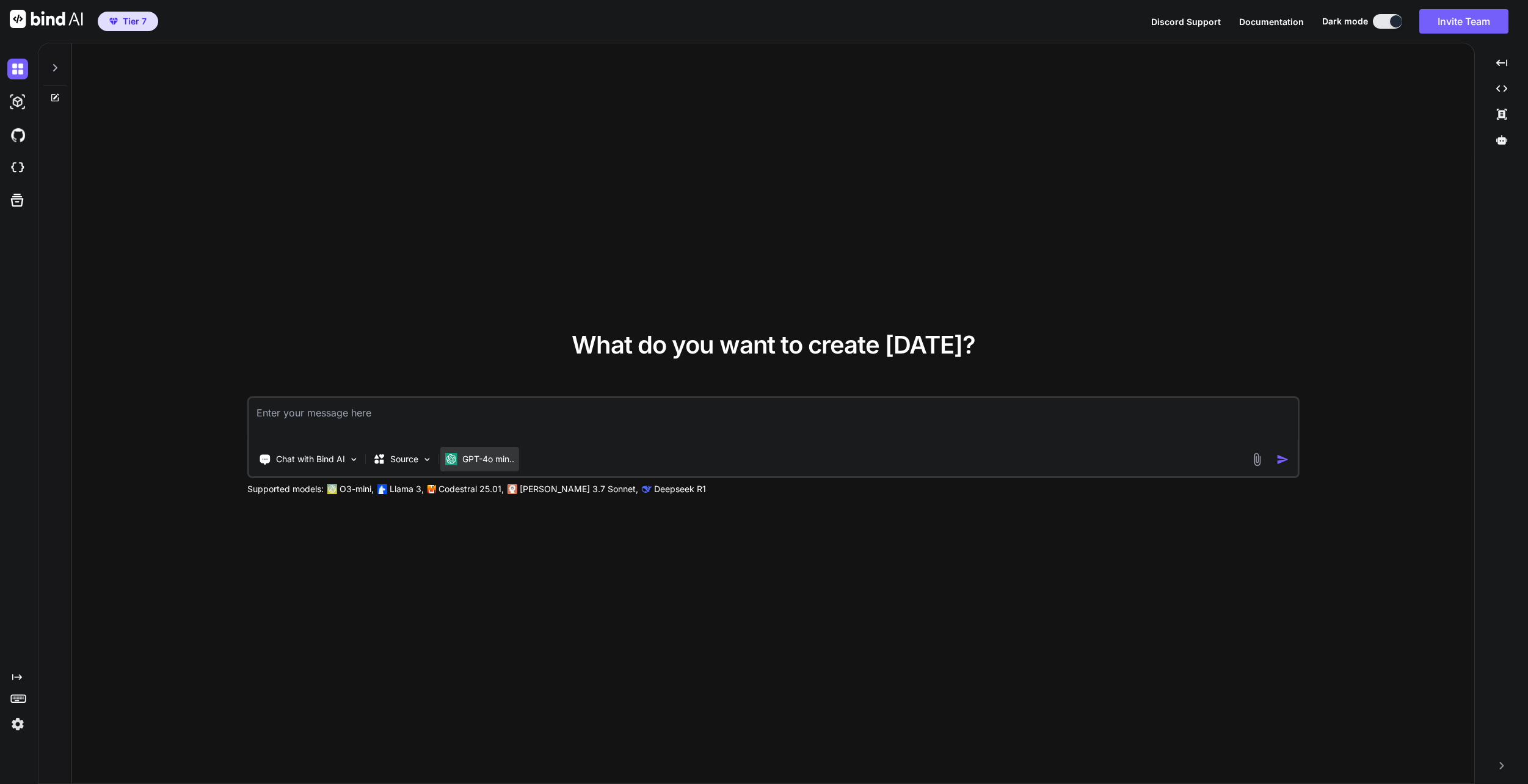
click at [503, 468] on div "GPT-4o min.." at bounding box center [480, 459] width 79 height 24
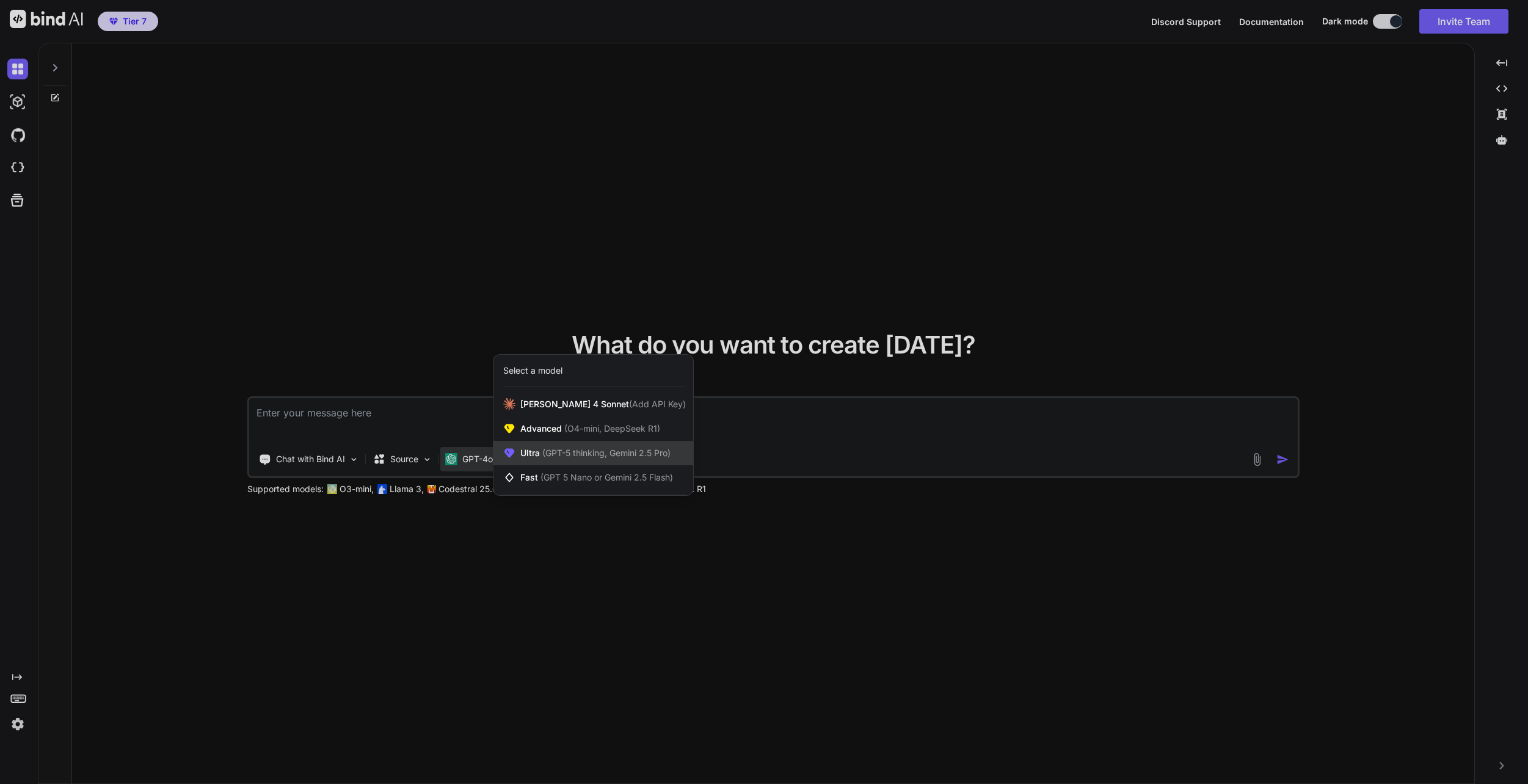
click at [548, 454] on span "(GPT-5 thinking, Gemini 2.5 Pro)" at bounding box center [605, 453] width 131 height 10
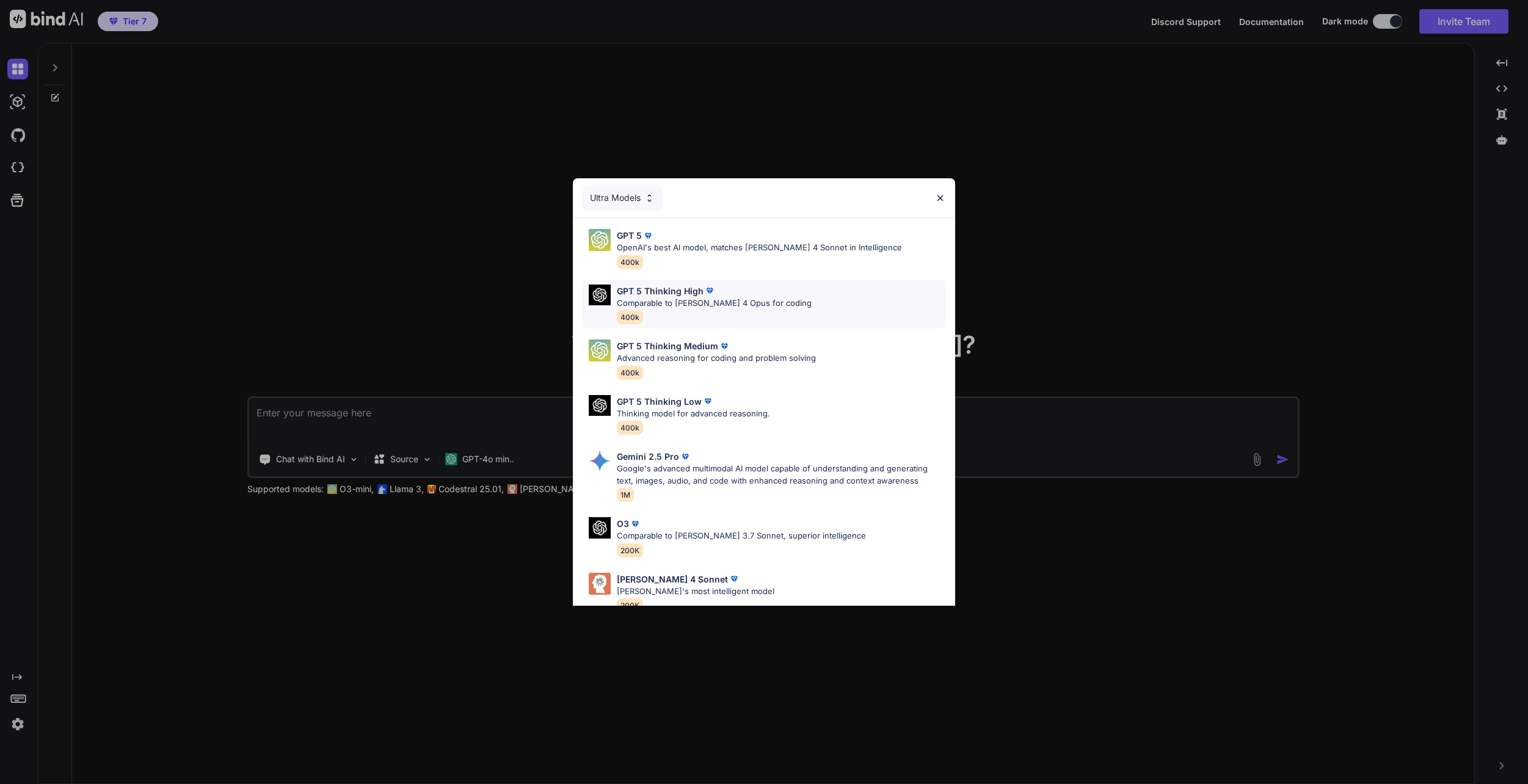
click at [711, 294] on img at bounding box center [709, 290] width 13 height 13
